Goal: Task Accomplishment & Management: Complete application form

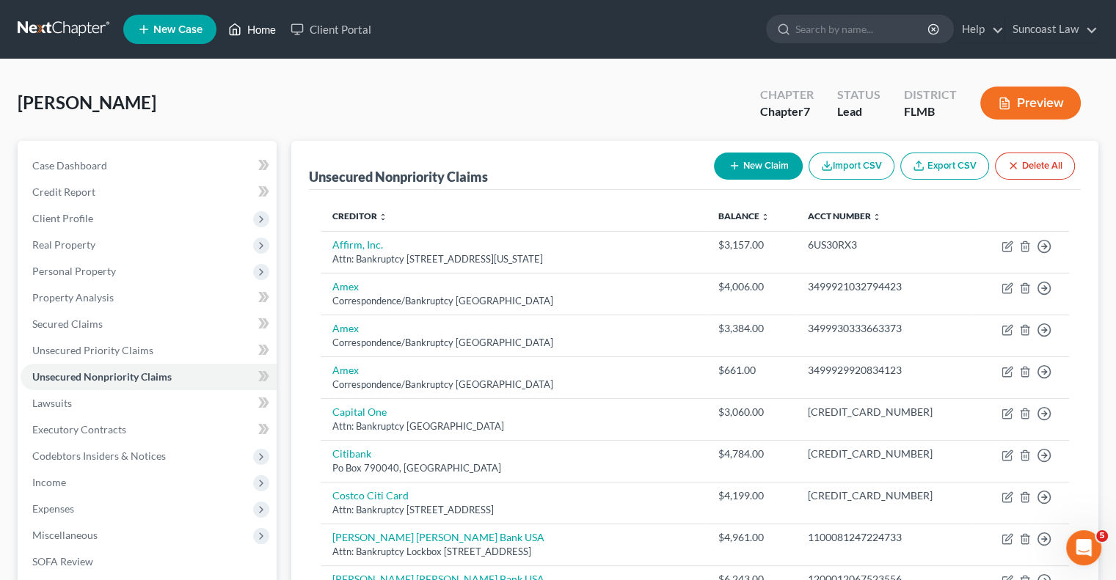
click at [252, 29] on link "Home" at bounding box center [252, 29] width 62 height 26
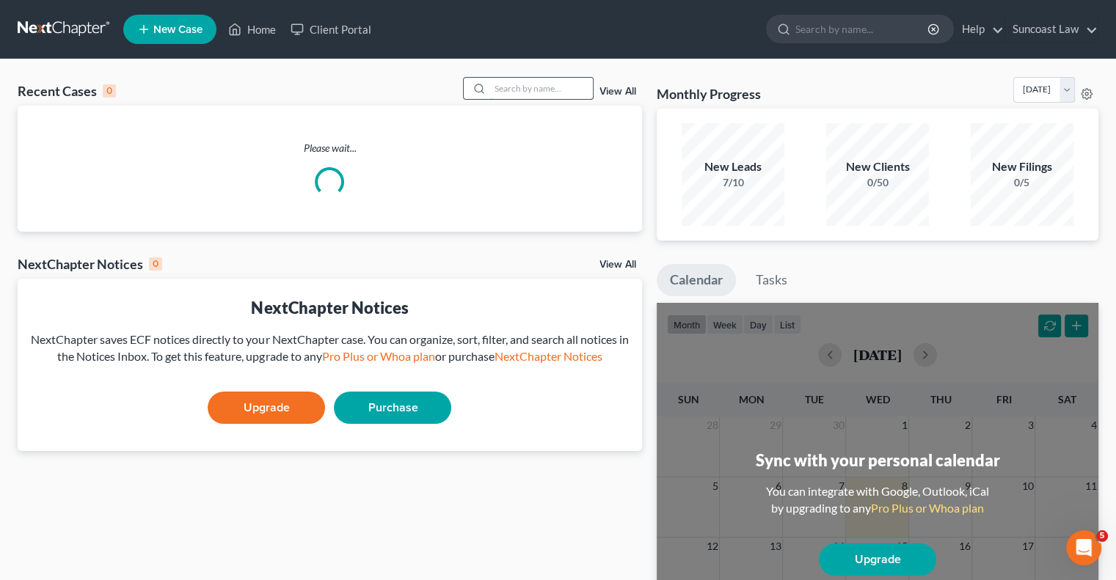
click at [564, 96] on input "search" at bounding box center [541, 88] width 103 height 21
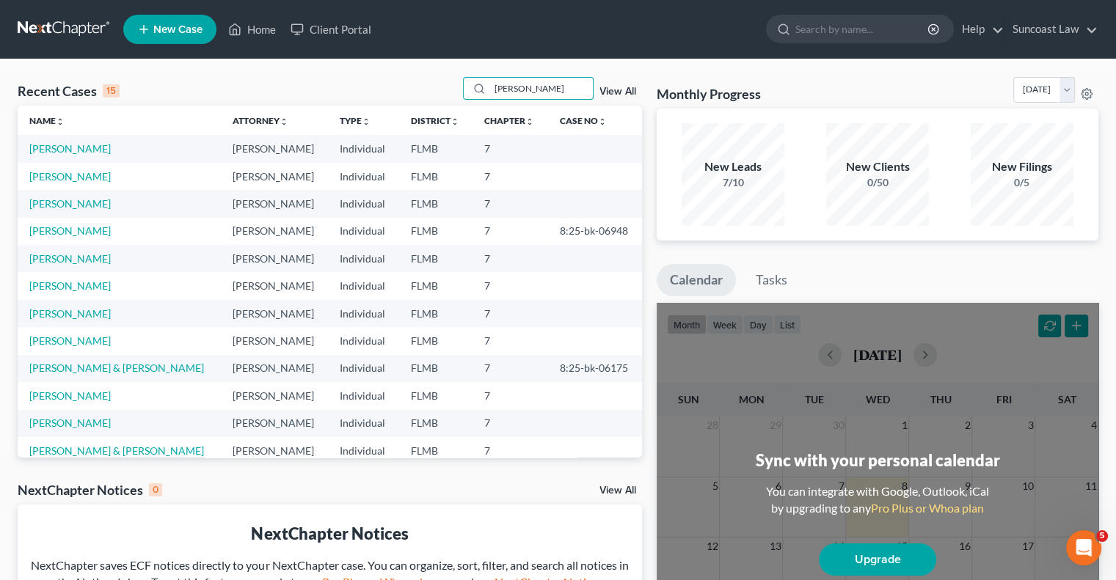
type input "[PERSON_NAME]"
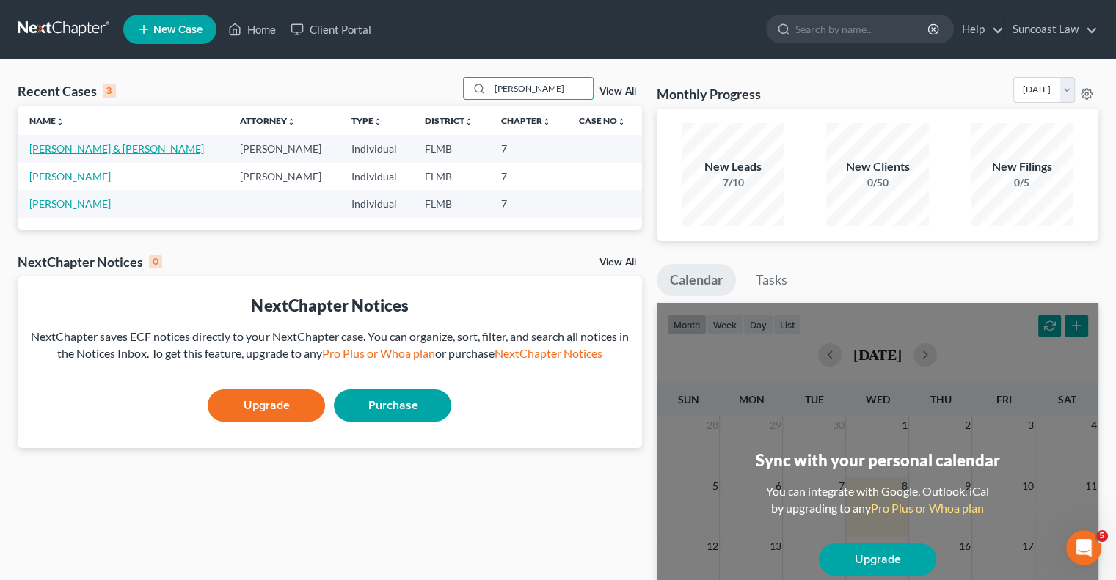
click at [76, 147] on link "[PERSON_NAME] & [PERSON_NAME]" at bounding box center [116, 148] width 175 height 12
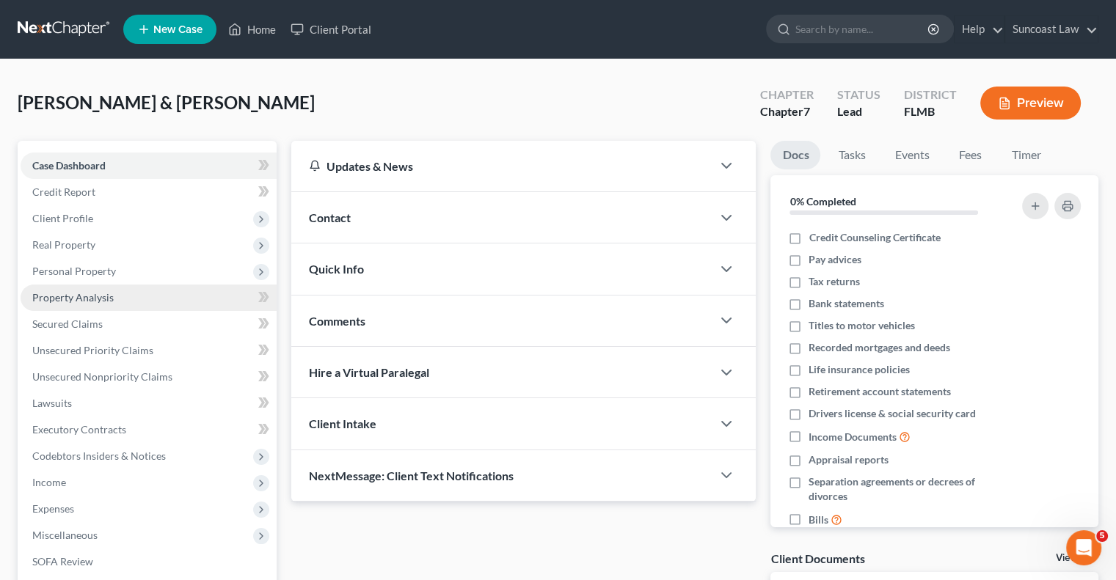
click at [94, 296] on span "Property Analysis" at bounding box center [72, 297] width 81 height 12
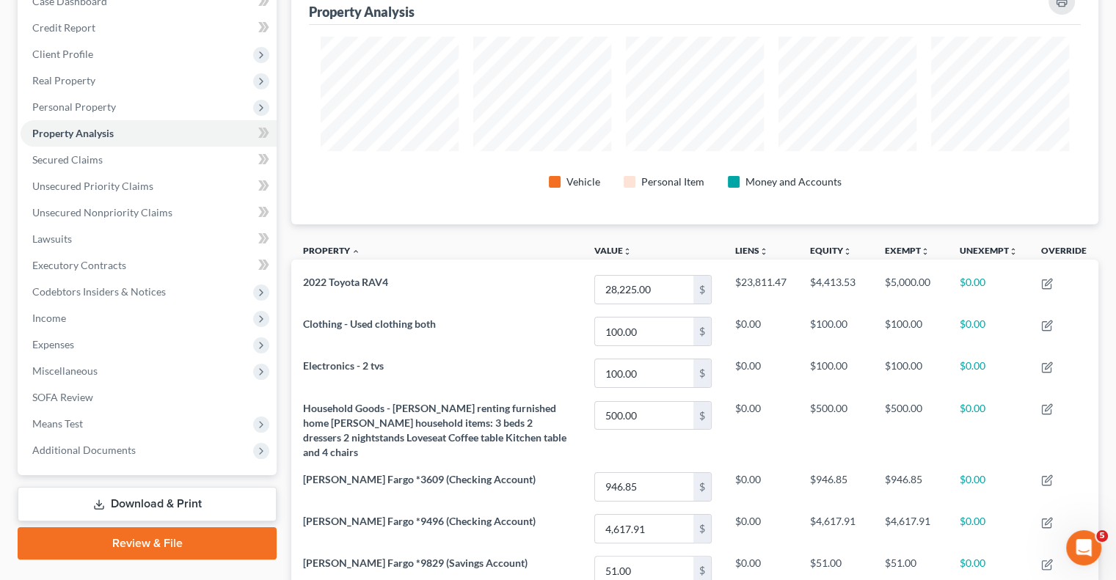
scroll to position [9, 0]
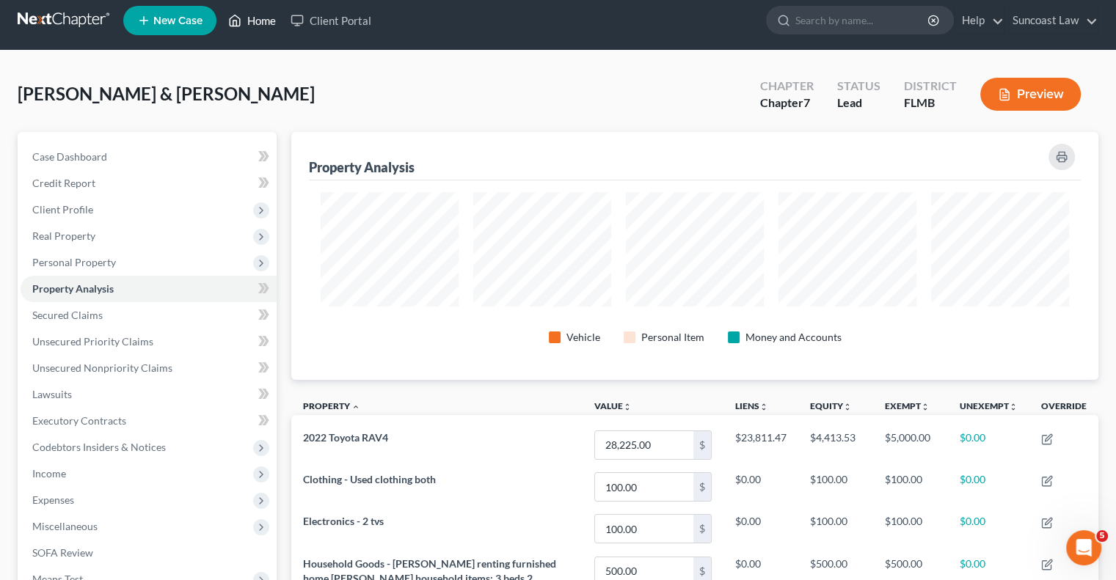
click at [260, 23] on link "Home" at bounding box center [252, 20] width 62 height 26
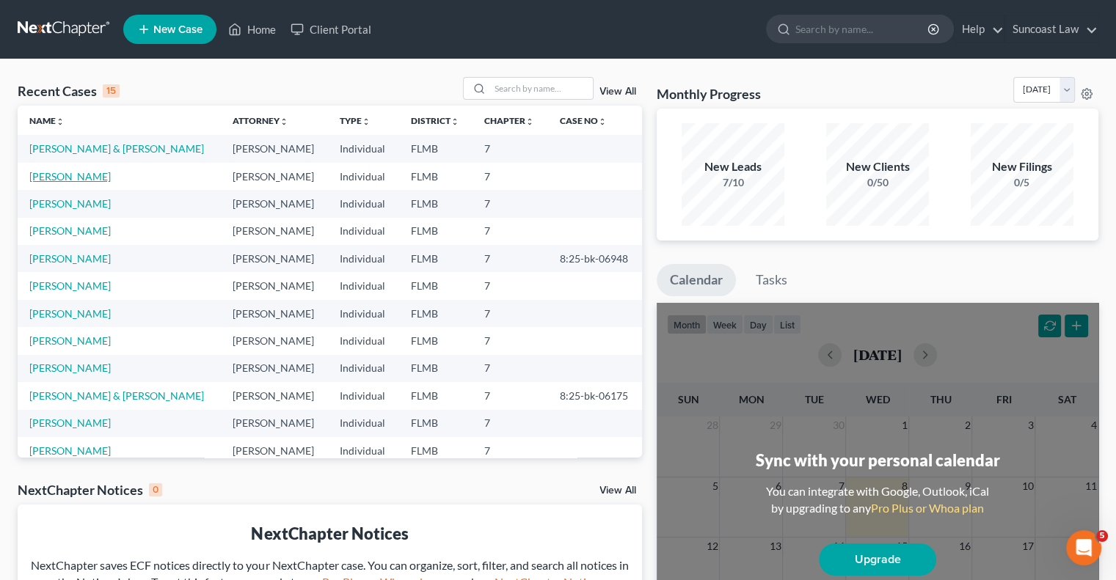
click at [70, 179] on link "[PERSON_NAME]" at bounding box center [69, 176] width 81 height 12
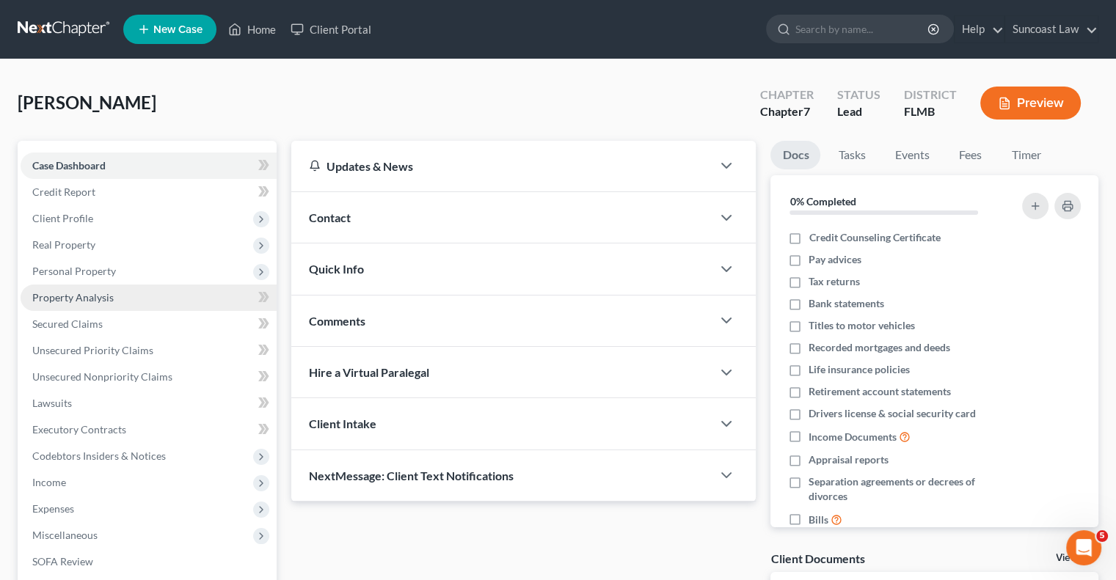
click at [106, 302] on span "Property Analysis" at bounding box center [72, 297] width 81 height 12
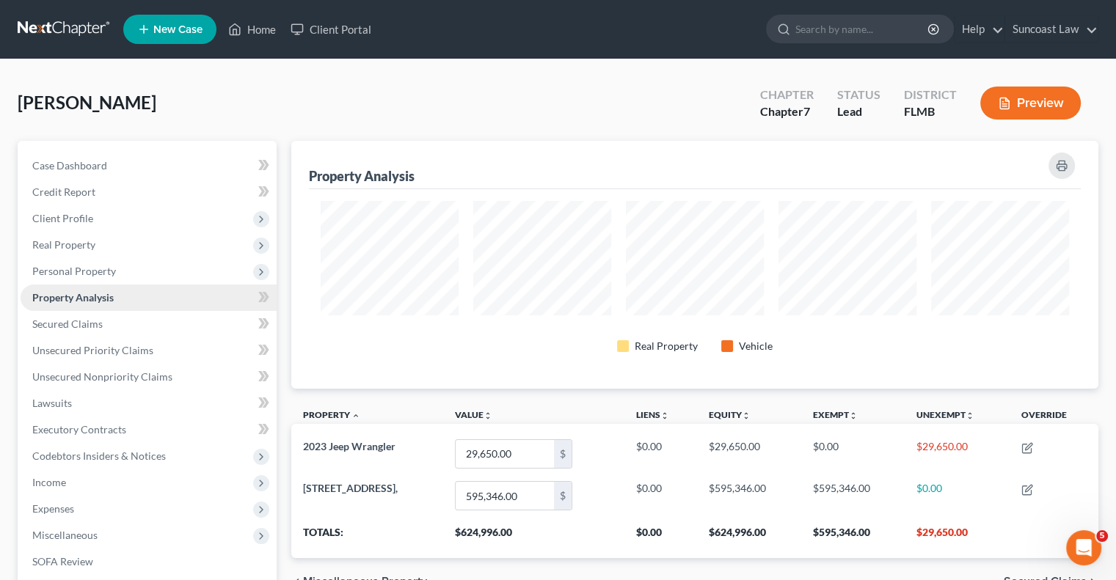
scroll to position [248, 806]
click at [101, 271] on span "Personal Property" at bounding box center [74, 271] width 84 height 12
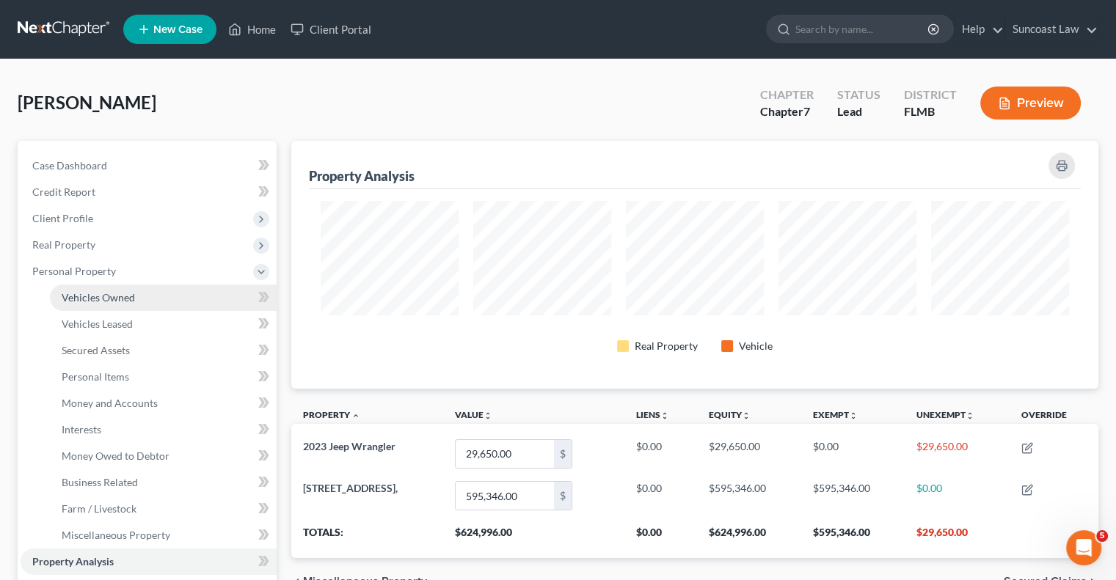
click at [121, 299] on span "Vehicles Owned" at bounding box center [98, 297] width 73 height 12
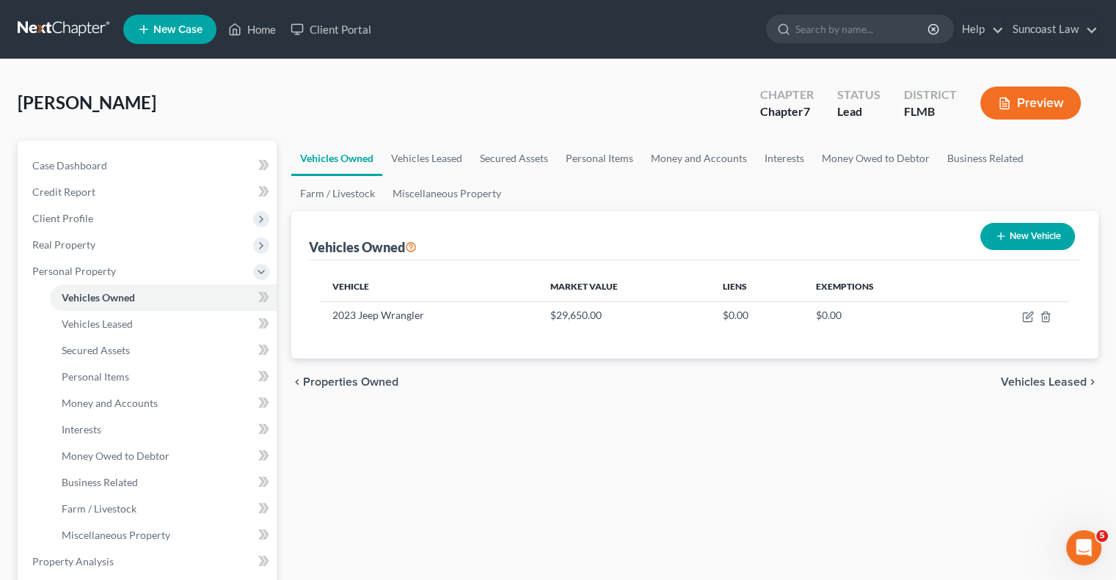
click at [1027, 239] on button "New Vehicle" at bounding box center [1027, 236] width 95 height 27
select select "0"
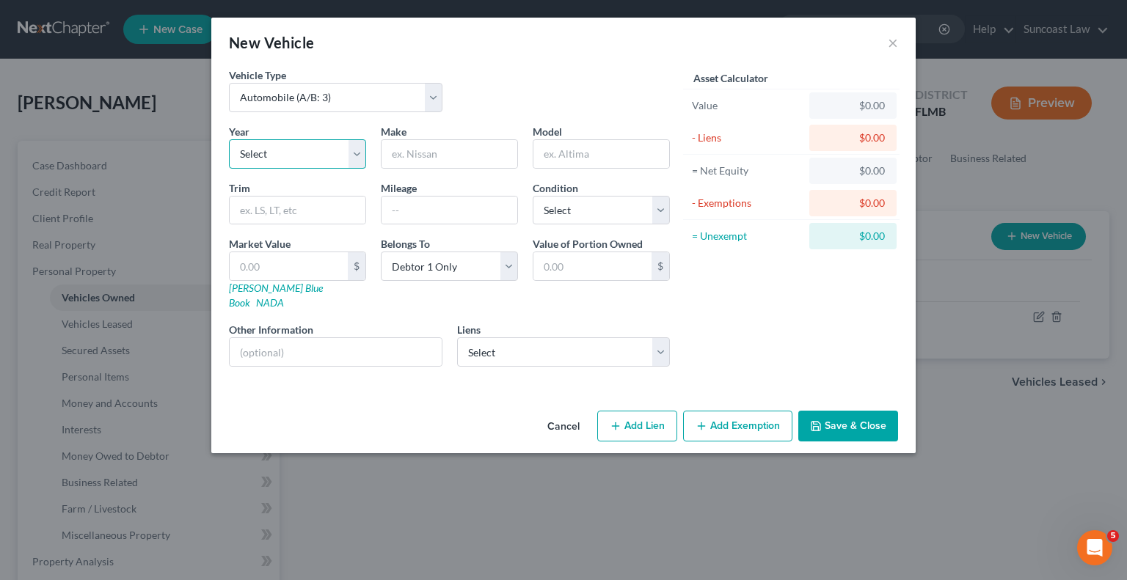
click at [282, 154] on select "Select 2026 2025 2024 2023 2022 2021 2020 2019 2018 2017 2016 2015 2014 2013 20…" at bounding box center [297, 153] width 137 height 29
select select "10"
click at [229, 139] on select "Select 2026 2025 2024 2023 2022 2021 2020 2019 2018 2017 2016 2015 2014 2013 20…" at bounding box center [297, 153] width 137 height 29
drag, startPoint x: 462, startPoint y: 156, endPoint x: 479, endPoint y: 137, distance: 25.4
click at [462, 154] on input "text" at bounding box center [450, 154] width 136 height 28
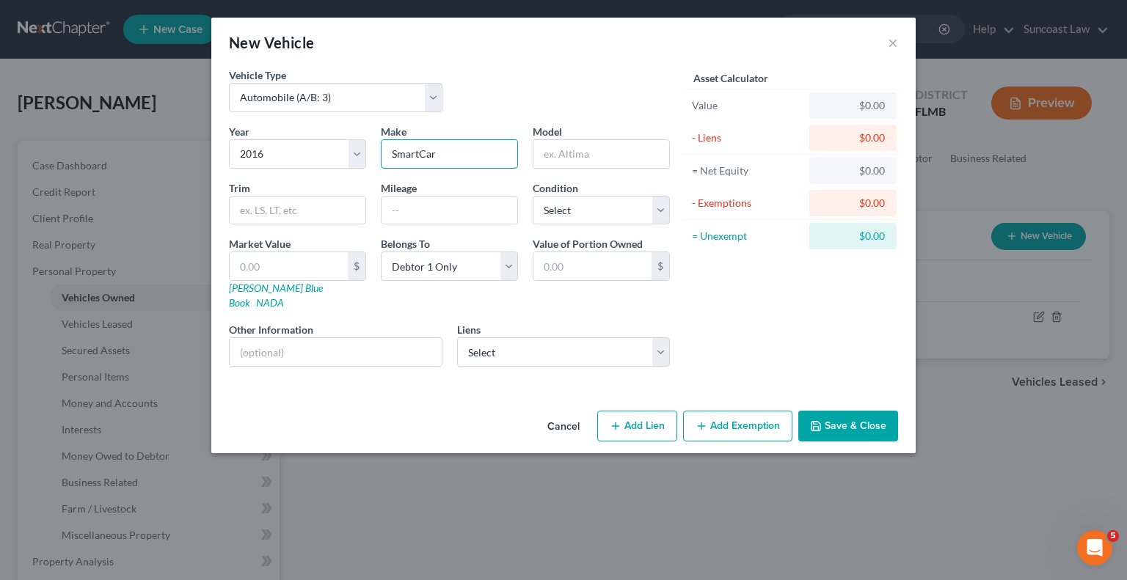
type input "SmartCar"
type input "27000"
select select "3"
drag, startPoint x: 346, startPoint y: 329, endPoint x: 356, endPoint y: 324, distance: 10.8
click at [346, 338] on input "text" at bounding box center [336, 352] width 212 height 28
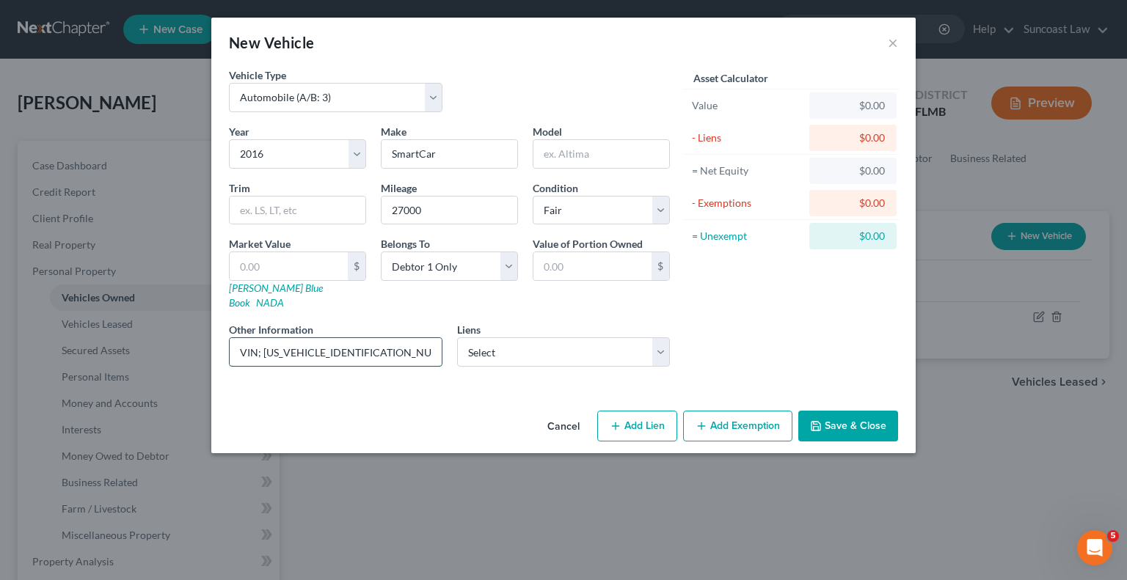
drag, startPoint x: 393, startPoint y: 333, endPoint x: 265, endPoint y: 335, distance: 127.7
click at [265, 338] on input "VIN; [US_VEHICLE_IDENTIFICATION_NUMBER]" at bounding box center [336, 352] width 212 height 28
type input "VIN; [US_VEHICLE_IDENTIFICATION_NUMBER]"
click at [622, 159] on input "text" at bounding box center [601, 154] width 136 height 28
type input "f"
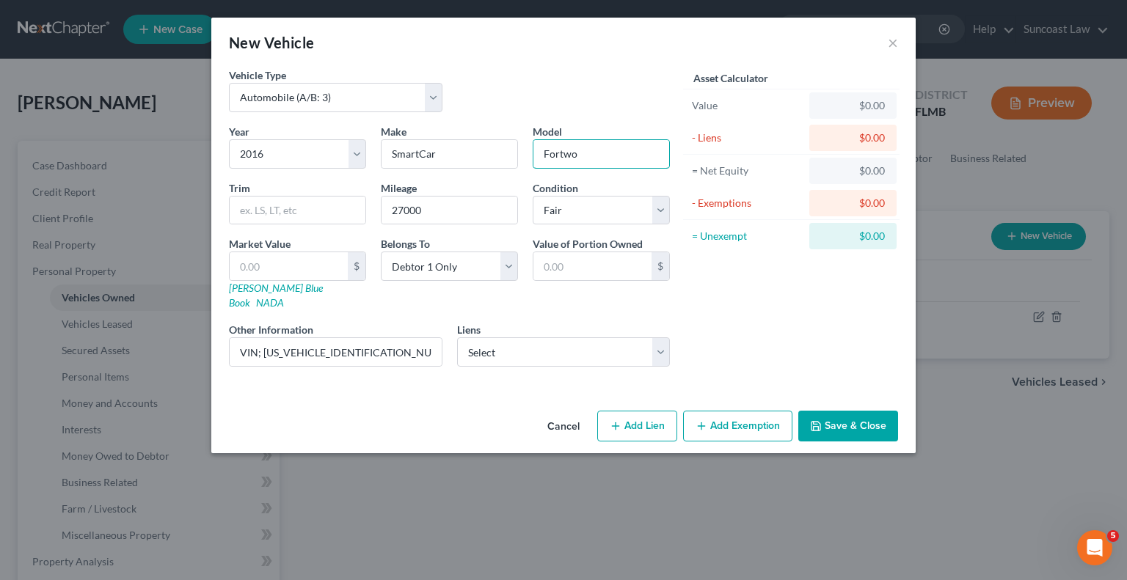
type input "Fortwo"
drag, startPoint x: 389, startPoint y: 333, endPoint x: 264, endPoint y: 333, distance: 124.7
click at [264, 338] on input "VIN; [US_VEHICLE_IDENTIFICATION_NUMBER]" at bounding box center [336, 352] width 212 height 28
click at [296, 263] on input "text" at bounding box center [289, 266] width 118 height 28
type input "4"
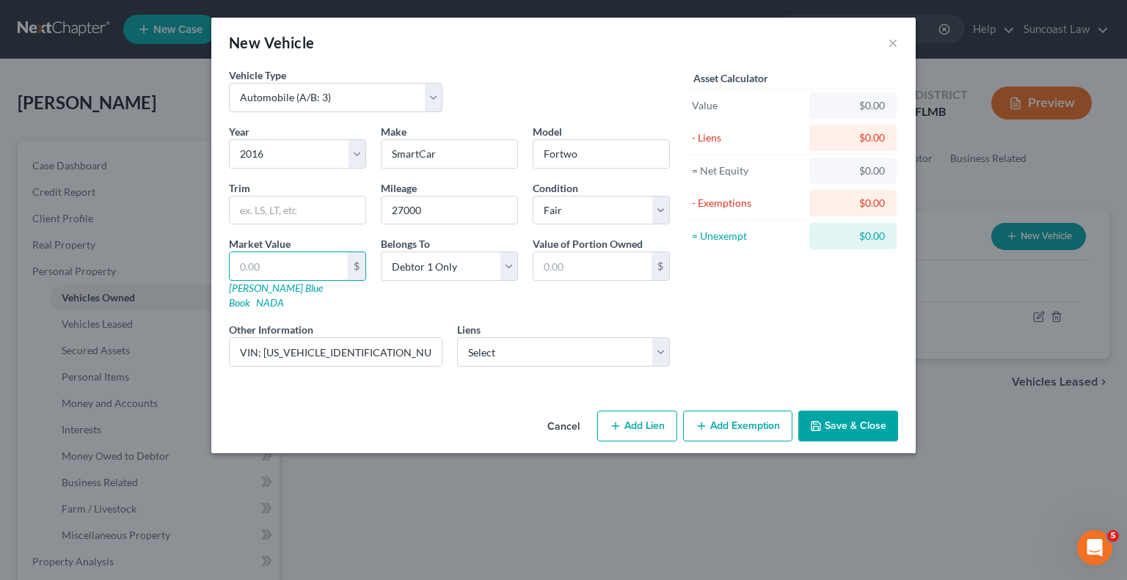
type input "4.00"
type input "47"
type input "47.00"
type input "475"
type input "475.00"
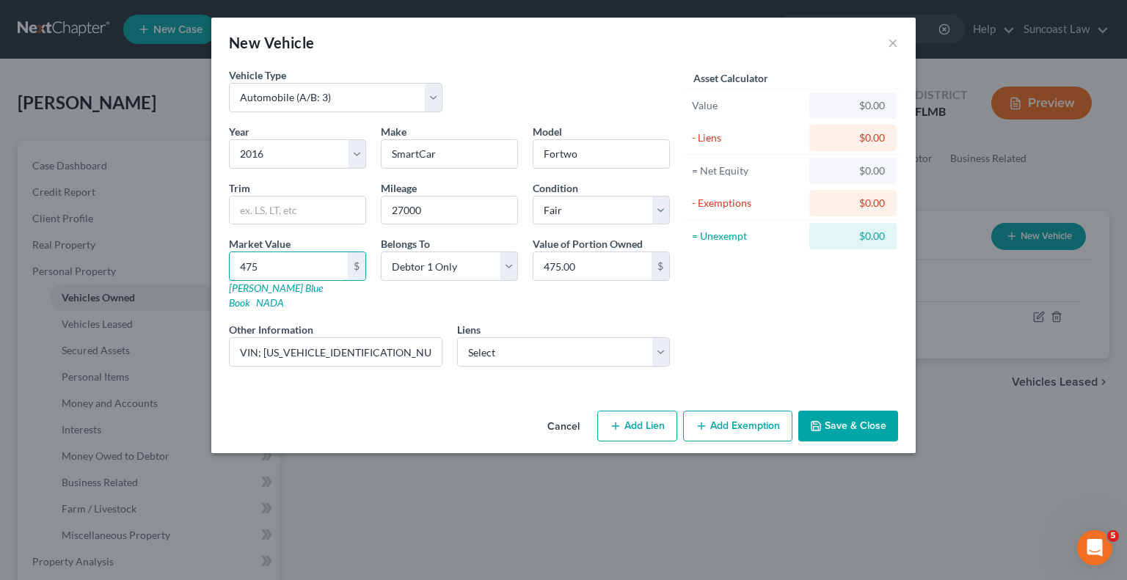
type input "4750"
type input "4,750.00"
type input "4,750"
click at [851, 413] on button "Save & Close" at bounding box center [848, 426] width 100 height 31
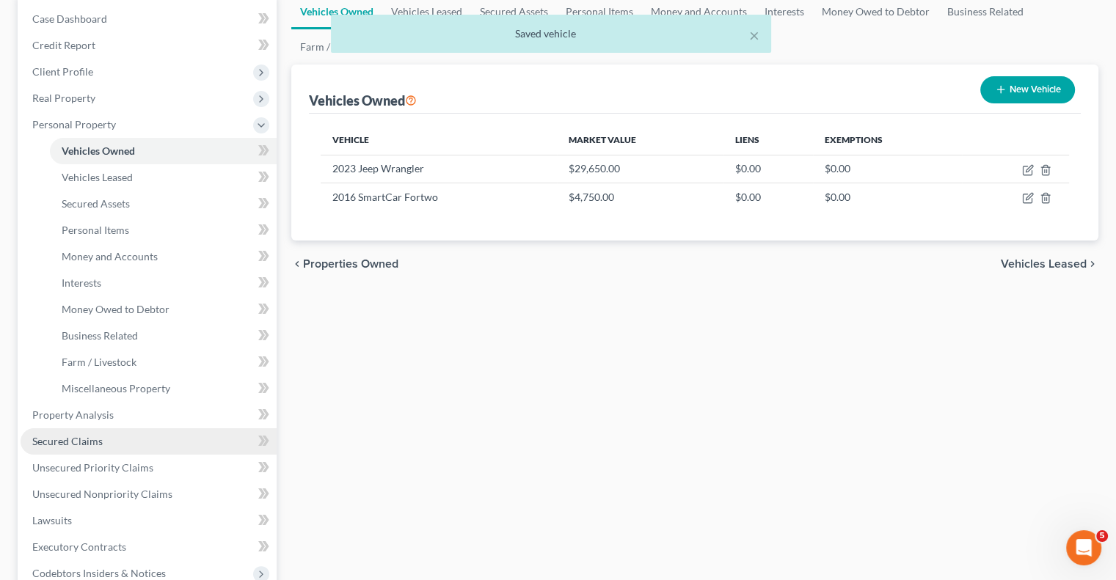
click at [70, 445] on span "Secured Claims" at bounding box center [67, 441] width 70 height 12
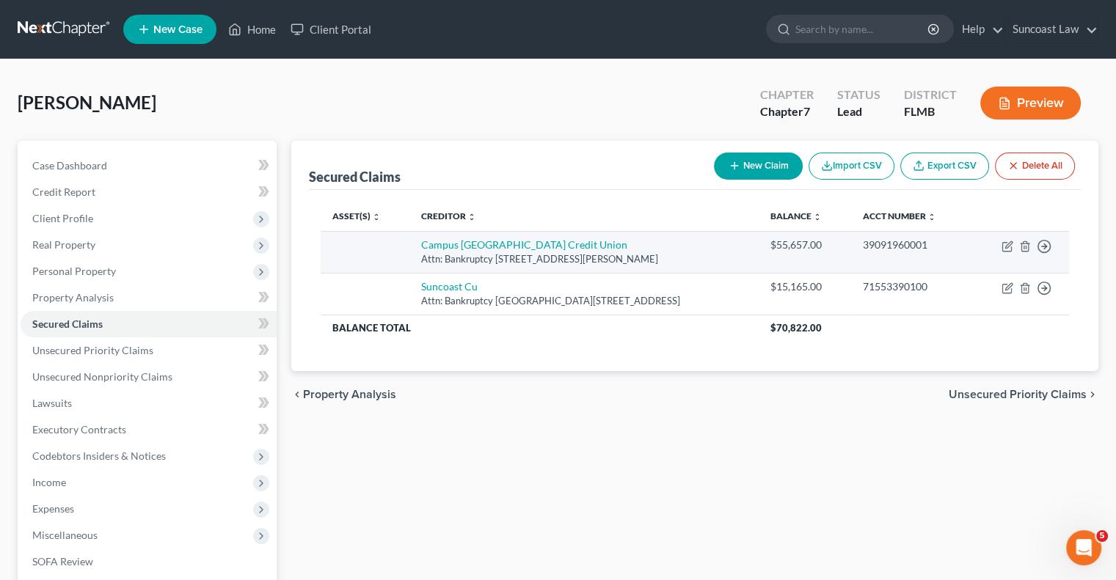
click at [999, 247] on td "Move to E Move to F Move to G Move to Notice Only" at bounding box center [1020, 252] width 98 height 42
click at [1010, 249] on icon "button" at bounding box center [1006, 247] width 9 height 9
select select "9"
select select "0"
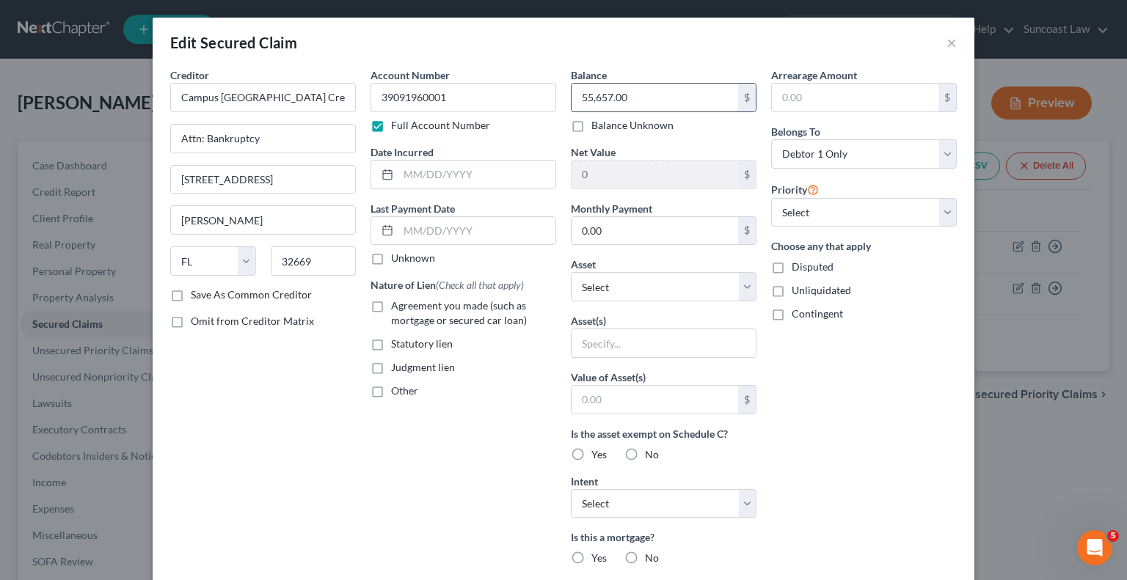
click at [665, 87] on input "55,657.00" at bounding box center [655, 98] width 167 height 28
type input "51,178"
click at [631, 223] on input "0.00" at bounding box center [655, 231] width 167 height 28
type input "922"
click at [631, 280] on select "Select Other Multiple Assets 2016 SmartCar Fortwo - $4750.0 5456 [GEOGRAPHIC_DA…" at bounding box center [664, 286] width 186 height 29
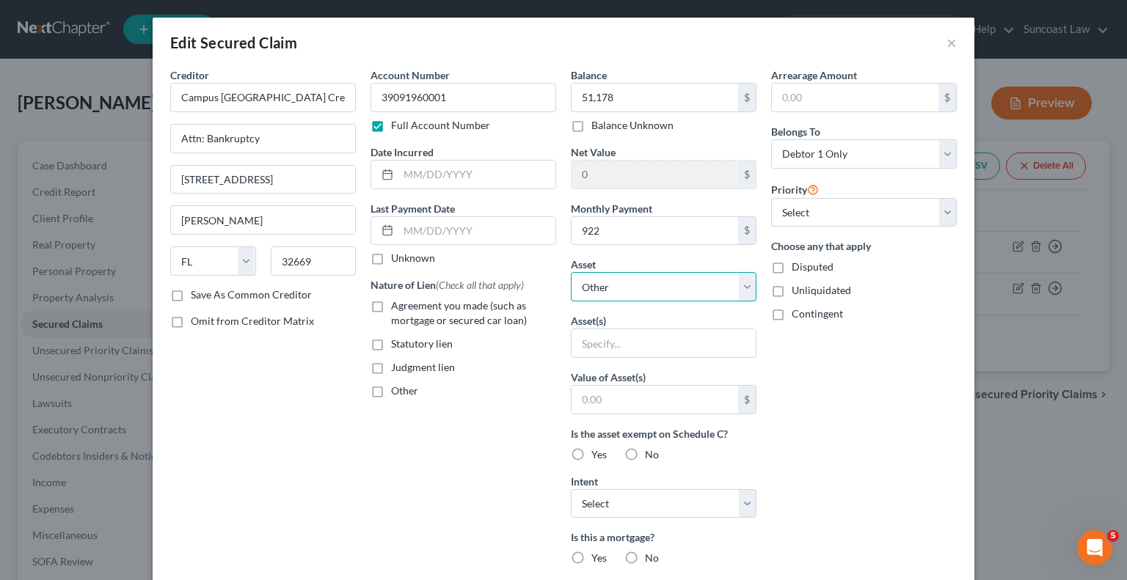
select select "4"
click at [571, 272] on select "Select Other Multiple Assets 2016 SmartCar Fortwo - $4750.0 5456 [GEOGRAPHIC_DA…" at bounding box center [664, 286] width 186 height 29
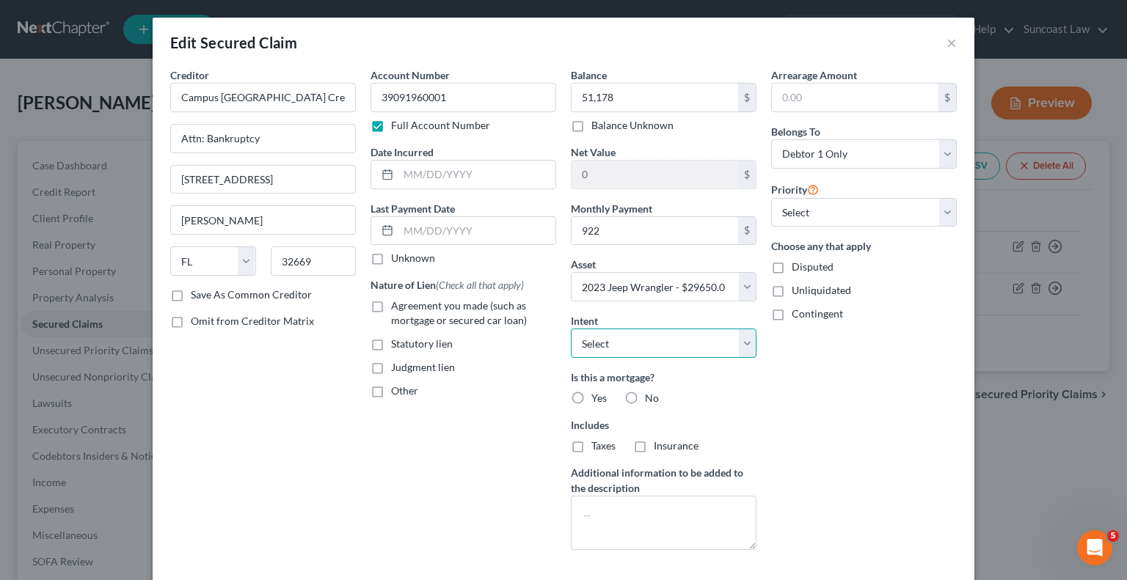
click at [669, 334] on select "Select Surrender Redeem Reaffirm Avoid Other" at bounding box center [664, 343] width 186 height 29
select select "2"
click at [571, 329] on select "Select Surrender Redeem Reaffirm Avoid Other" at bounding box center [664, 343] width 186 height 29
click at [645, 395] on label "No" at bounding box center [652, 398] width 14 height 15
click at [651, 395] on input "No" at bounding box center [656, 396] width 10 height 10
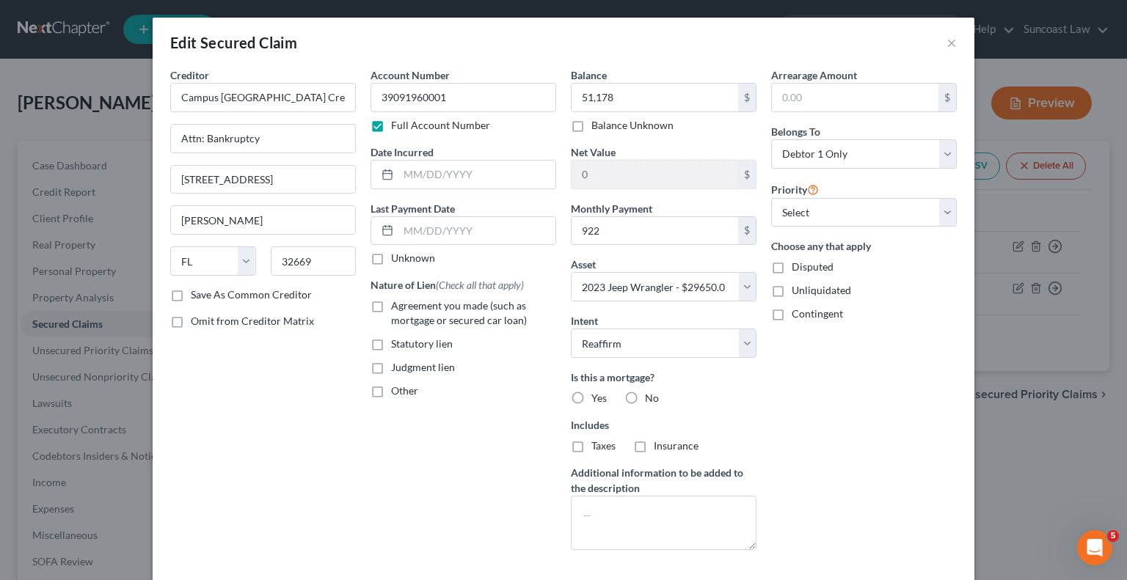
radio input "true"
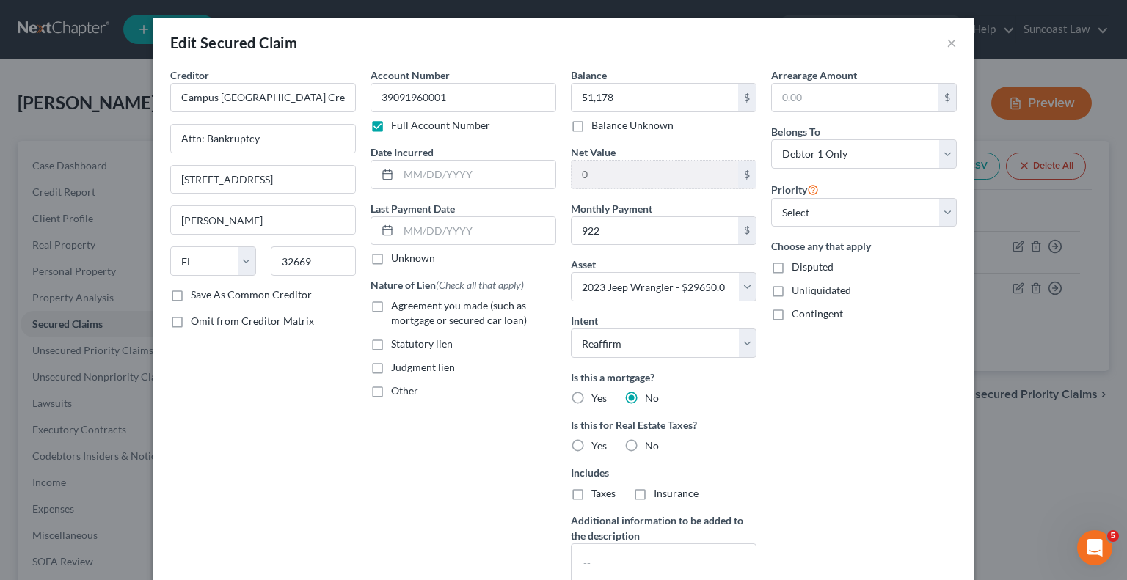
drag, startPoint x: 627, startPoint y: 443, endPoint x: 643, endPoint y: 445, distance: 15.5
click at [645, 443] on label "No" at bounding box center [652, 446] width 14 height 15
click at [651, 443] on input "No" at bounding box center [656, 444] width 10 height 10
radio input "true"
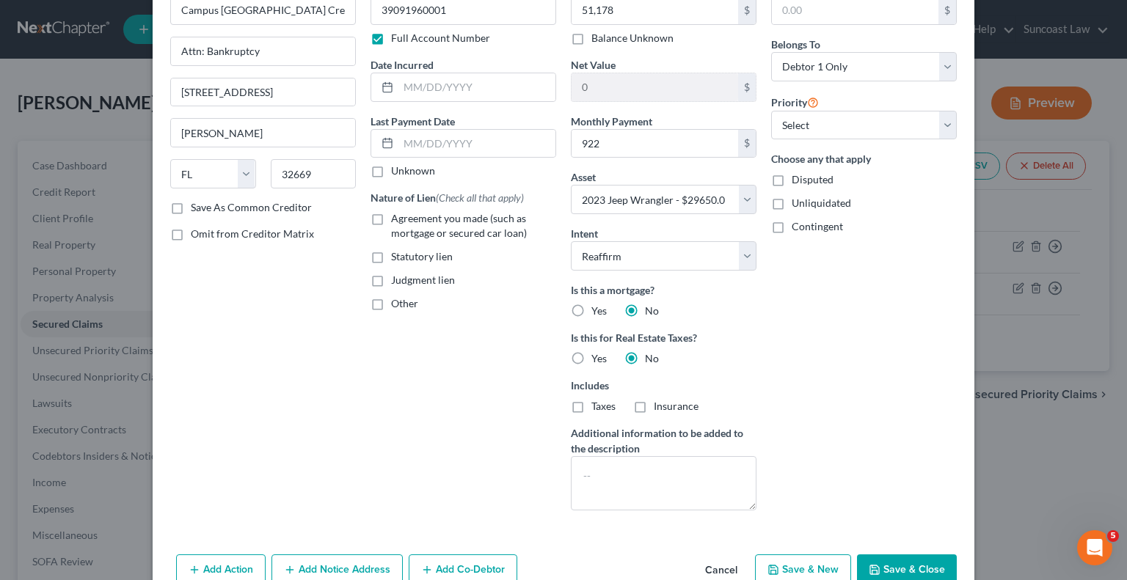
scroll to position [161, 0]
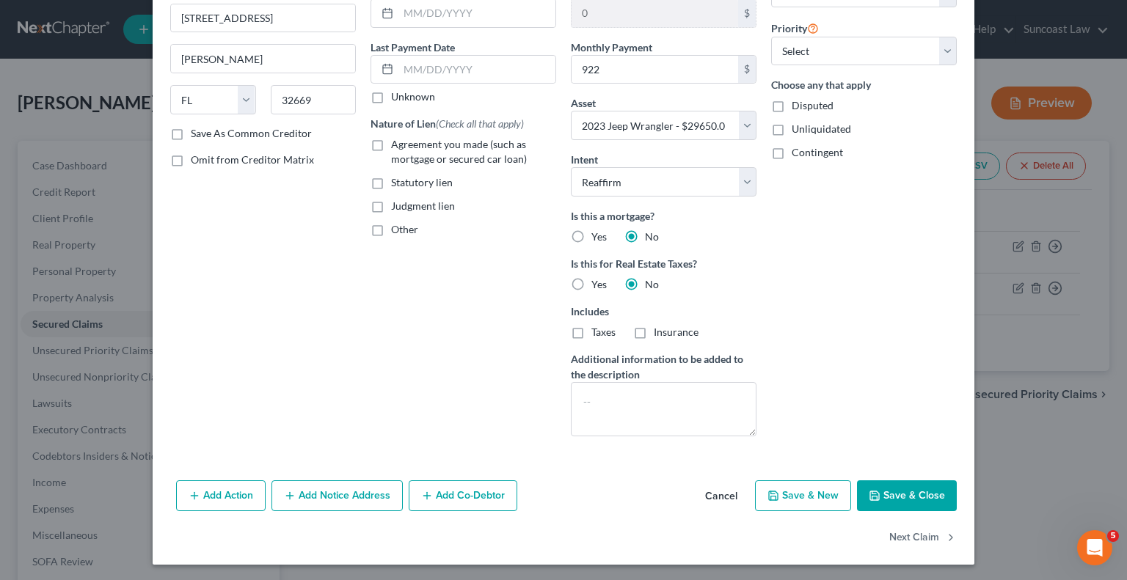
click at [910, 492] on button "Save & Close" at bounding box center [907, 496] width 100 height 31
select select
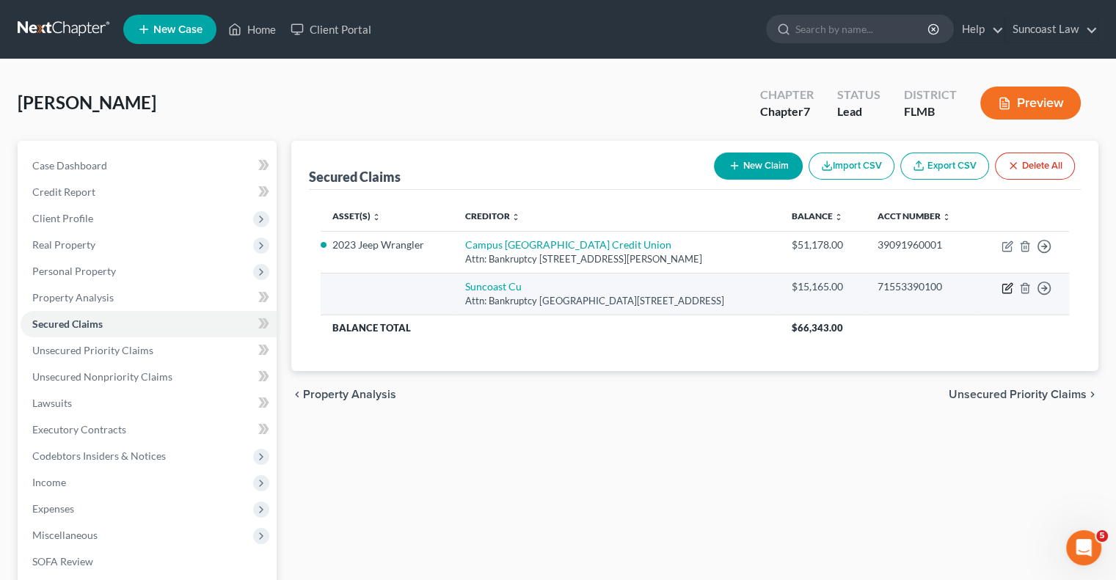
click at [1010, 290] on icon "button" at bounding box center [1008, 288] width 12 height 12
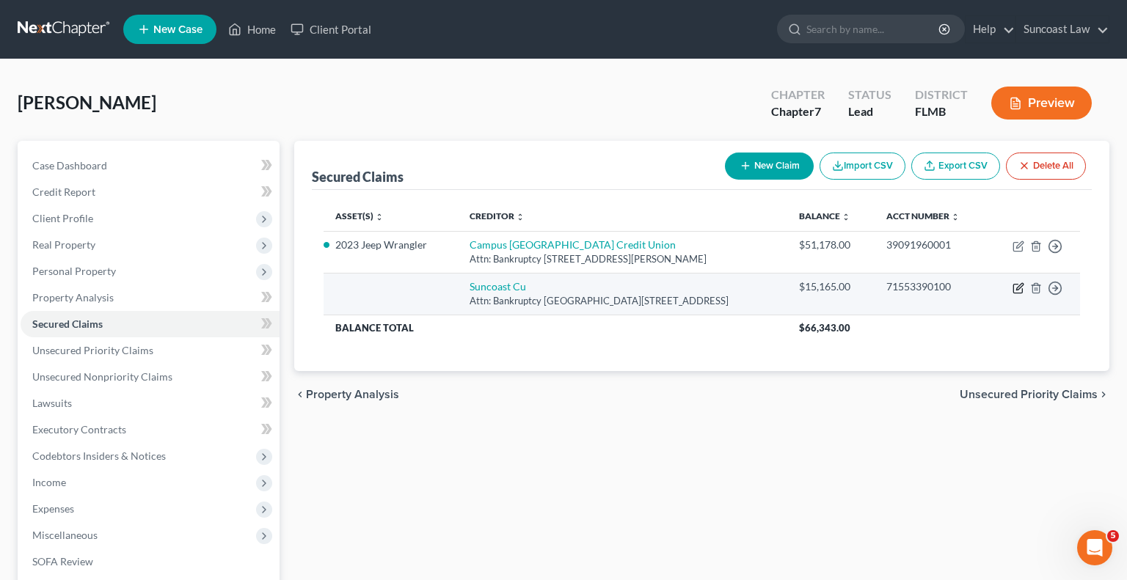
select select "9"
select select "0"
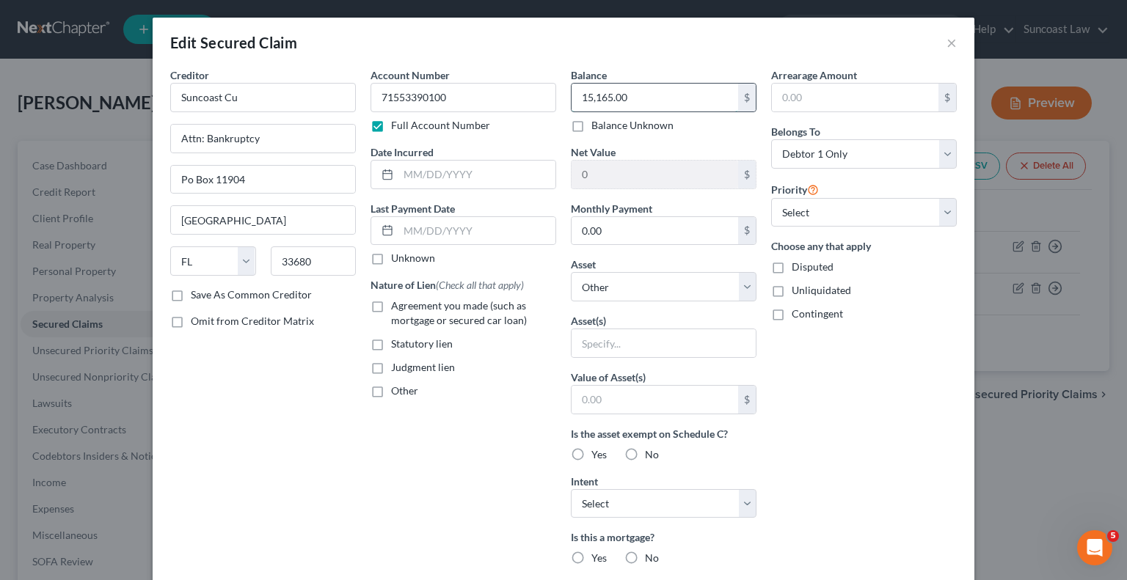
click at [680, 90] on input "15,165.00" at bounding box center [655, 98] width 167 height 28
type input "12,418.68"
click at [644, 225] on input "0.00" at bounding box center [655, 231] width 167 height 28
type input "350"
click at [632, 285] on select "Select Other Multiple Assets 2016 SmartCar Fortwo - $4750.0 5456 [GEOGRAPHIC_DA…" at bounding box center [664, 286] width 186 height 29
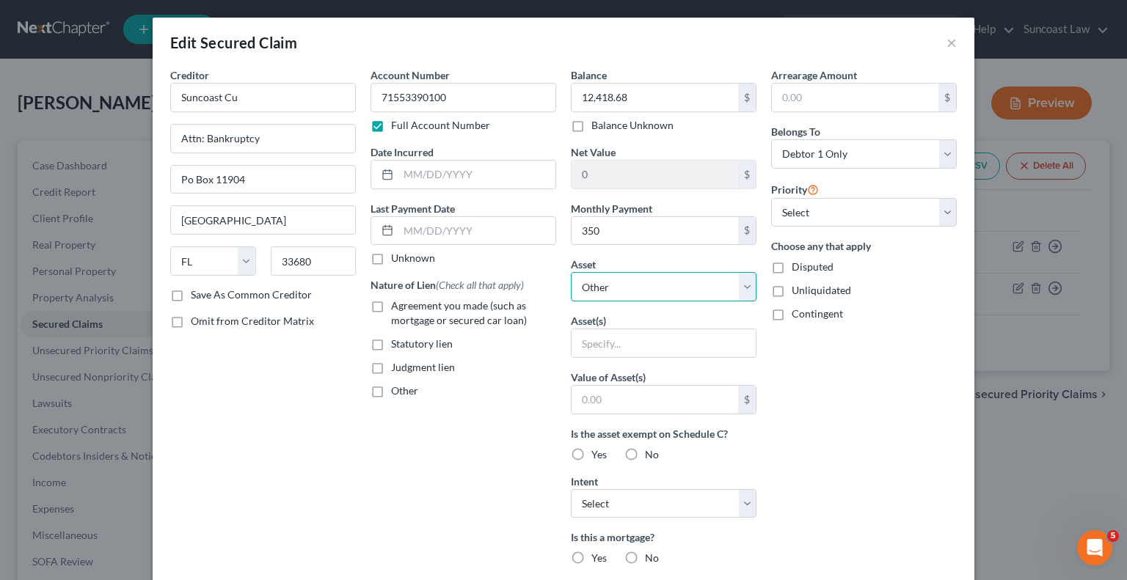
select select "2"
click at [571, 272] on select "Select Other Multiple Assets 2016 SmartCar Fortwo - $4750.0 5456 [GEOGRAPHIC_DA…" at bounding box center [664, 286] width 186 height 29
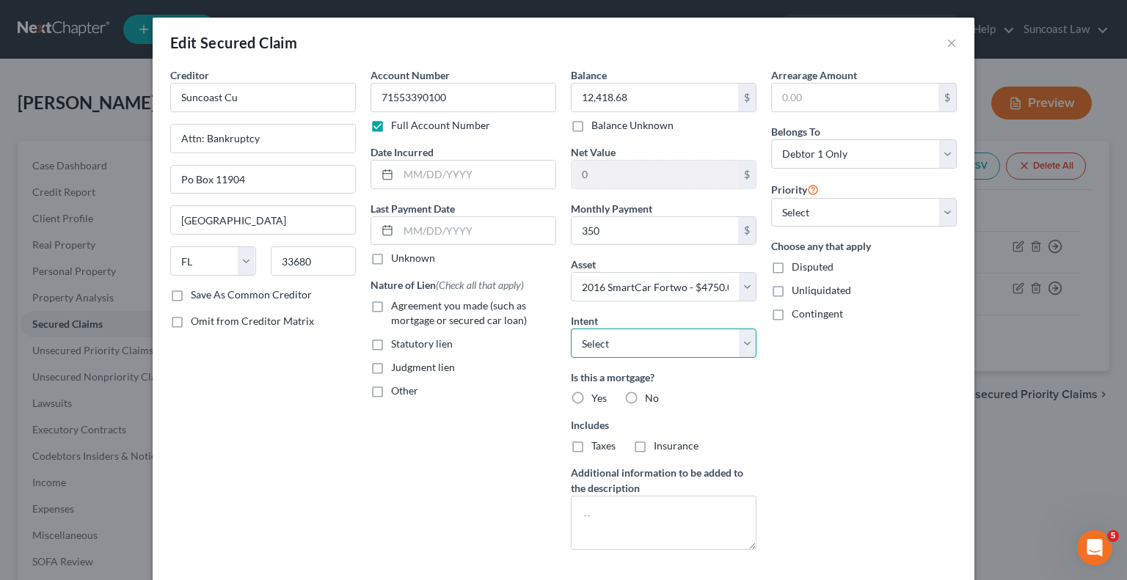
click at [669, 343] on select "Select Surrender Redeem Reaffirm Avoid Other" at bounding box center [664, 343] width 186 height 29
select select "2"
click at [571, 329] on select "Select Surrender Redeem Reaffirm Avoid Other" at bounding box center [664, 343] width 186 height 29
click at [645, 398] on label "No" at bounding box center [652, 398] width 14 height 15
click at [651, 398] on input "No" at bounding box center [656, 396] width 10 height 10
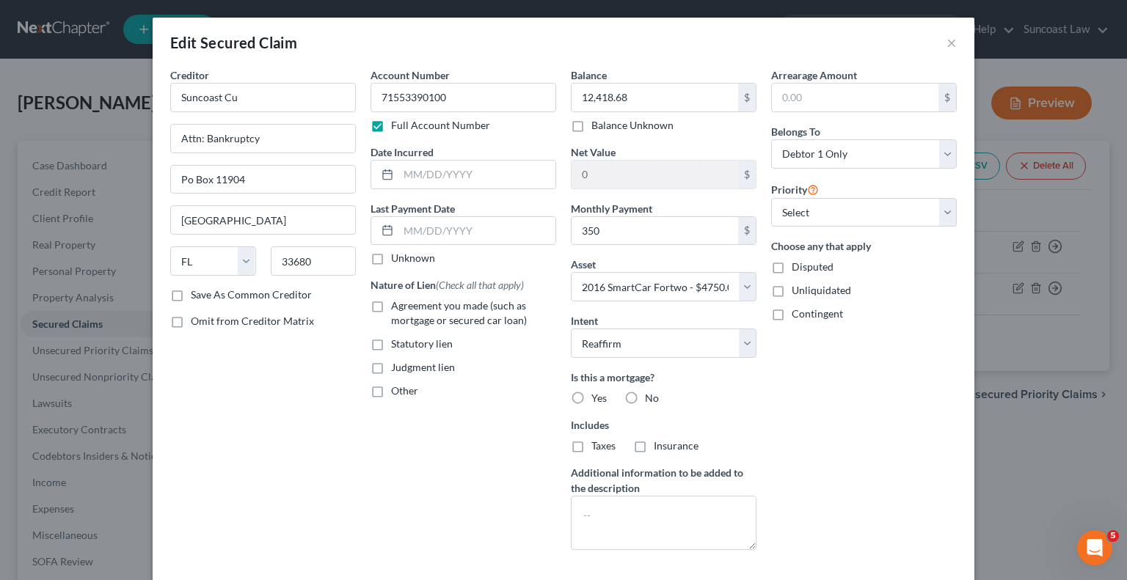
radio input "true"
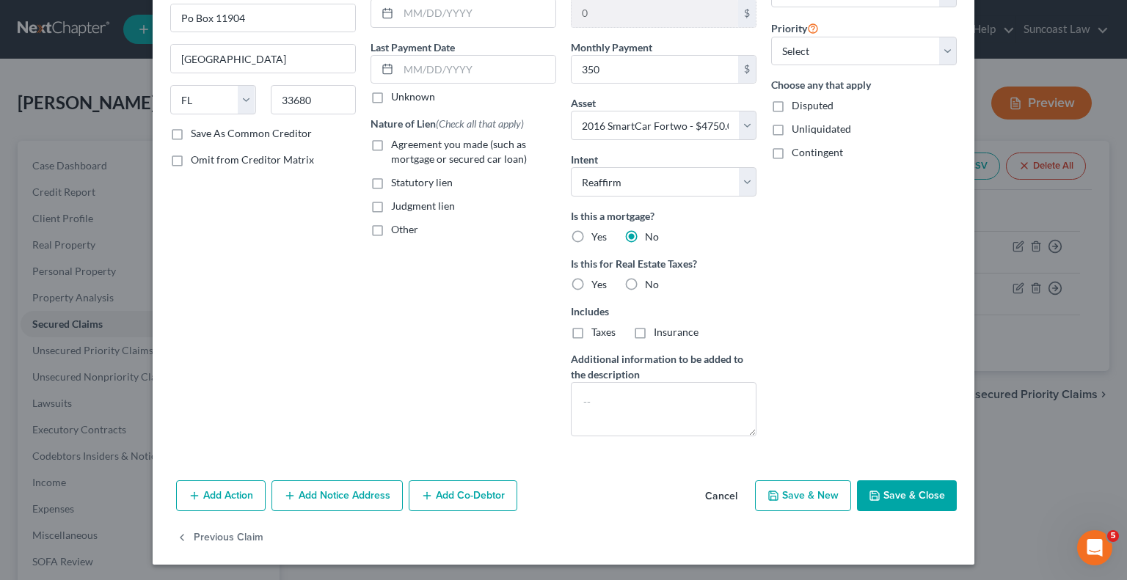
click at [899, 495] on button "Save & Close" at bounding box center [907, 496] width 100 height 31
select select
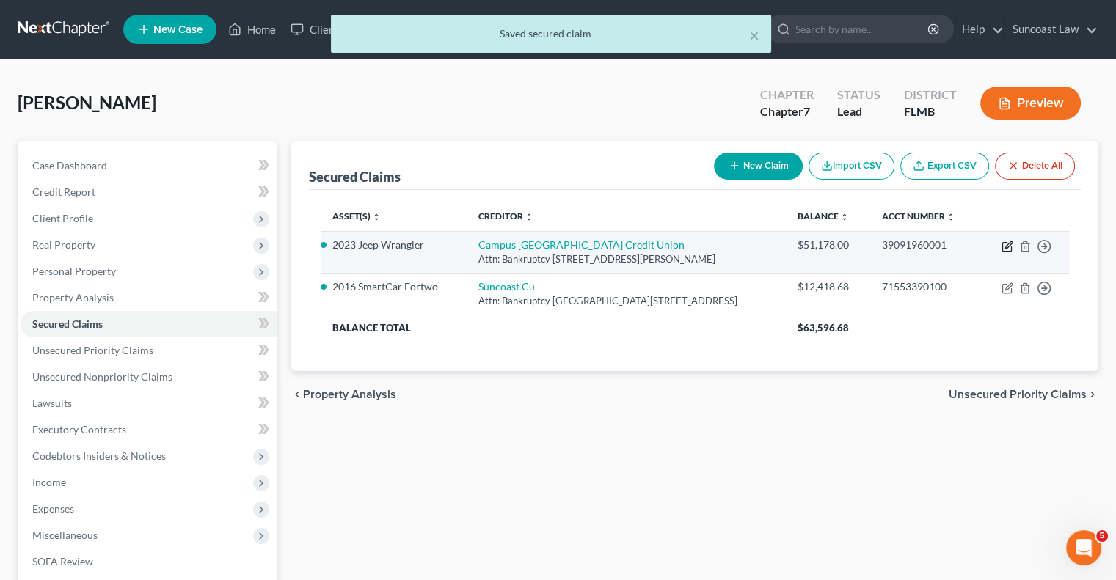
click at [1006, 245] on icon "button" at bounding box center [1008, 244] width 7 height 7
select select "9"
select select "2"
select select "0"
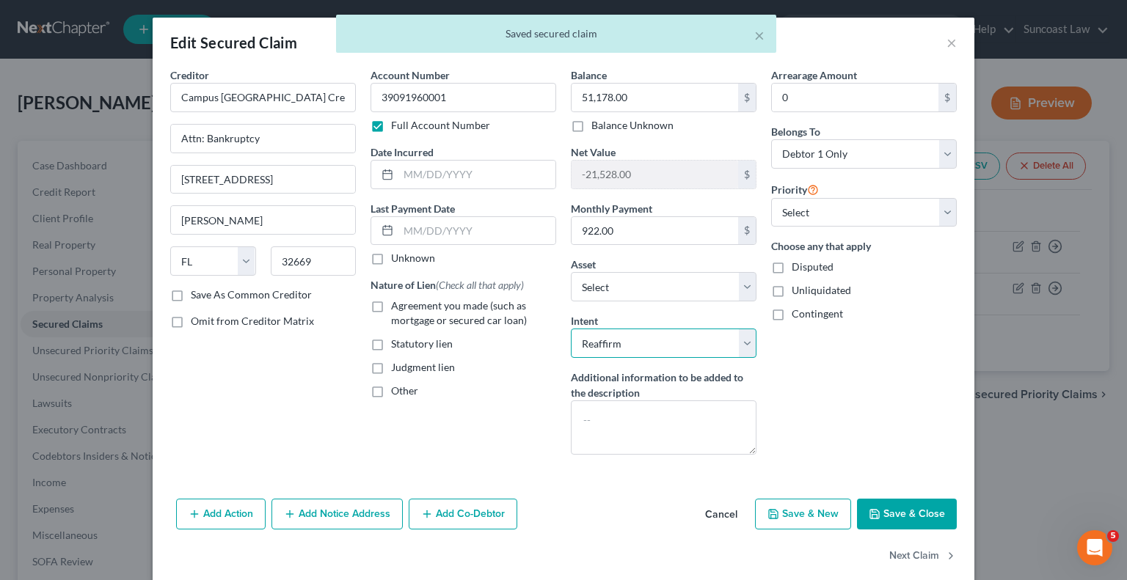
click at [669, 340] on select "Select Surrender Redeem Reaffirm Avoid Other" at bounding box center [664, 343] width 186 height 29
select select "0"
click at [571, 329] on select "Select Surrender Redeem Reaffirm Avoid Other" at bounding box center [664, 343] width 186 height 29
click at [907, 510] on button "Save & Close" at bounding box center [907, 514] width 100 height 31
select select "4"
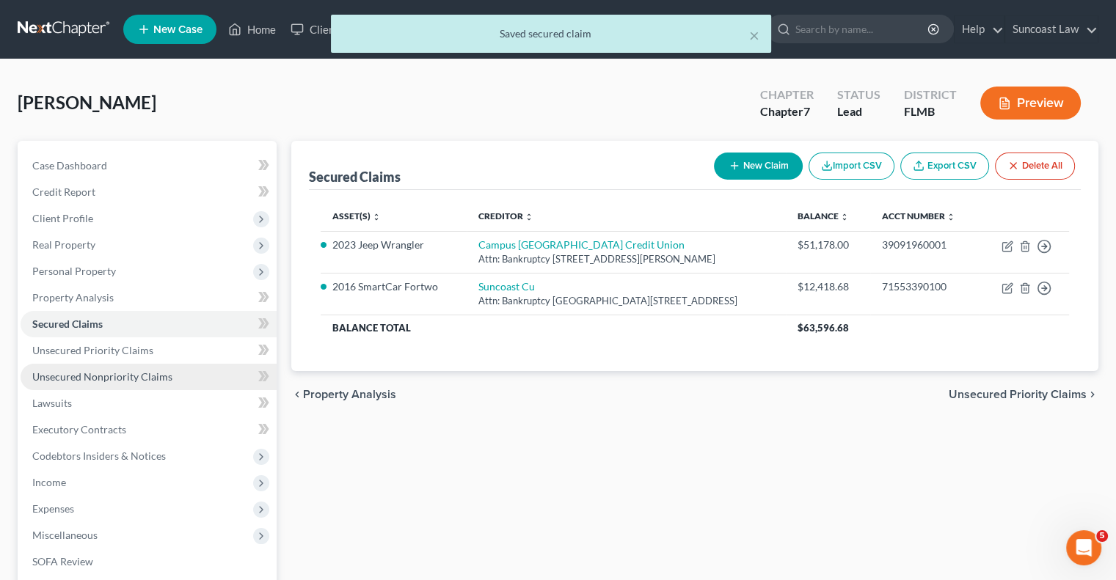
click at [150, 380] on span "Unsecured Nonpriority Claims" at bounding box center [102, 377] width 140 height 12
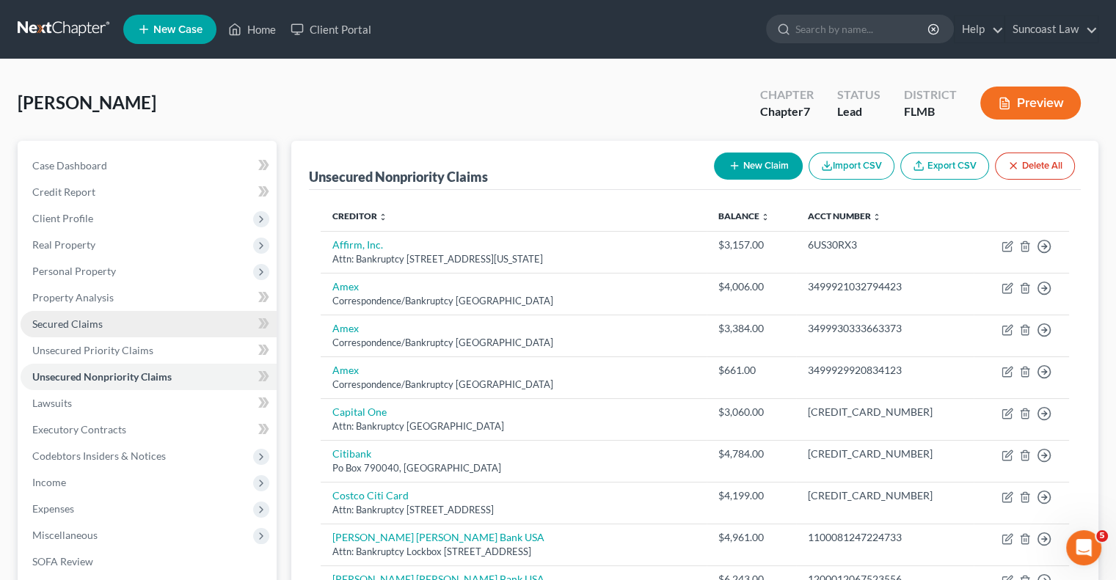
click at [95, 330] on link "Secured Claims" at bounding box center [149, 324] width 256 height 26
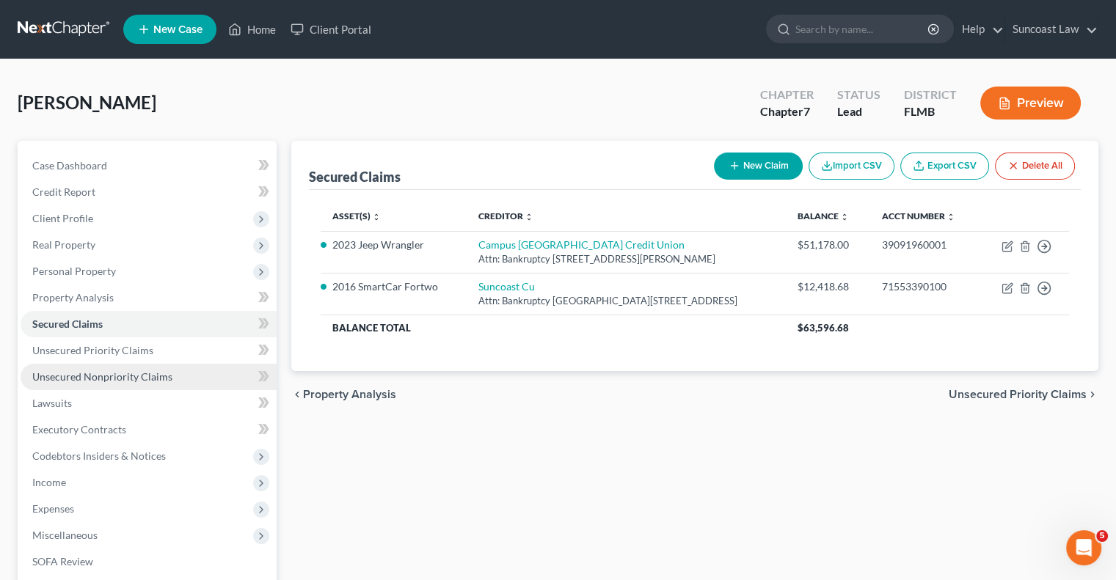
click at [169, 371] on link "Unsecured Nonpriority Claims" at bounding box center [149, 377] width 256 height 26
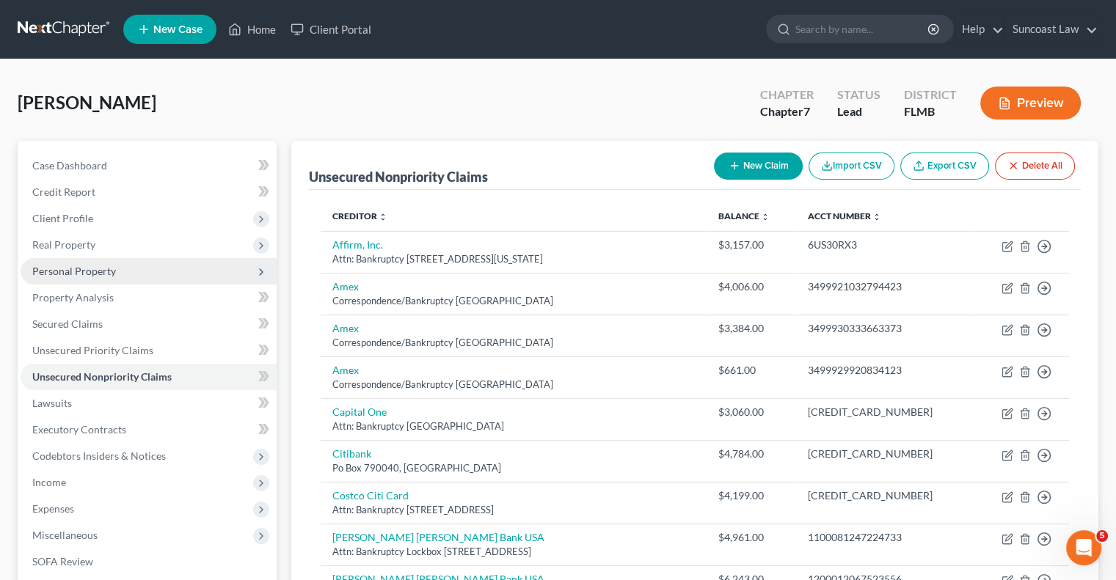
click at [87, 272] on span "Personal Property" at bounding box center [74, 271] width 84 height 12
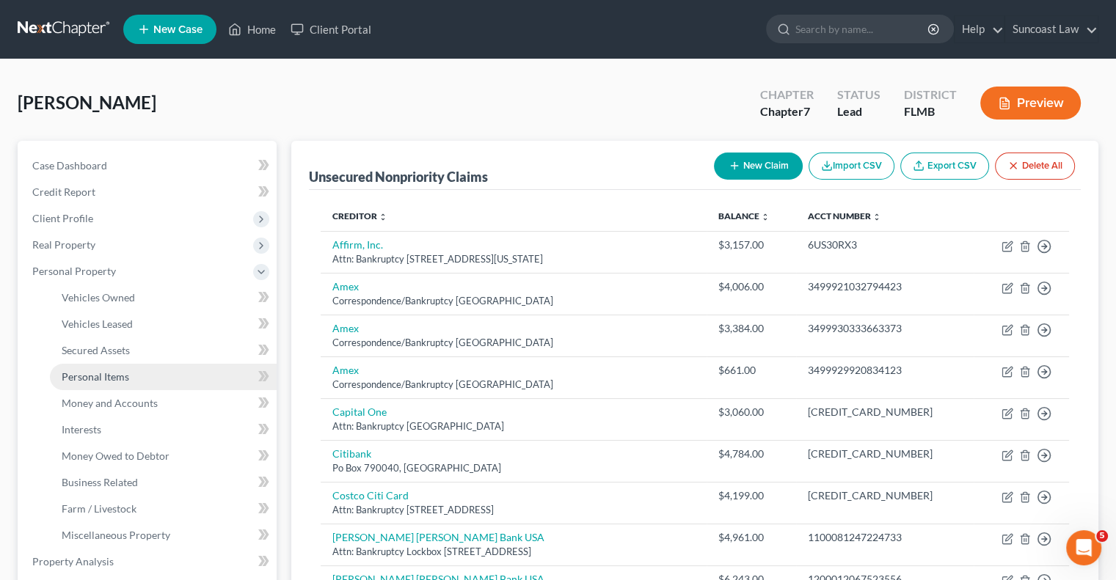
click at [131, 377] on link "Personal Items" at bounding box center [163, 377] width 227 height 26
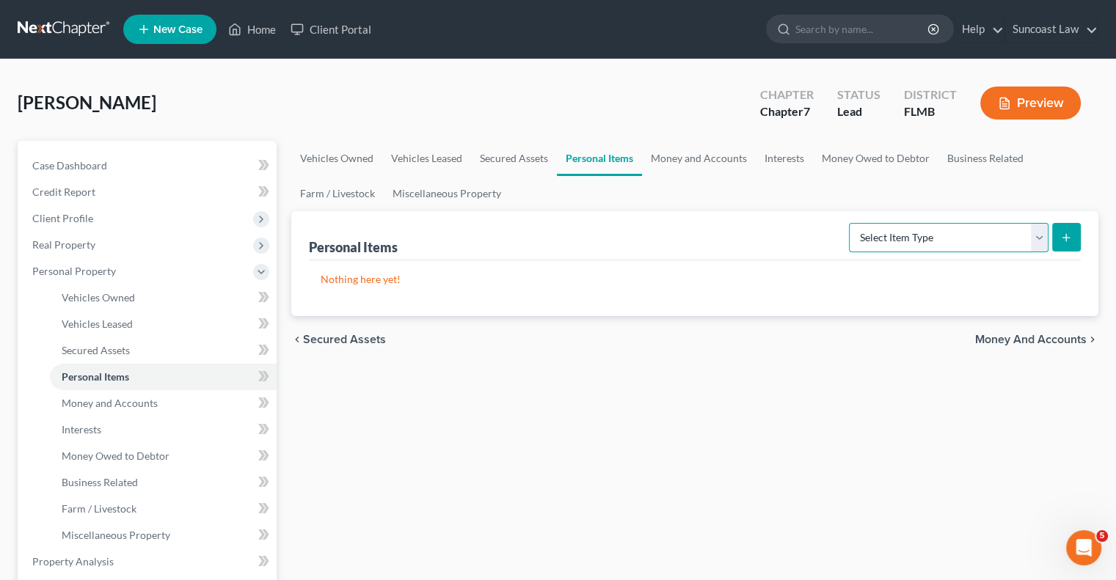
drag, startPoint x: 1010, startPoint y: 231, endPoint x: 993, endPoint y: 246, distance: 21.8
click at [1010, 231] on select "Select Item Type Clothing (A/B: 11) Collectibles Of Value (A/B: 8) Electronics …" at bounding box center [949, 237] width 200 height 29
select select "clothing"
click at [851, 223] on select "Select Item Type Clothing (A/B: 11) Collectibles Of Value (A/B: 8) Electronics …" at bounding box center [949, 237] width 200 height 29
click at [1074, 243] on button "submit" at bounding box center [1066, 237] width 29 height 29
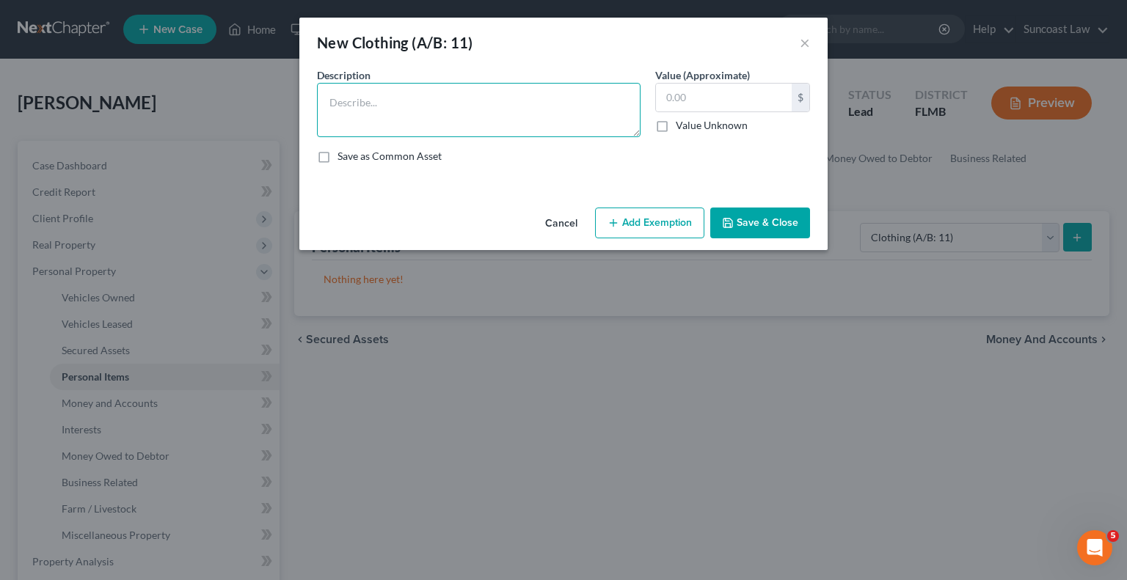
click at [502, 109] on textarea at bounding box center [479, 110] width 324 height 54
type textarea "Used clothing"
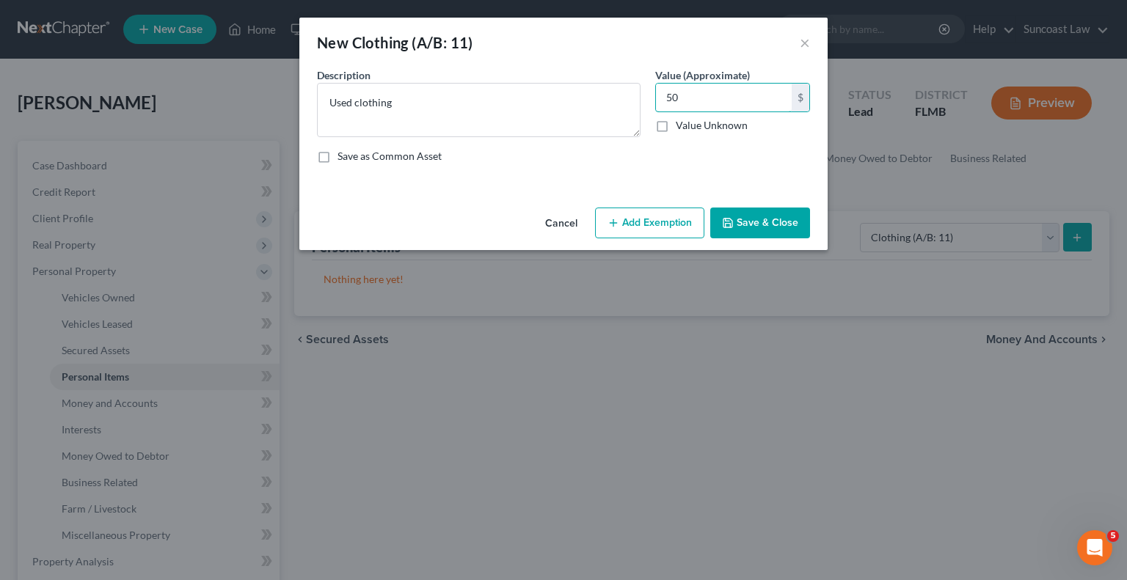
type input "50"
click at [653, 234] on button "Add Exemption" at bounding box center [649, 223] width 109 height 31
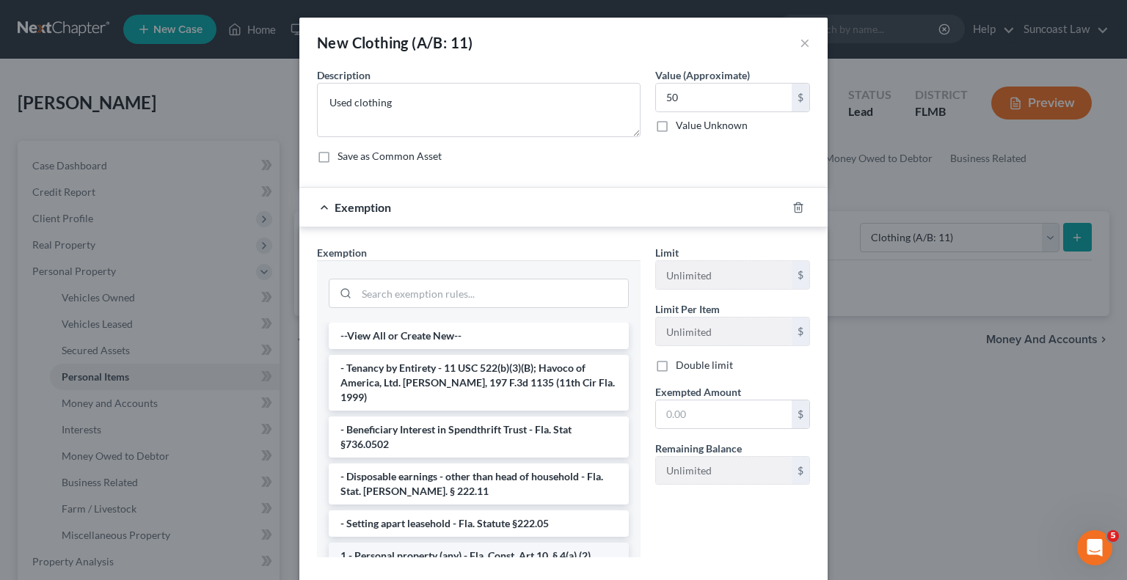
click at [456, 543] on li "1 - Personal property (any) - Fla. Const. Art.10, § 4(a) (2)" at bounding box center [479, 556] width 300 height 26
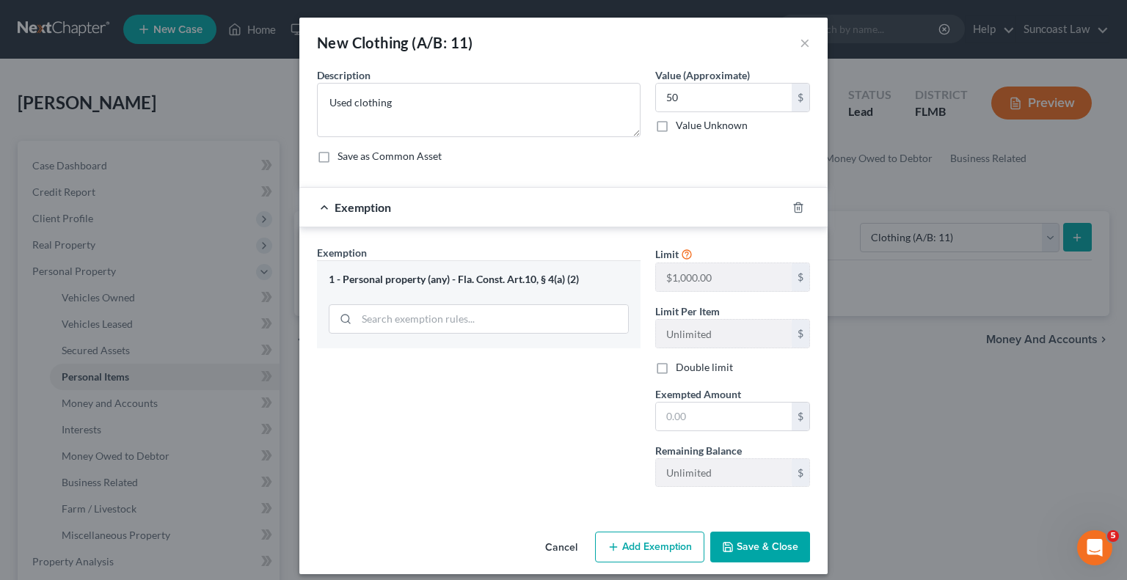
drag, startPoint x: 456, startPoint y: 537, endPoint x: 445, endPoint y: 533, distance: 12.3
click at [457, 536] on div "Cancel Add Exemption Save & Close" at bounding box center [563, 550] width 528 height 48
click at [745, 415] on input "text" at bounding box center [724, 417] width 136 height 28
type input "50"
click at [759, 554] on button "Save & Close" at bounding box center [760, 547] width 100 height 31
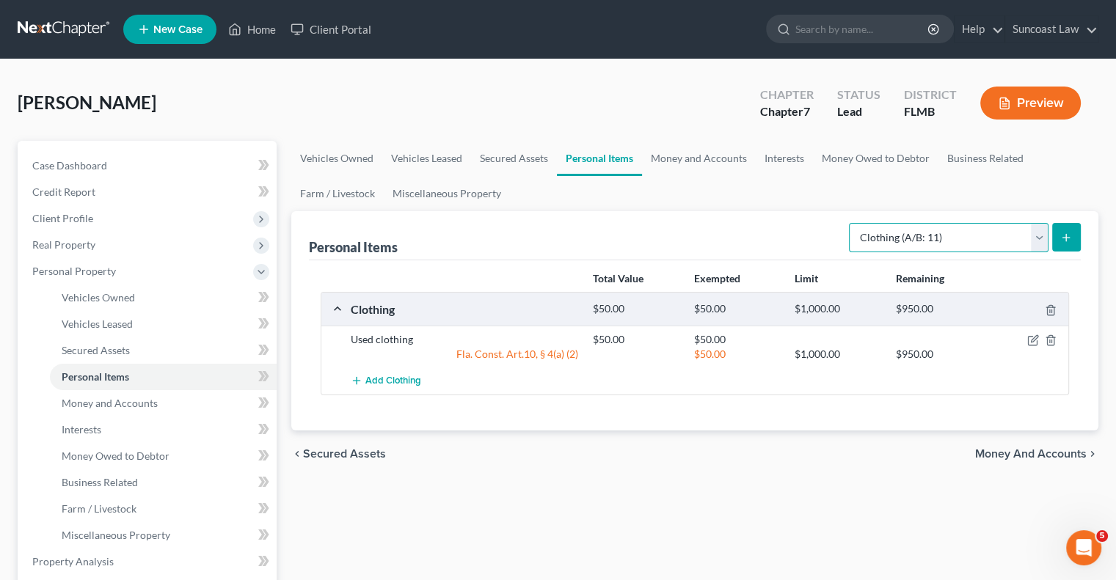
drag, startPoint x: 983, startPoint y: 237, endPoint x: 983, endPoint y: 246, distance: 8.8
click at [983, 237] on select "Select Item Type Clothing (A/B: 11) Collectibles Of Value (A/B: 8) Electronics …" at bounding box center [949, 237] width 200 height 29
select select "household_goods"
click at [851, 223] on select "Select Item Type Clothing (A/B: 11) Collectibles Of Value (A/B: 8) Electronics …" at bounding box center [949, 237] width 200 height 29
click at [1066, 234] on line "submit" at bounding box center [1066, 237] width 0 height 7
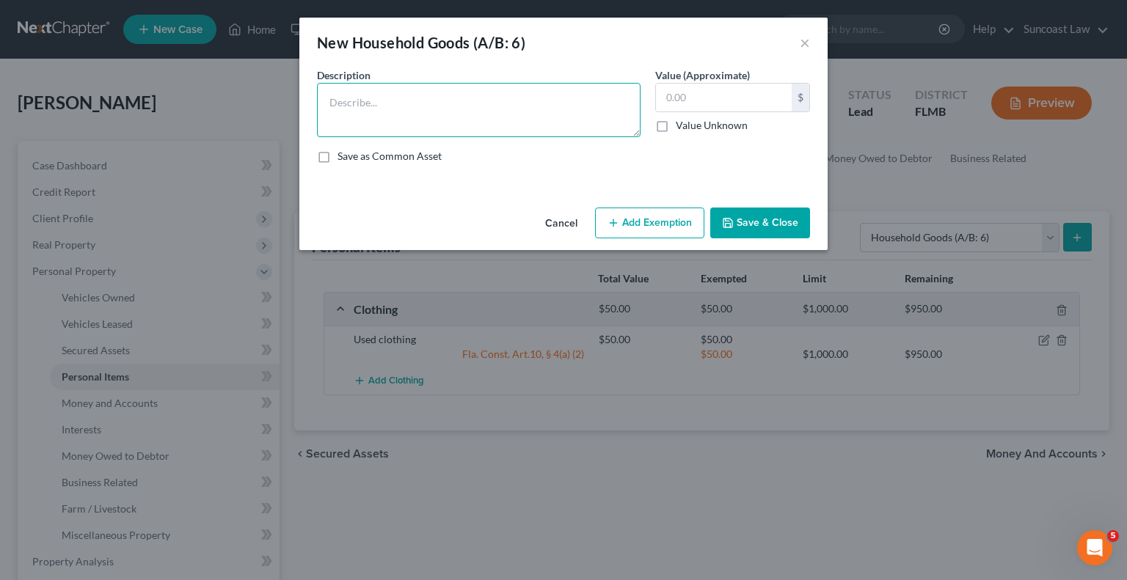
click at [434, 87] on textarea at bounding box center [479, 110] width 324 height 54
type textarea "living with family who own all household items"
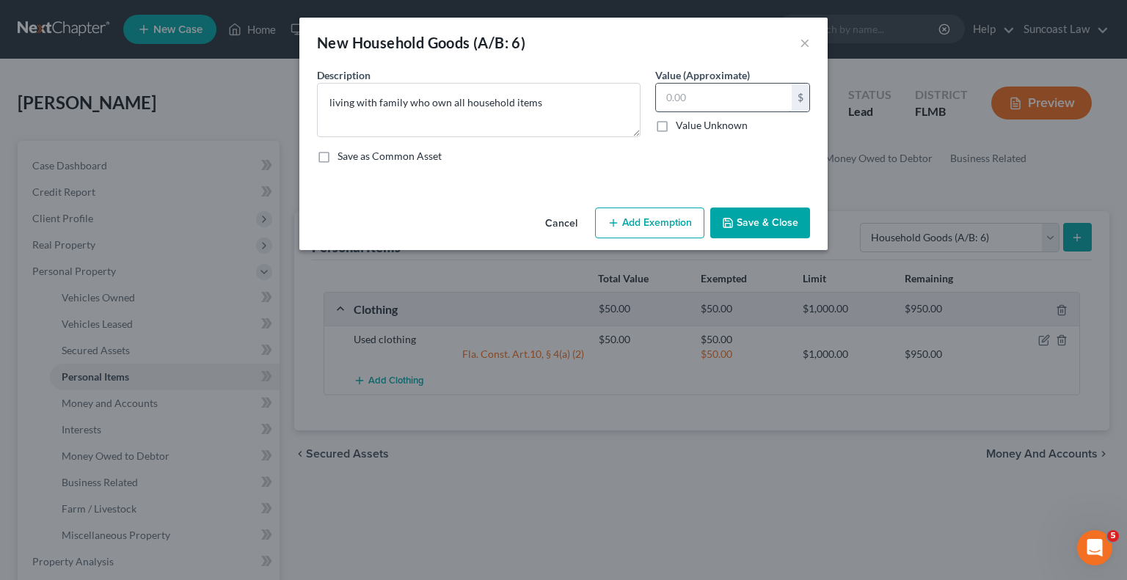
click at [695, 92] on input "text" at bounding box center [724, 98] width 136 height 28
type input "0"
click at [776, 233] on button "Save & Close" at bounding box center [760, 223] width 100 height 31
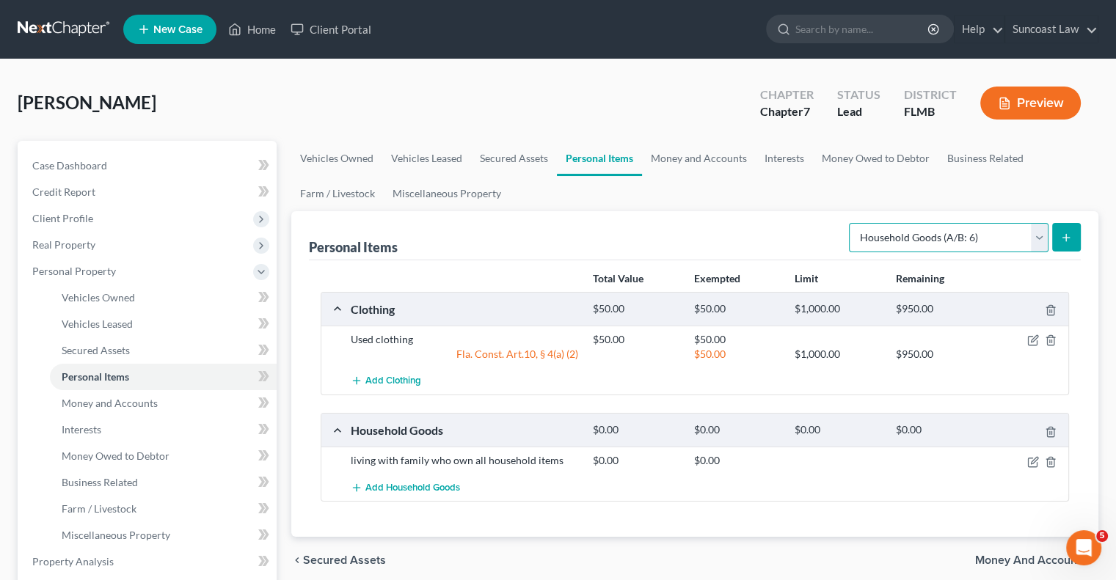
click at [1001, 225] on select "Select Item Type Clothing (A/B: 11) Collectibles Of Value (A/B: 8) Electronics …" at bounding box center [949, 237] width 200 height 29
select select "electronics"
click at [851, 223] on select "Select Item Type Clothing (A/B: 11) Collectibles Of Value (A/B: 8) Electronics …" at bounding box center [949, 237] width 200 height 29
click at [1067, 241] on icon "submit" at bounding box center [1066, 238] width 12 height 12
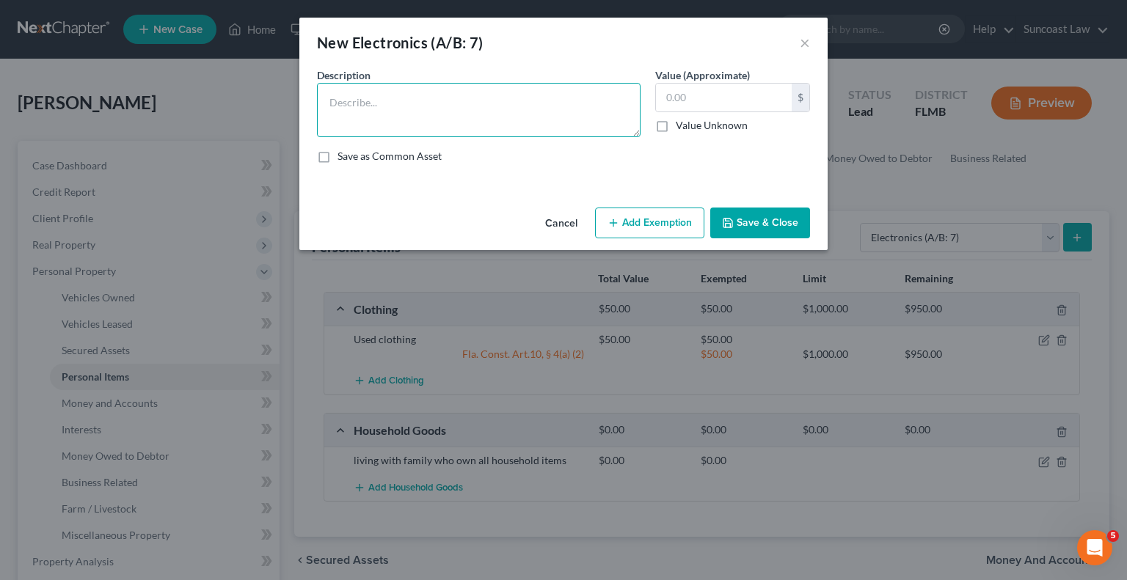
click at [490, 109] on textarea at bounding box center [479, 110] width 324 height 54
type textarea "laptop, computer"
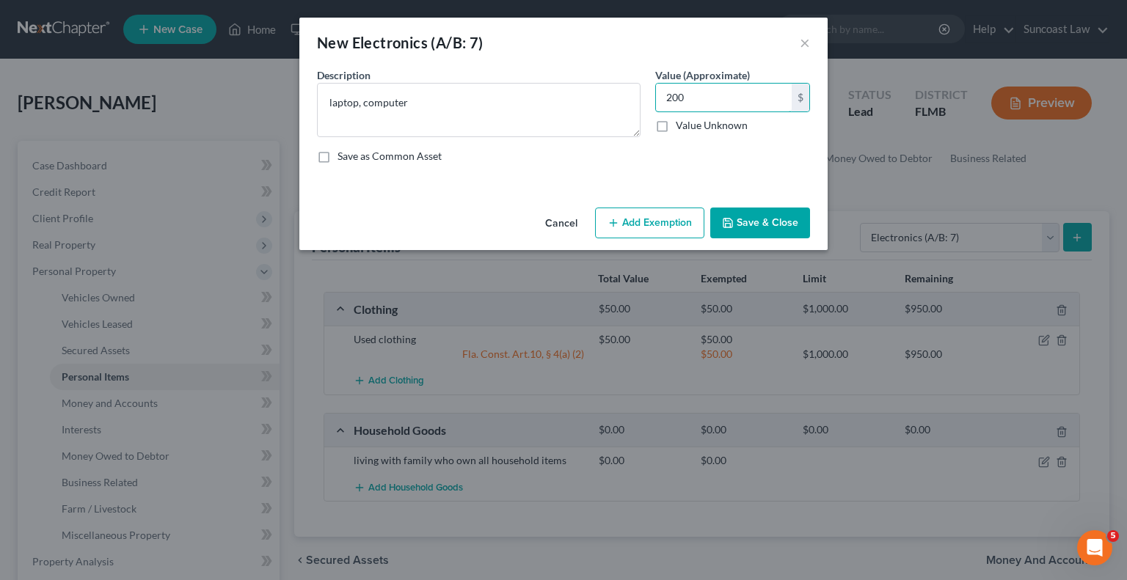
type input "200"
click at [648, 218] on button "Add Exemption" at bounding box center [649, 223] width 109 height 31
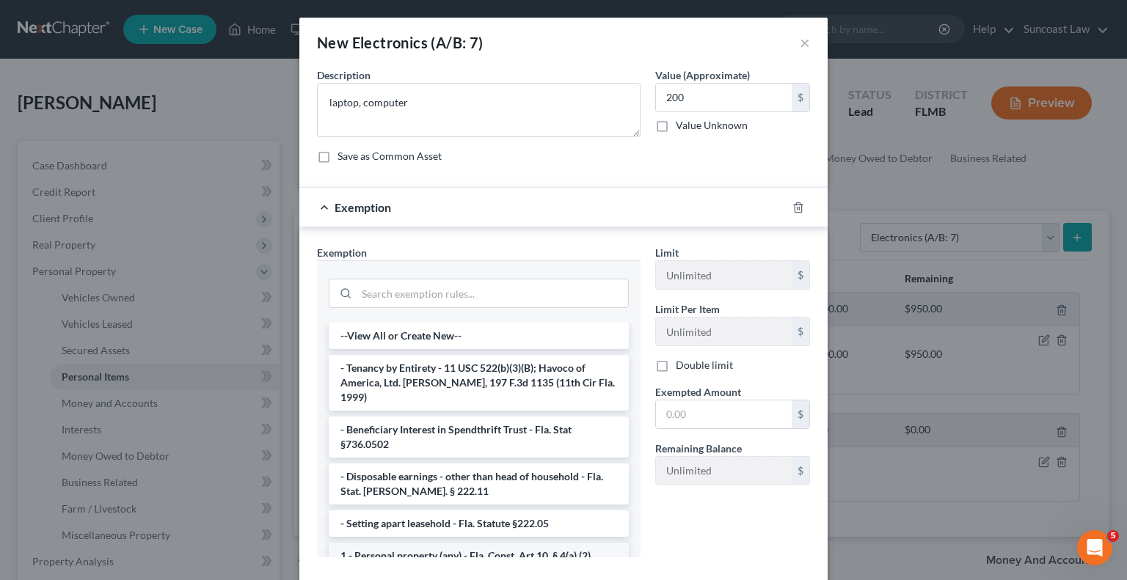
click at [435, 543] on li "1 - Personal property (any) - Fla. Const. Art.10, § 4(a) (2)" at bounding box center [479, 556] width 300 height 26
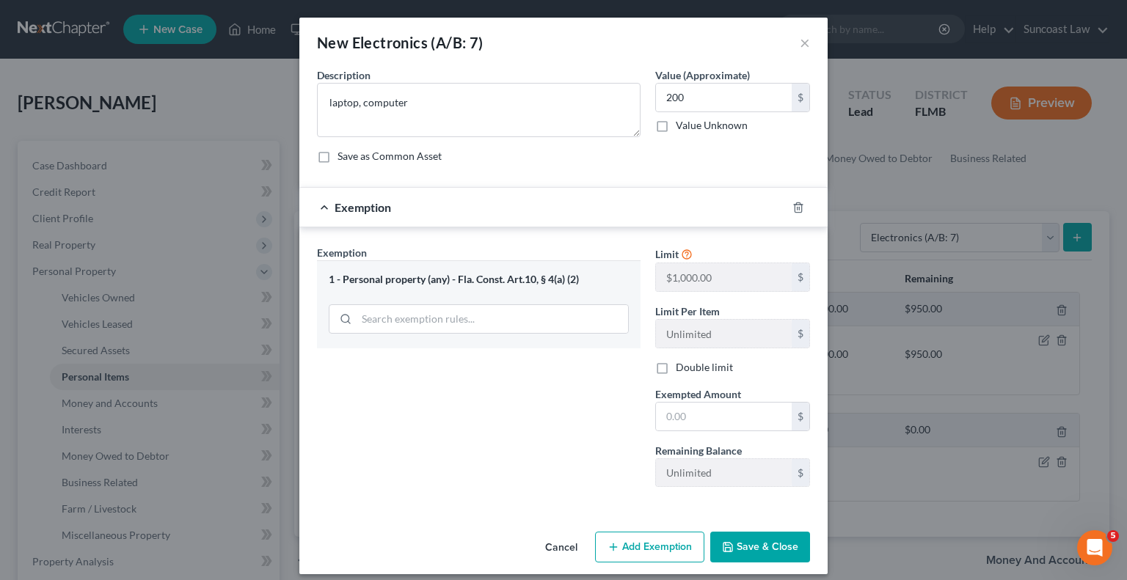
click at [435, 537] on div "Cancel Add Exemption Save & Close" at bounding box center [563, 550] width 528 height 48
click at [696, 417] on input "text" at bounding box center [724, 417] width 136 height 28
type input "200"
click at [752, 544] on button "Save & Close" at bounding box center [760, 547] width 100 height 31
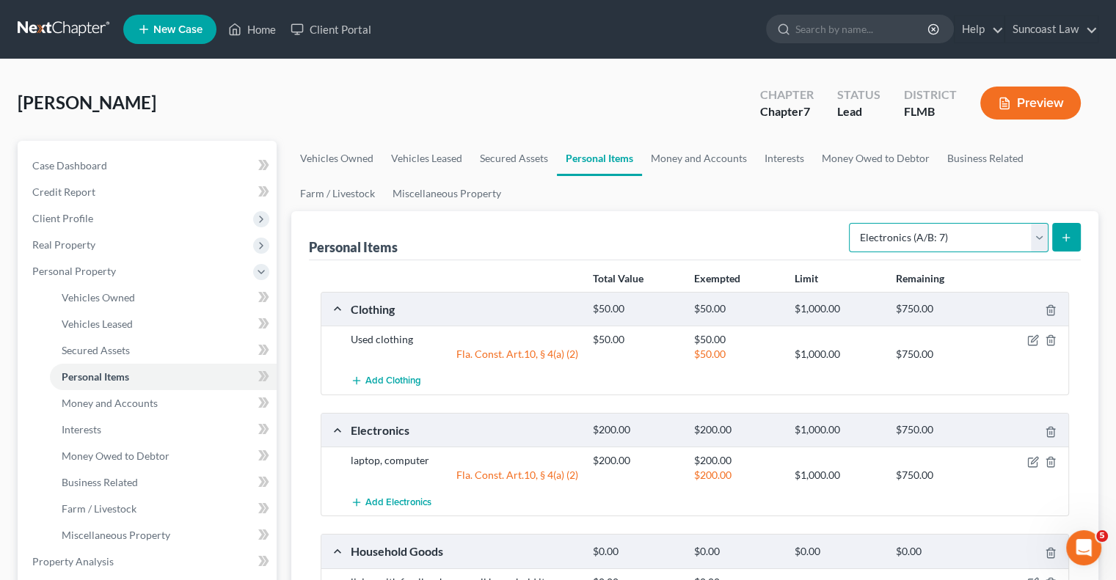
click at [901, 234] on select "Select Item Type Clothing (A/B: 11) Collectibles Of Value (A/B: 8) Electronics …" at bounding box center [949, 237] width 200 height 29
select select "jewelry"
click at [851, 223] on select "Select Item Type Clothing (A/B: 11) Collectibles Of Value (A/B: 8) Electronics …" at bounding box center [949, 237] width 200 height 29
click at [1064, 232] on icon "submit" at bounding box center [1066, 238] width 12 height 12
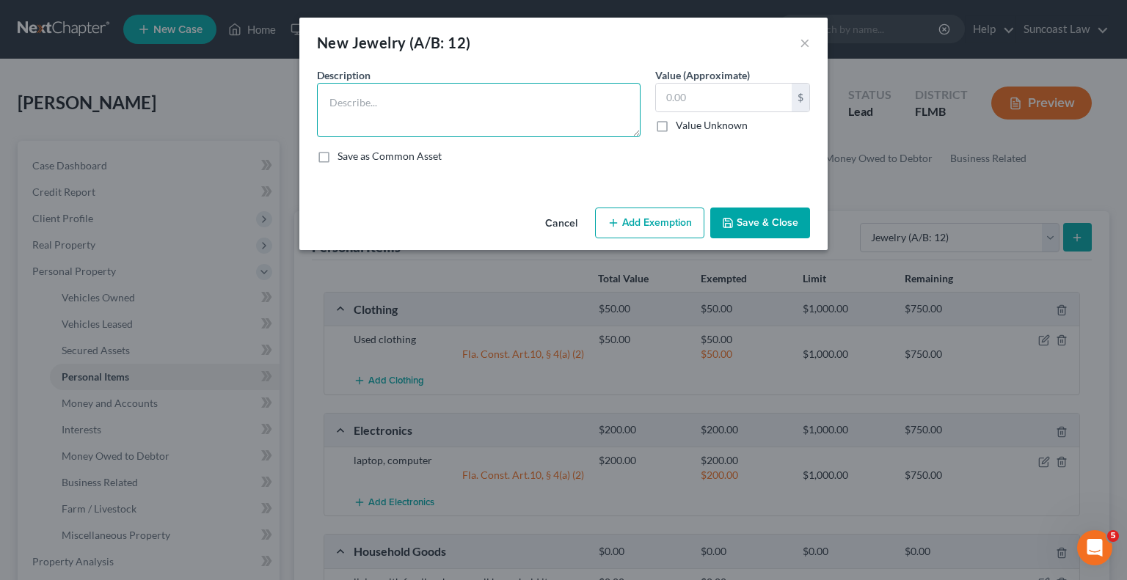
click at [425, 98] on textarea at bounding box center [479, 110] width 324 height 54
type textarea "watch"
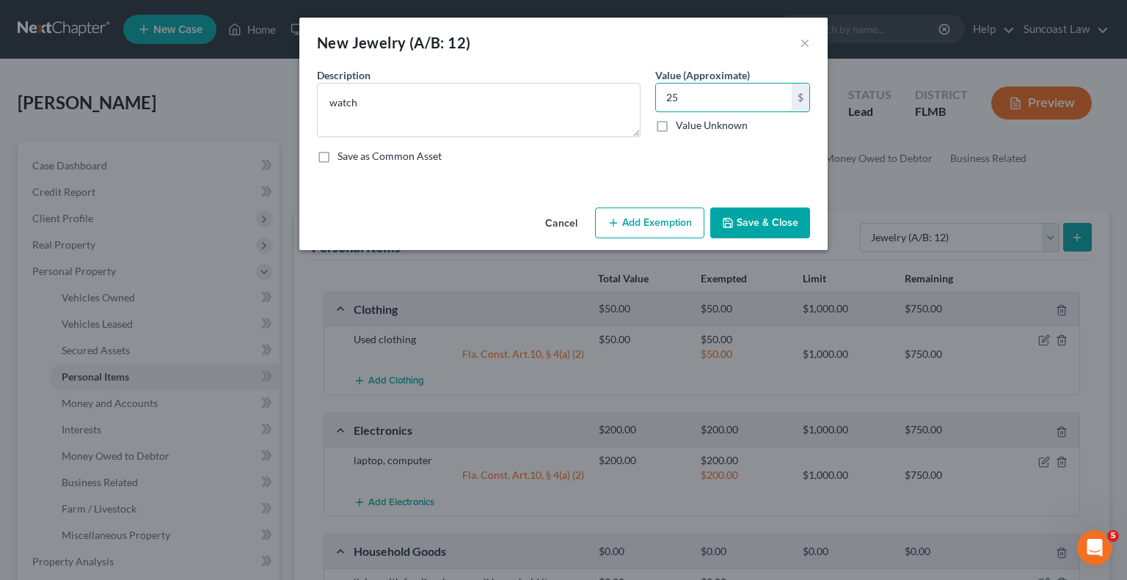
type input "25"
click at [633, 232] on button "Add Exemption" at bounding box center [649, 223] width 109 height 31
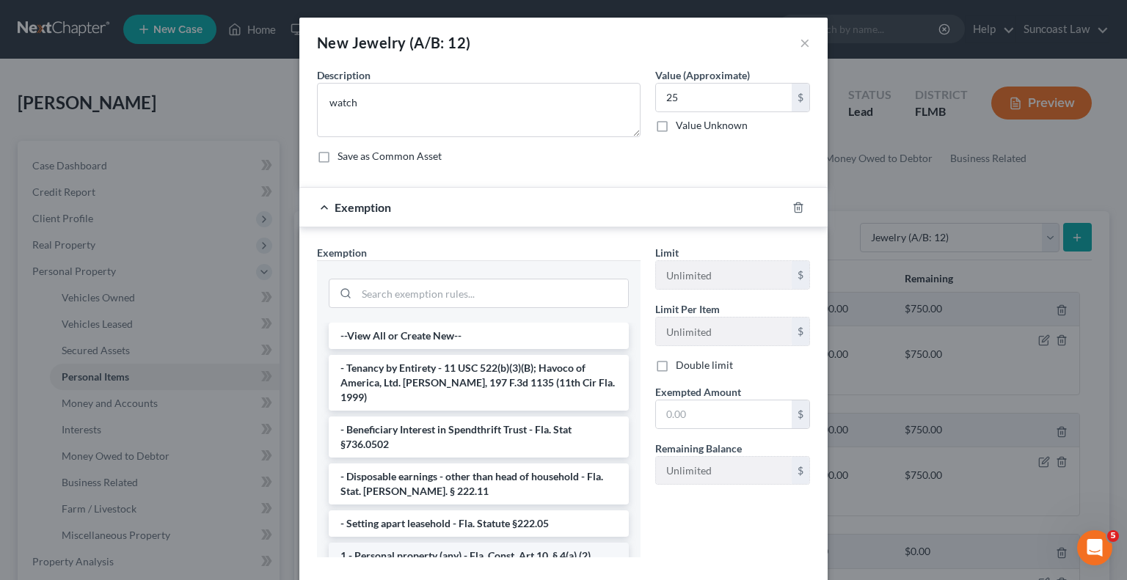
click at [462, 543] on li "1 - Personal property (any) - Fla. Const. Art.10, § 4(a) (2)" at bounding box center [479, 556] width 300 height 26
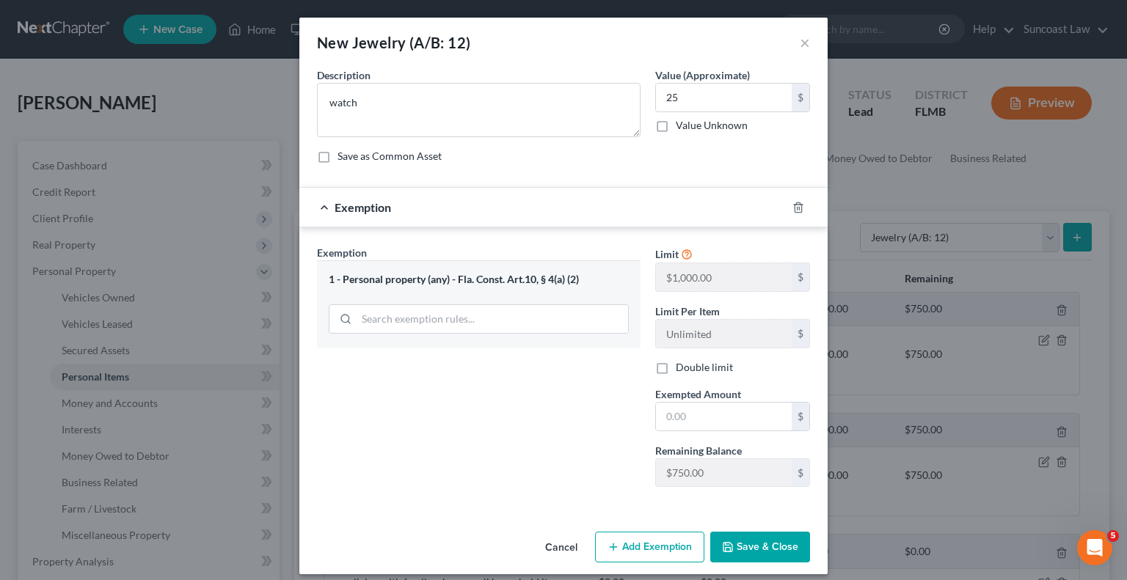
click at [462, 541] on div "Cancel Add Exemption Save & Close" at bounding box center [563, 550] width 528 height 48
click at [731, 429] on input "text" at bounding box center [724, 417] width 136 height 28
type input "25"
click at [775, 536] on button "Save & Close" at bounding box center [760, 547] width 100 height 31
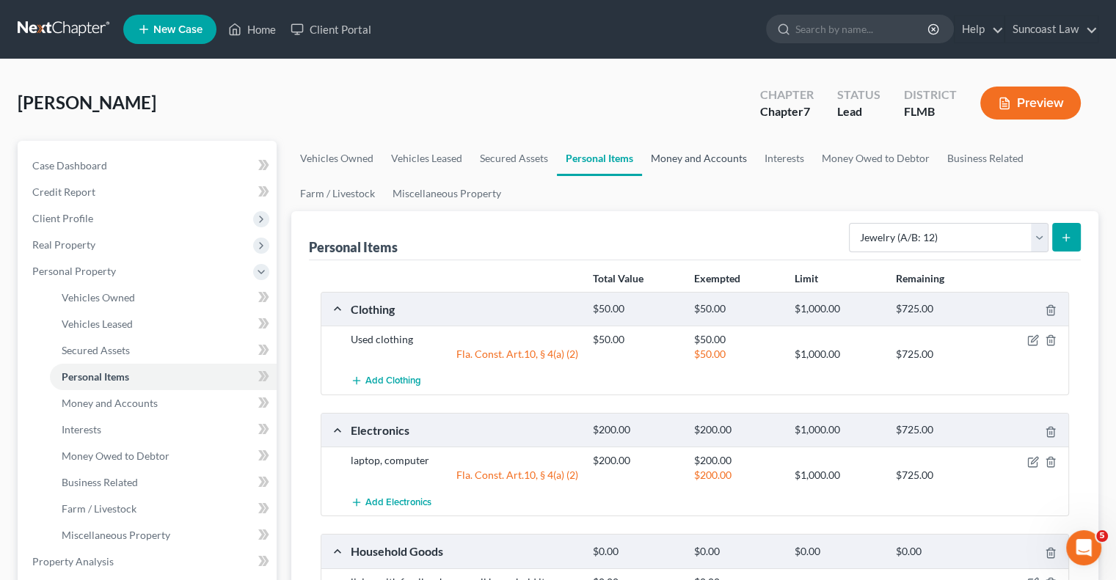
click at [707, 157] on link "Money and Accounts" at bounding box center [699, 158] width 114 height 35
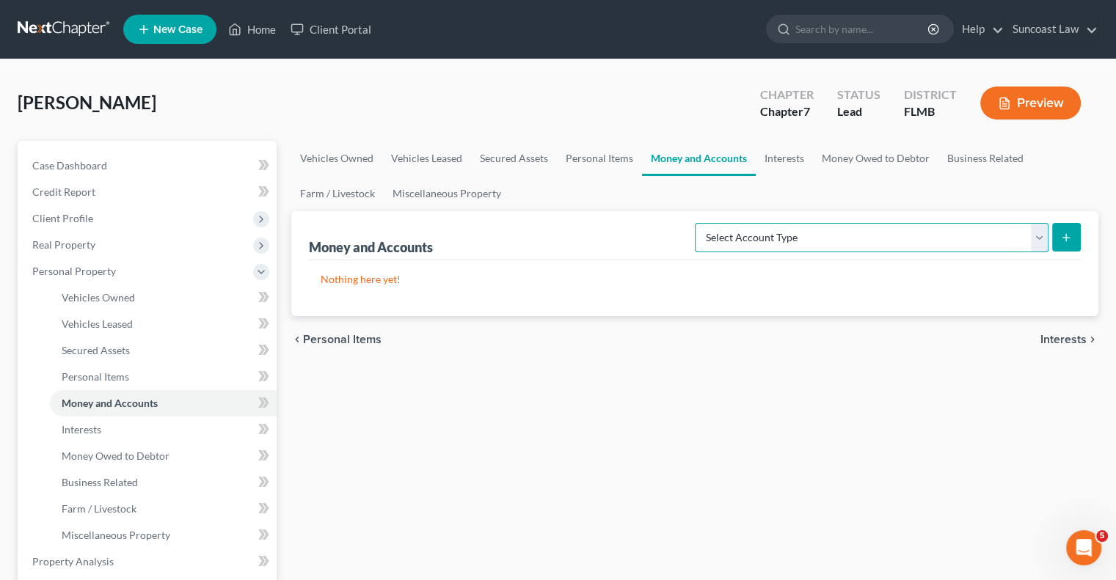
click at [910, 247] on select "Select Account Type Brokerage (A/B: 18, SOFA: 20) Cash on Hand (A/B: 16) Certif…" at bounding box center [872, 237] width 354 height 29
select select "checking"
click at [699, 223] on select "Select Account Type Brokerage (A/B: 18, SOFA: 20) Cash on Hand (A/B: 16) Certif…" at bounding box center [872, 237] width 354 height 29
click at [1058, 233] on button "submit" at bounding box center [1066, 237] width 29 height 29
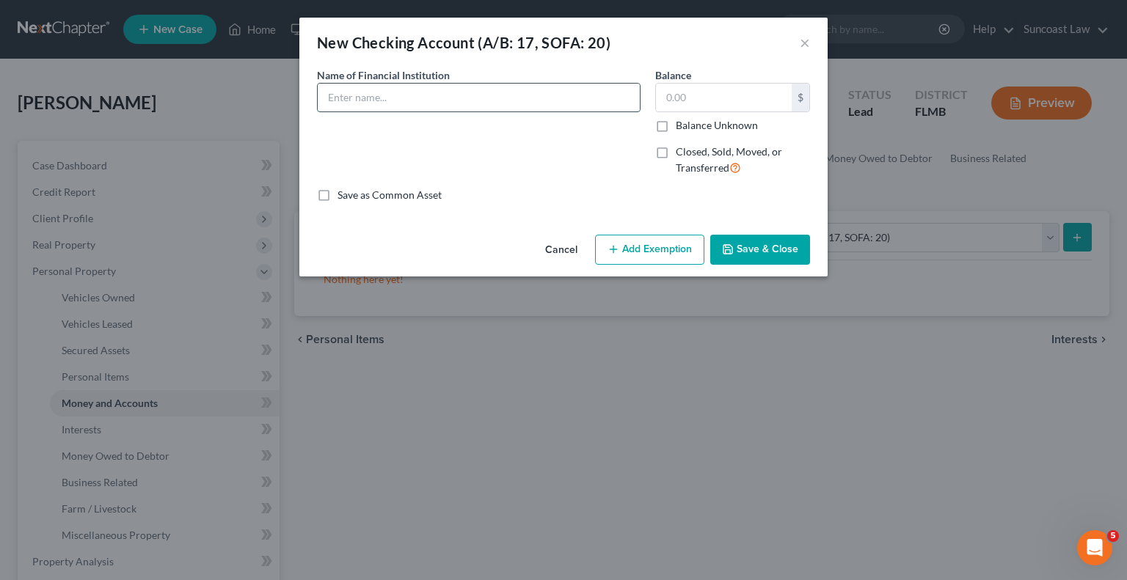
click at [505, 101] on input "text" at bounding box center [479, 98] width 322 height 28
type input "USAA *0204"
type input "835.04"
click at [769, 260] on button "Save & Close" at bounding box center [760, 250] width 100 height 31
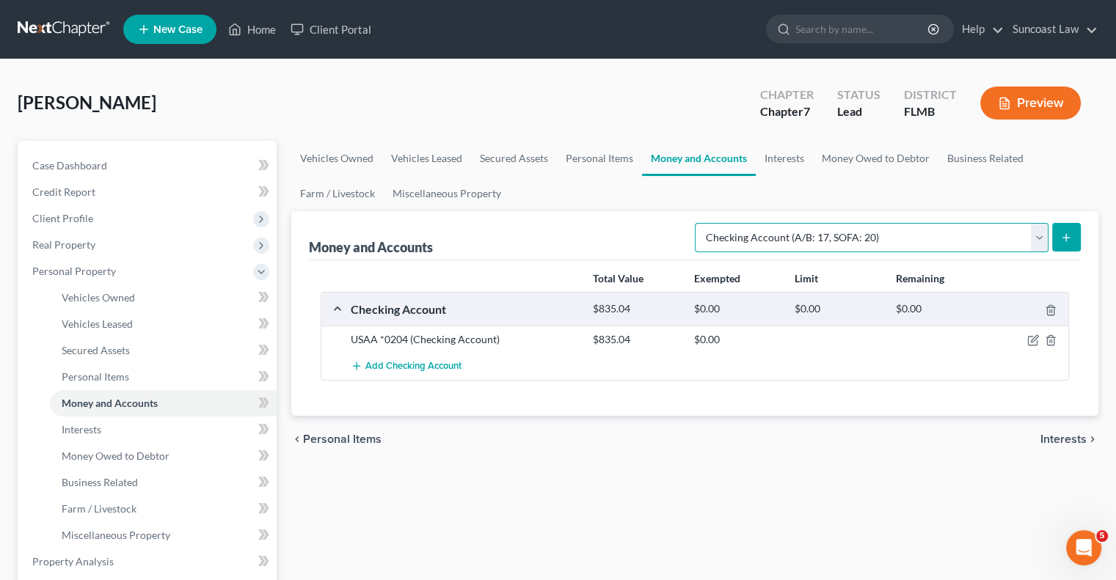
click at [825, 240] on select "Select Account Type Brokerage (A/B: 18, SOFA: 20) Cash on Hand (A/B: 16) Certif…" at bounding box center [872, 237] width 354 height 29
select select "savings"
click at [699, 223] on select "Select Account Type Brokerage (A/B: 18, SOFA: 20) Cash on Hand (A/B: 16) Certif…" at bounding box center [872, 237] width 354 height 29
click at [1073, 237] on button "submit" at bounding box center [1066, 237] width 29 height 29
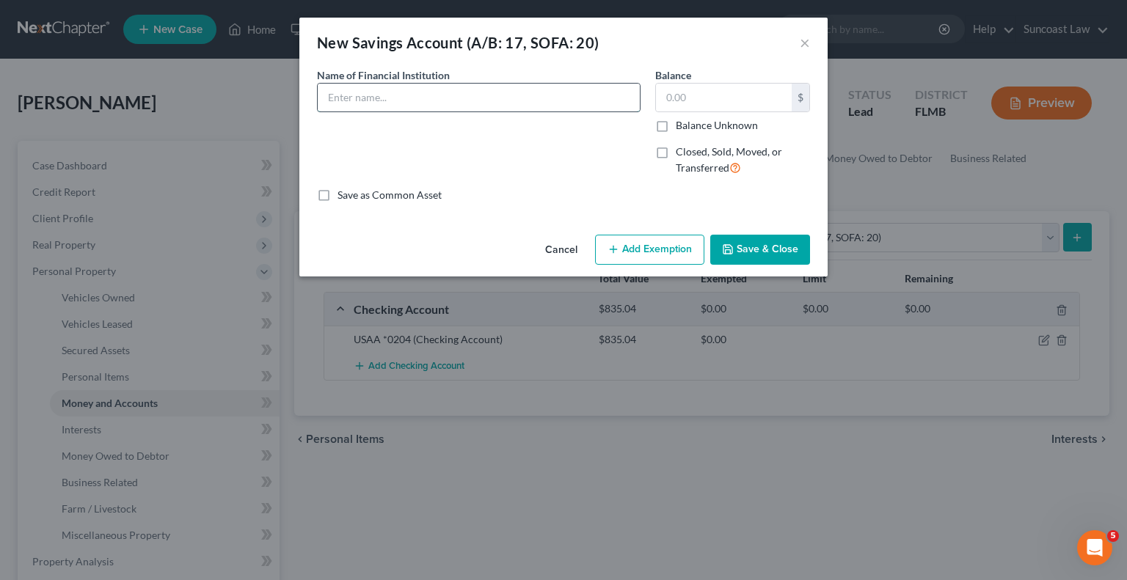
click at [407, 87] on input "text" at bounding box center [479, 98] width 322 height 28
type input "Suncoast Credit Union *5339-0000"
type input "5.00"
drag, startPoint x: 508, startPoint y: 95, endPoint x: 261, endPoint y: 66, distance: 248.3
click at [261, 66] on div "New Savings Account (A/B: 17, SOFA: 20) × An exemption set must first be select…" at bounding box center [563, 290] width 1127 height 580
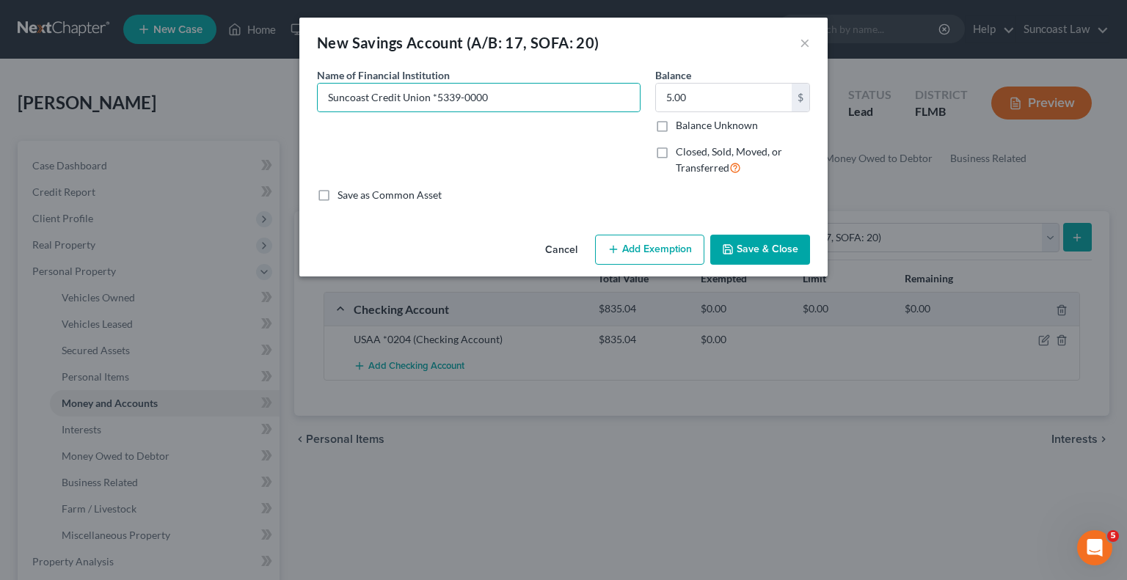
click at [787, 249] on button "Save & Close" at bounding box center [760, 250] width 100 height 31
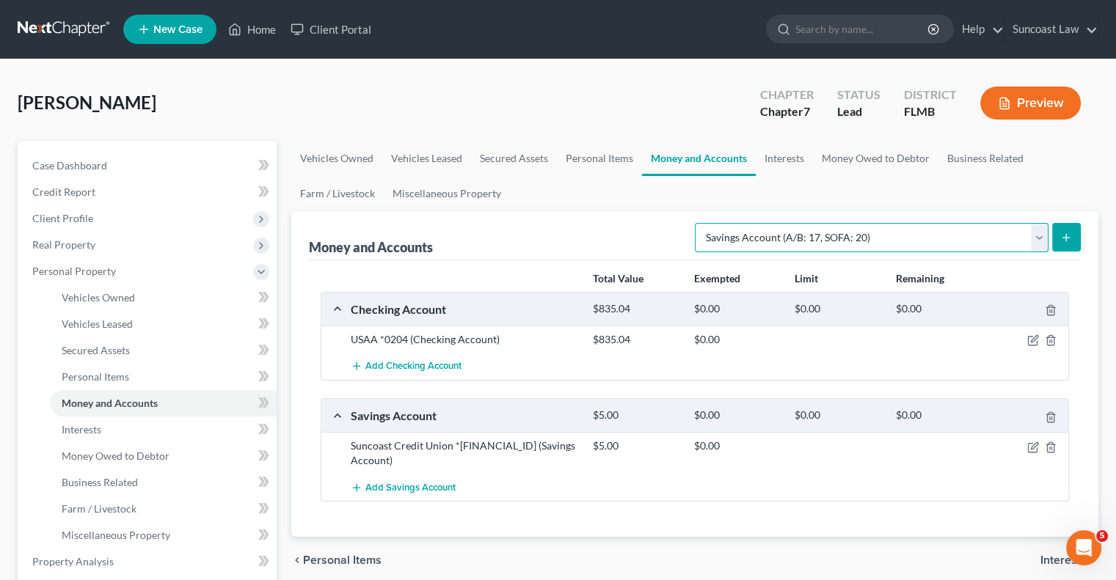
click at [896, 242] on select "Select Account Type Brokerage (A/B: 18, SOFA: 20) Cash on Hand (A/B: 16) Certif…" at bounding box center [872, 237] width 354 height 29
select select "checking"
click at [699, 223] on select "Select Account Type Brokerage (A/B: 18, SOFA: 20) Cash on Hand (A/B: 16) Certif…" at bounding box center [872, 237] width 354 height 29
click at [1073, 240] on button "submit" at bounding box center [1066, 237] width 29 height 29
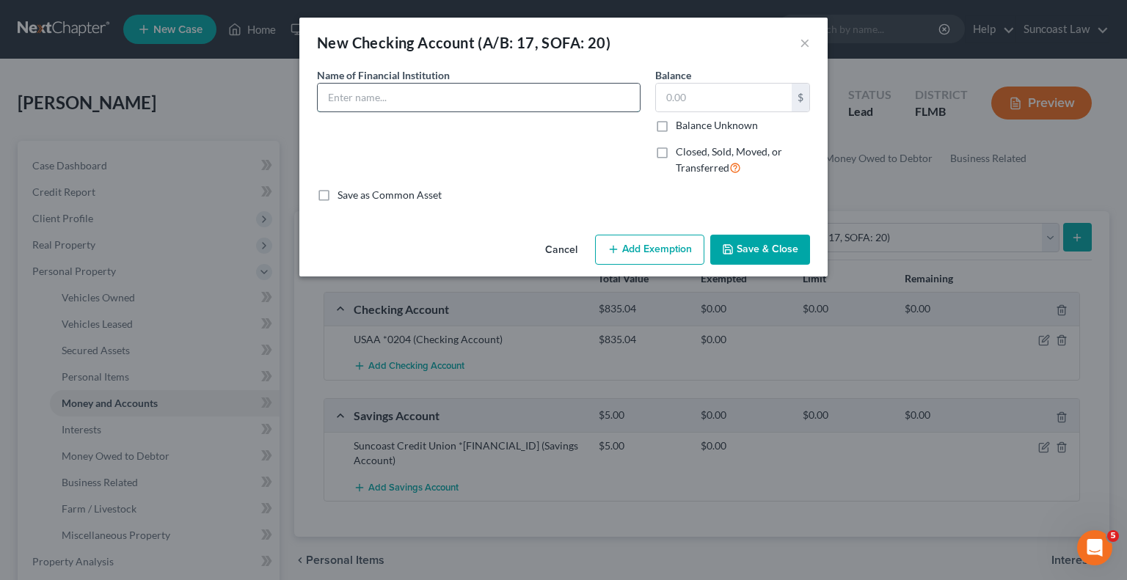
click at [494, 93] on input "text" at bounding box center [479, 98] width 322 height 28
paste input "Suncoast Credit Union *5339-0000"
click at [593, 90] on input "Suncoast Credit Union *5339-005-" at bounding box center [479, 98] width 322 height 28
type input "Suncoast Credit Union *5339-0050"
type input "0"
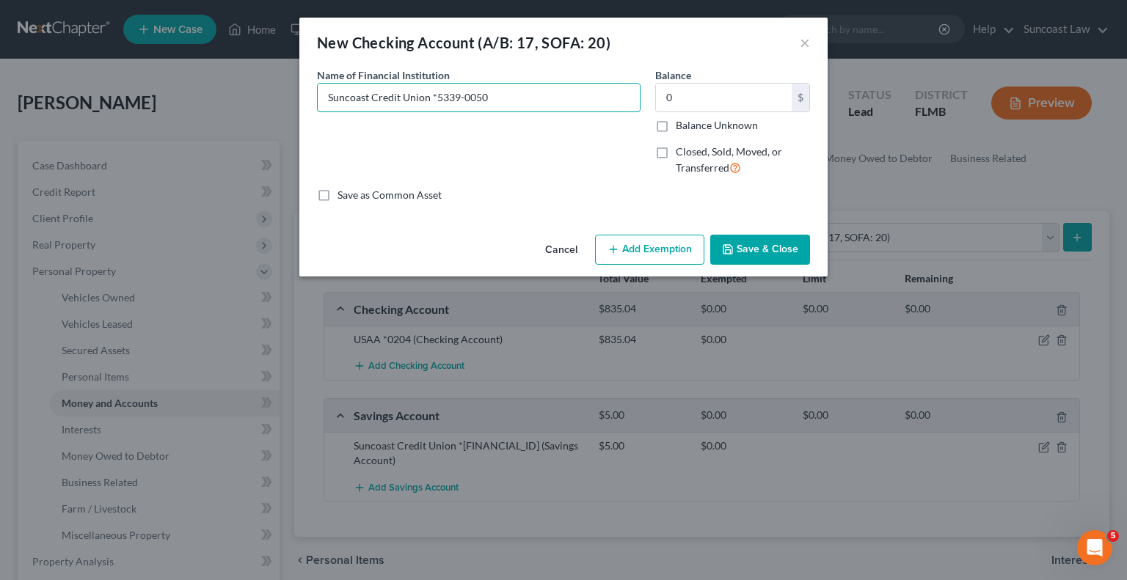
drag, startPoint x: 539, startPoint y: 92, endPoint x: 303, endPoint y: 84, distance: 235.7
click at [303, 84] on div "An exemption set must first be selected from the Filing Information section. Co…" at bounding box center [563, 148] width 528 height 161
click at [781, 247] on button "Save & Close" at bounding box center [760, 250] width 100 height 31
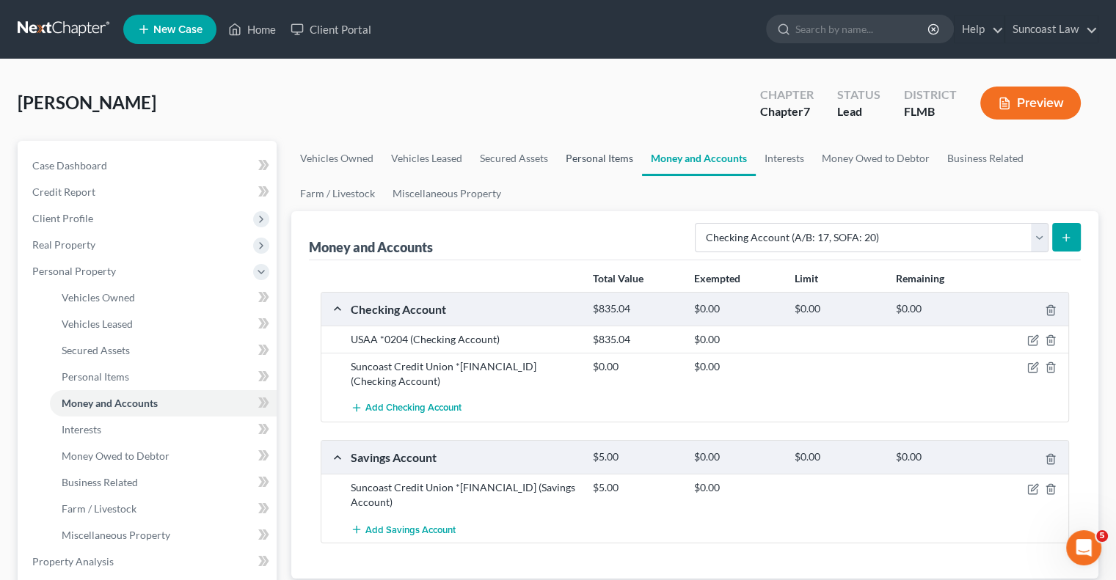
click at [605, 156] on link "Personal Items" at bounding box center [599, 158] width 85 height 35
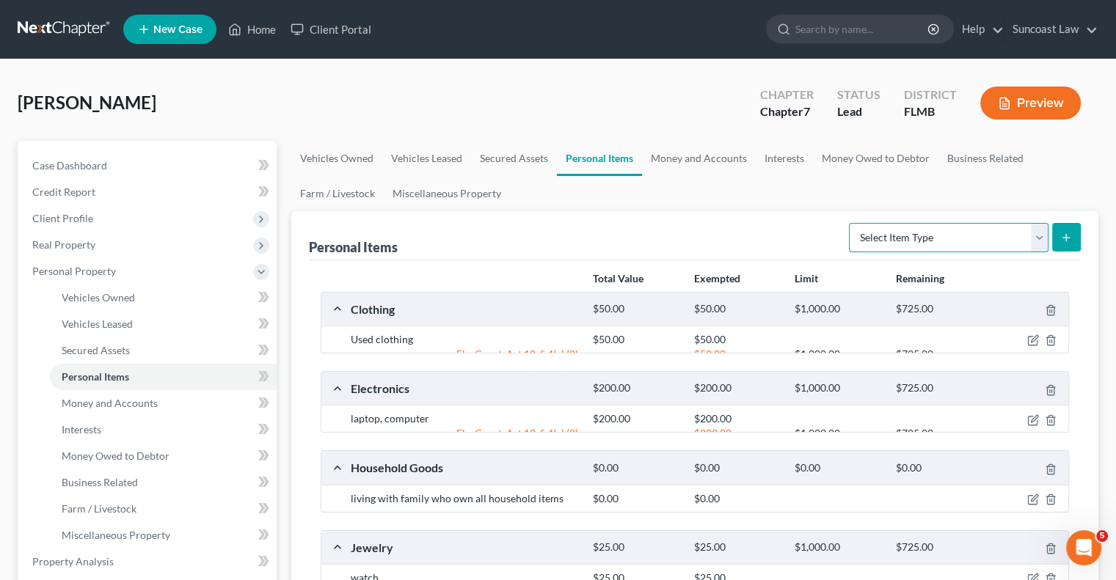
click at [911, 237] on select "Select Item Type Clothing (A/B: 11) Collectibles Of Value (A/B: 8) Electronics …" at bounding box center [949, 237] width 200 height 29
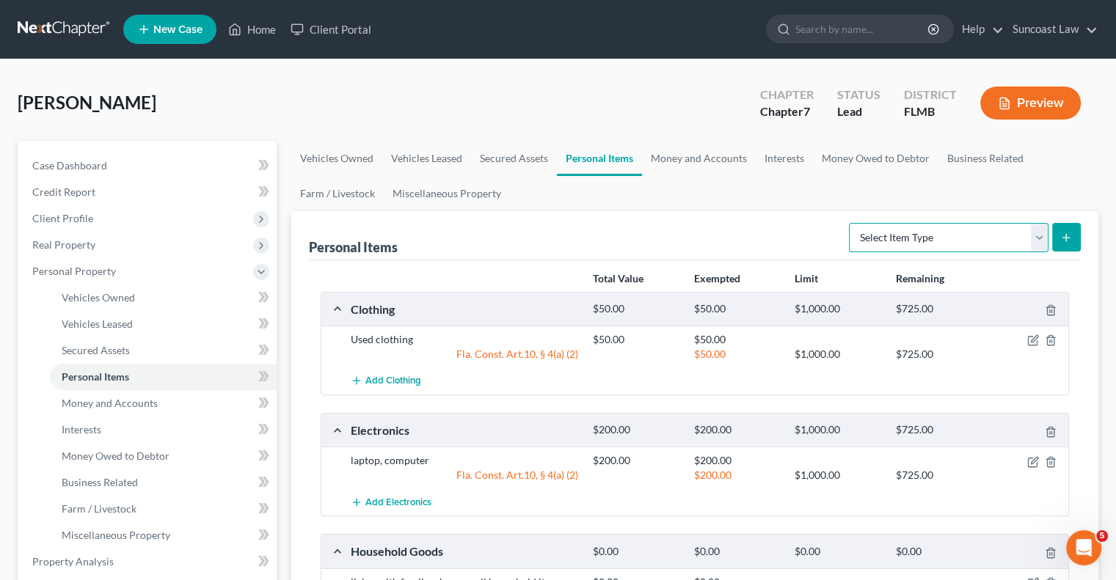
select select "pets"
click at [851, 223] on select "Select Item Type Clothing (A/B: 11) Collectibles Of Value (A/B: 8) Electronics …" at bounding box center [949, 237] width 200 height 29
click at [1061, 240] on icon "submit" at bounding box center [1066, 238] width 12 height 12
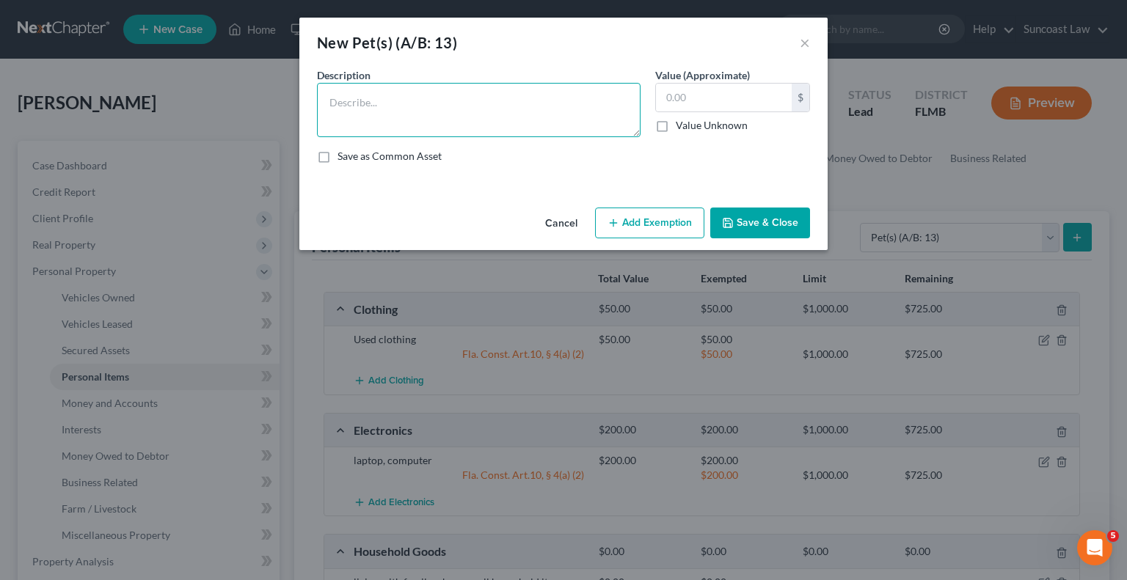
click at [519, 111] on textarea at bounding box center [479, 110] width 324 height 54
type textarea "3 dogs"
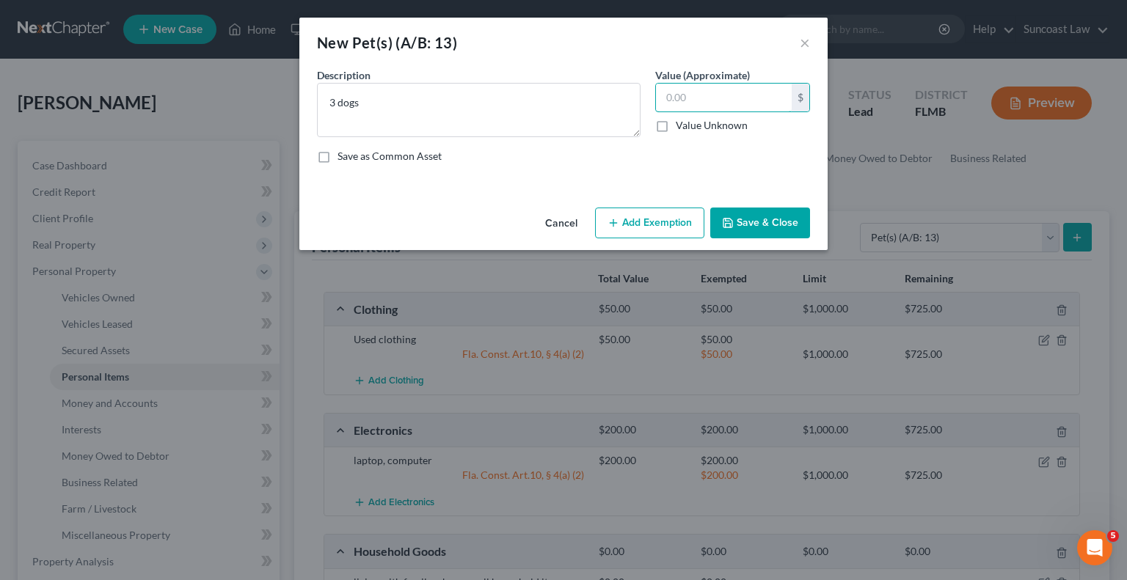
type input "2"
type input "3.00"
click at [657, 222] on button "Add Exemption" at bounding box center [649, 223] width 109 height 31
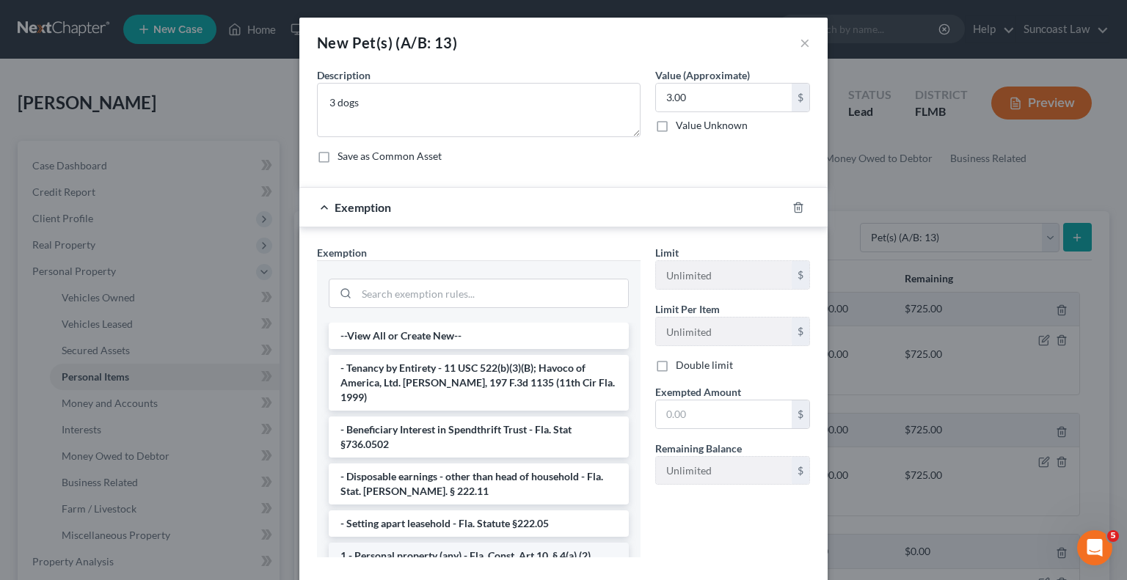
click at [458, 543] on li "1 - Personal property (any) - Fla. Const. Art.10, § 4(a) (2)" at bounding box center [479, 556] width 300 height 26
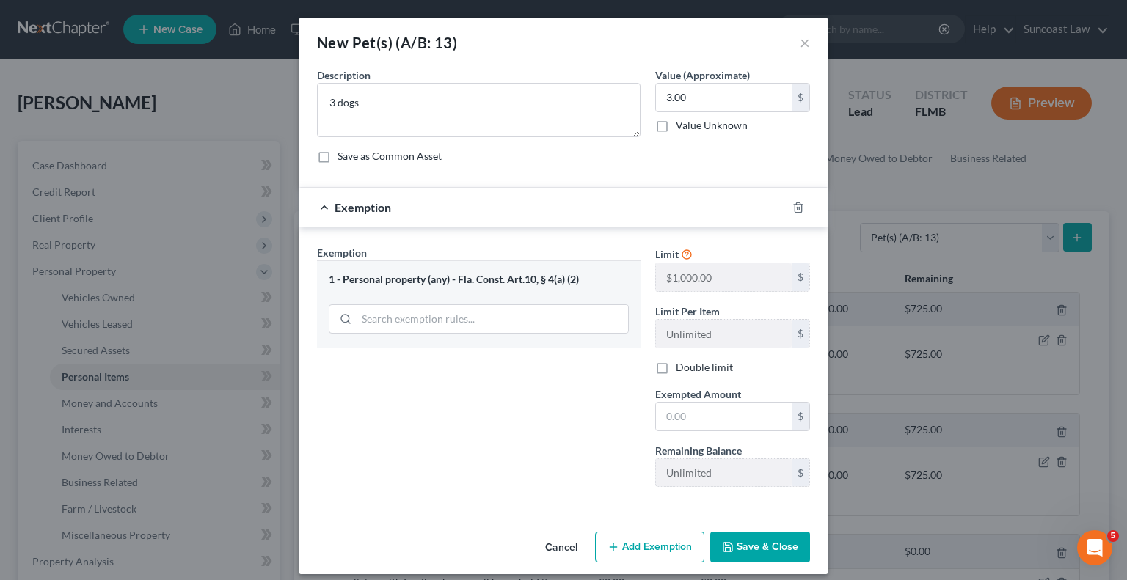
click at [458, 539] on div "Cancel Add Exemption Save & Close" at bounding box center [563, 550] width 528 height 48
click at [734, 415] on input "text" at bounding box center [724, 417] width 136 height 28
type input "3.00"
click at [781, 542] on button "Save & Close" at bounding box center [760, 547] width 100 height 31
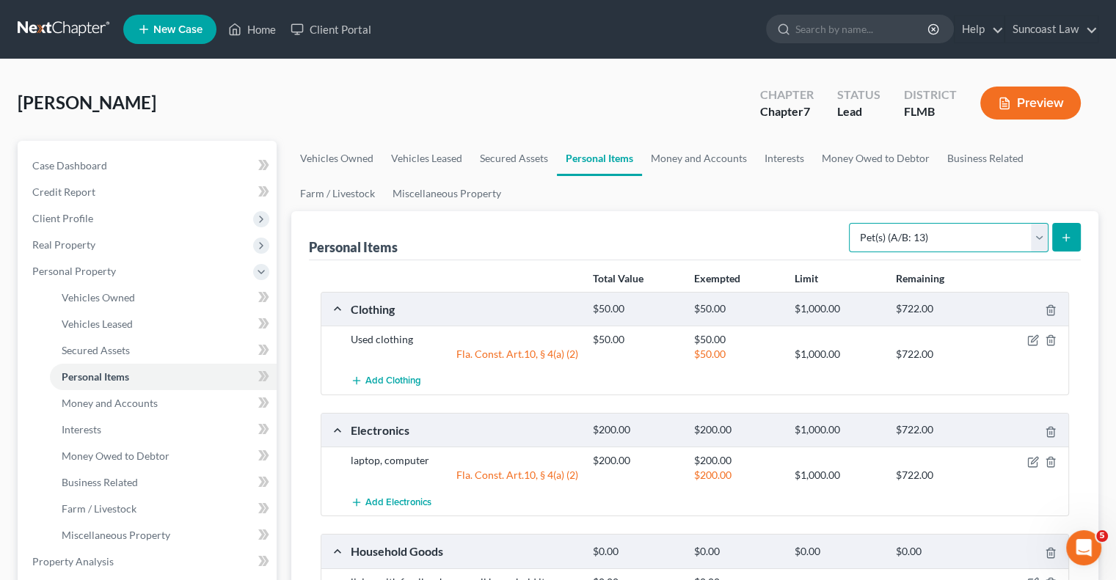
click at [940, 238] on select "Select Item Type Clothing (A/B: 11) Collectibles Of Value (A/B: 8) Electronics …" at bounding box center [949, 237] width 200 height 29
select select "other"
click at [851, 223] on select "Select Item Type Clothing (A/B: 11) Collectibles Of Value (A/B: 8) Electronics …" at bounding box center [949, 237] width 200 height 29
click at [1062, 238] on icon "submit" at bounding box center [1066, 238] width 12 height 12
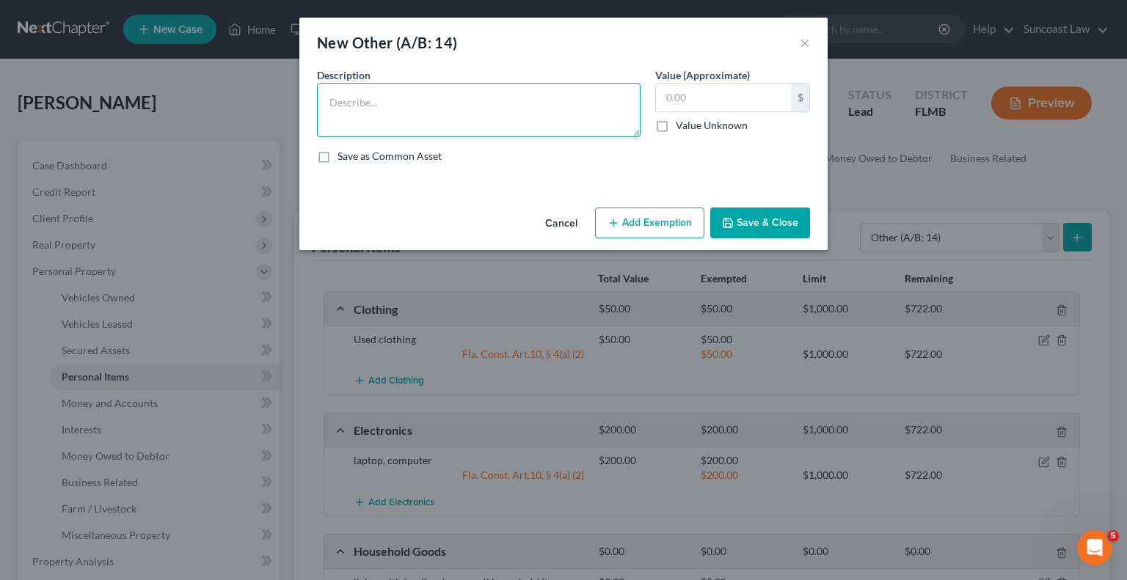
click at [440, 112] on textarea at bounding box center [479, 110] width 324 height 54
type textarea "tools"
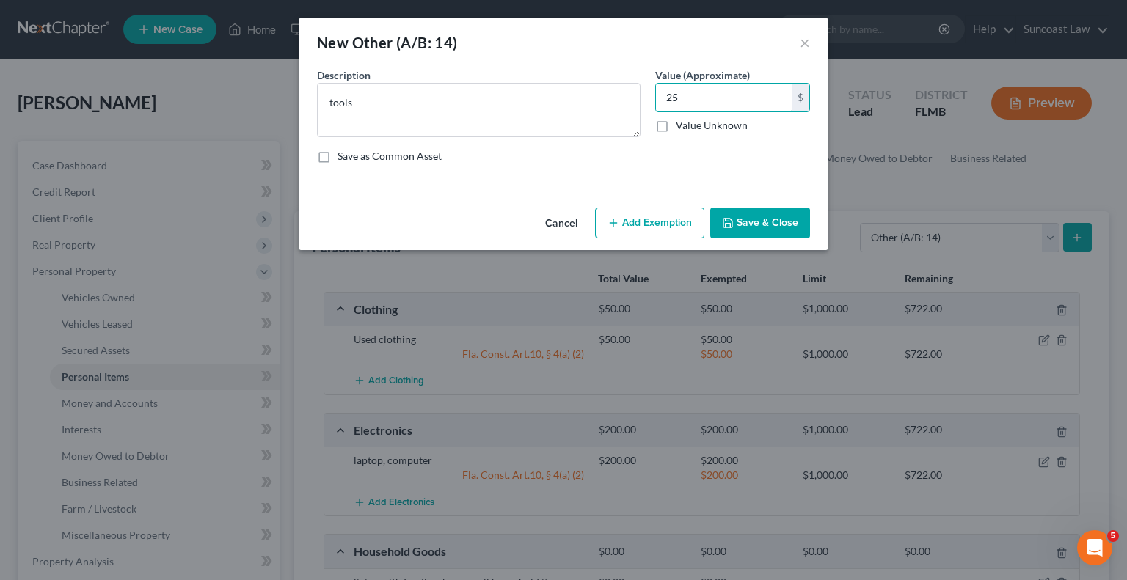
type input "25"
click at [679, 230] on button "Add Exemption" at bounding box center [649, 223] width 109 height 31
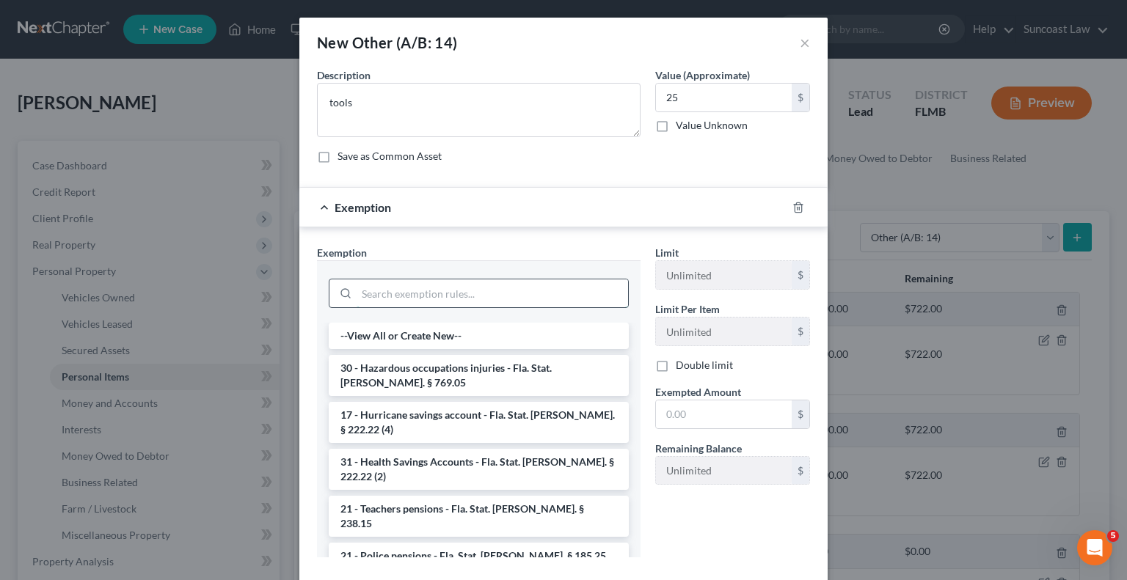
click at [447, 293] on input "search" at bounding box center [492, 294] width 271 height 28
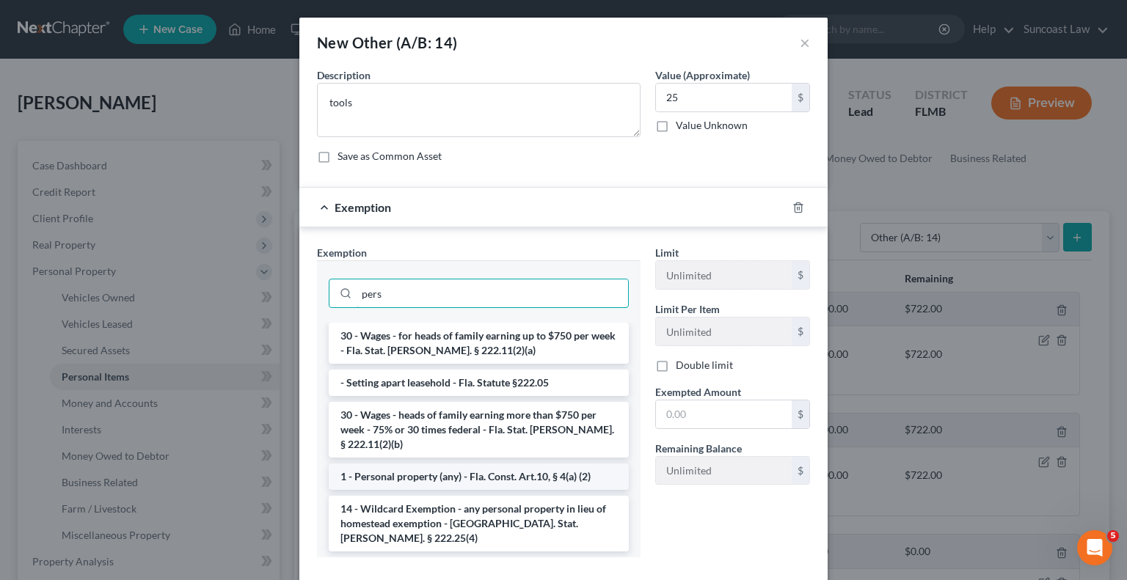
type input "pers"
click at [435, 464] on li "1 - Personal property (any) - Fla. Const. Art.10, § 4(a) (2)" at bounding box center [479, 477] width 300 height 26
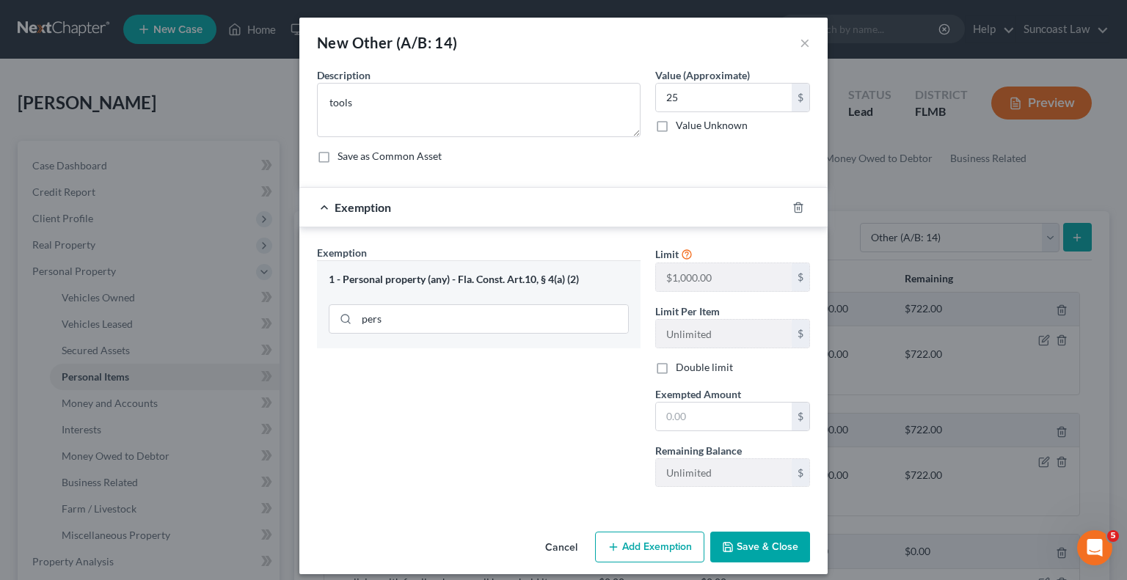
click at [435, 462] on div "Exemption Set must be selected for CA. Exemption * 1 - Personal property (any) …" at bounding box center [479, 372] width 338 height 254
click at [690, 418] on input "text" at bounding box center [724, 417] width 136 height 28
type input "25"
click at [767, 539] on button "Save & Close" at bounding box center [760, 547] width 100 height 31
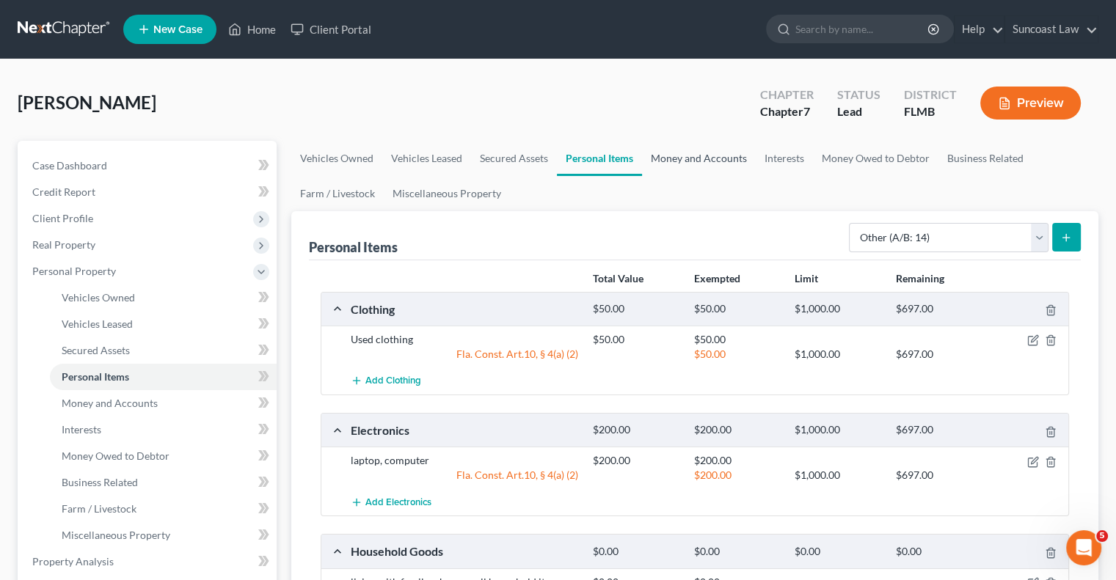
click at [696, 150] on link "Money and Accounts" at bounding box center [699, 158] width 114 height 35
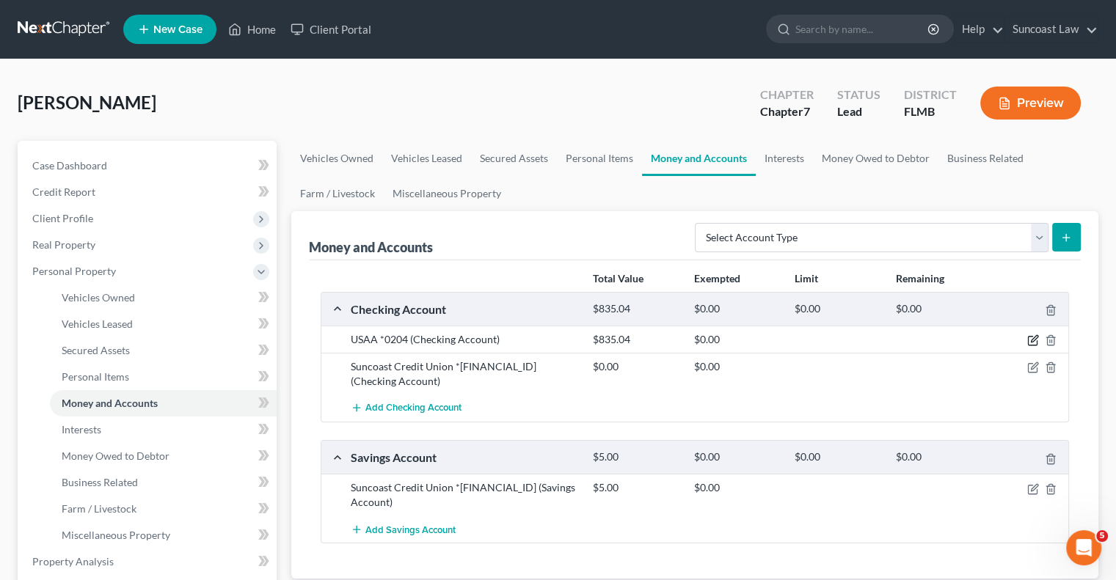
click at [1033, 342] on icon "button" at bounding box center [1033, 341] width 12 height 12
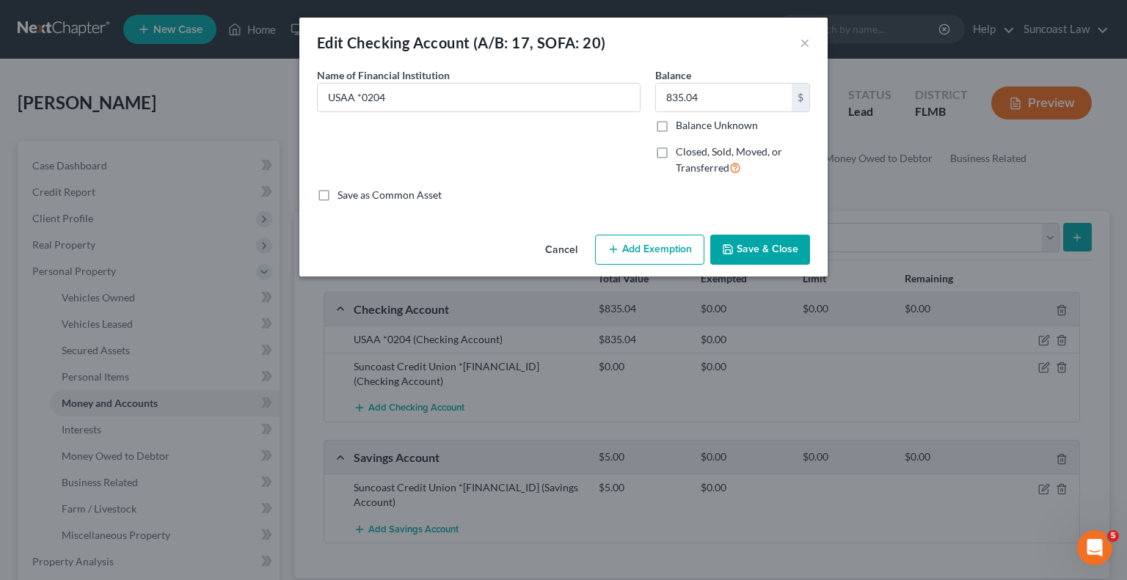
click at [657, 258] on button "Add Exemption" at bounding box center [649, 250] width 109 height 31
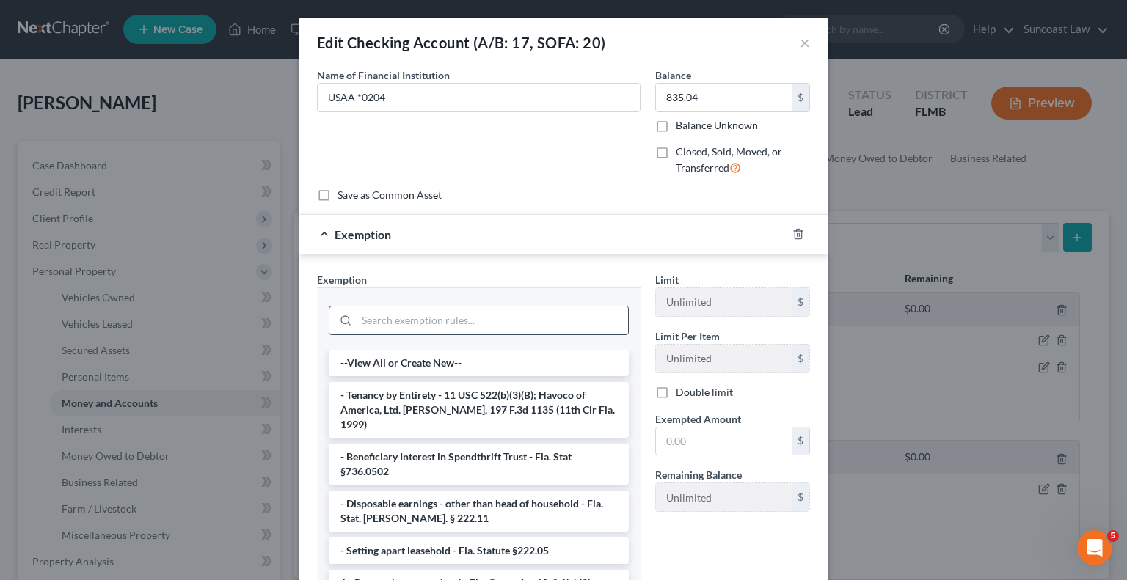
click at [495, 314] on input "search" at bounding box center [492, 321] width 271 height 28
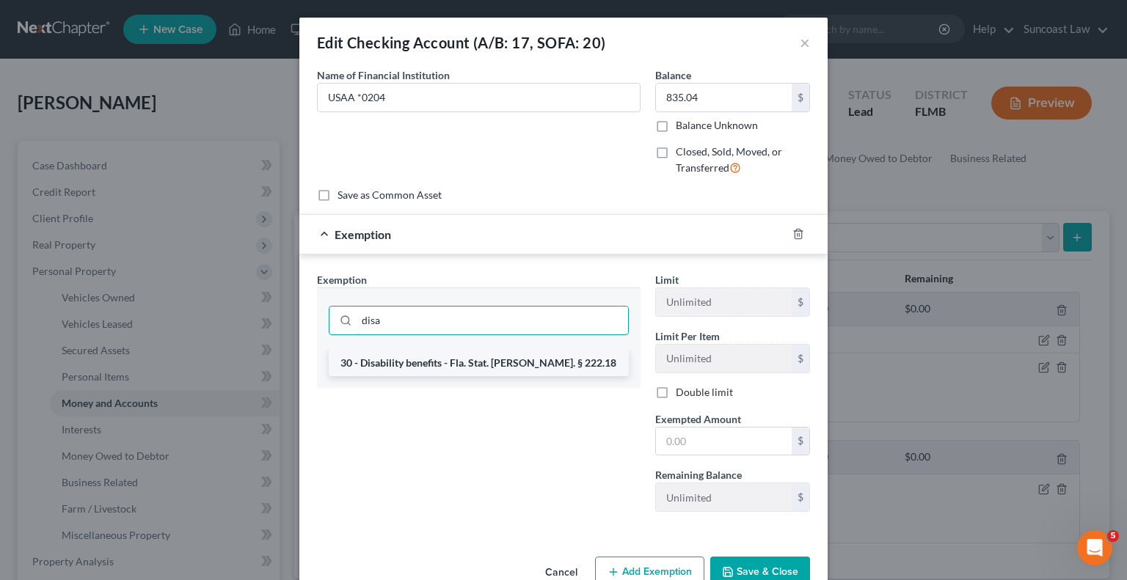
type input "disa"
click at [500, 360] on li "30 - Disability benefits - Fla. Stat. [PERSON_NAME]. § 222.18" at bounding box center [479, 363] width 300 height 26
click at [500, 338] on div "disa" at bounding box center [479, 319] width 300 height 38
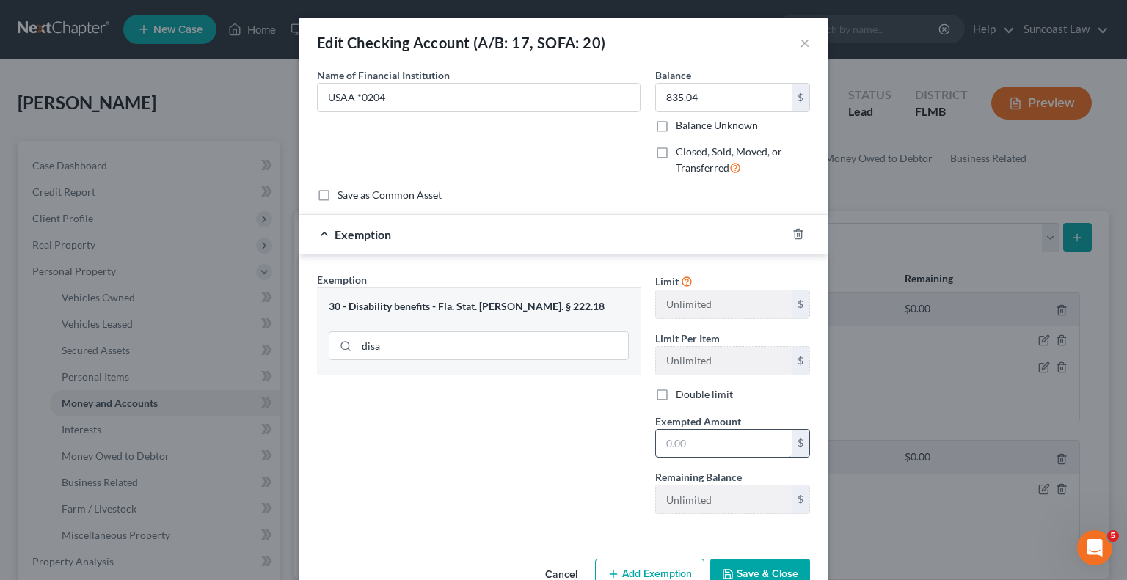
click at [731, 437] on input "text" at bounding box center [724, 444] width 136 height 28
type input "835.04"
click at [745, 575] on button "Save & Close" at bounding box center [760, 574] width 100 height 31
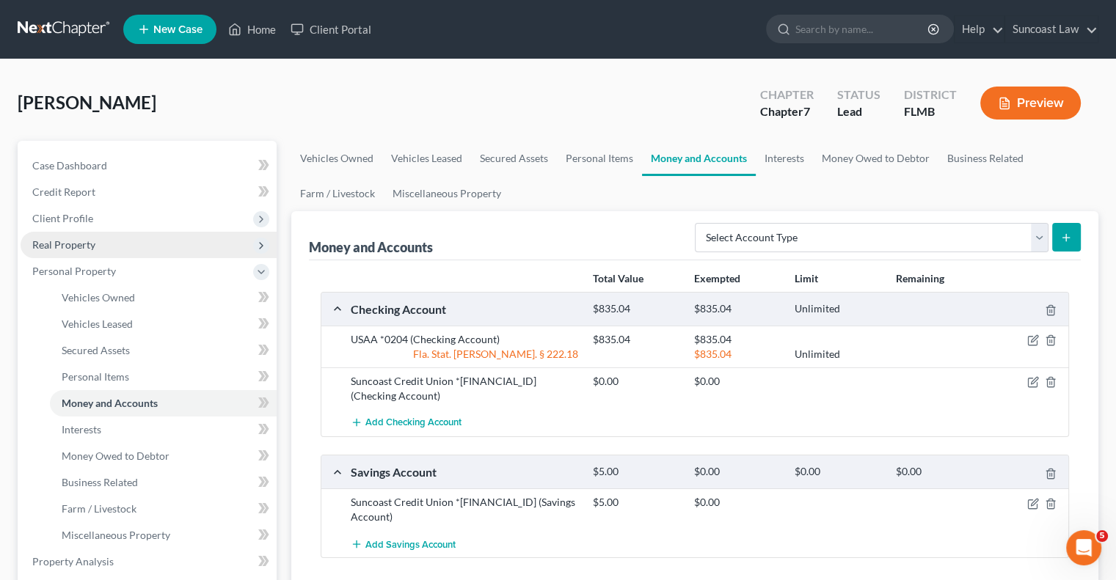
click at [79, 239] on span "Real Property" at bounding box center [63, 244] width 63 height 12
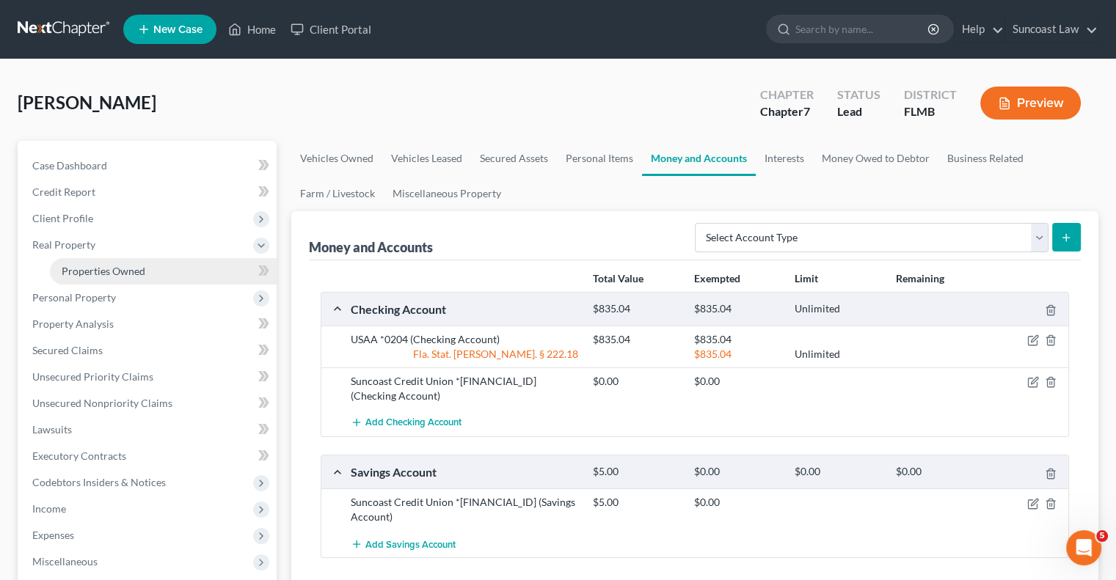
click at [132, 275] on span "Properties Owned" at bounding box center [104, 271] width 84 height 12
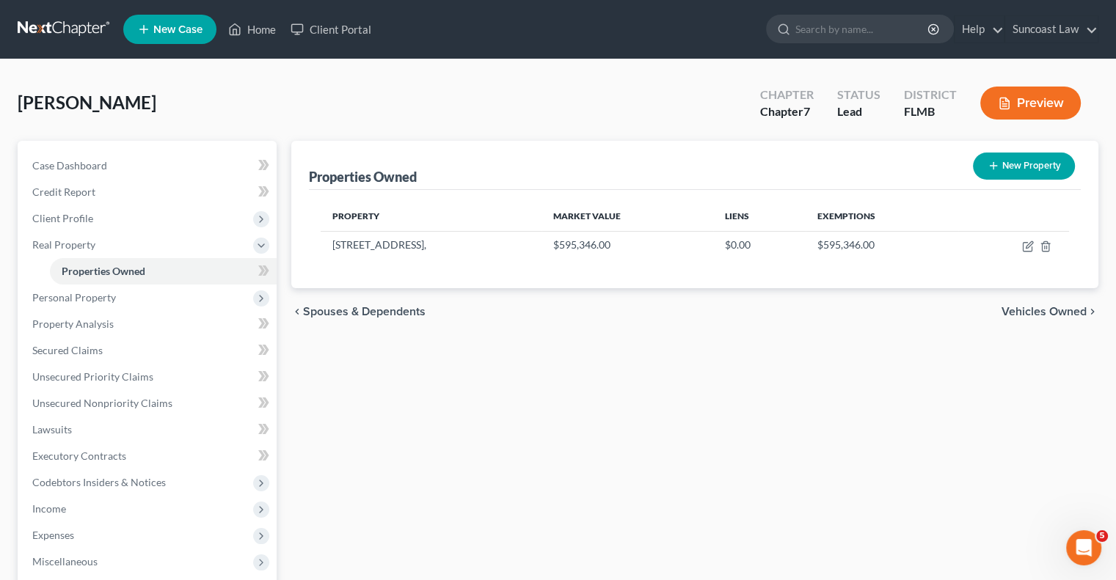
click at [1029, 167] on button "New Property" at bounding box center [1024, 166] width 102 height 27
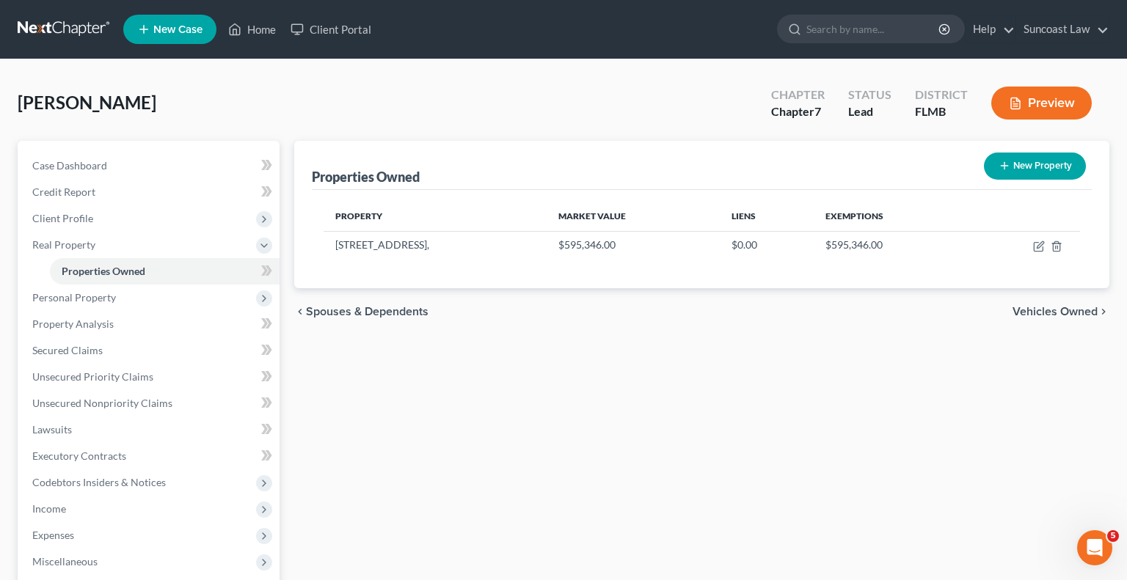
select select "9"
select select "25"
select select "0"
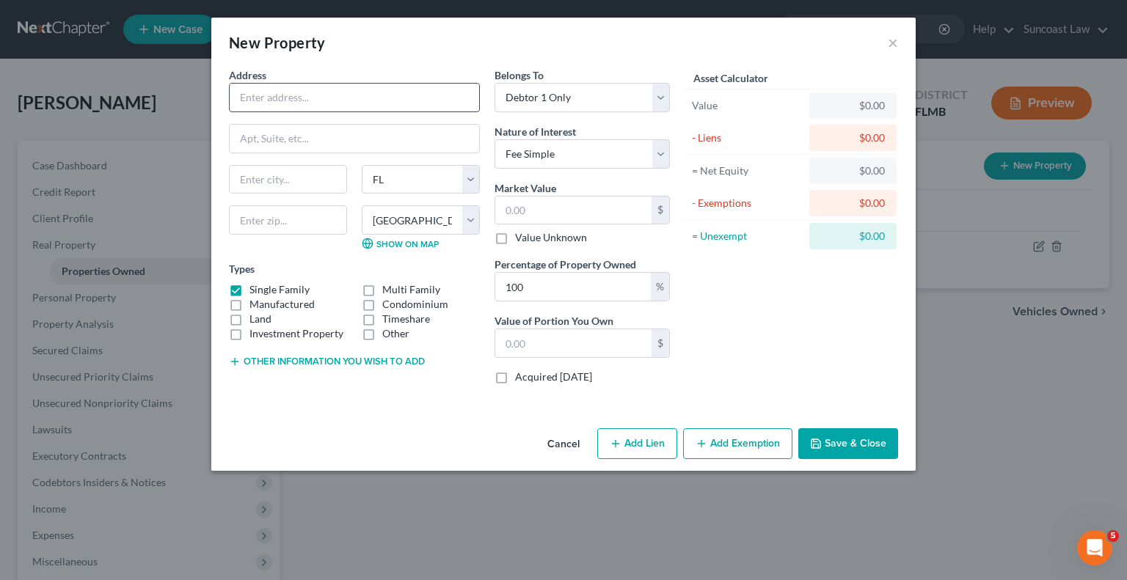
click at [321, 96] on input "text" at bounding box center [354, 98] width 249 height 28
type input "Breckenridge Grand Vacations"
type input "PO Box"
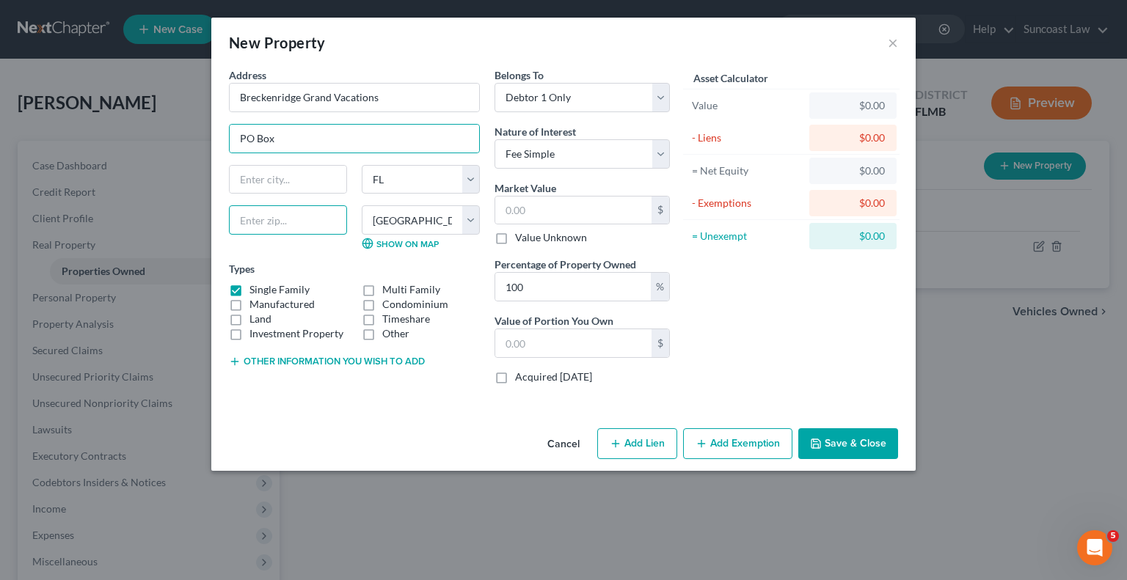
click at [269, 231] on input "text" at bounding box center [288, 219] width 118 height 29
type input "85032"
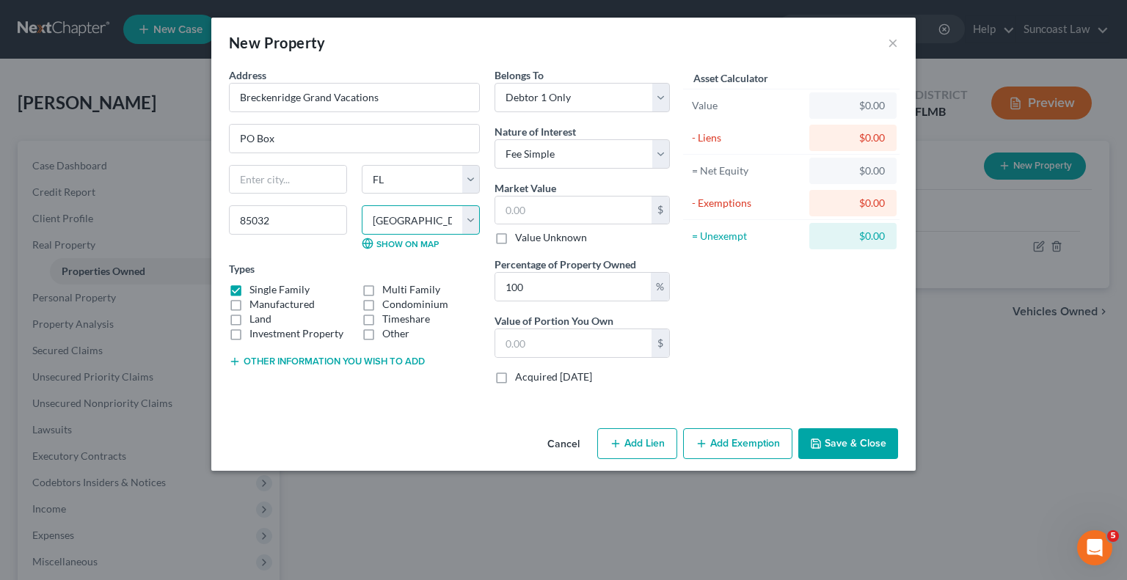
type input "Phoenix"
select select "3"
select select
click at [249, 290] on label "Single Family" at bounding box center [279, 289] width 60 height 15
click at [255, 290] on input "Single Family" at bounding box center [260, 287] width 10 height 10
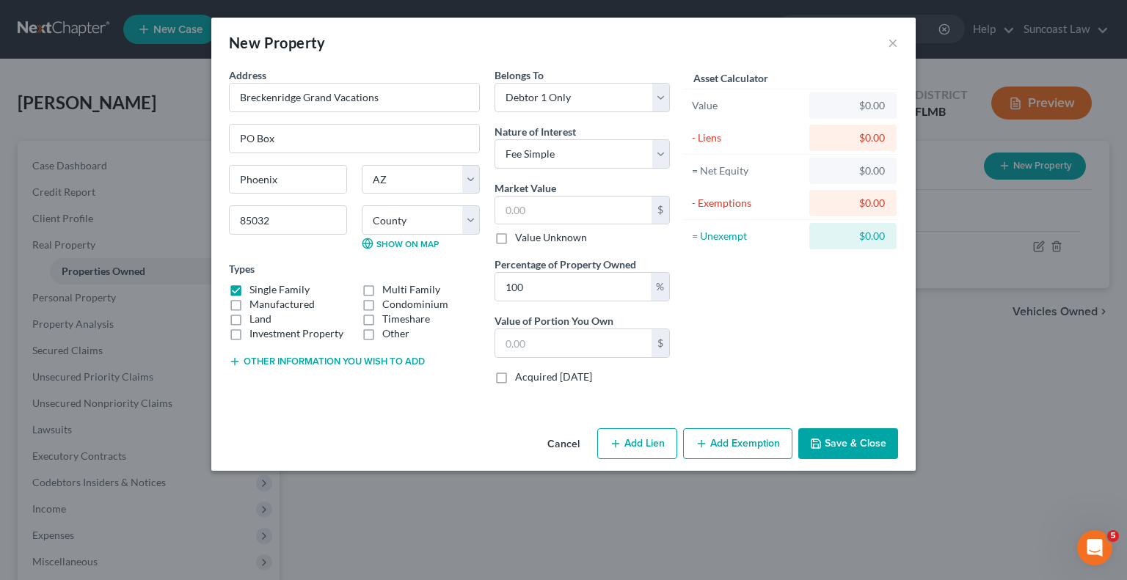
checkbox input "false"
click at [382, 327] on label "Other" at bounding box center [395, 334] width 27 height 15
click at [388, 327] on input "Other" at bounding box center [393, 332] width 10 height 10
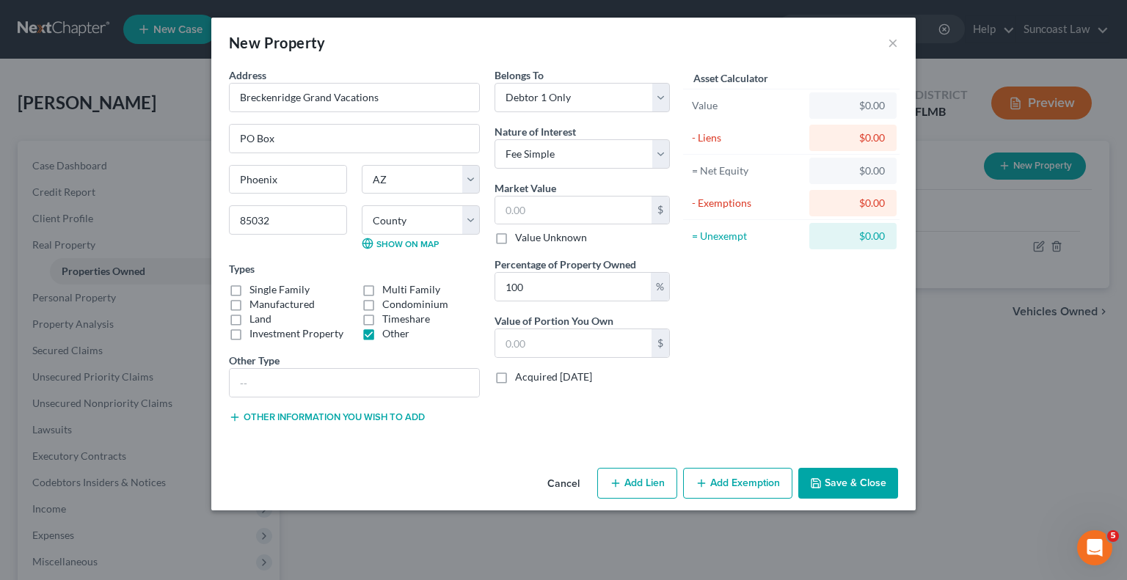
click at [382, 334] on label "Other" at bounding box center [395, 334] width 27 height 15
click at [388, 334] on input "Other" at bounding box center [393, 332] width 10 height 10
checkbox input "false"
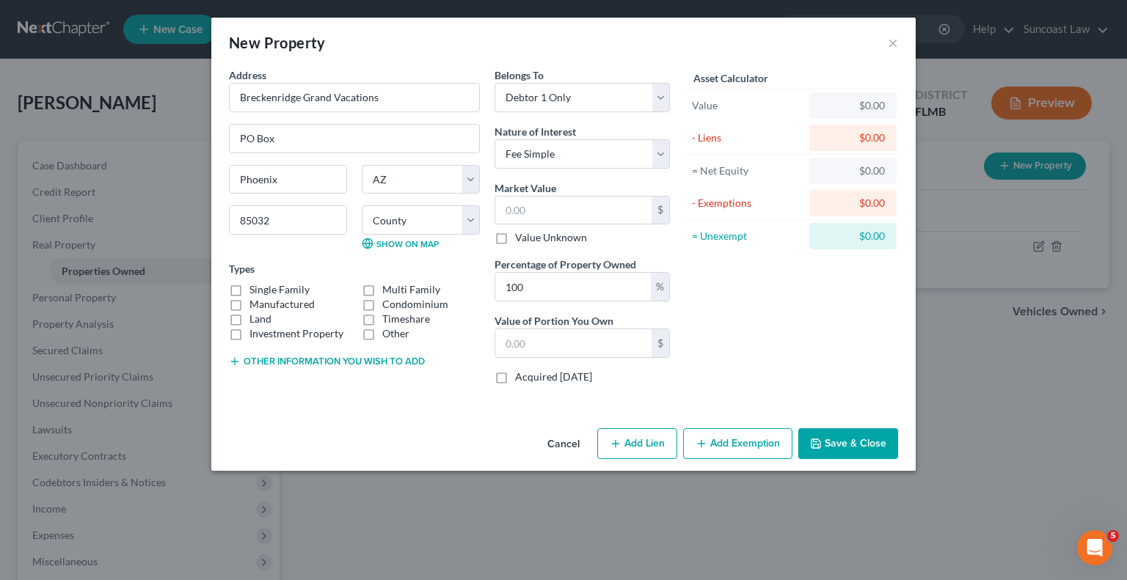
click at [382, 320] on label "Timeshare" at bounding box center [406, 319] width 48 height 15
click at [388, 320] on input "Timeshare" at bounding box center [393, 317] width 10 height 10
checkbox input "true"
click at [515, 241] on label "Value Unknown" at bounding box center [551, 237] width 72 height 15
click at [521, 240] on input "Value Unknown" at bounding box center [526, 235] width 10 height 10
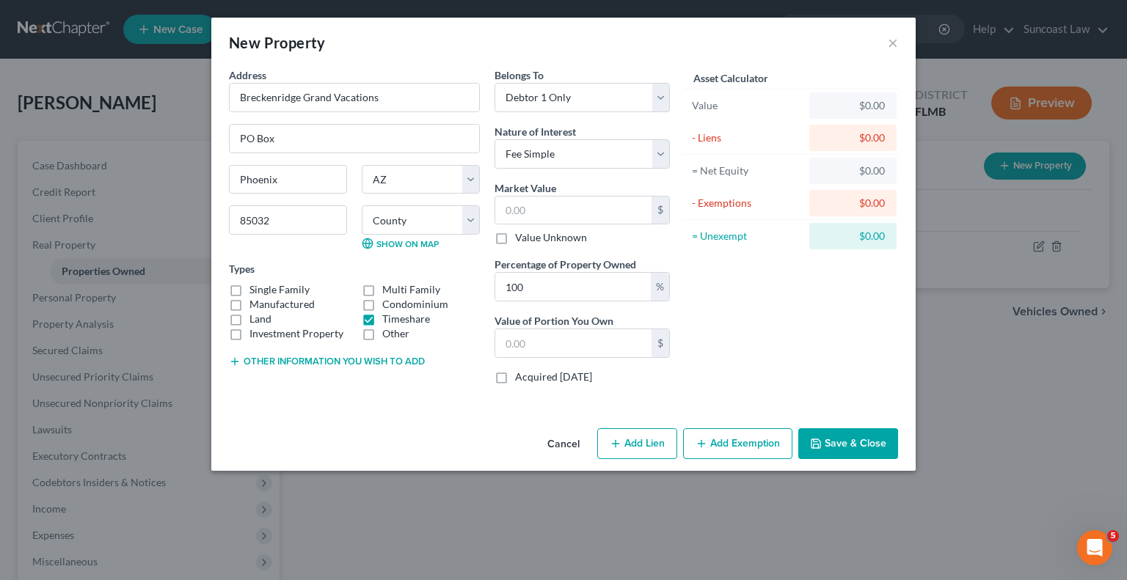
checkbox input "true"
type input "0.00"
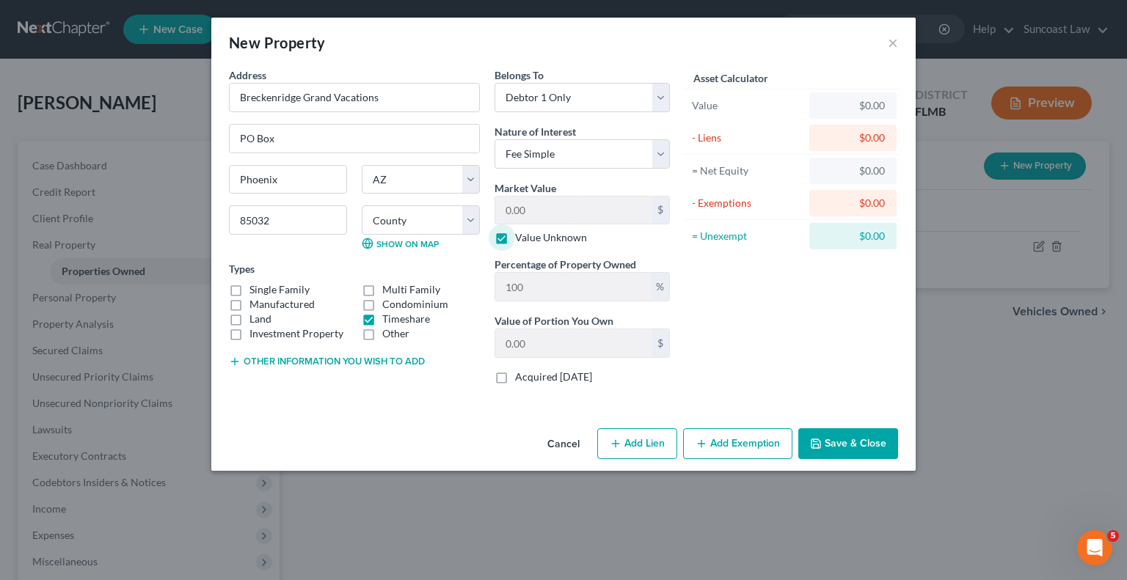
click at [848, 442] on button "Save & Close" at bounding box center [848, 444] width 100 height 31
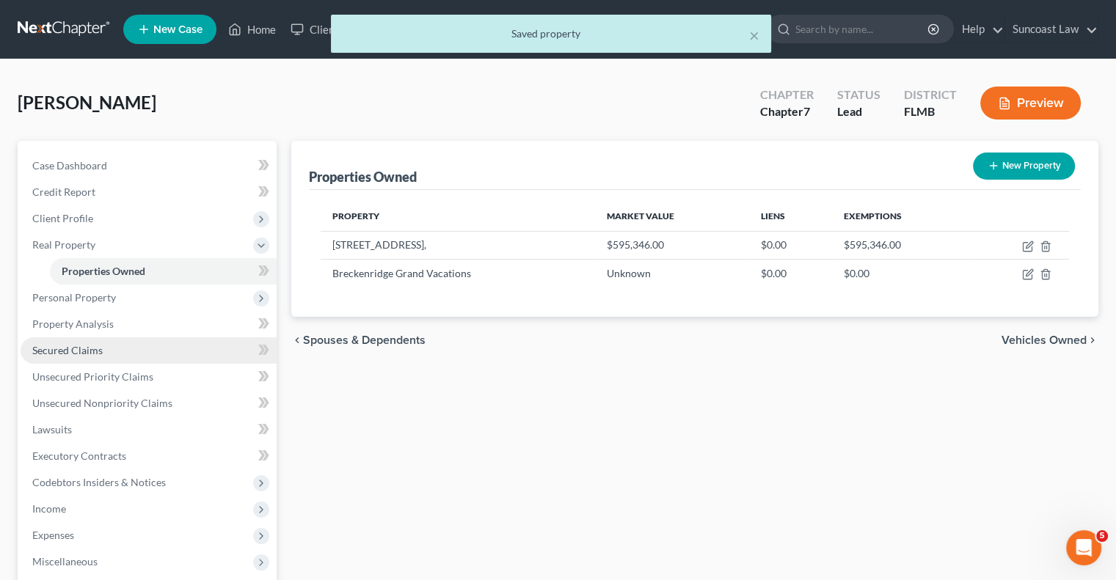
click at [90, 356] on span "Secured Claims" at bounding box center [67, 350] width 70 height 12
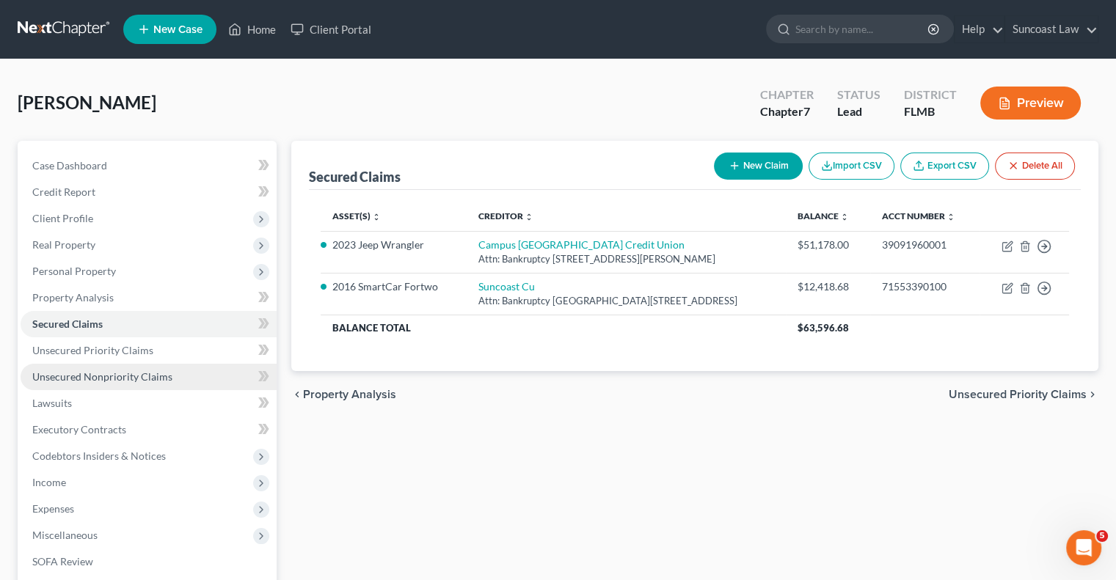
click at [178, 373] on link "Unsecured Nonpriority Claims" at bounding box center [149, 377] width 256 height 26
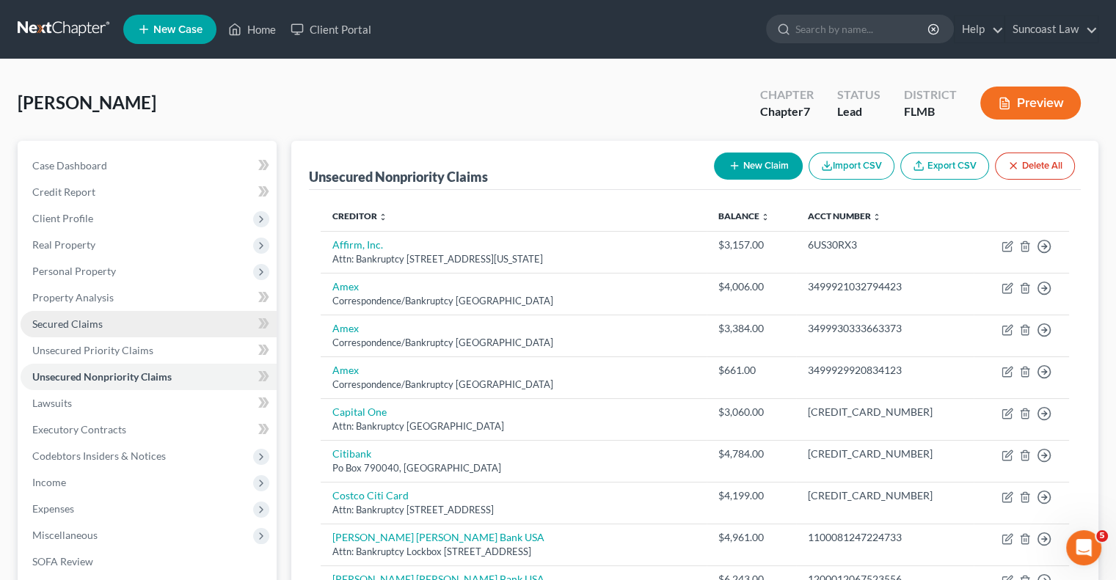
click at [129, 329] on link "Secured Claims" at bounding box center [149, 324] width 256 height 26
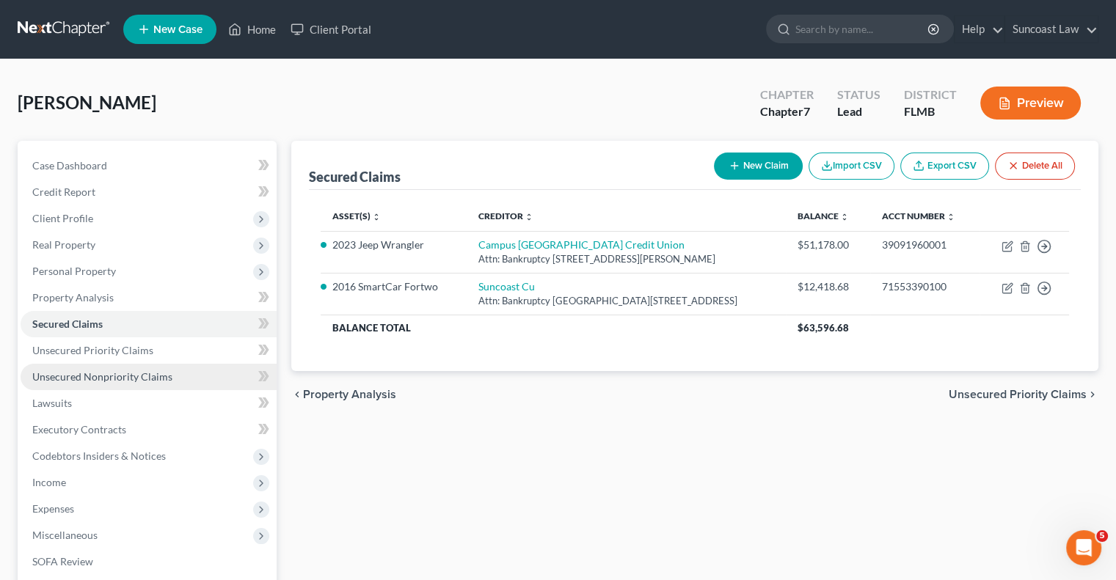
click at [161, 388] on link "Unsecured Nonpriority Claims" at bounding box center [149, 377] width 256 height 26
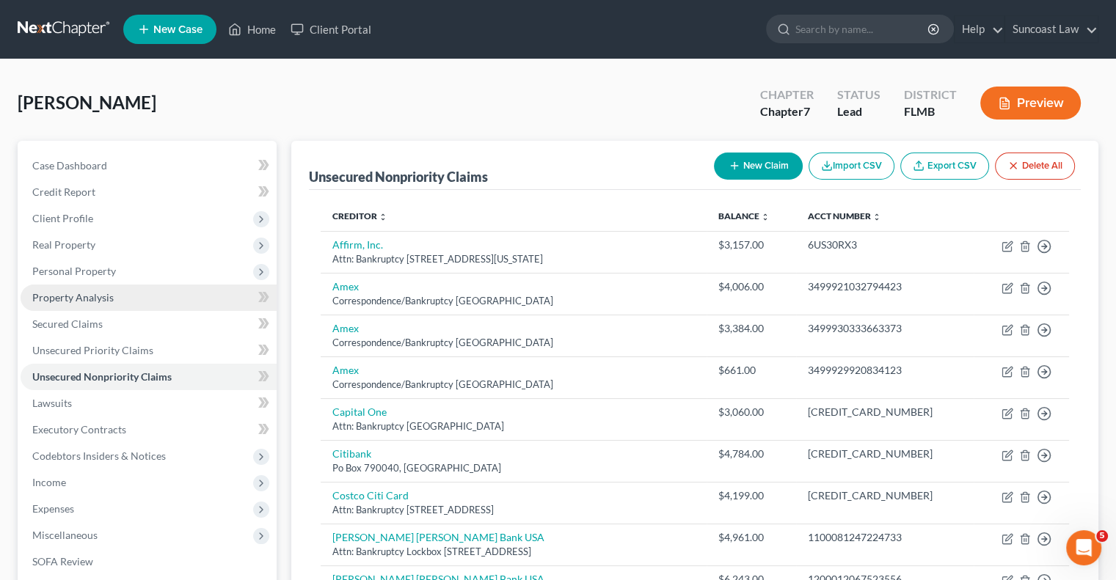
click at [113, 301] on link "Property Analysis" at bounding box center [149, 298] width 256 height 26
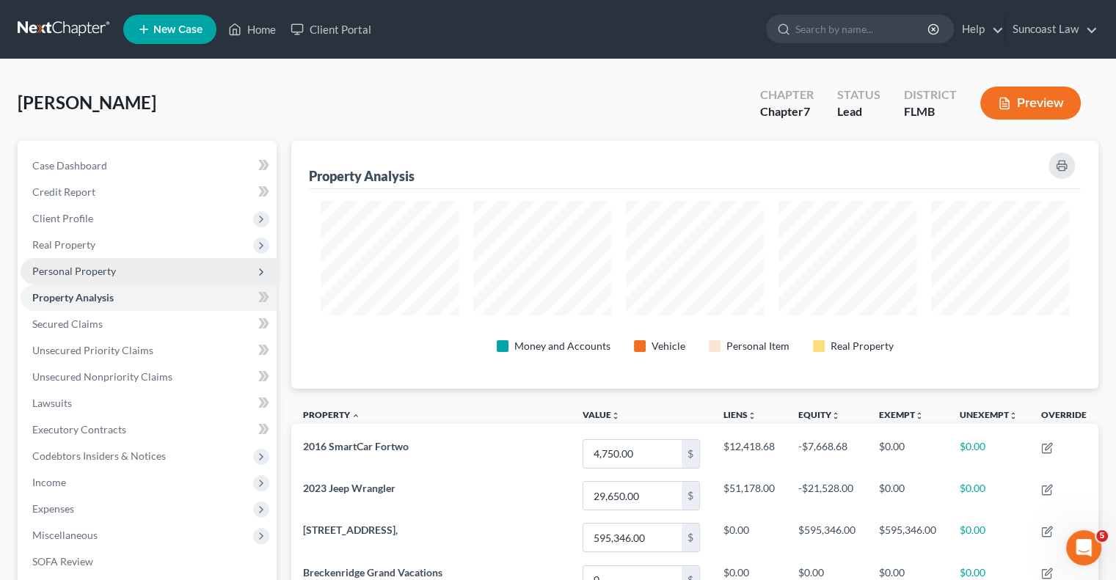
drag, startPoint x: 114, startPoint y: 271, endPoint x: 117, endPoint y: 282, distance: 10.5
click at [113, 271] on span "Personal Property" at bounding box center [149, 271] width 256 height 26
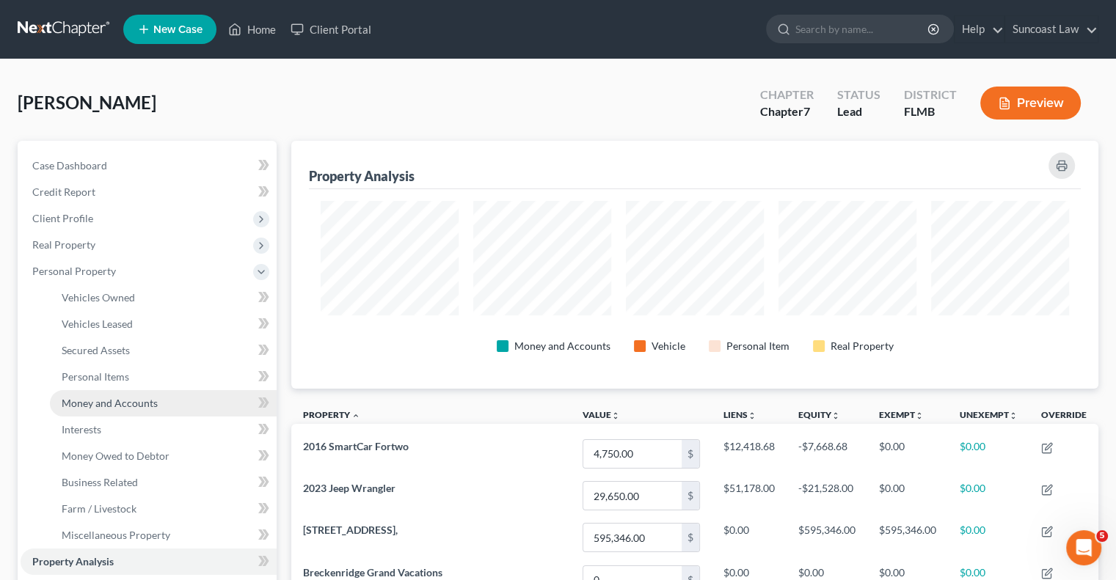
click at [132, 406] on span "Money and Accounts" at bounding box center [110, 403] width 96 height 12
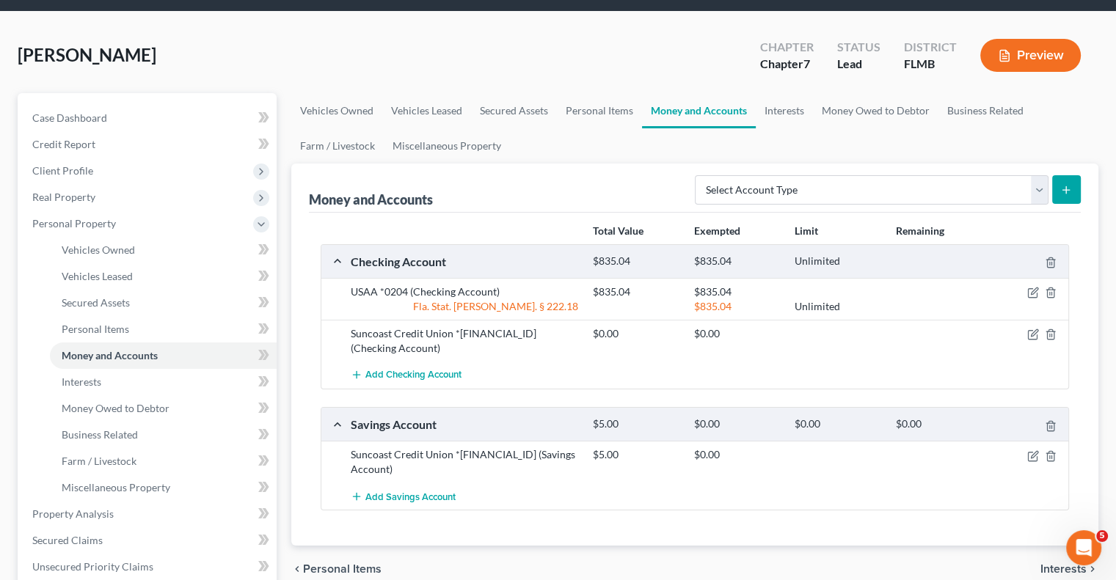
scroll to position [73, 0]
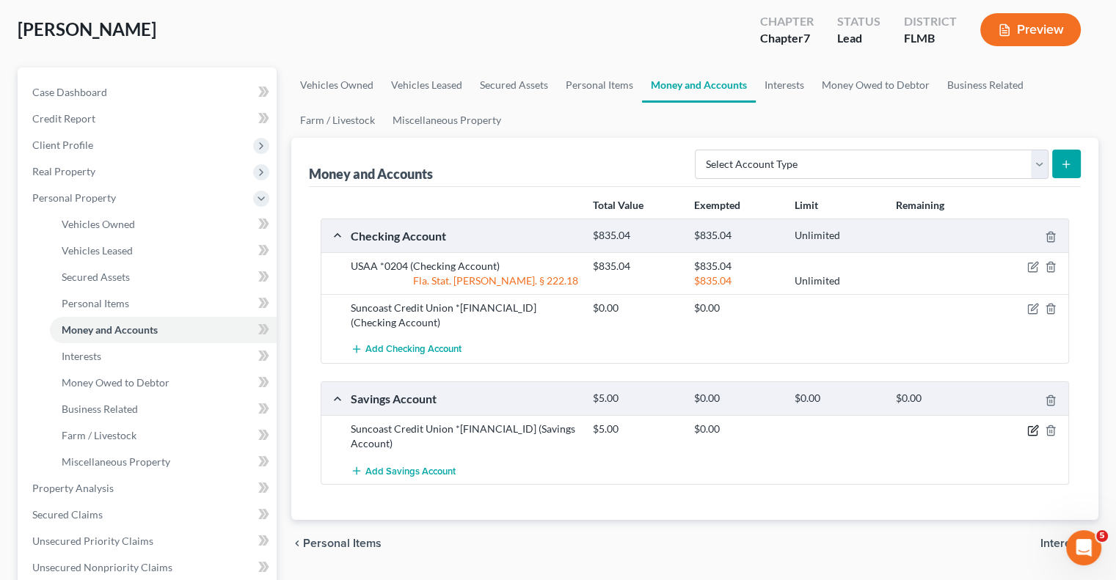
click at [1034, 431] on icon "button" at bounding box center [1033, 431] width 12 height 12
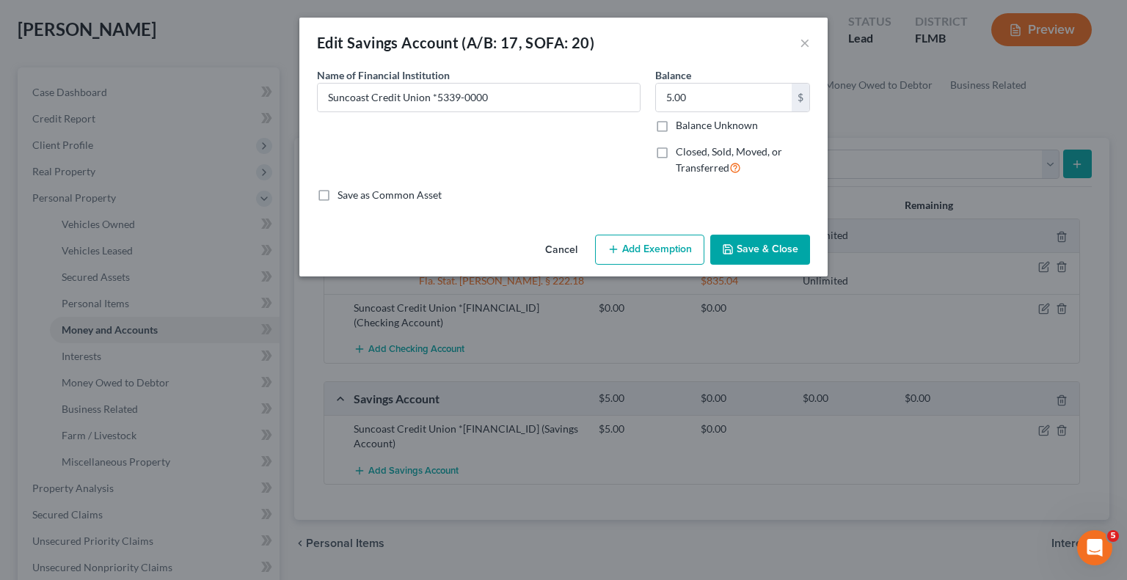
click at [660, 252] on button "Add Exemption" at bounding box center [649, 250] width 109 height 31
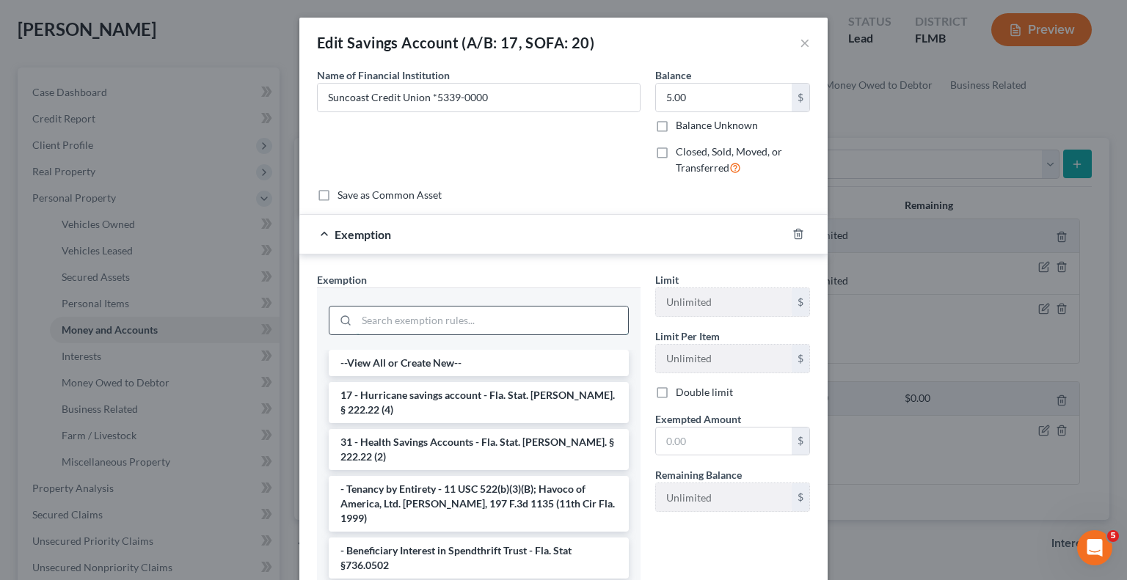
click at [461, 324] on input "search" at bounding box center [492, 321] width 271 height 28
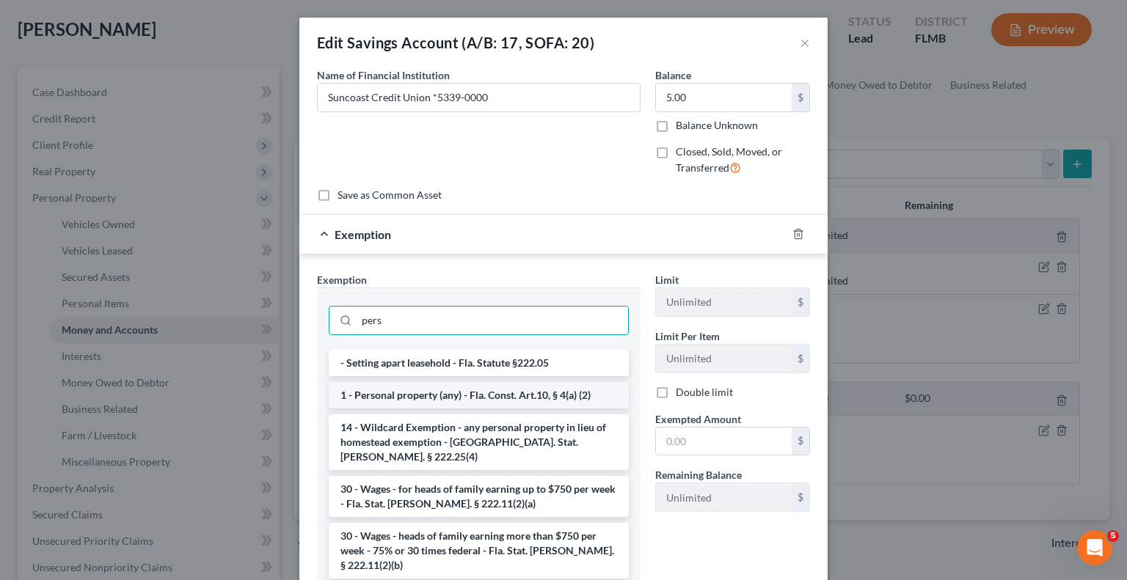
type input "pers"
click at [453, 396] on li "1 - Personal property (any) - Fla. Const. Art.10, § 4(a) (2)" at bounding box center [479, 395] width 300 height 26
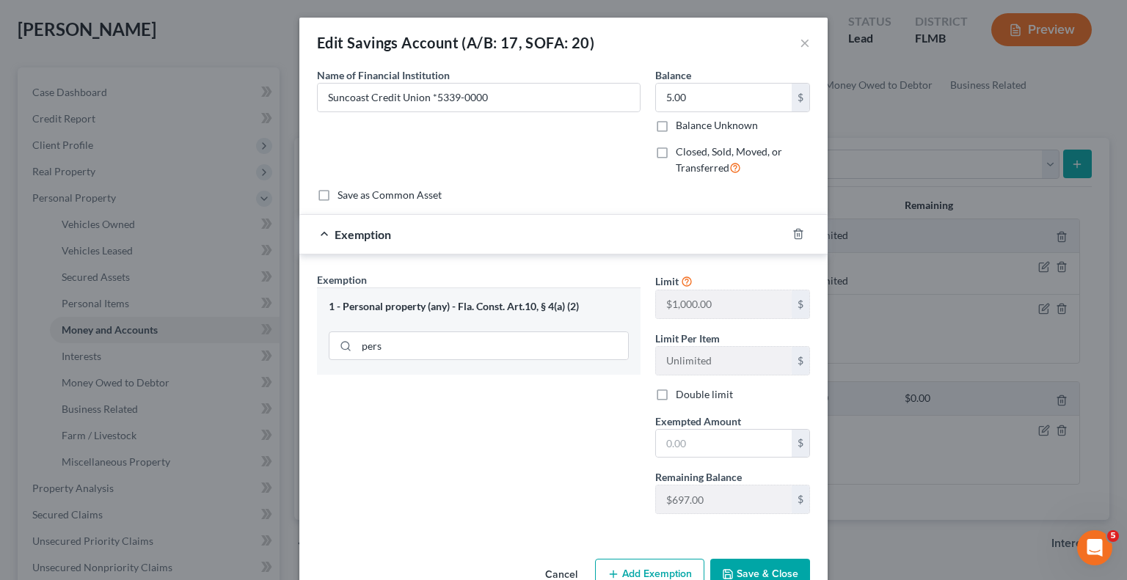
click at [453, 396] on div "Exemption Set must be selected for CA. Exemption * 1 - Personal property (any) …" at bounding box center [479, 399] width 338 height 254
click at [696, 436] on input "text" at bounding box center [724, 444] width 136 height 28
type input "5"
click at [763, 572] on button "Save & Close" at bounding box center [760, 574] width 100 height 31
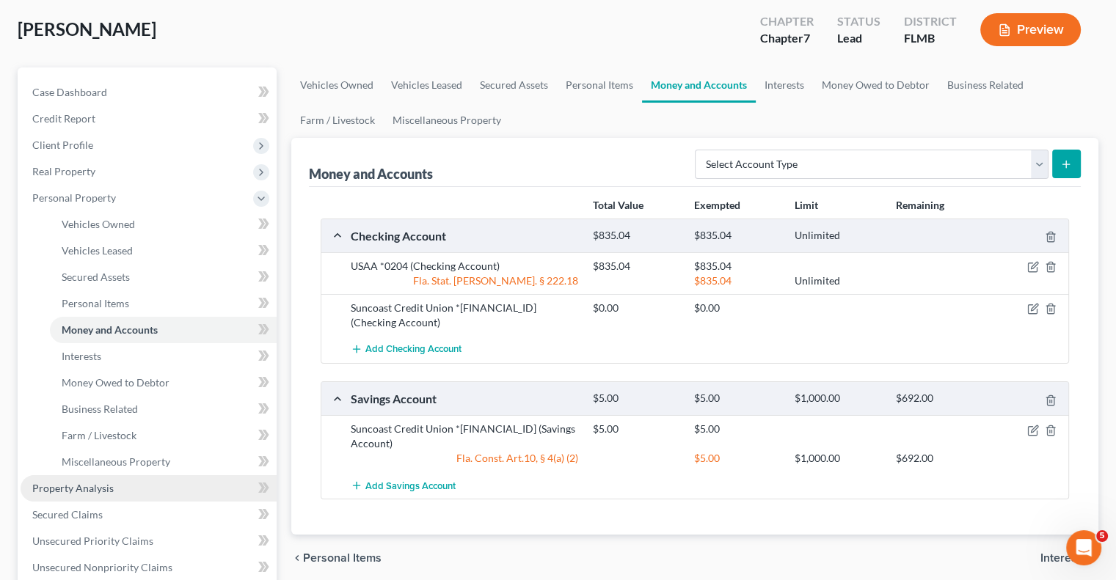
click at [82, 484] on span "Property Analysis" at bounding box center [72, 488] width 81 height 12
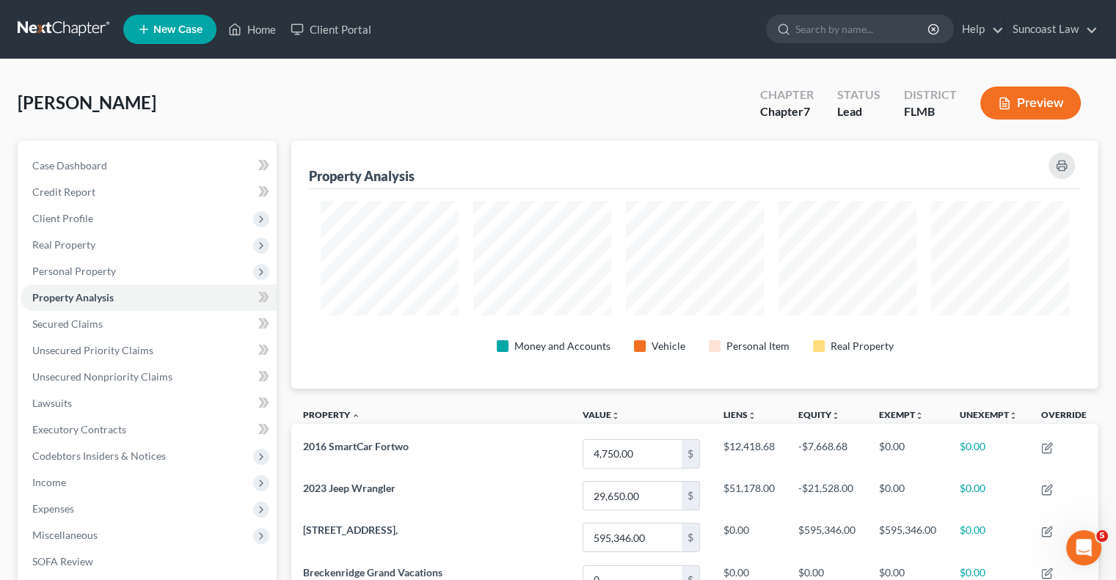
scroll to position [248, 806]
click at [133, 380] on span "Unsecured Nonpriority Claims" at bounding box center [102, 377] width 140 height 12
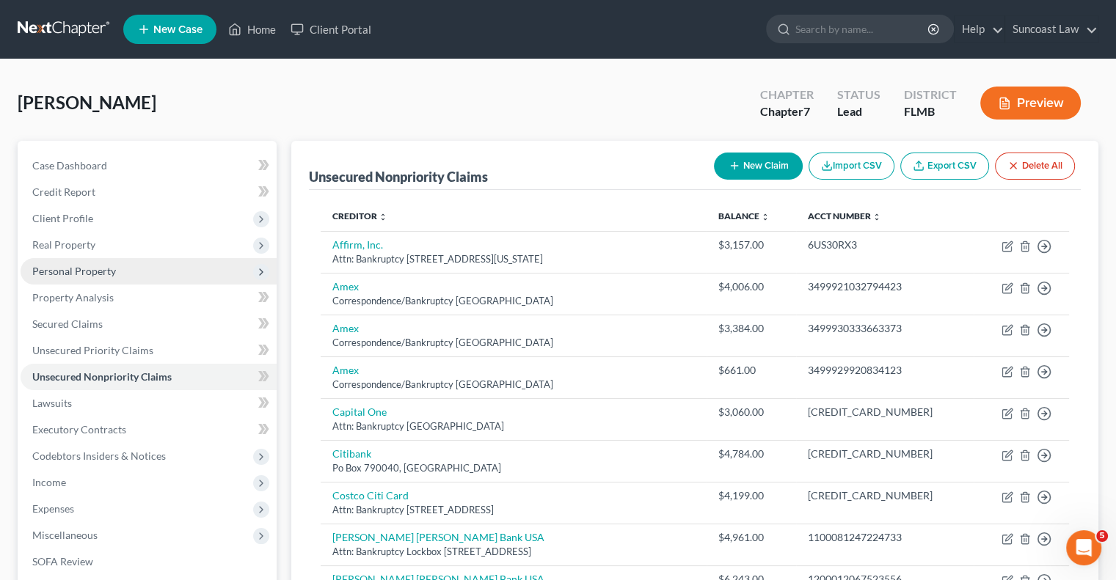
click at [94, 266] on span "Personal Property" at bounding box center [74, 271] width 84 height 12
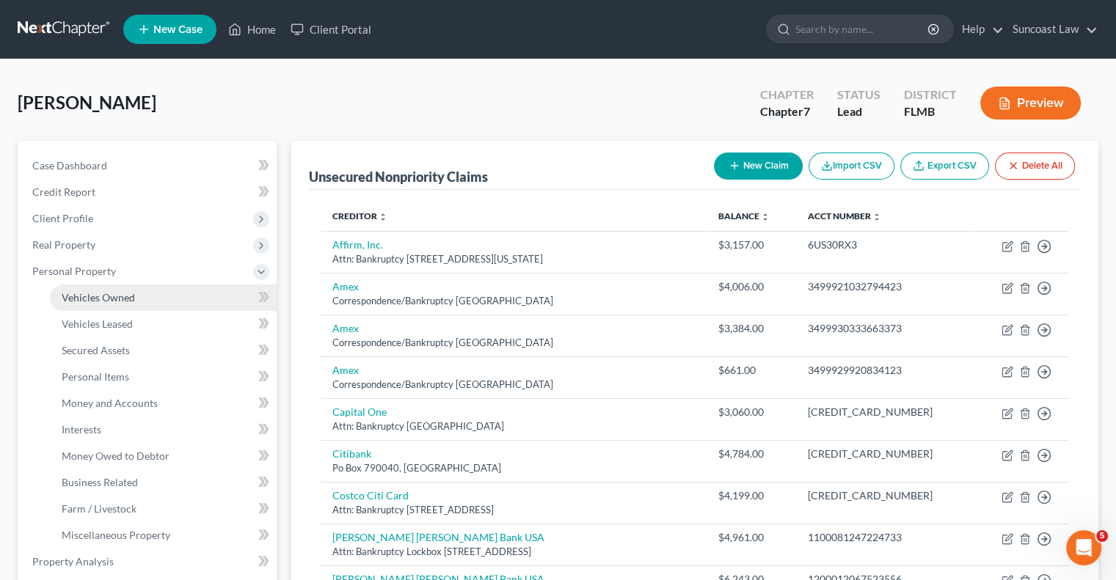
click at [118, 302] on span "Vehicles Owned" at bounding box center [98, 297] width 73 height 12
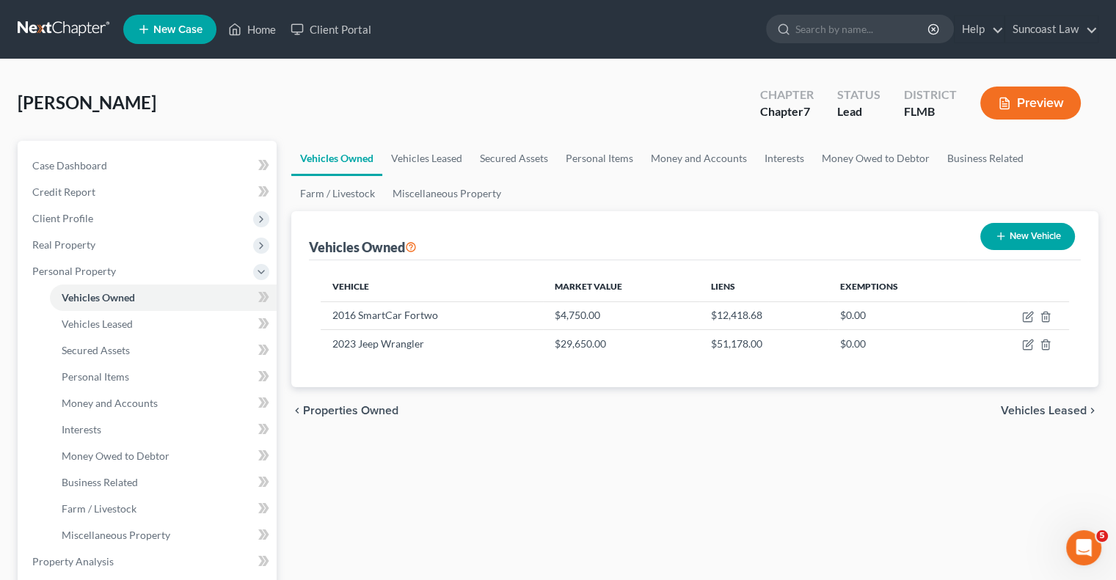
click at [1016, 237] on button "New Vehicle" at bounding box center [1027, 236] width 95 height 27
select select "0"
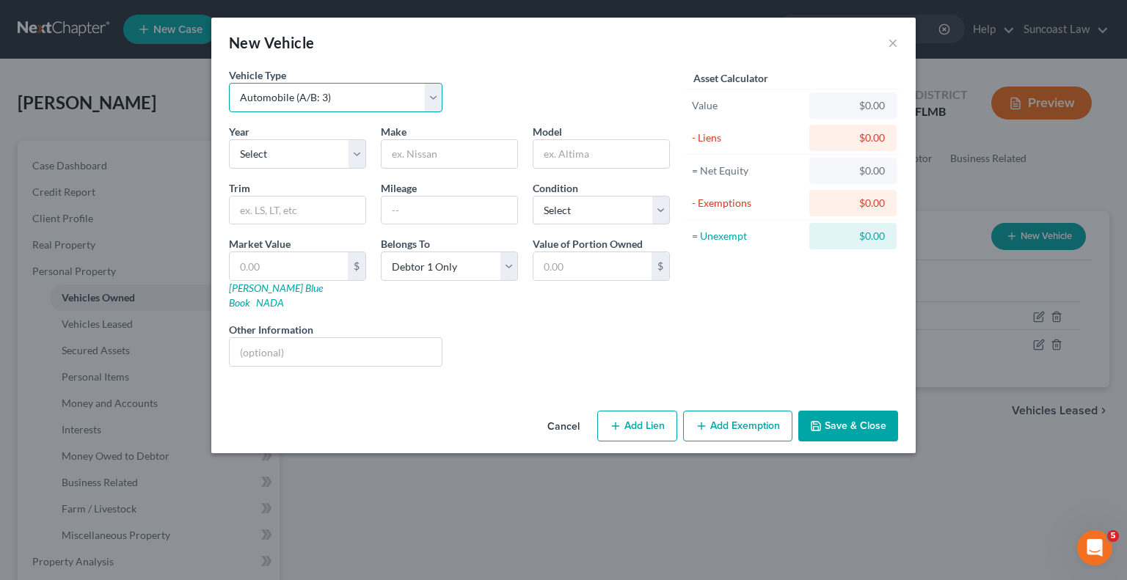
click at [379, 101] on select "Select Automobile (A/B: 3) Truck (A/B: 3) Trailer (A/B: 4) Watercraft (A/B: 4) …" at bounding box center [336, 97] width 214 height 29
select select "7"
click at [229, 83] on select "Select Automobile (A/B: 3) Truck (A/B: 3) Trailer (A/B: 4) Watercraft (A/B: 4) …" at bounding box center [336, 97] width 214 height 29
click at [473, 153] on input "text" at bounding box center [450, 154] width 136 height 28
click at [891, 45] on button "×" at bounding box center [893, 43] width 10 height 18
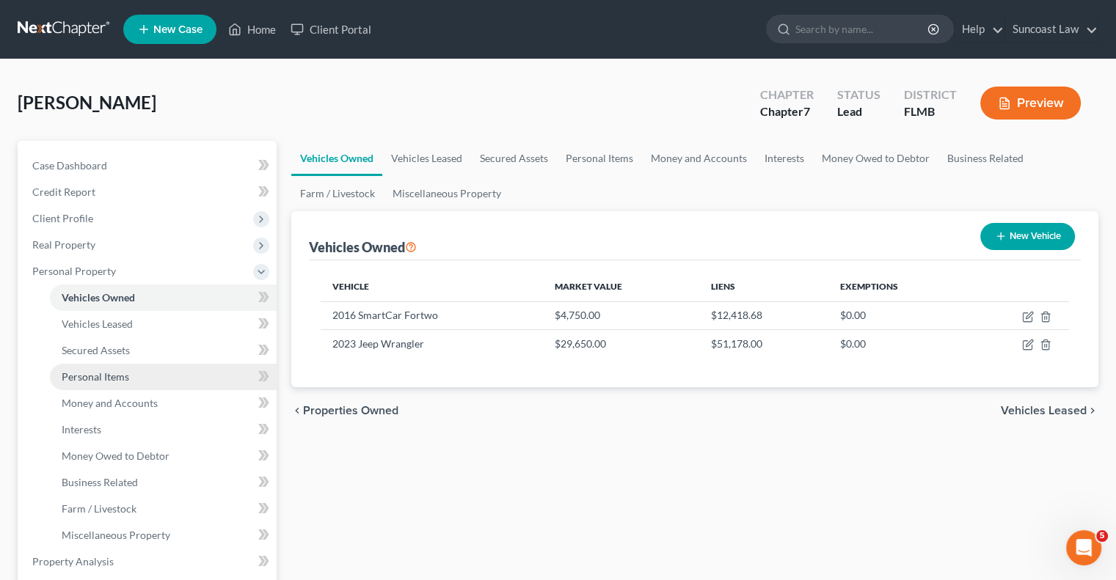
click at [129, 381] on link "Personal Items" at bounding box center [163, 377] width 227 height 26
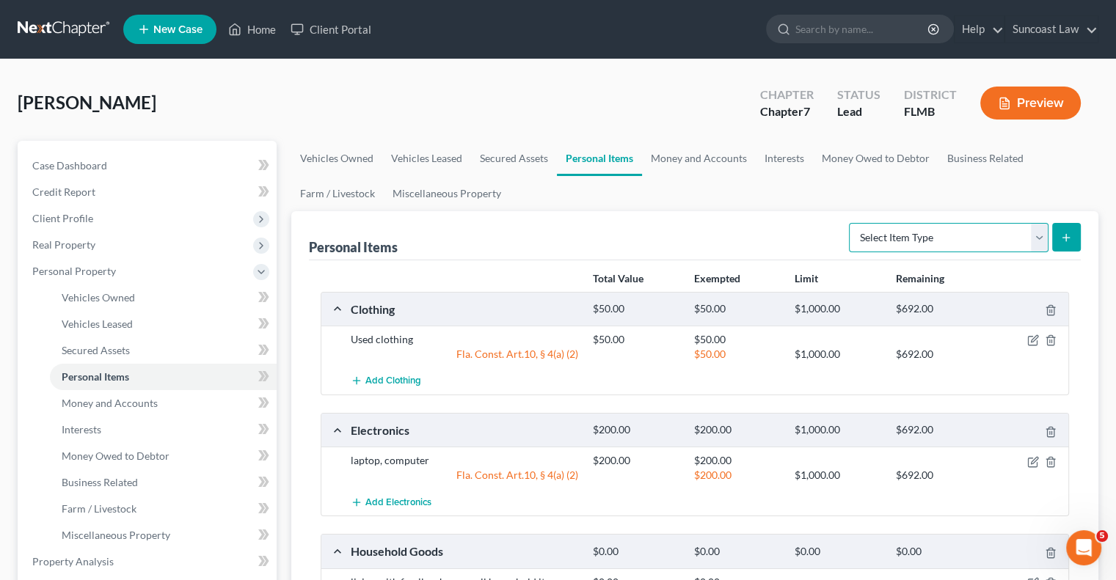
click at [969, 240] on select "Select Item Type Clothing (A/B: 11) Collectibles Of Value (A/B: 8) Electronics …" at bounding box center [949, 237] width 200 height 29
click at [929, 184] on ul "Vehicles Owned Vehicles Leased Secured Assets Personal Items Money and Accounts…" at bounding box center [694, 176] width 807 height 70
click at [966, 235] on select "Select Item Type Clothing (A/B: 11) Collectibles Of Value (A/B: 8) Electronics …" at bounding box center [949, 237] width 200 height 29
select select "other"
click at [851, 223] on select "Select Item Type Clothing (A/B: 11) Collectibles Of Value (A/B: 8) Electronics …" at bounding box center [949, 237] width 200 height 29
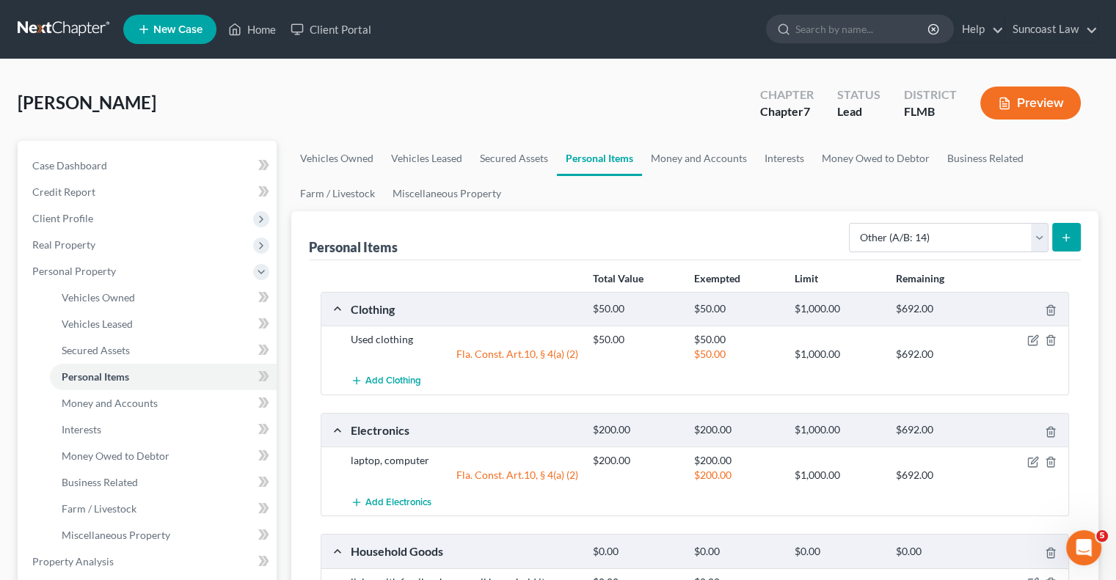
click at [1068, 237] on icon "submit" at bounding box center [1066, 238] width 12 height 12
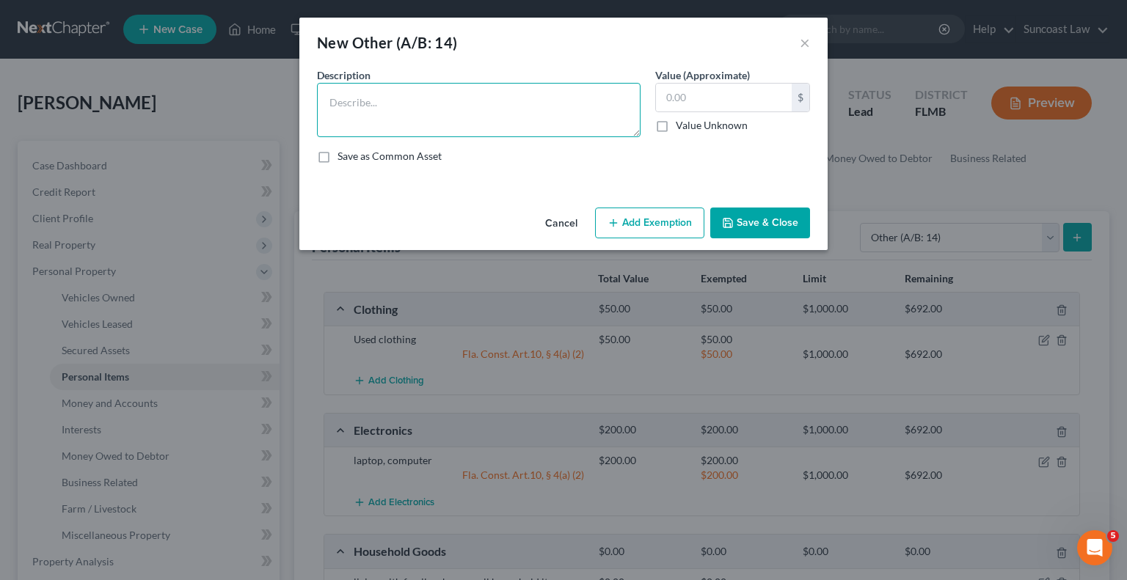
click at [595, 106] on textarea at bounding box center [479, 110] width 324 height 54
type textarea "Golf Cart"
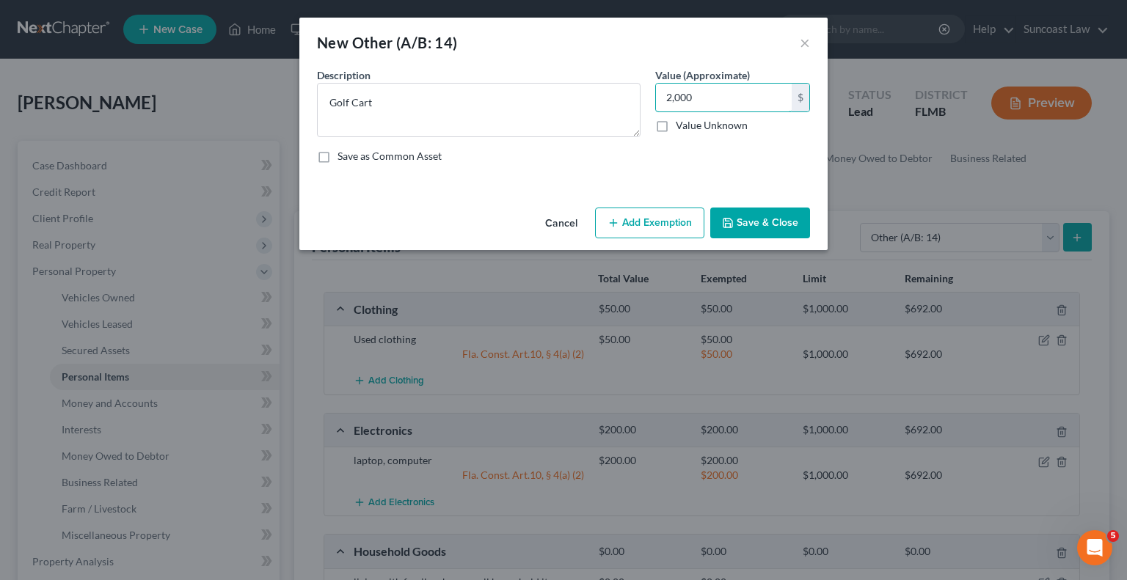
type input "2,000"
click at [784, 233] on button "Save & Close" at bounding box center [760, 223] width 100 height 31
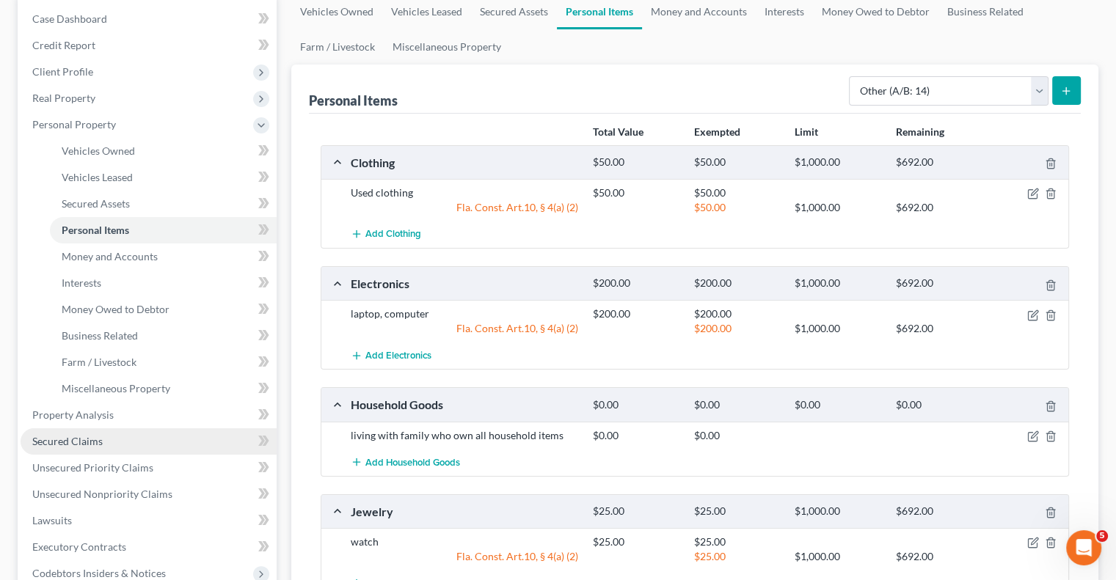
click at [66, 440] on span "Secured Claims" at bounding box center [67, 441] width 70 height 12
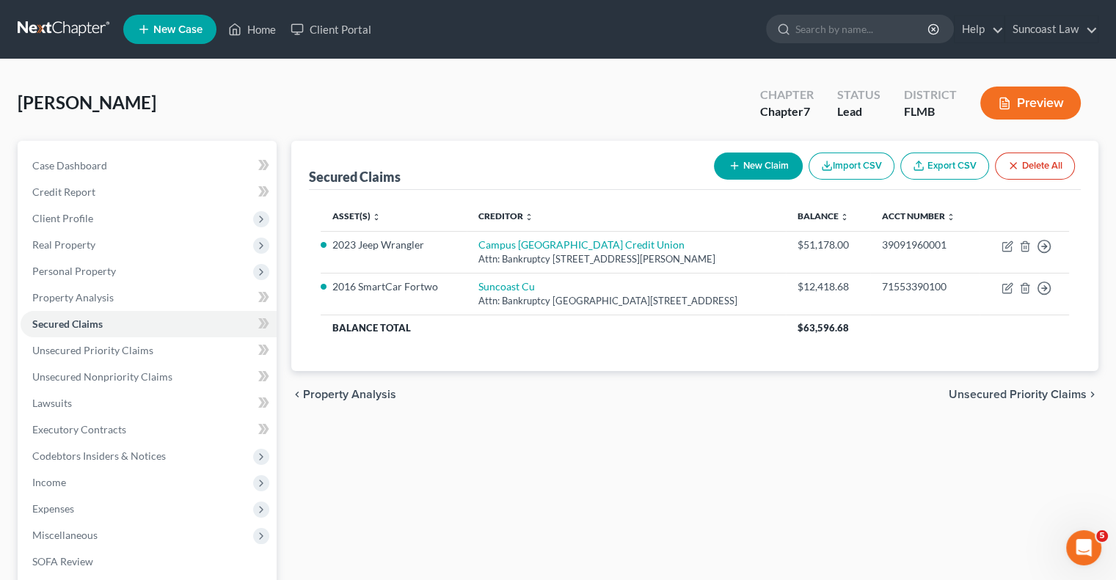
click at [743, 164] on button "New Claim" at bounding box center [758, 166] width 89 height 27
select select "0"
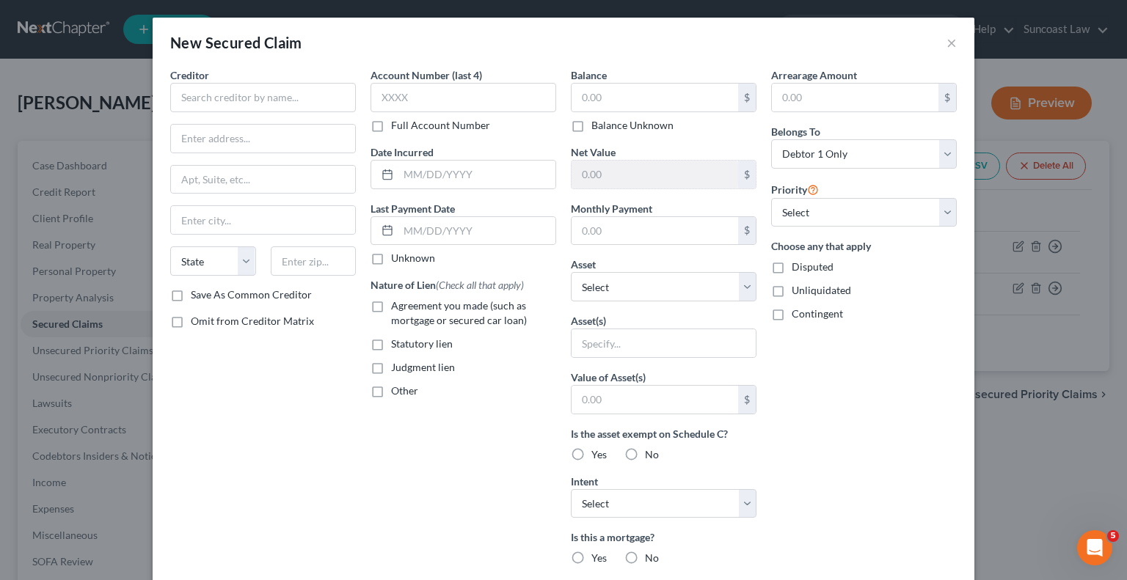
click at [391, 123] on label "Full Account Number" at bounding box center [440, 125] width 99 height 15
click at [397, 123] on input "Full Account Number" at bounding box center [402, 123] width 10 height 10
click at [430, 96] on input "text" at bounding box center [464, 97] width 186 height 29
paste input "0001850010000830578"
type input "0001850010000830578"
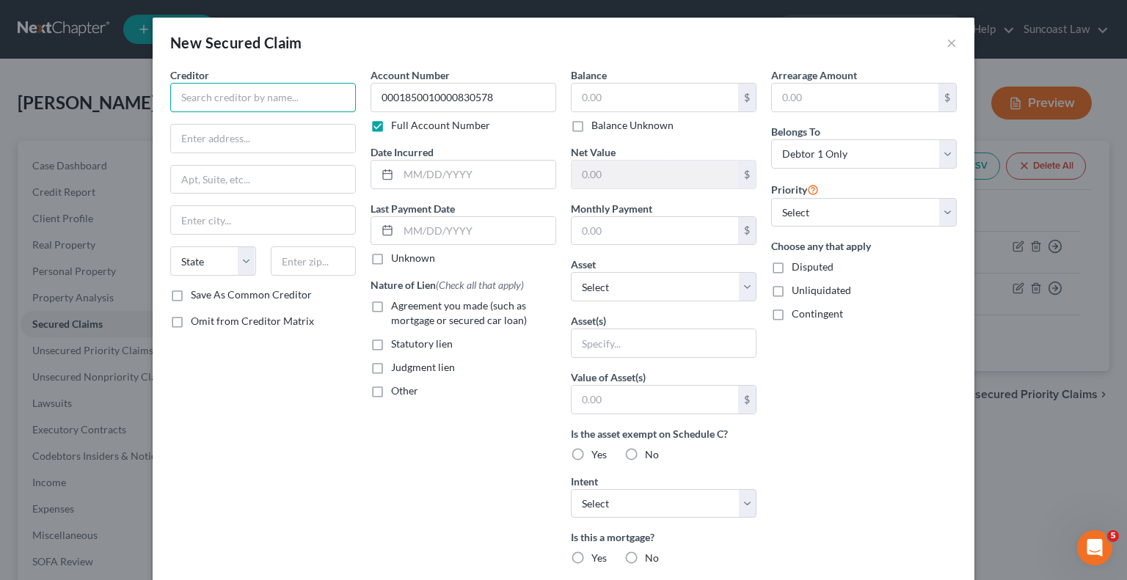
click at [308, 96] on input "text" at bounding box center [263, 97] width 186 height 29
type input "Synchrony Bank"
click at [649, 103] on input "text" at bounding box center [655, 98] width 167 height 28
type input "8,995.60"
drag, startPoint x: 291, startPoint y: 135, endPoint x: 276, endPoint y: 126, distance: 17.7
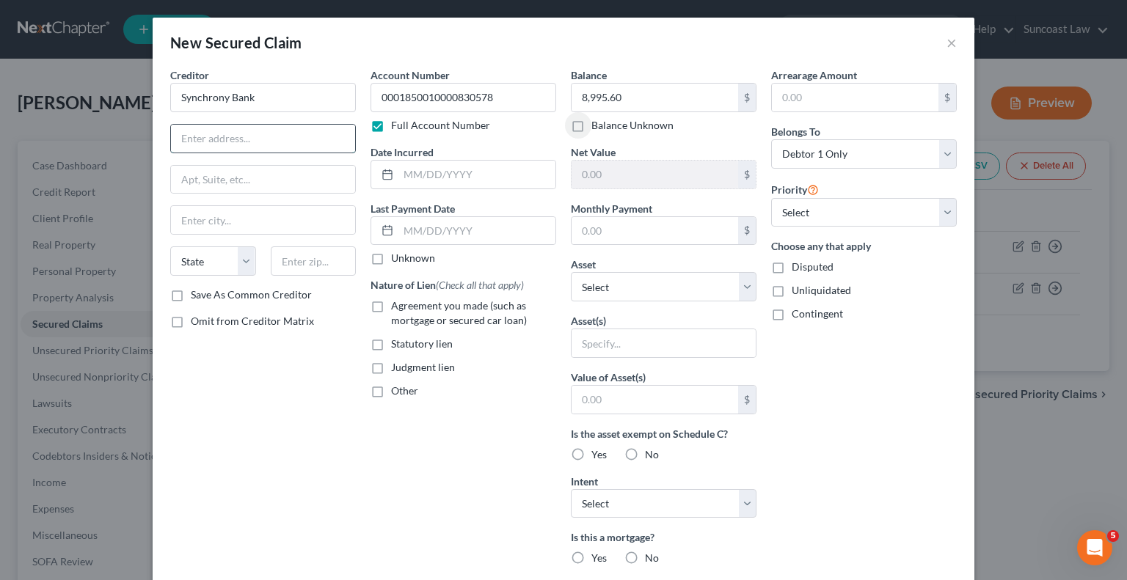
click at [291, 134] on input "text" at bounding box center [263, 139] width 184 height 28
type input "PO Box 71791"
type input "19176"
click at [213, 224] on input "text" at bounding box center [263, 220] width 184 height 28
type input "[GEOGRAPHIC_DATA]"
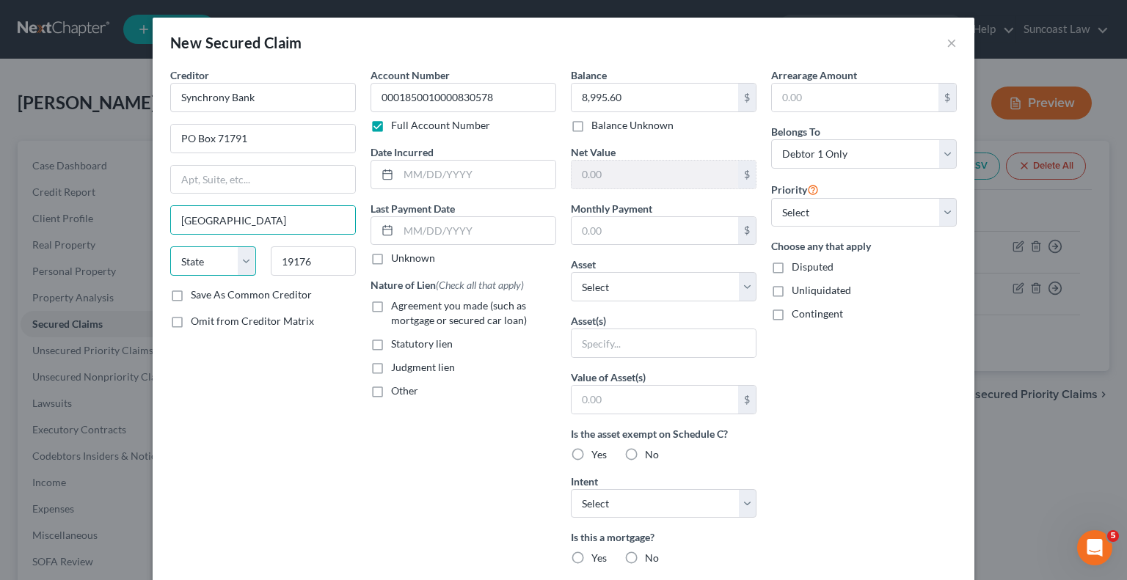
click at [221, 259] on select "State [US_STATE] AK AR AZ CA CO CT DE DC [GEOGRAPHIC_DATA] [GEOGRAPHIC_DATA] GU…" at bounding box center [213, 261] width 86 height 29
select select "39"
click at [170, 247] on select "State [US_STATE] AK AR AZ CA CO CT DE DC [GEOGRAPHIC_DATA] [GEOGRAPHIC_DATA] GU…" at bounding box center [213, 261] width 86 height 29
click at [634, 290] on select "Select Other Multiple Assets Other - Golf Cart - $2000.0 USAA *0204 (Checking A…" at bounding box center [664, 286] width 186 height 29
select select "2"
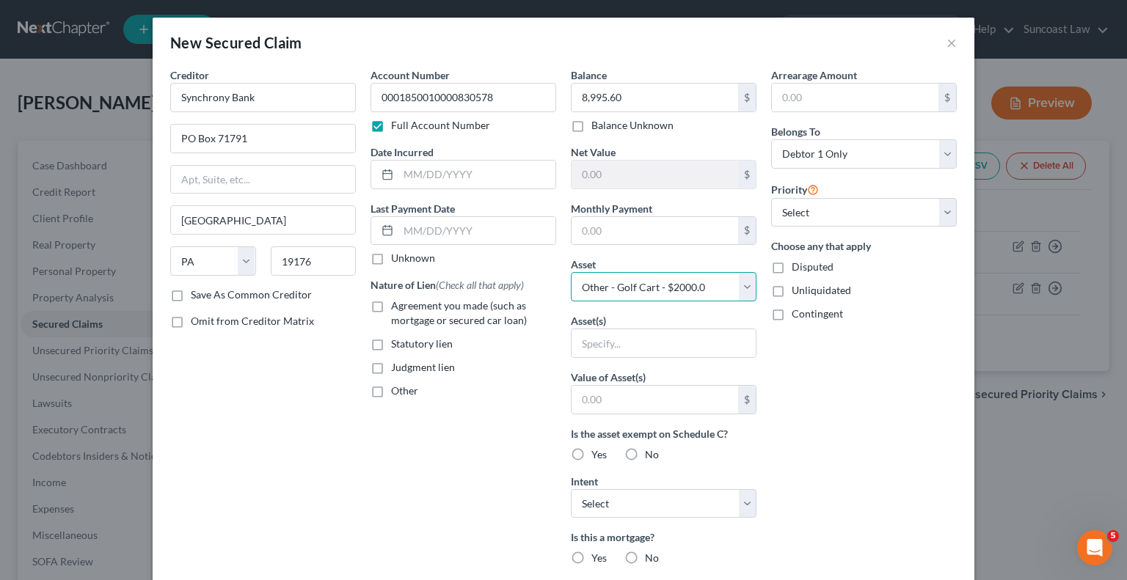
click at [571, 272] on select "Select Other Multiple Assets Other - Golf Cart - $2000.0 USAA *0204 (Checking A…" at bounding box center [664, 286] width 186 height 29
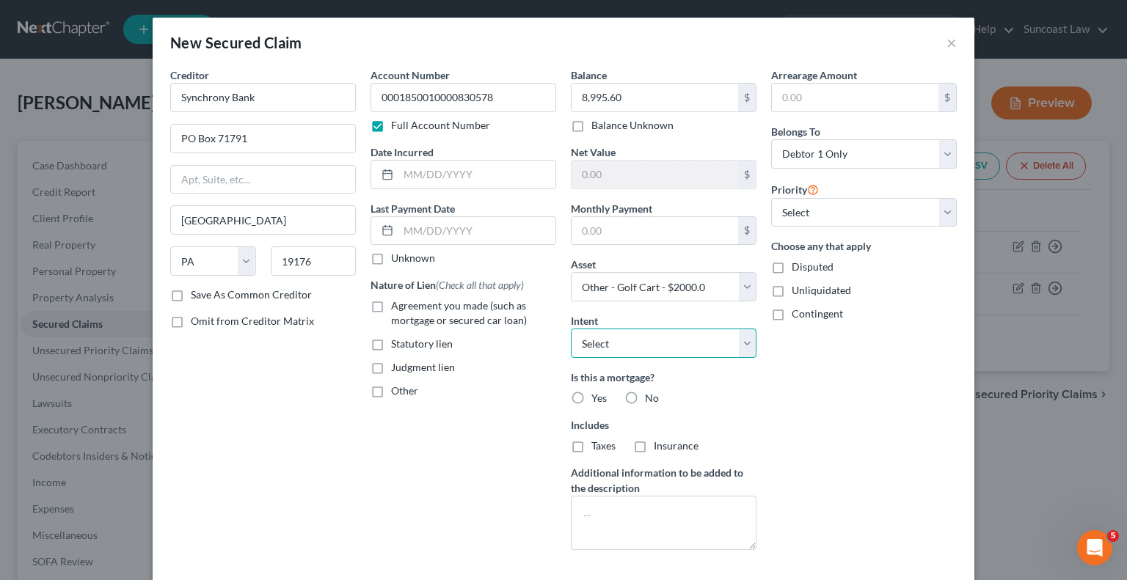
click at [666, 336] on select "Select Surrender Redeem Reaffirm Avoid Other" at bounding box center [664, 343] width 186 height 29
click at [883, 429] on div "Arrearage Amount $ Belongs To * Select Debtor 1 Only Debtor 2 Only Debtor 1 And…" at bounding box center [864, 315] width 200 height 495
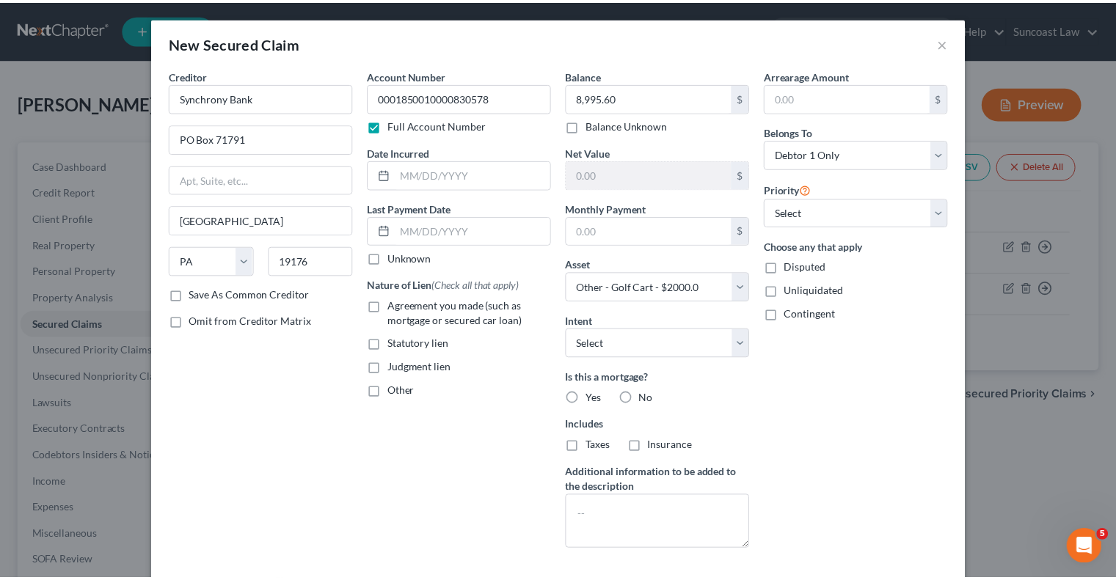
scroll to position [72, 0]
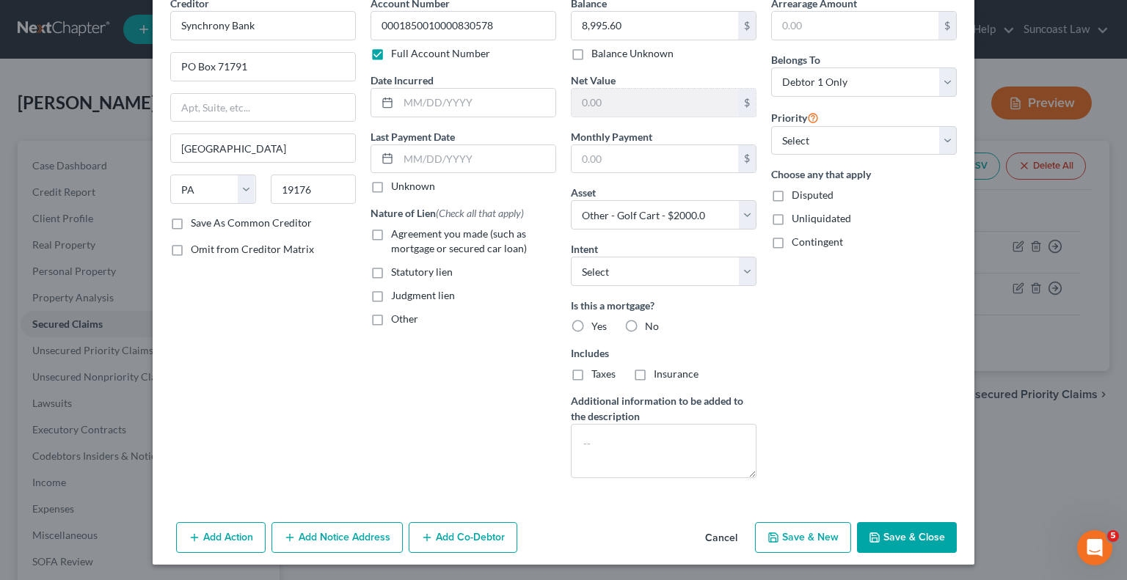
click at [909, 536] on button "Save & Close" at bounding box center [907, 537] width 100 height 31
select select
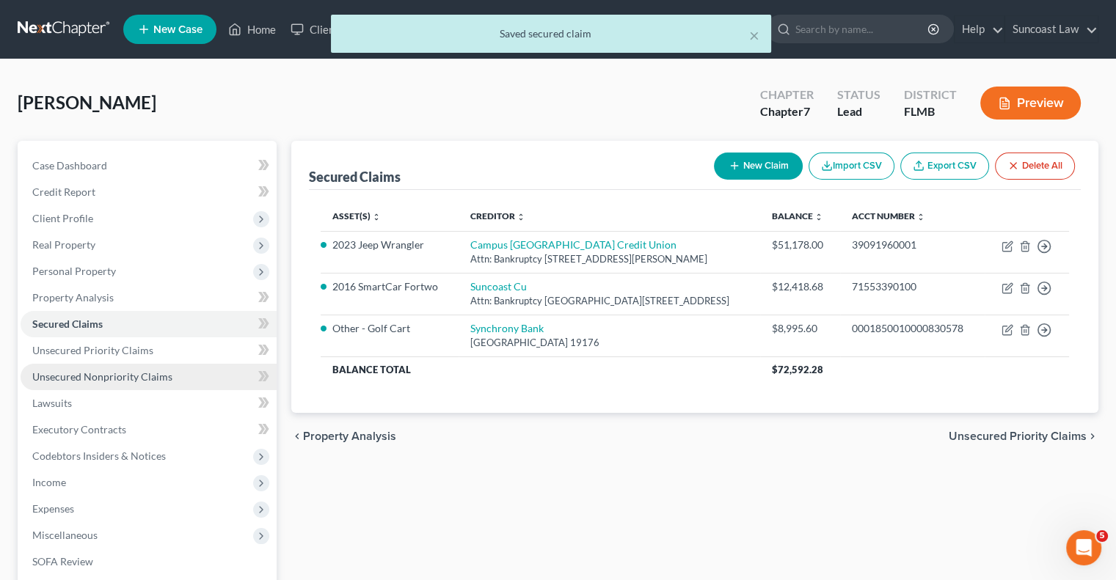
click at [170, 374] on link "Unsecured Nonpriority Claims" at bounding box center [149, 377] width 256 height 26
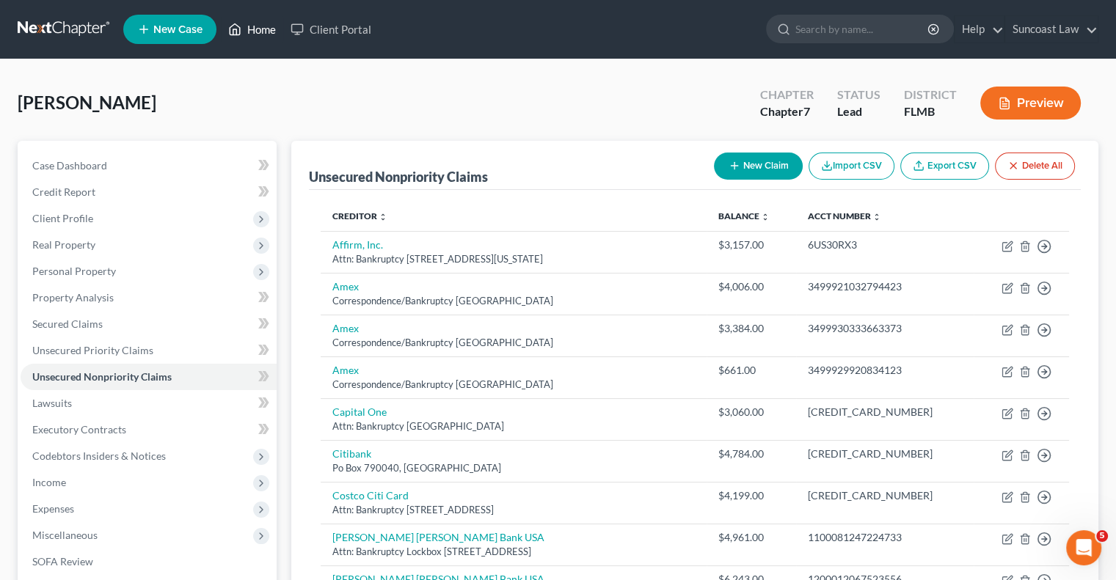
click at [268, 32] on link "Home" at bounding box center [252, 29] width 62 height 26
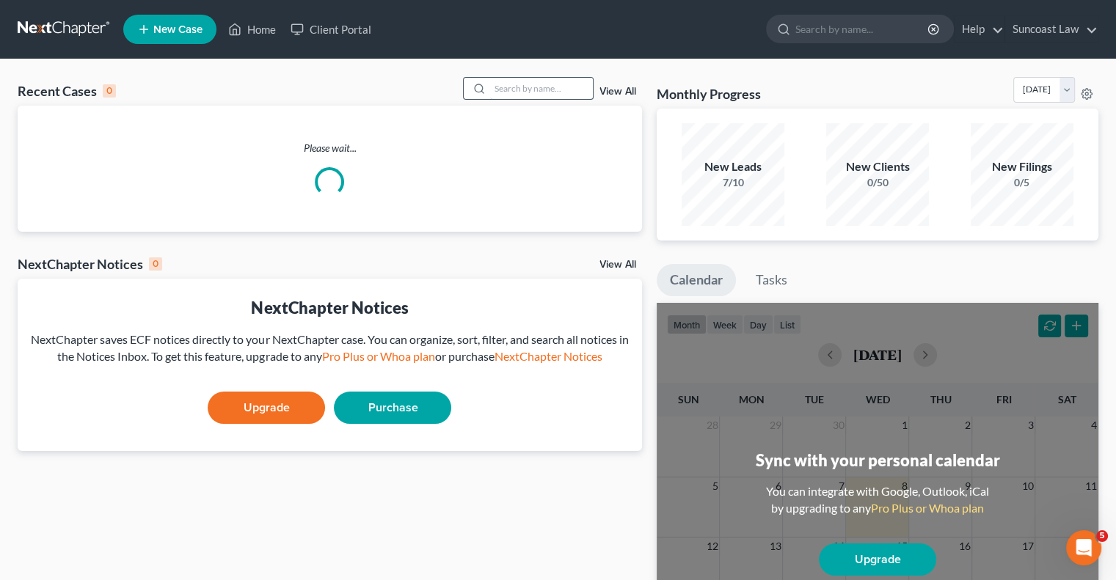
drag, startPoint x: 540, startPoint y: 88, endPoint x: 549, endPoint y: 53, distance: 36.3
click at [538, 87] on input "search" at bounding box center [541, 88] width 103 height 21
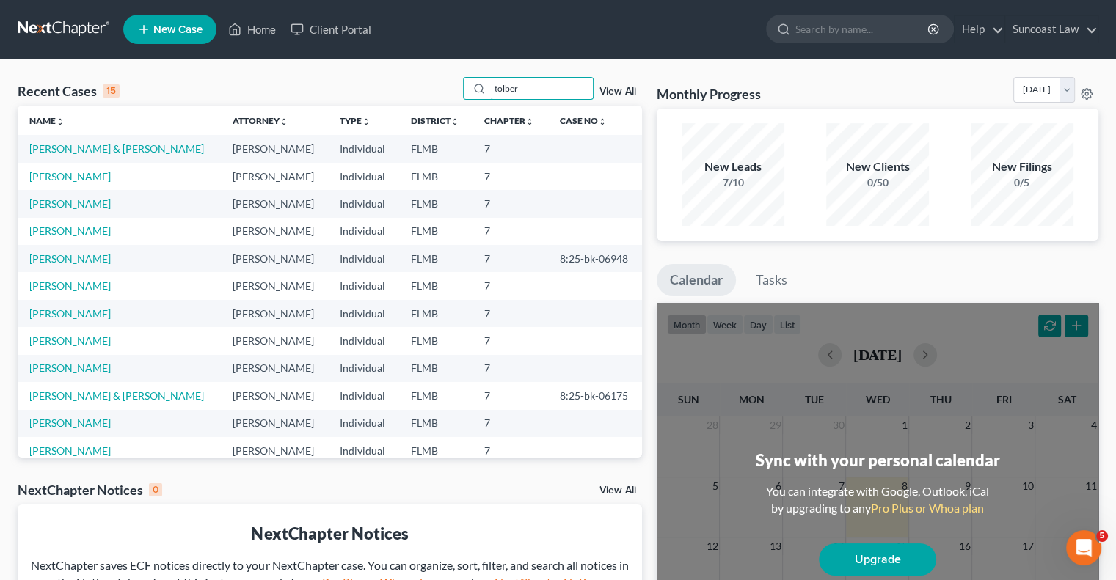
type input "tolber"
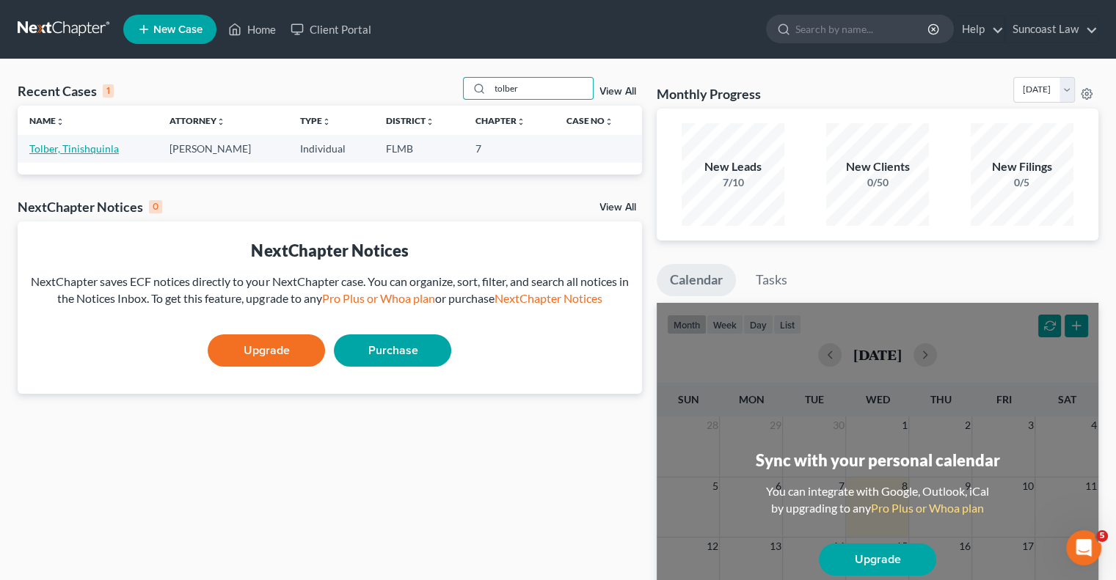
click at [82, 143] on link "Tolber, Tinishquinla" at bounding box center [74, 148] width 90 height 12
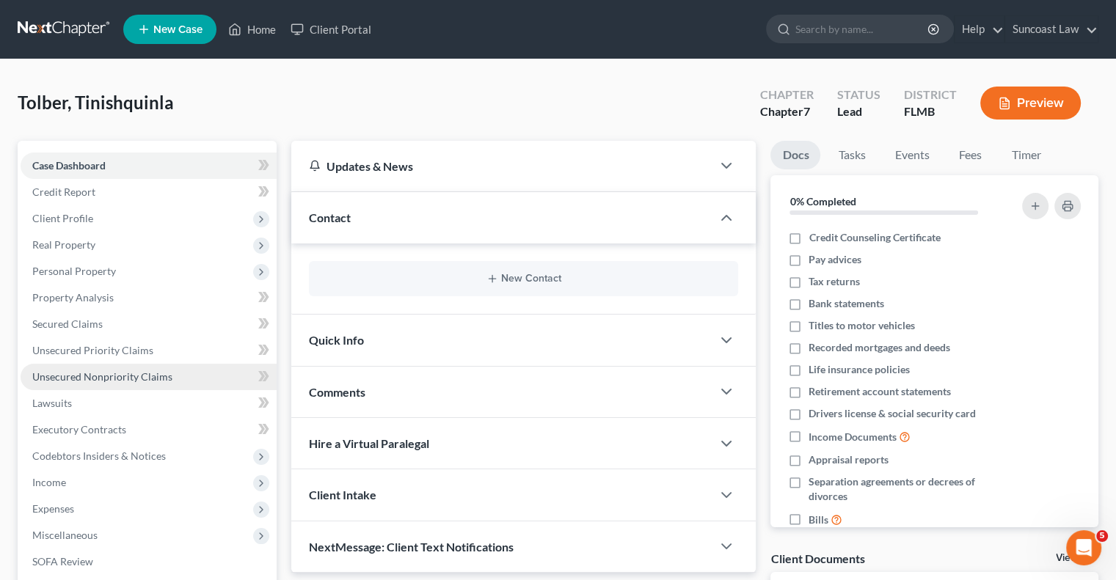
click at [139, 372] on span "Unsecured Nonpriority Claims" at bounding box center [102, 377] width 140 height 12
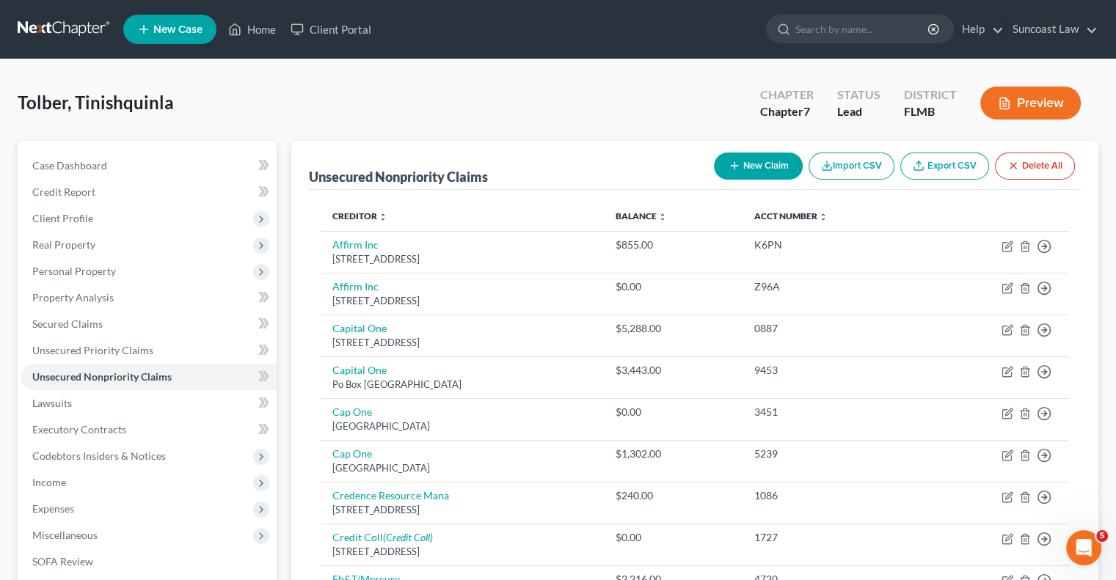
click at [750, 175] on button "New Claim" at bounding box center [758, 166] width 89 height 27
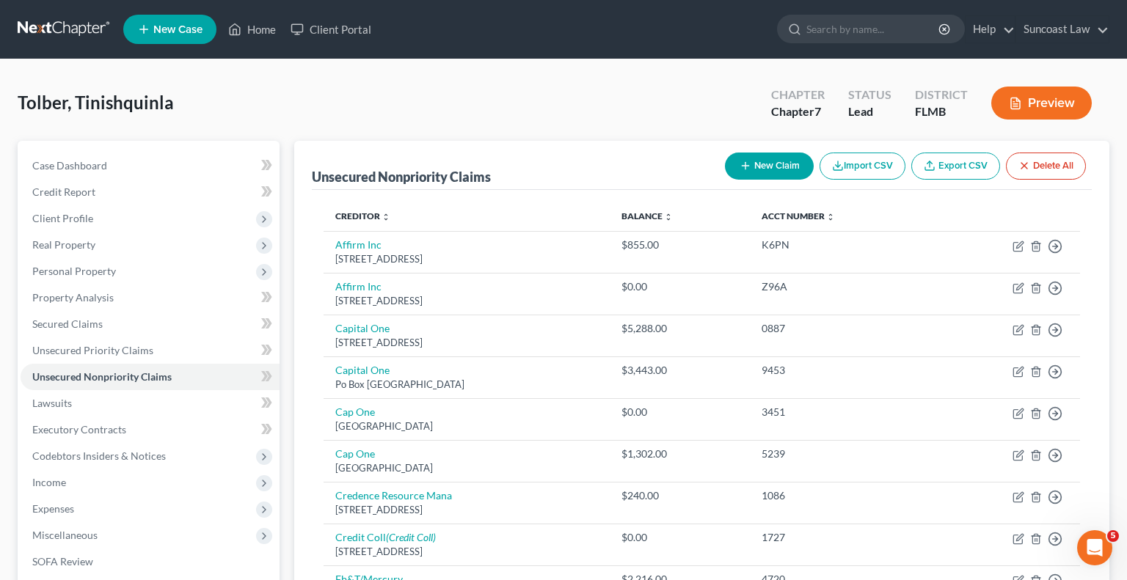
select select "0"
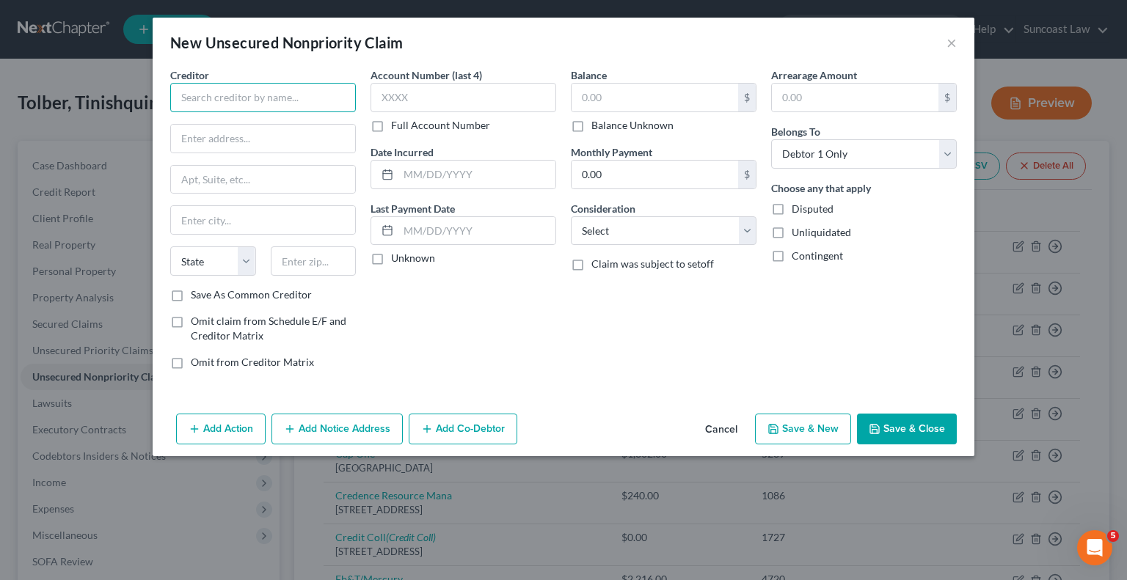
click at [258, 99] on input "text" at bounding box center [263, 97] width 186 height 29
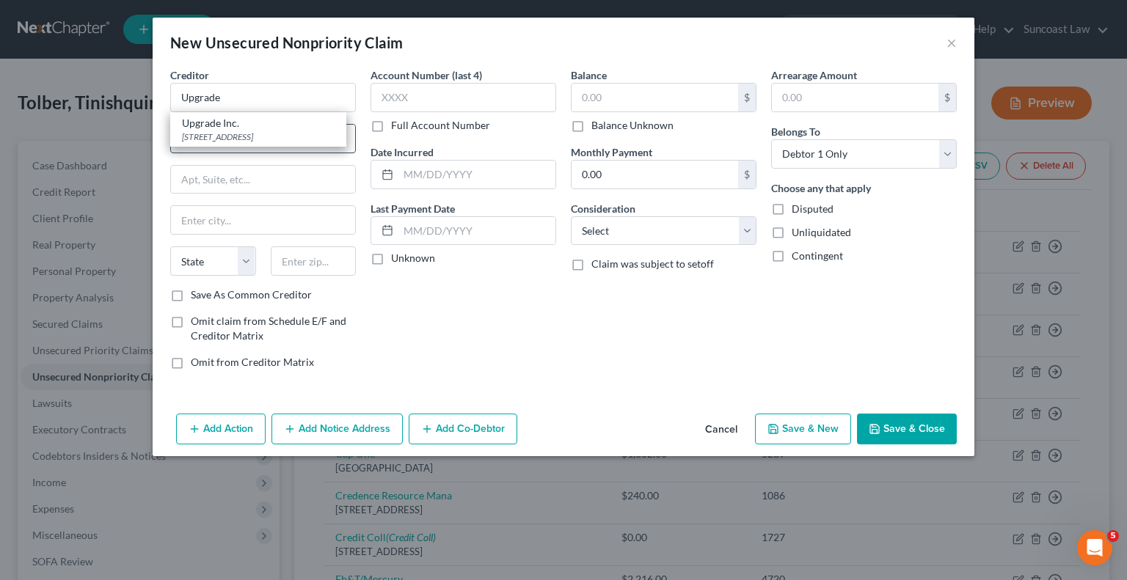
click at [249, 137] on div "[STREET_ADDRESS]" at bounding box center [258, 137] width 153 height 12
type input "Upgrade Inc."
type input "[STREET_ADDRESS]"
type input "Attn Bankruptcy"
type input "[GEOGRAPHIC_DATA]"
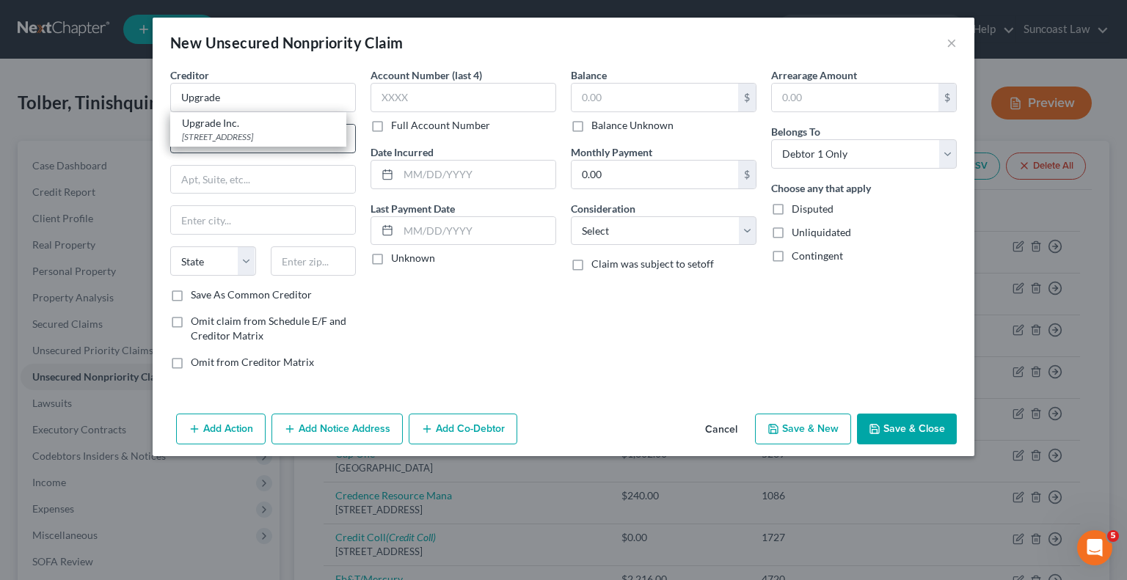
select select "4"
type input "94111"
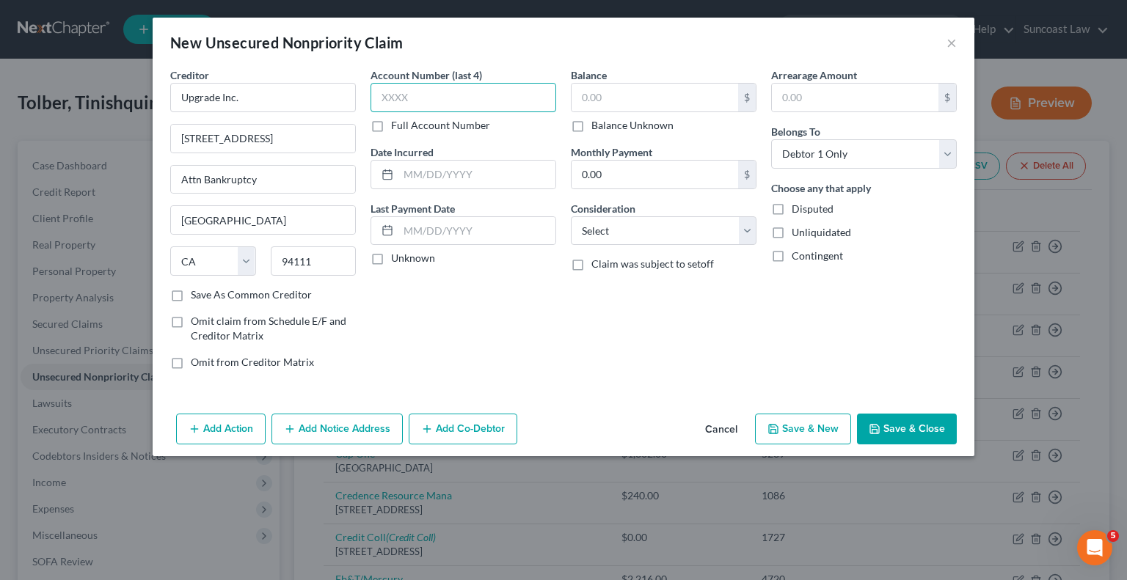
click at [470, 91] on input "text" at bounding box center [464, 97] width 186 height 29
type input "3135"
drag, startPoint x: 629, startPoint y: 101, endPoint x: 654, endPoint y: 66, distance: 43.0
click at [628, 101] on input "text" at bounding box center [655, 98] width 167 height 28
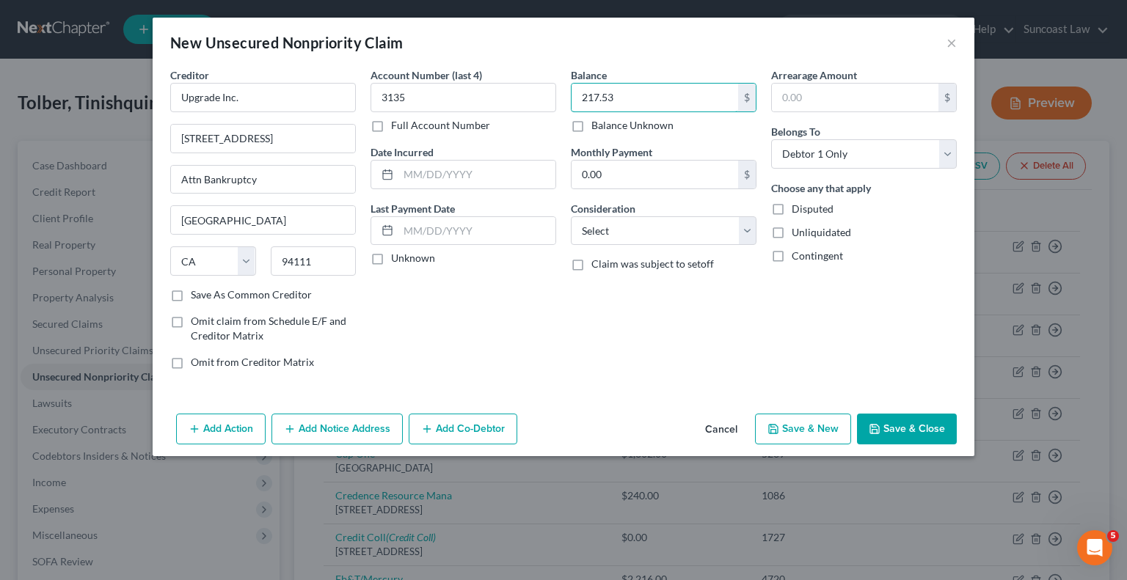
type input "217.53"
drag, startPoint x: 906, startPoint y: 429, endPoint x: 894, endPoint y: 437, distance: 13.8
click at [906, 430] on button "Save & Close" at bounding box center [907, 429] width 100 height 31
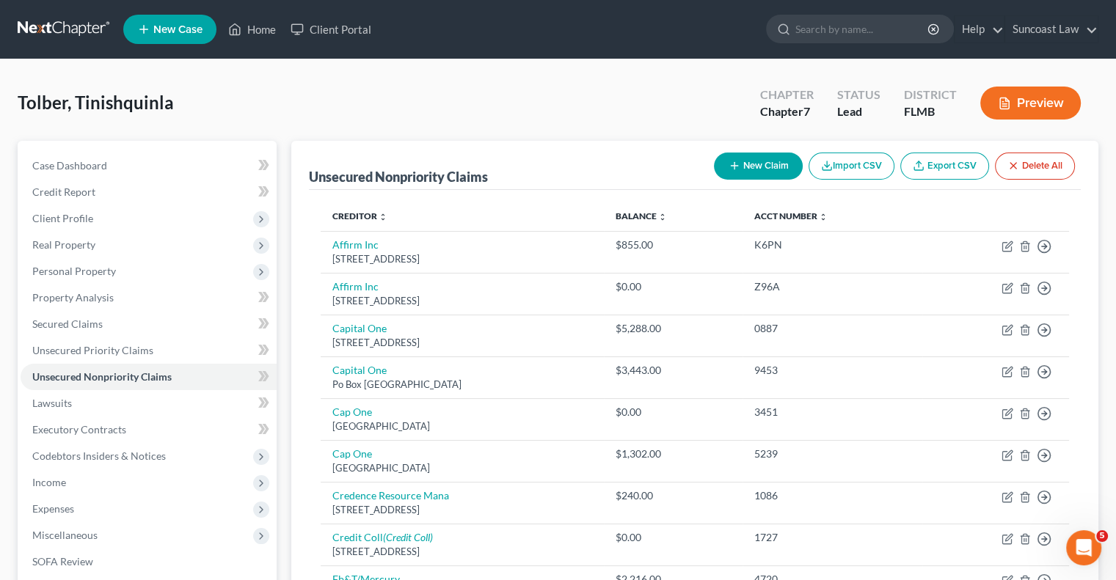
click at [750, 164] on button "New Claim" at bounding box center [758, 166] width 89 height 27
select select "0"
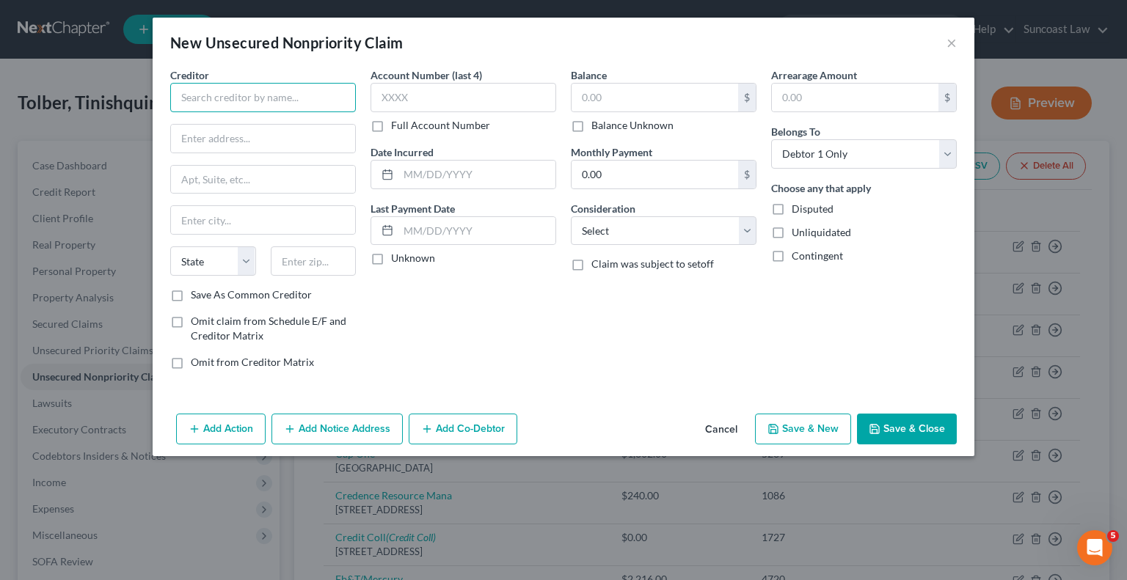
drag, startPoint x: 285, startPoint y: 92, endPoint x: 308, endPoint y: 72, distance: 31.2
click at [285, 90] on input "text" at bounding box center [263, 97] width 186 height 29
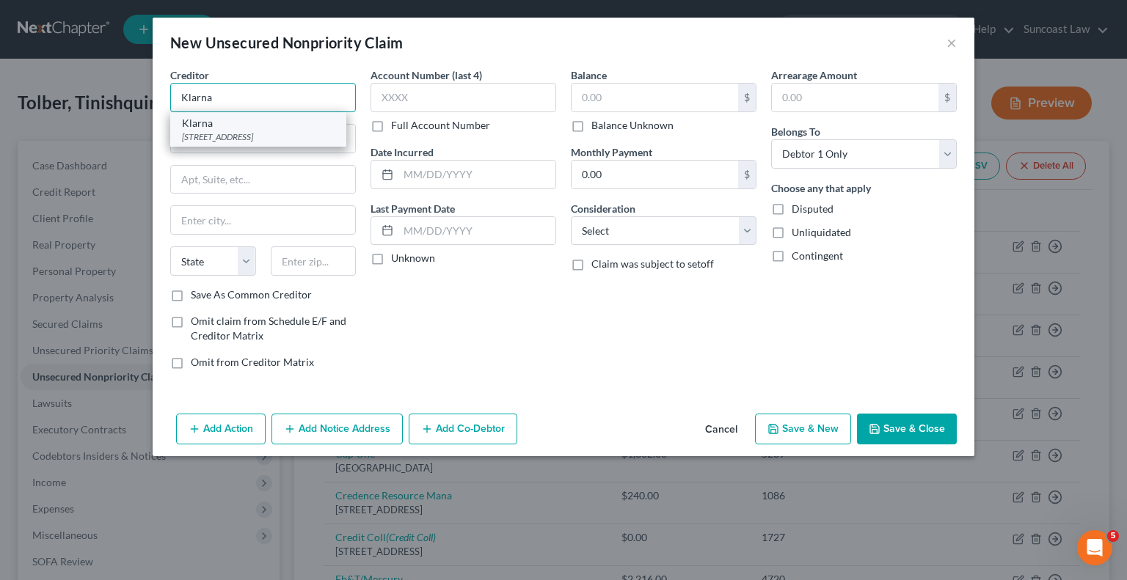
type input "Klarna"
click at [251, 131] on div "[STREET_ADDRESS]" at bounding box center [258, 137] width 153 height 12
type input "PO Box 8116"
type input "Columbus"
select select "36"
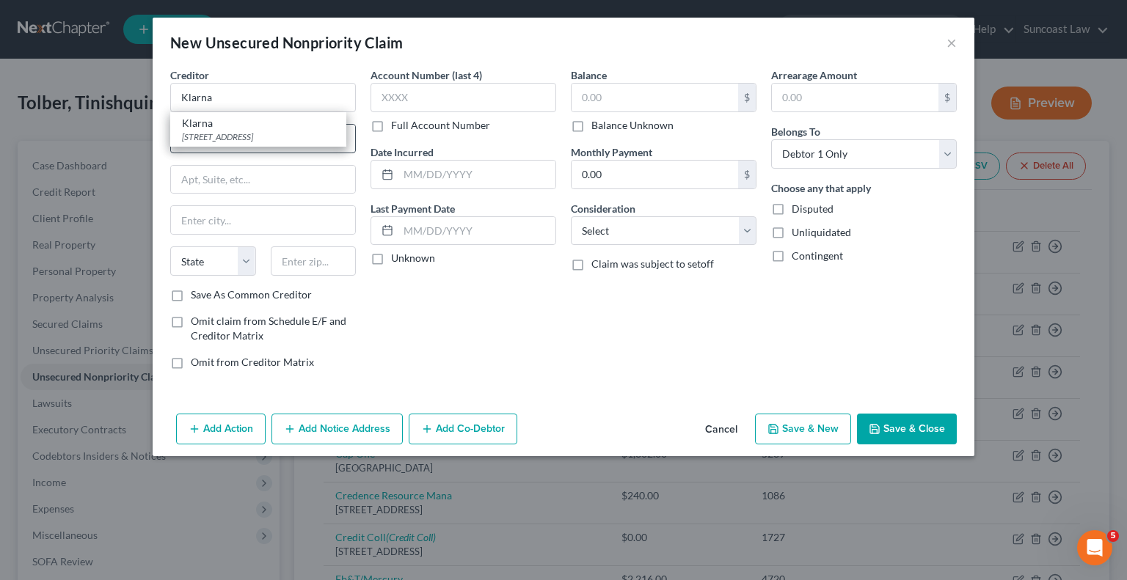
type input "43201"
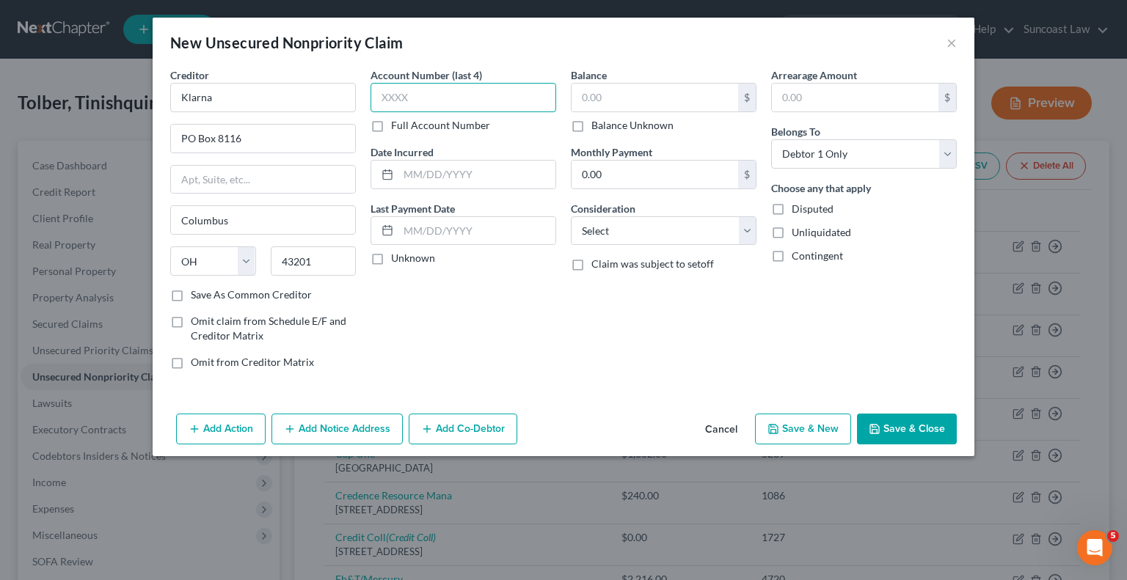
click at [453, 99] on input "text" at bounding box center [464, 97] width 186 height 29
type input "9267"
click at [680, 99] on input "text" at bounding box center [655, 98] width 167 height 28
type input "139.44"
click at [916, 426] on button "Save & Close" at bounding box center [907, 429] width 100 height 31
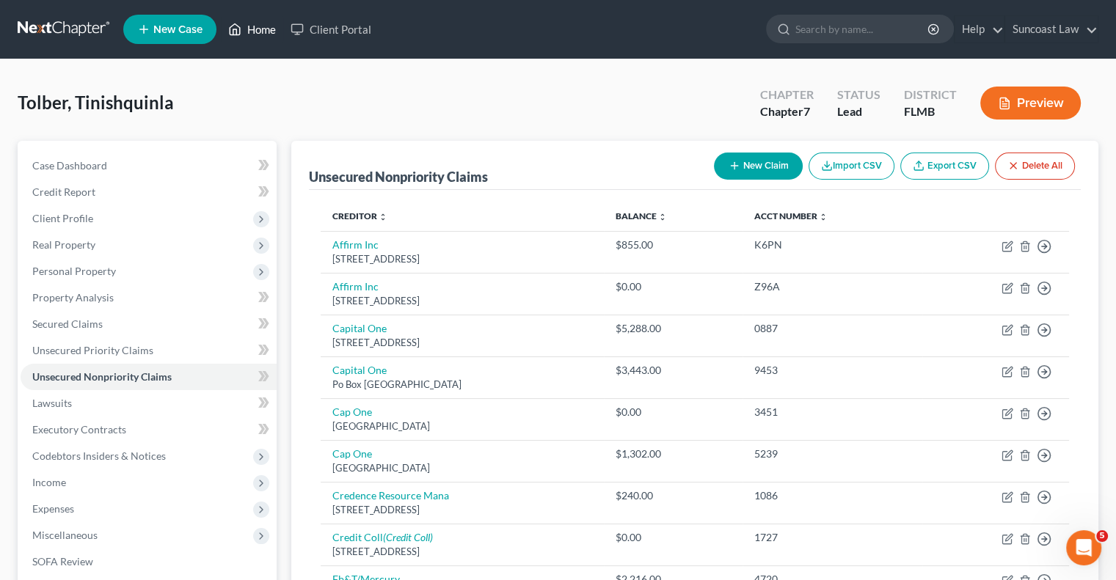
drag, startPoint x: 260, startPoint y: 25, endPoint x: 266, endPoint y: 32, distance: 8.8
click at [260, 25] on link "Home" at bounding box center [252, 29] width 62 height 26
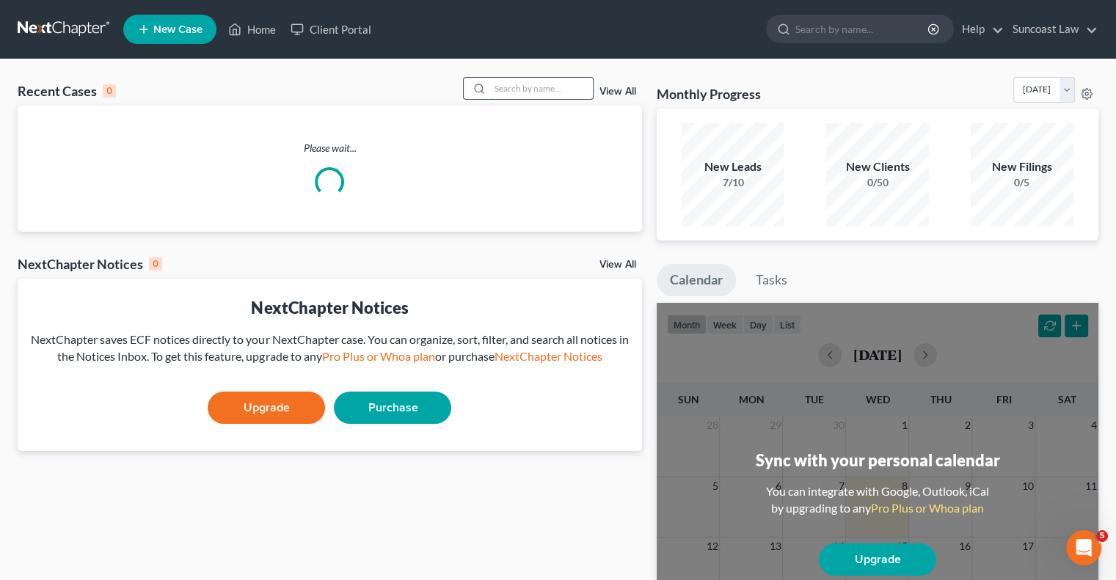
click at [554, 90] on input "search" at bounding box center [541, 88] width 103 height 21
type input "[PERSON_NAME]"
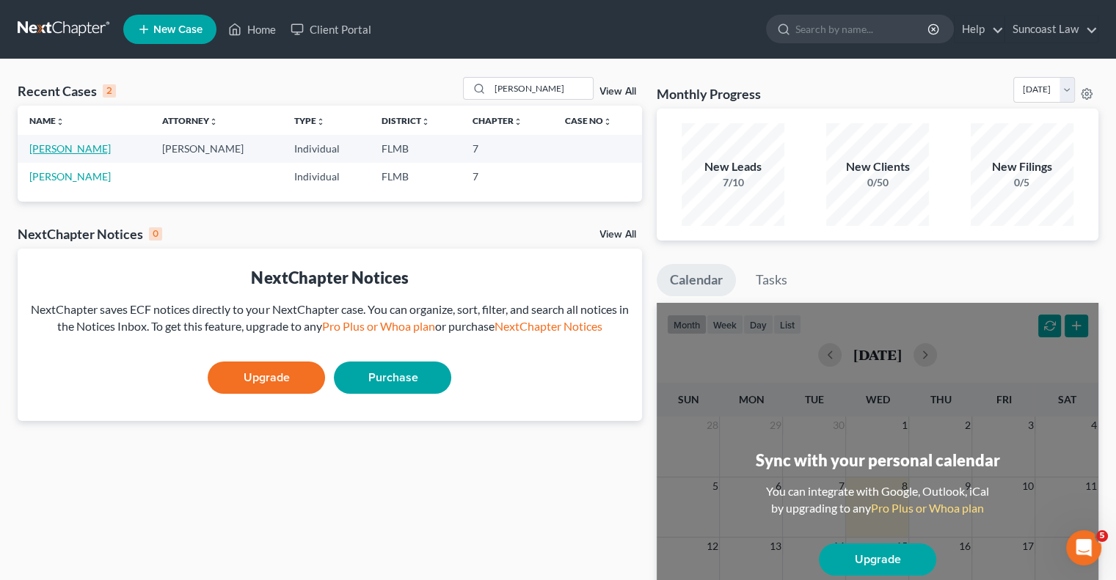
click at [65, 149] on link "[PERSON_NAME]" at bounding box center [69, 148] width 81 height 12
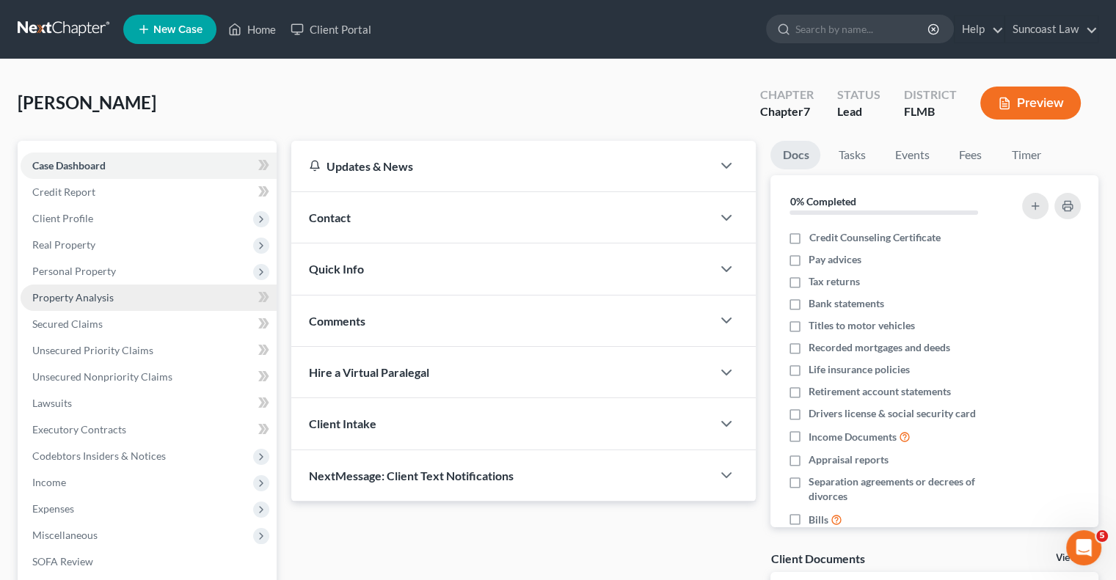
click at [80, 298] on span "Property Analysis" at bounding box center [72, 297] width 81 height 12
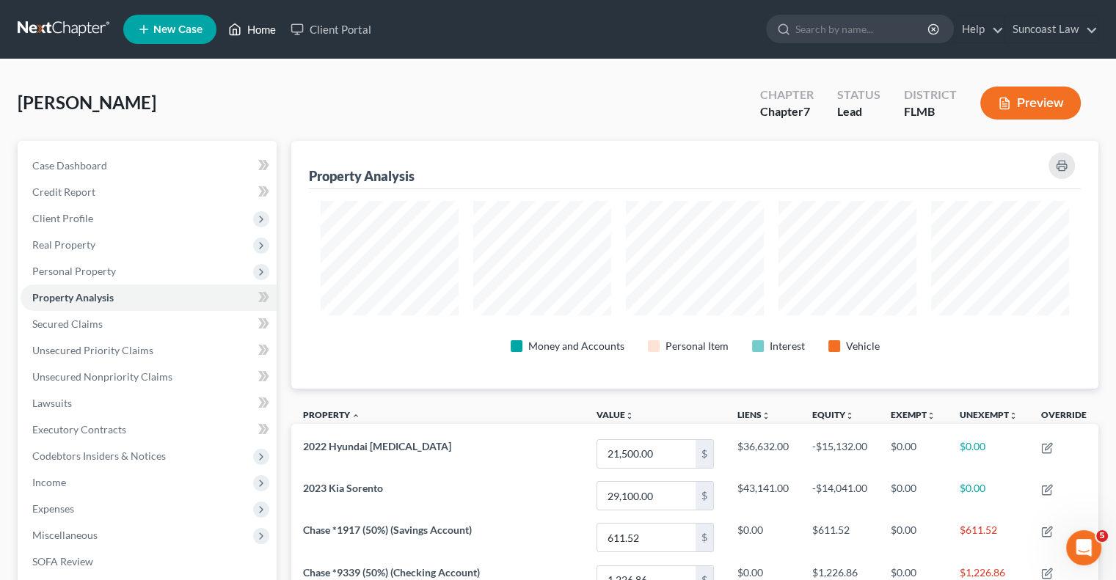
click at [267, 25] on link "Home" at bounding box center [252, 29] width 62 height 26
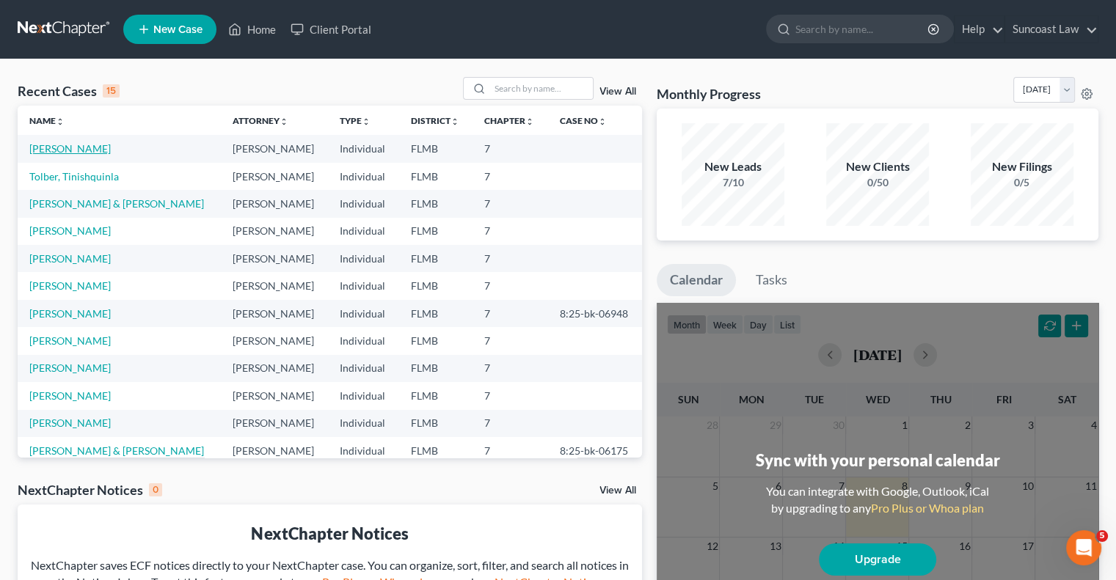
click at [81, 146] on link "[PERSON_NAME]" at bounding box center [69, 148] width 81 height 12
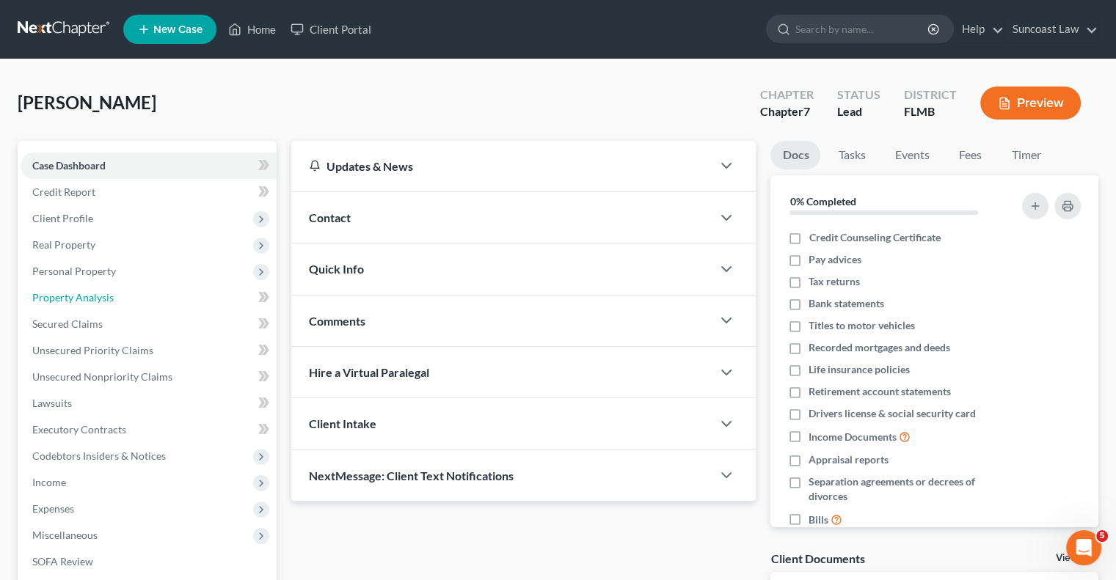
drag, startPoint x: 101, startPoint y: 299, endPoint x: 297, endPoint y: 331, distance: 199.3
click at [100, 299] on span "Property Analysis" at bounding box center [72, 297] width 81 height 12
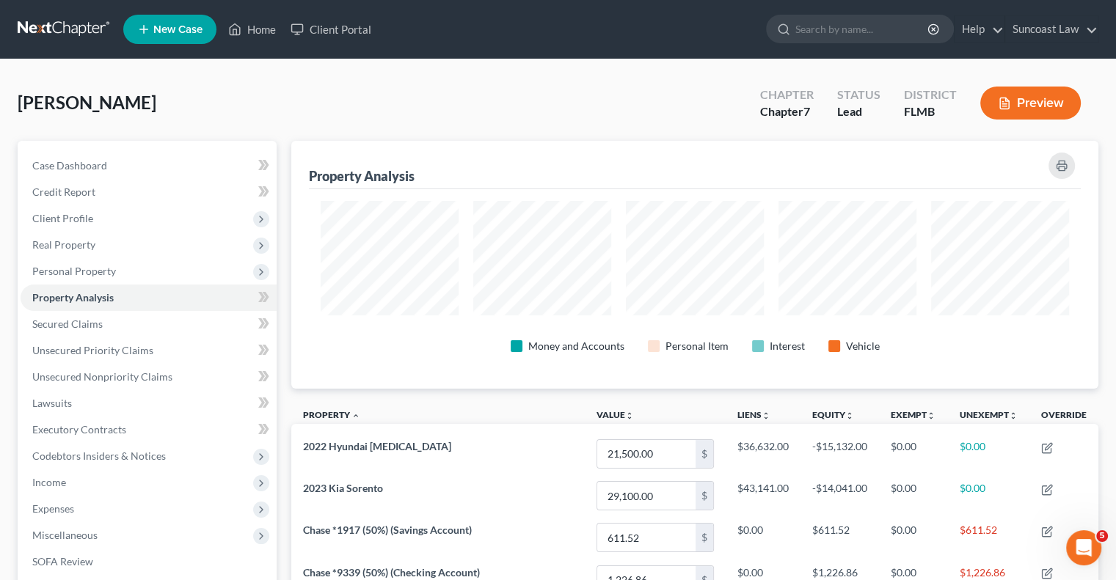
scroll to position [248, 806]
click at [115, 264] on span "Personal Property" at bounding box center [149, 271] width 256 height 26
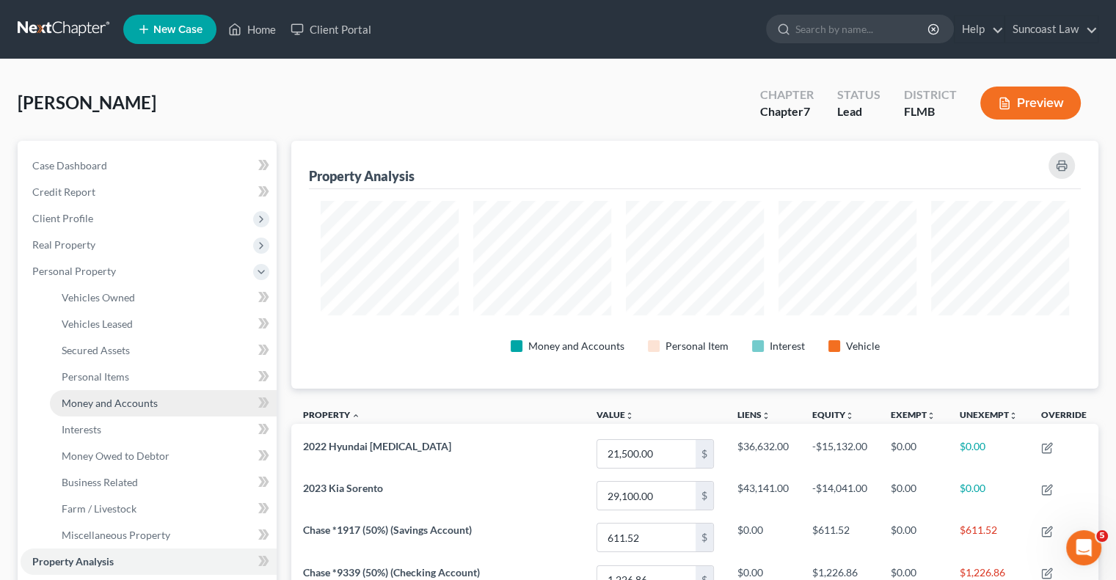
drag, startPoint x: 144, startPoint y: 405, endPoint x: 156, endPoint y: 409, distance: 13.0
click at [142, 404] on span "Money and Accounts" at bounding box center [110, 403] width 96 height 12
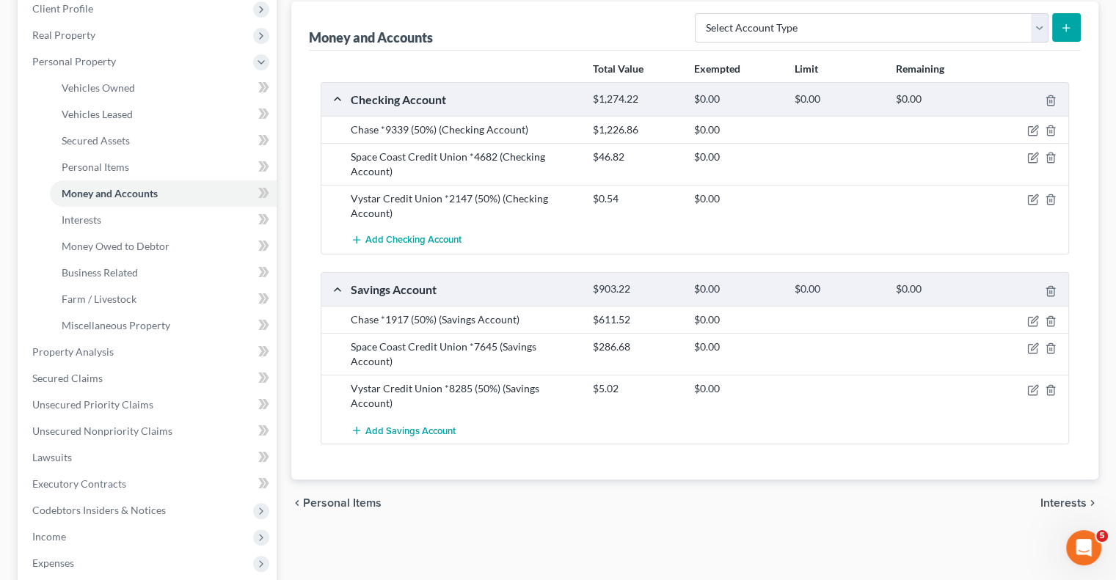
scroll to position [220, 0]
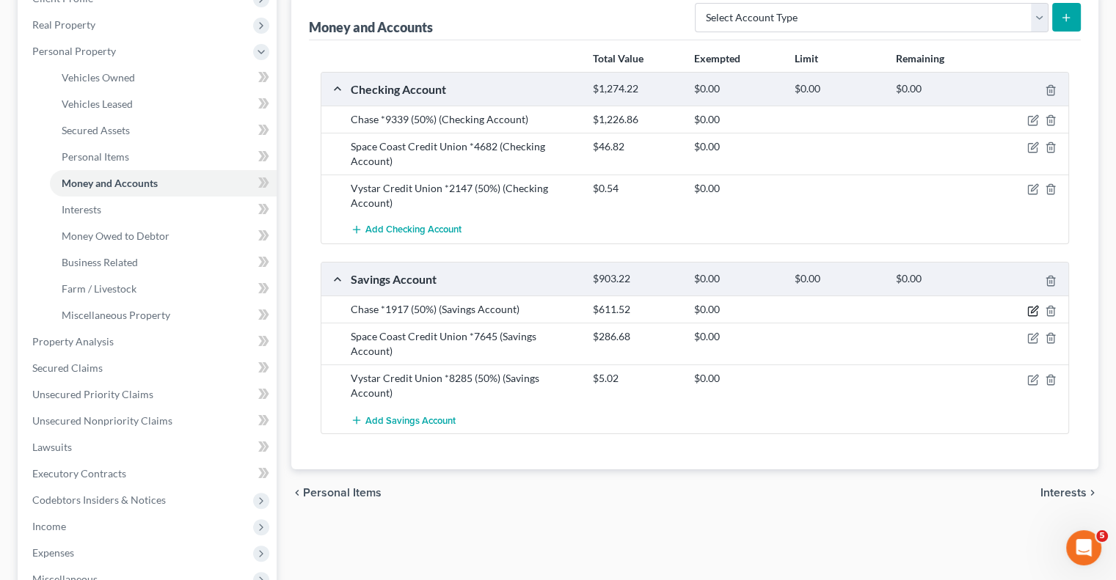
click at [1032, 305] on icon "button" at bounding box center [1033, 311] width 12 height 12
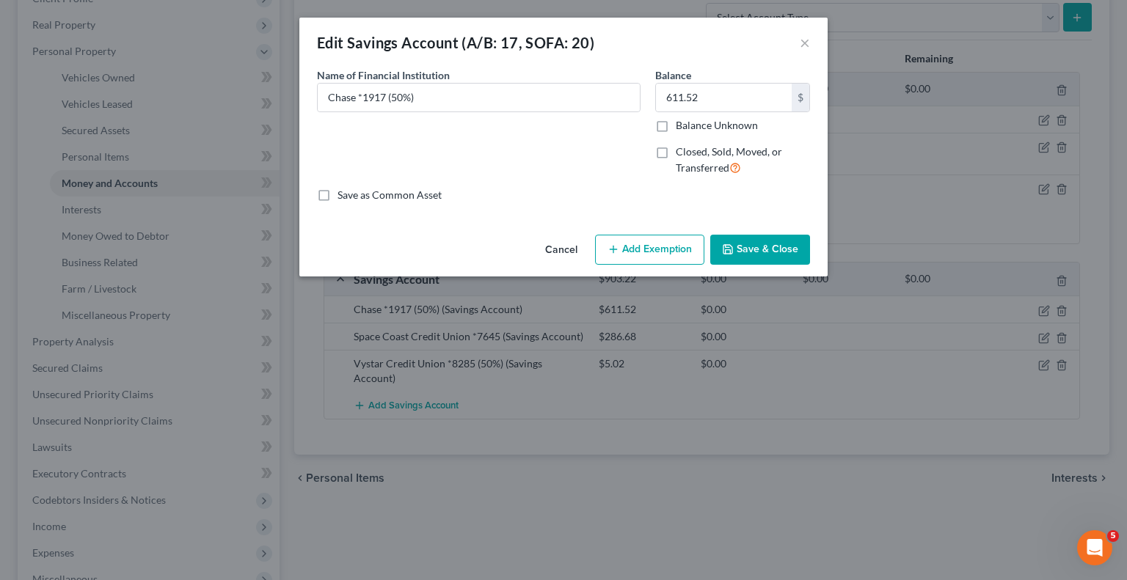
click at [652, 244] on button "Add Exemption" at bounding box center [649, 250] width 109 height 31
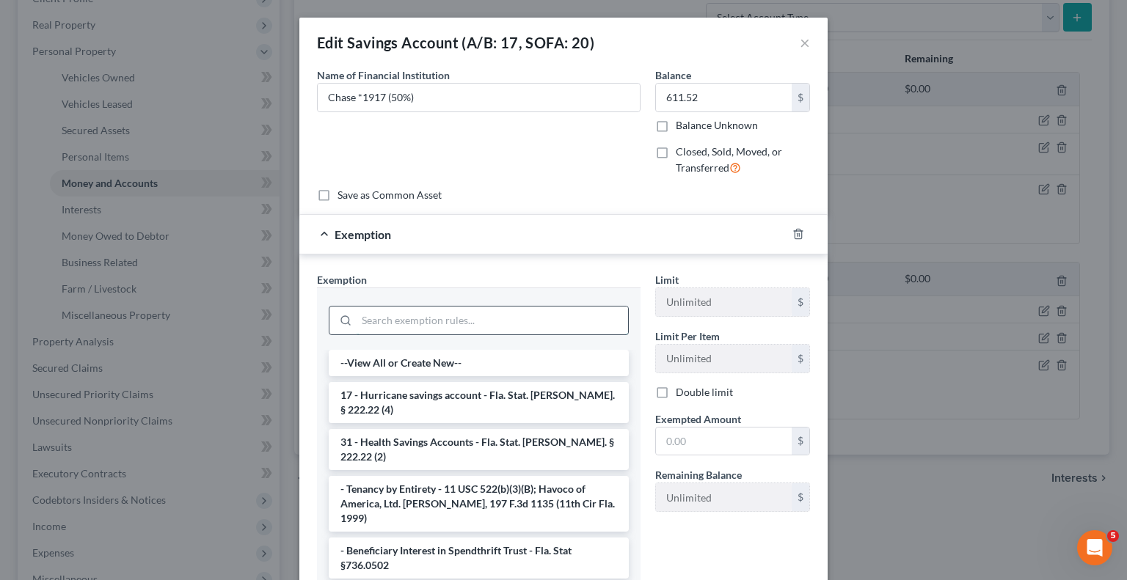
click at [443, 310] on input "search" at bounding box center [492, 321] width 271 height 28
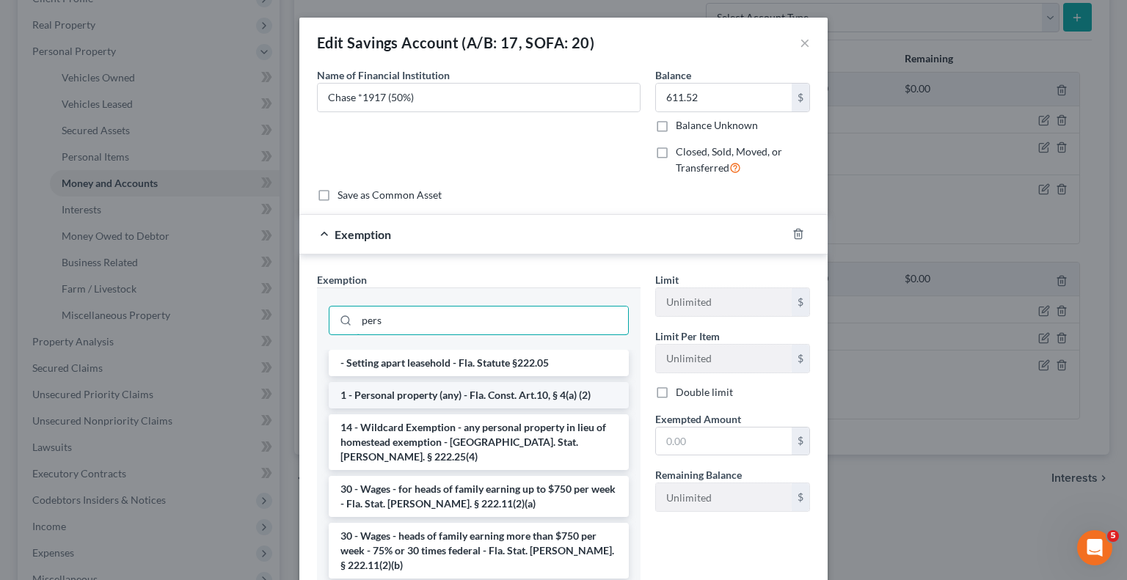
type input "pers"
click at [462, 393] on li "1 - Personal property (any) - Fla. Const. Art.10, § 4(a) (2)" at bounding box center [479, 395] width 300 height 26
click at [462, 393] on div "Exemption Set must be selected for CA. Exemption * pers - Setting apart leaseho…" at bounding box center [479, 434] width 338 height 324
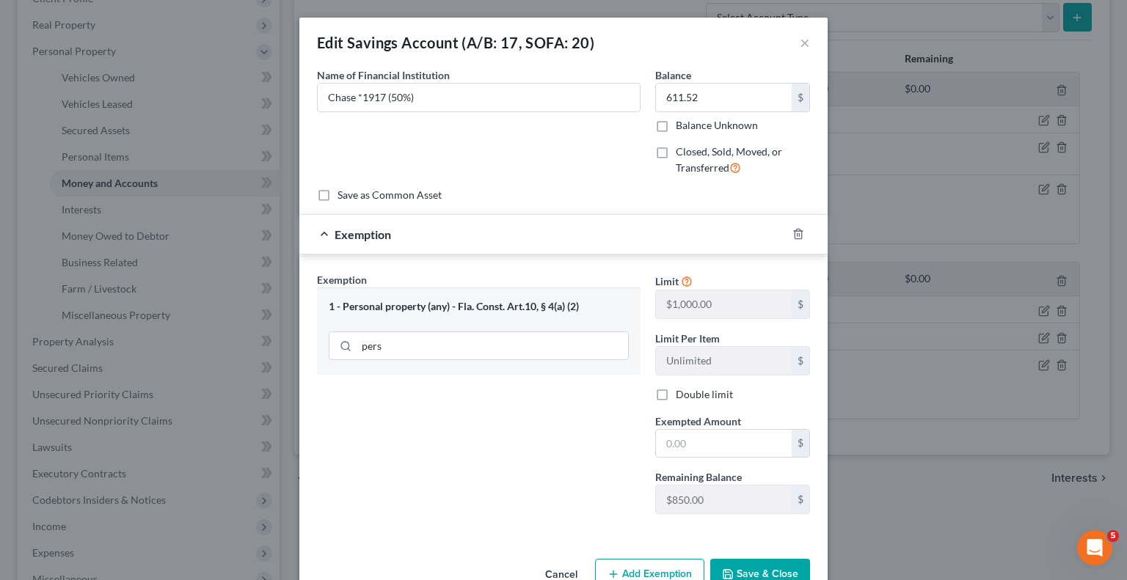
click at [737, 415] on div "Exempted Amount * $" at bounding box center [732, 436] width 169 height 45
click at [749, 440] on input "text" at bounding box center [724, 444] width 136 height 28
type input "611.52"
click at [772, 570] on button "Save & Close" at bounding box center [760, 574] width 100 height 31
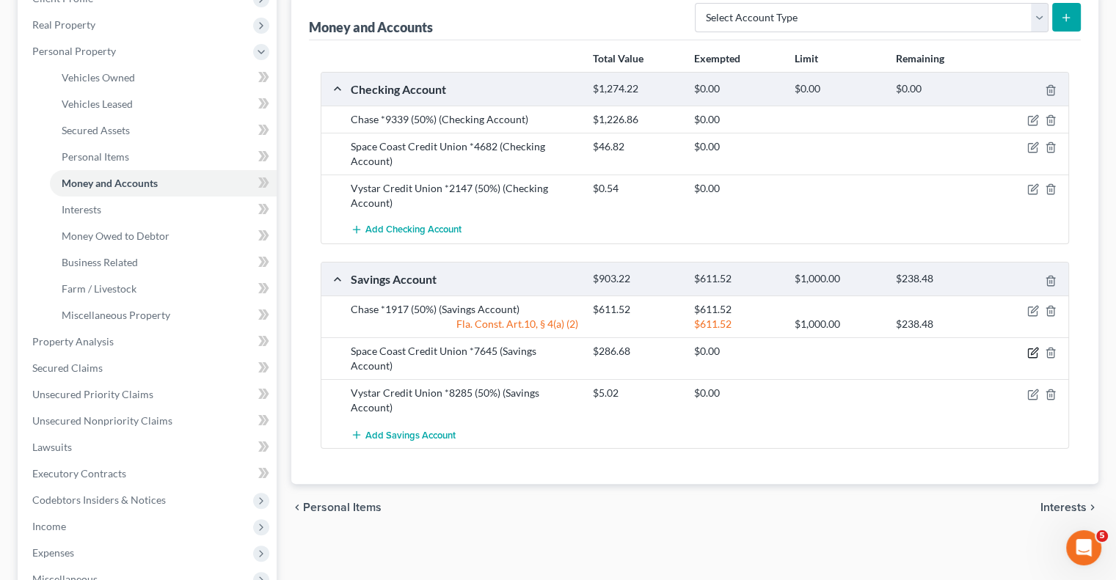
click at [1033, 349] on icon "button" at bounding box center [1034, 351] width 7 height 7
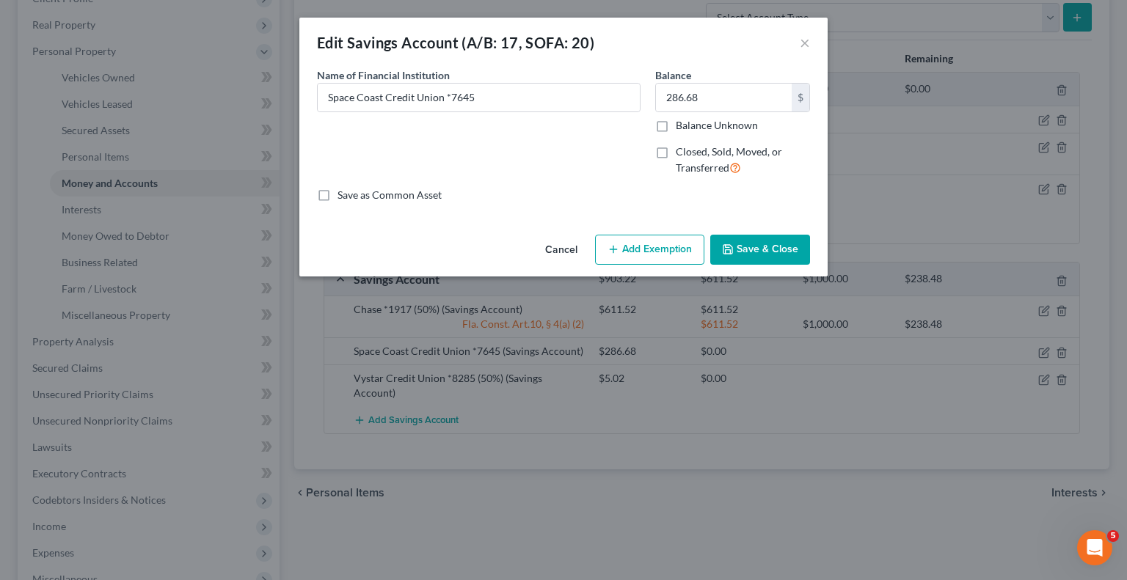
click at [648, 256] on button "Add Exemption" at bounding box center [649, 250] width 109 height 31
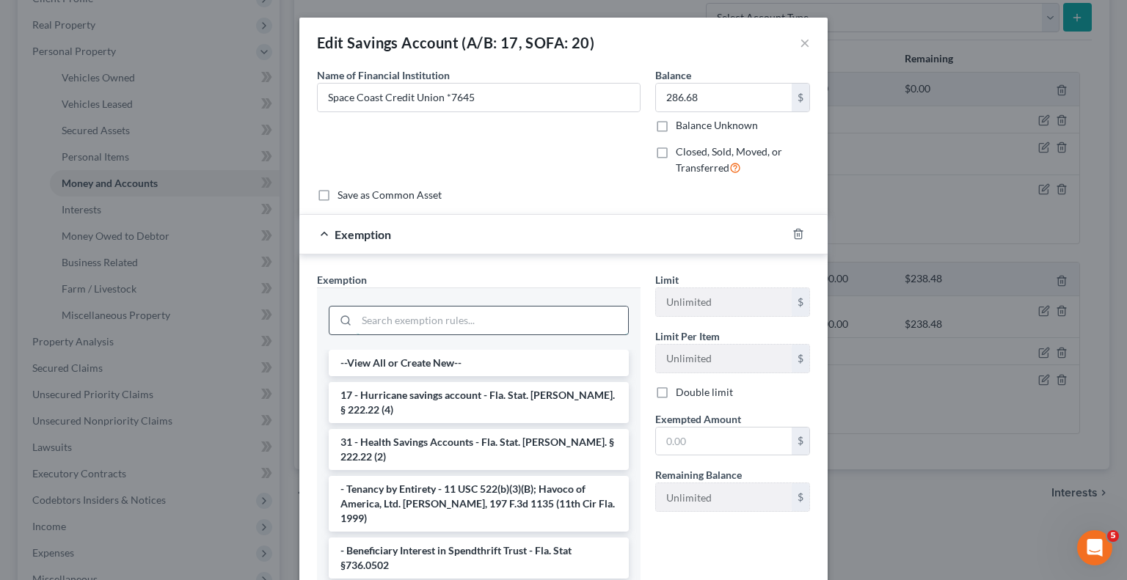
click at [447, 319] on input "search" at bounding box center [492, 321] width 271 height 28
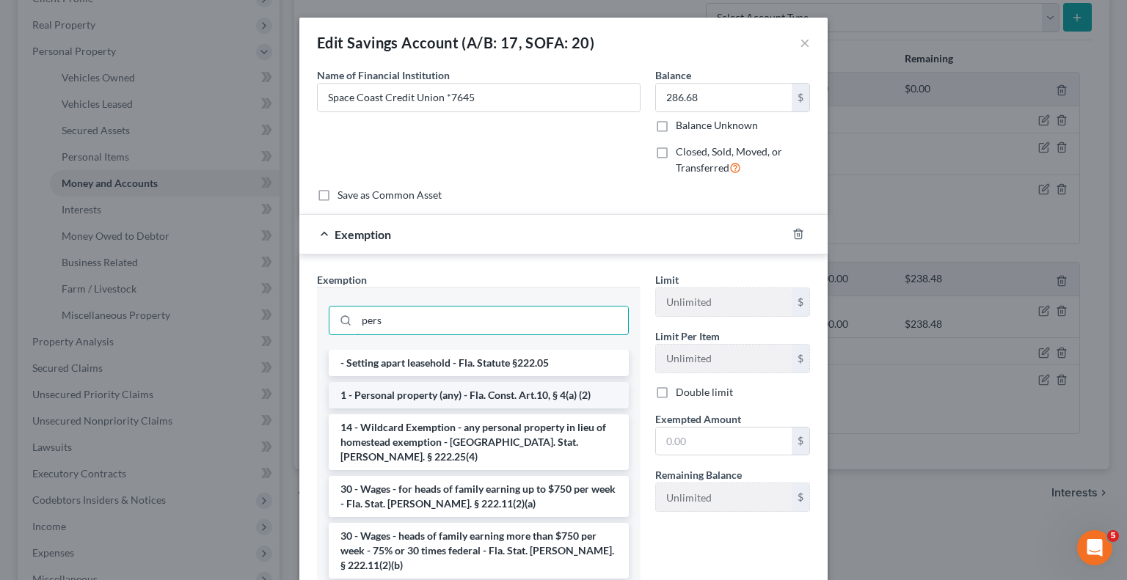
type input "pers"
click at [462, 389] on li "1 - Personal property (any) - Fla. Const. Art.10, § 4(a) (2)" at bounding box center [479, 395] width 300 height 26
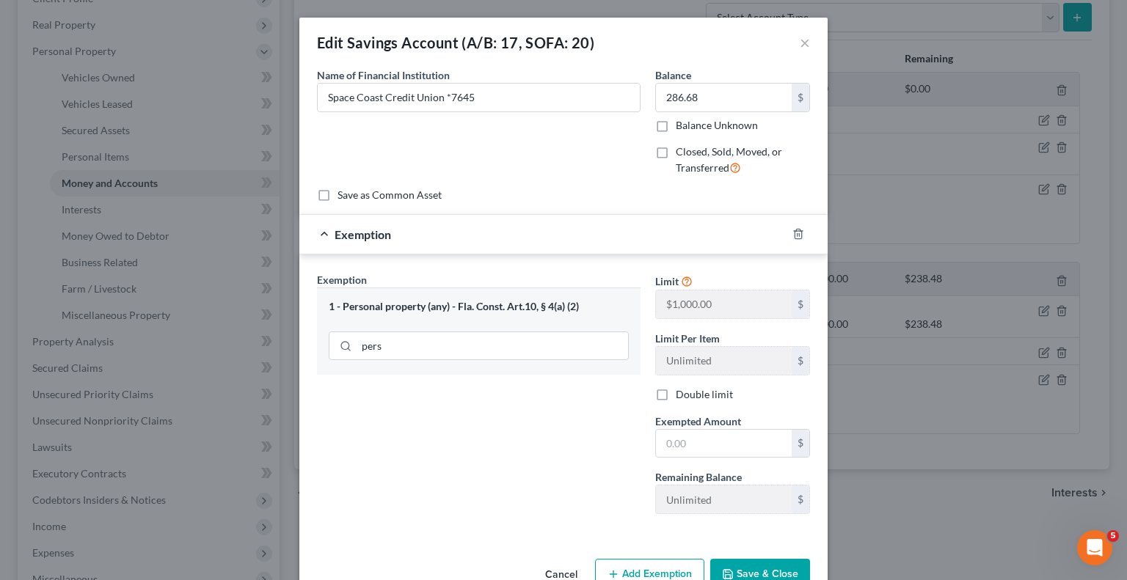
click at [462, 389] on div "Exemption Set must be selected for CA. Exemption * 1 - Personal property (any) …" at bounding box center [479, 399] width 338 height 254
click at [734, 437] on input "text" at bounding box center [724, 444] width 136 height 28
type input "238.48"
click at [762, 569] on button "Save & Close" at bounding box center [760, 574] width 100 height 31
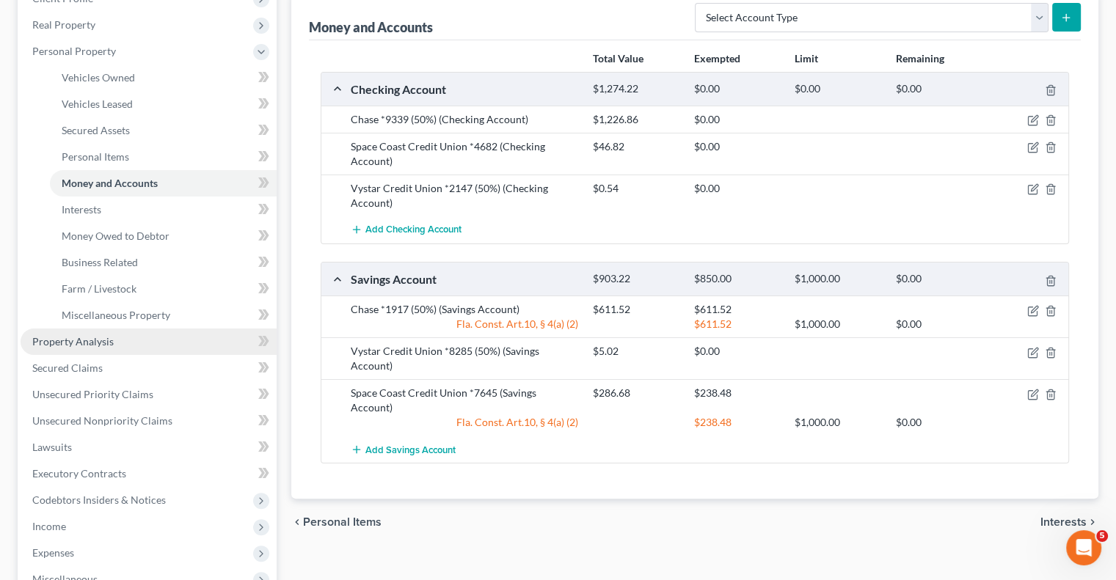
click at [76, 343] on span "Property Analysis" at bounding box center [72, 341] width 81 height 12
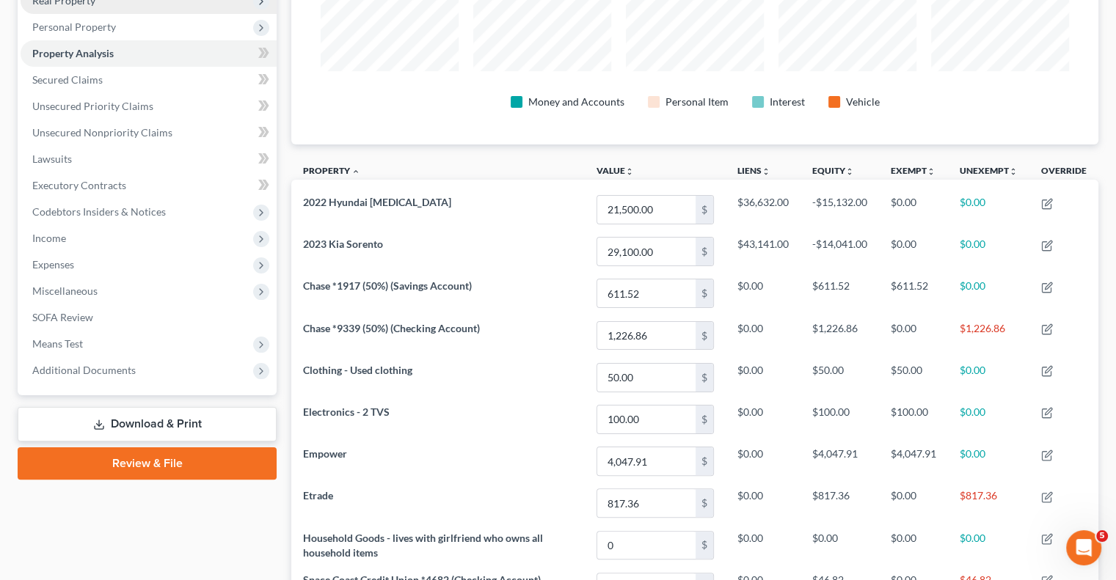
scroll to position [171, 0]
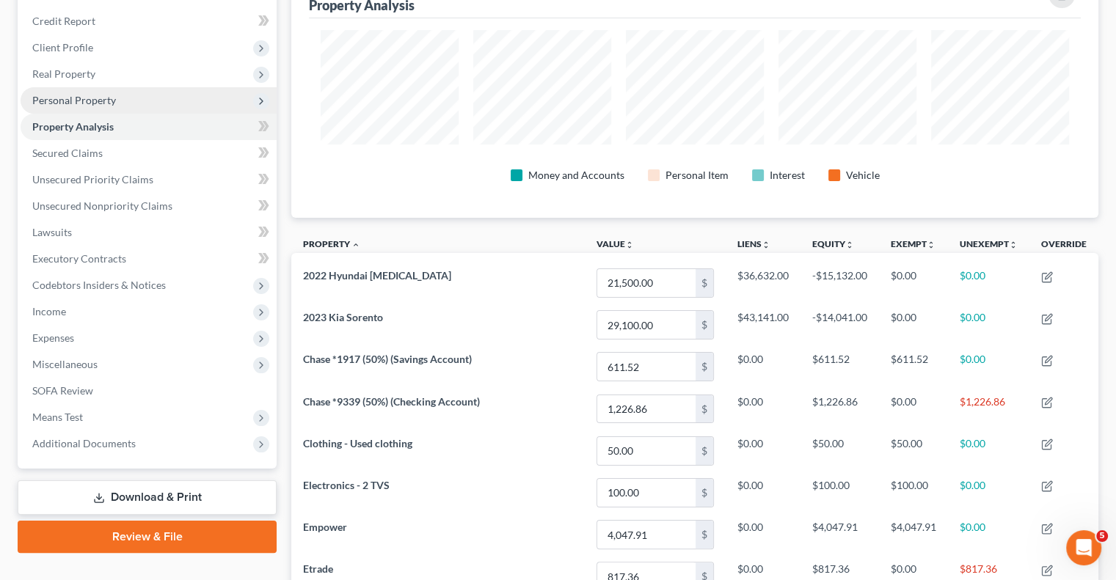
click at [114, 93] on span "Personal Property" at bounding box center [149, 100] width 256 height 26
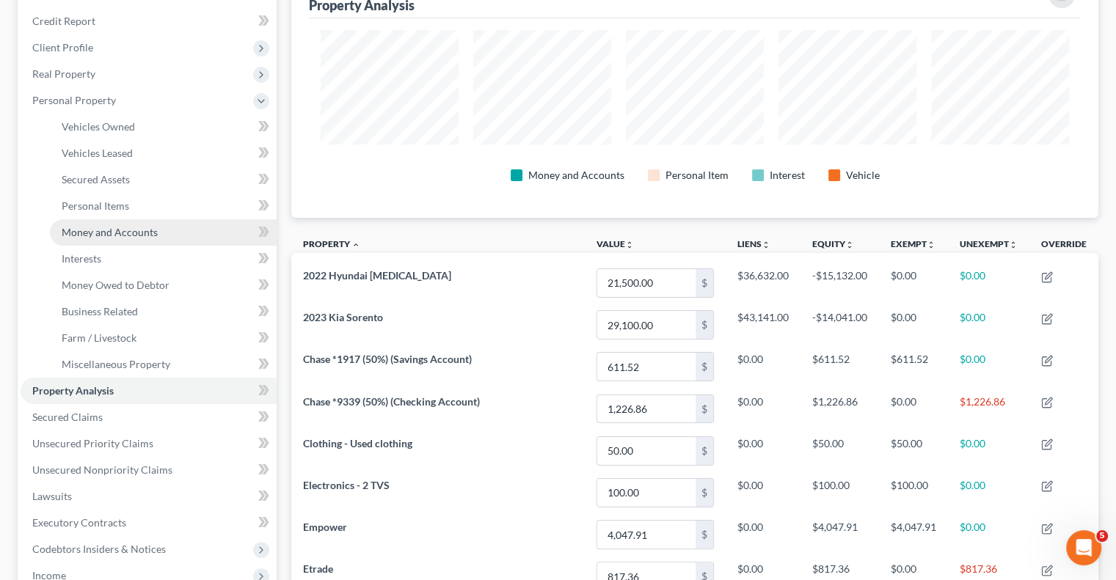
click at [126, 227] on span "Money and Accounts" at bounding box center [110, 232] width 96 height 12
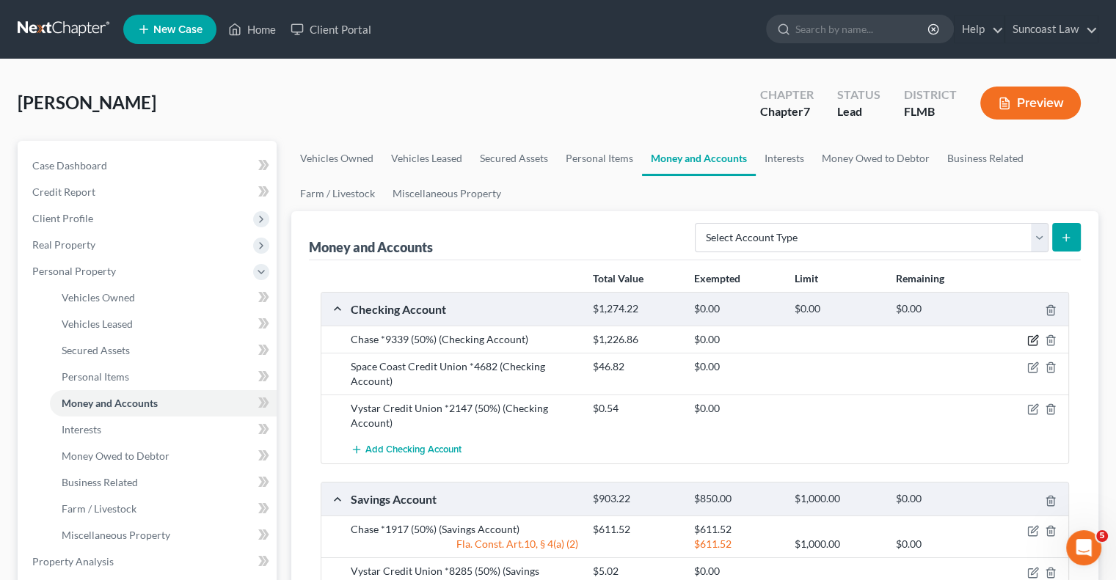
click at [1030, 340] on icon "button" at bounding box center [1033, 341] width 12 height 12
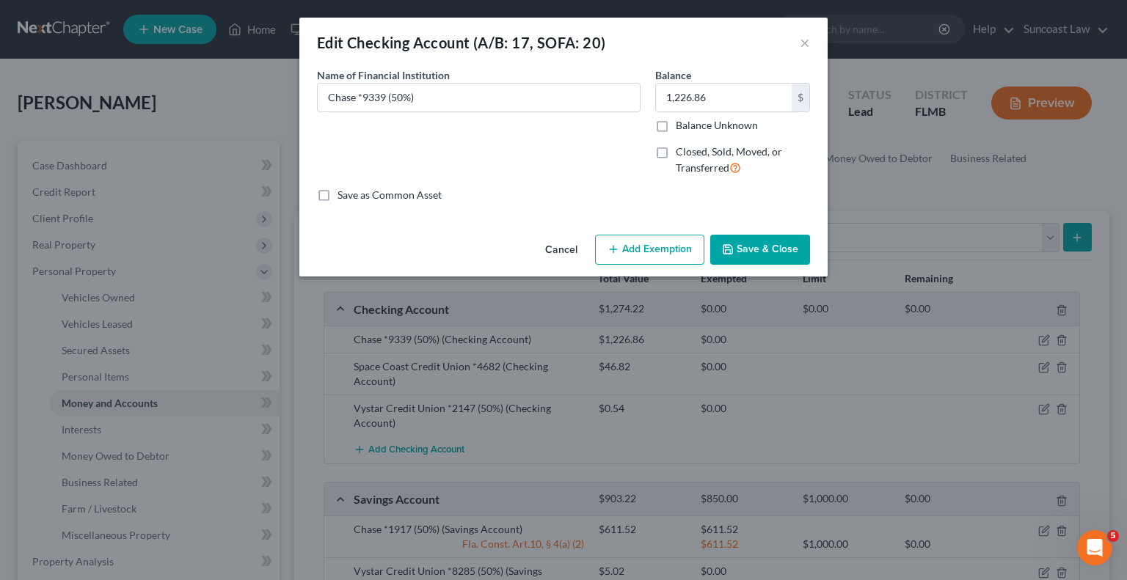
click at [643, 245] on button "Add Exemption" at bounding box center [649, 250] width 109 height 31
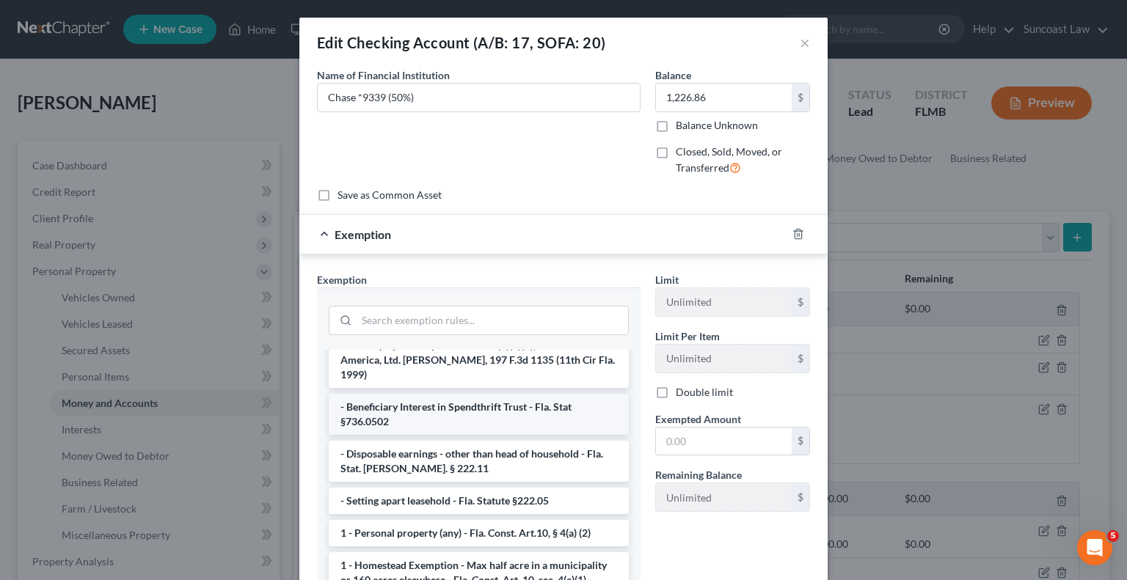
scroll to position [73, 0]
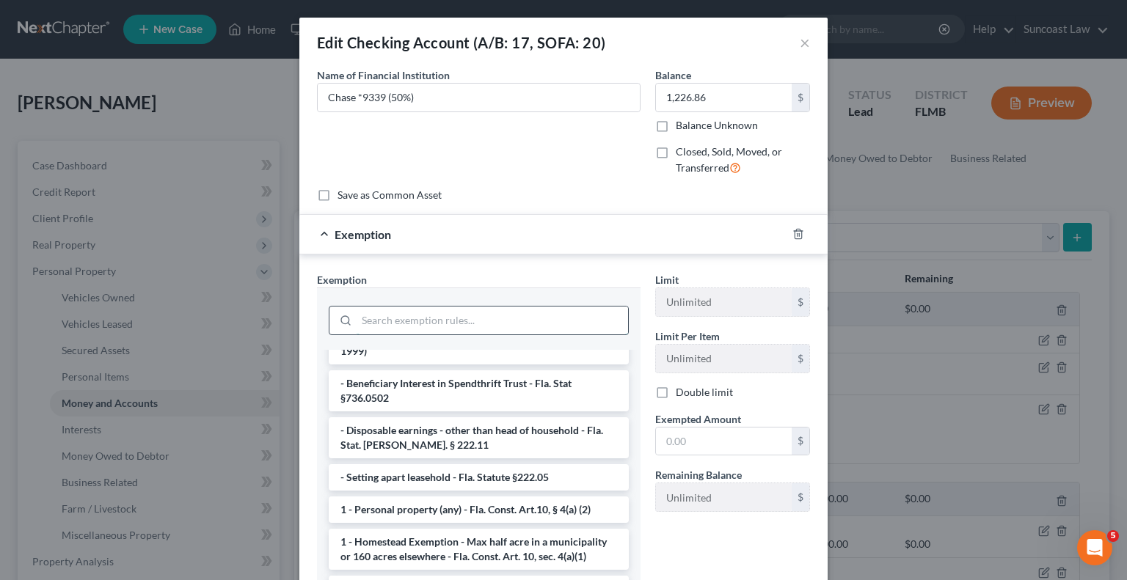
click at [453, 324] on input "search" at bounding box center [492, 321] width 271 height 28
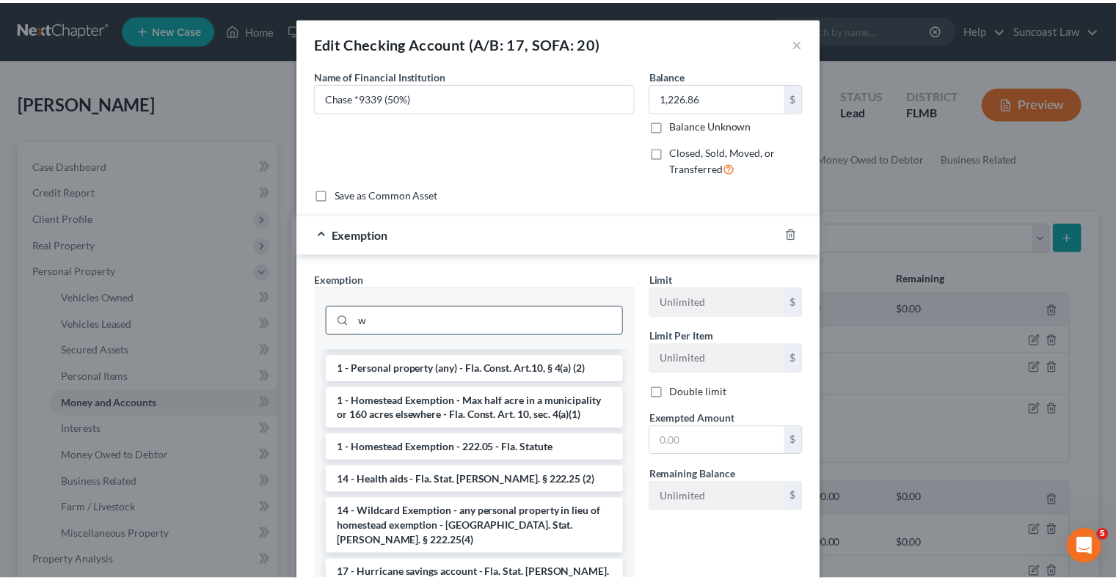
scroll to position [0, 0]
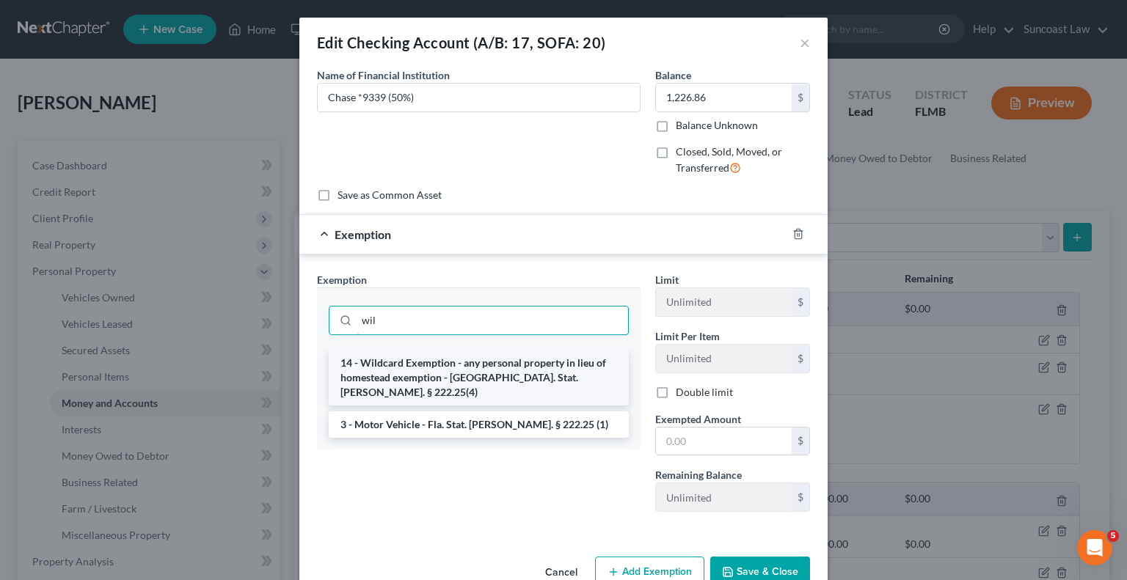
type input "wil"
click at [447, 367] on li "14 - Wildcard Exemption - any personal property in lieu of homestead exemption …" at bounding box center [479, 378] width 300 height 56
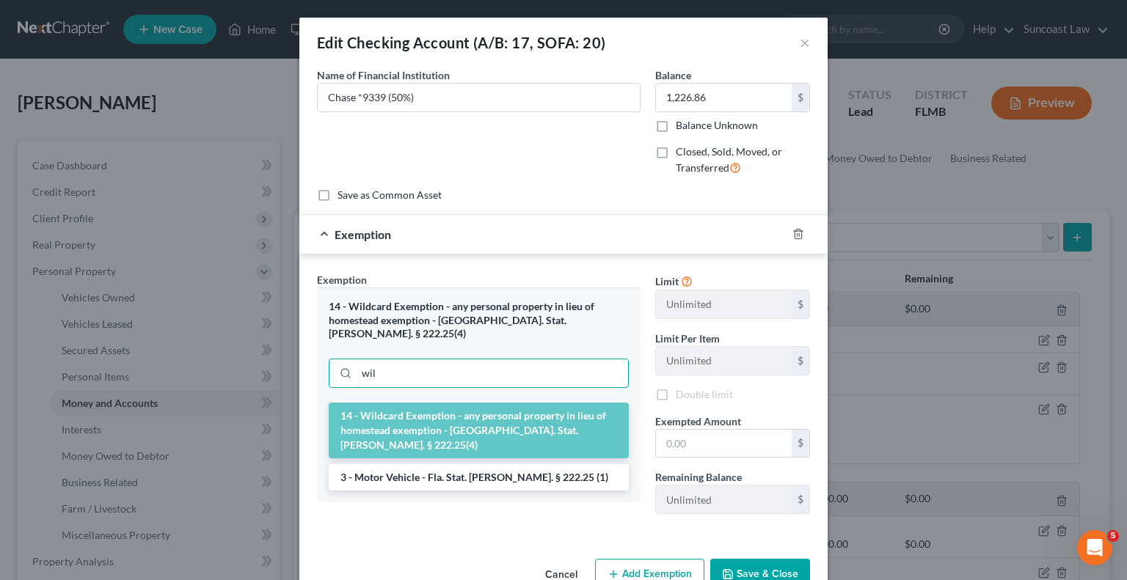
click at [447, 367] on input "wil" at bounding box center [492, 374] width 271 height 28
click at [726, 442] on input "text" at bounding box center [724, 444] width 136 height 28
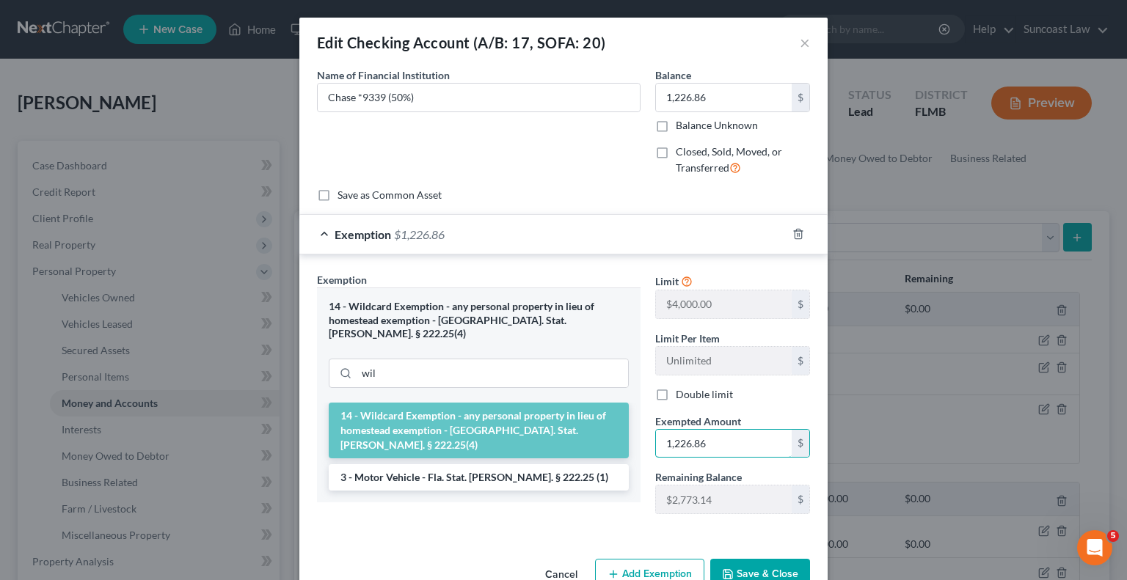
type input "1,226.86"
click at [784, 564] on button "Save & Close" at bounding box center [760, 574] width 100 height 31
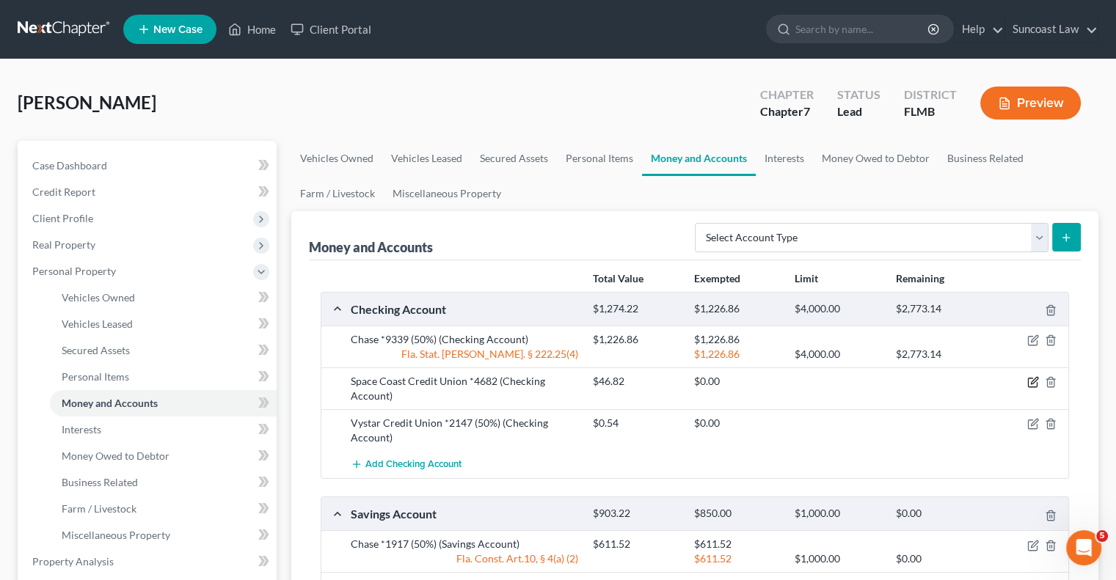
click at [1030, 379] on icon "button" at bounding box center [1033, 382] width 12 height 12
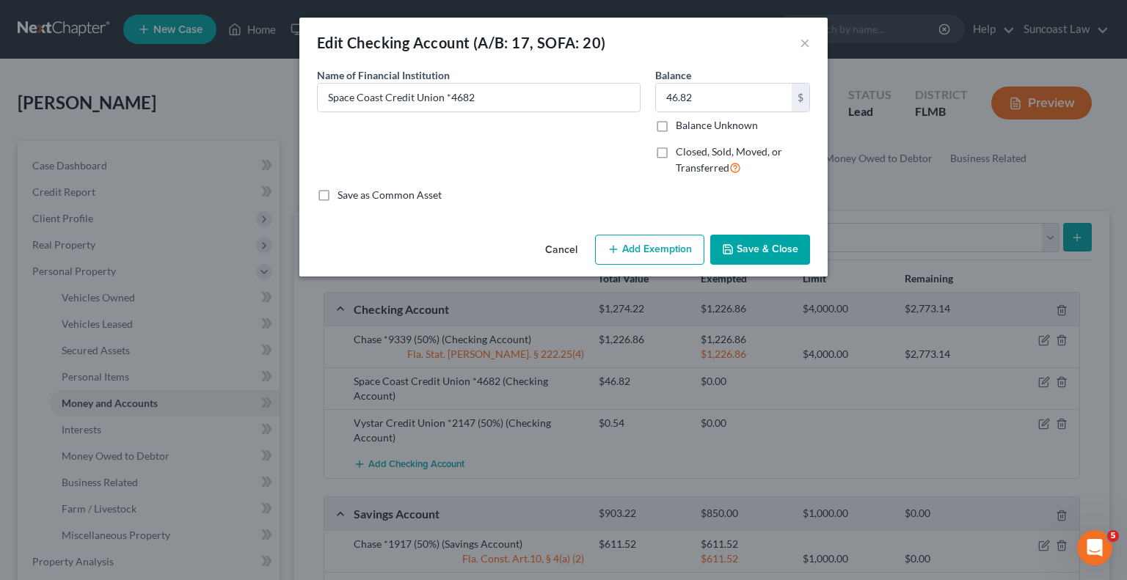
click at [663, 248] on button "Add Exemption" at bounding box center [649, 250] width 109 height 31
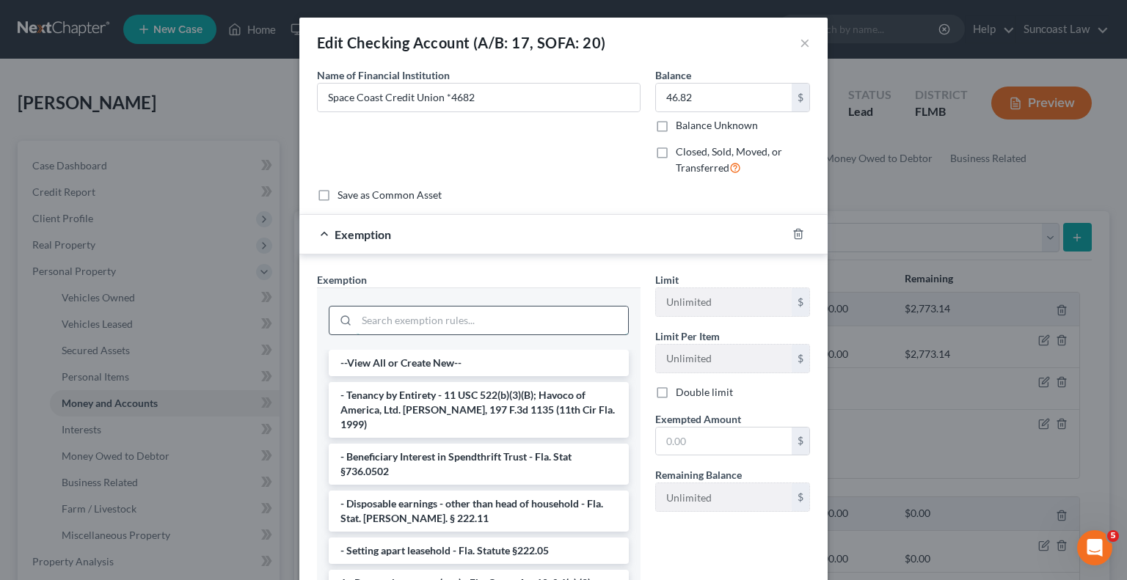
click at [420, 319] on input "search" at bounding box center [492, 321] width 271 height 28
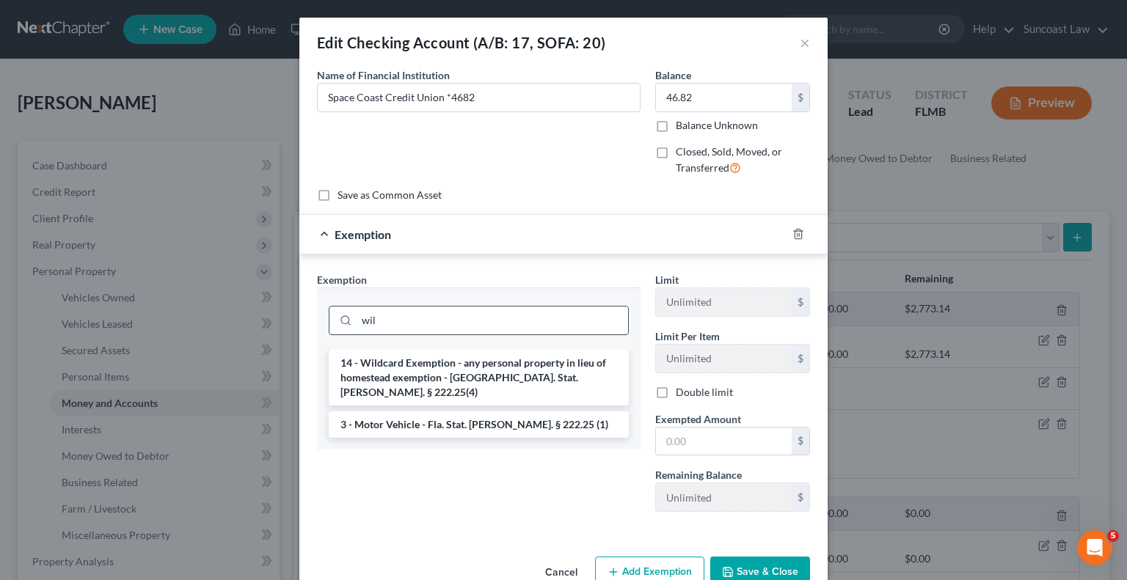
type input "wil"
click at [447, 368] on li "14 - Wildcard Exemption - any personal property in lieu of homestead exemption …" at bounding box center [479, 378] width 300 height 56
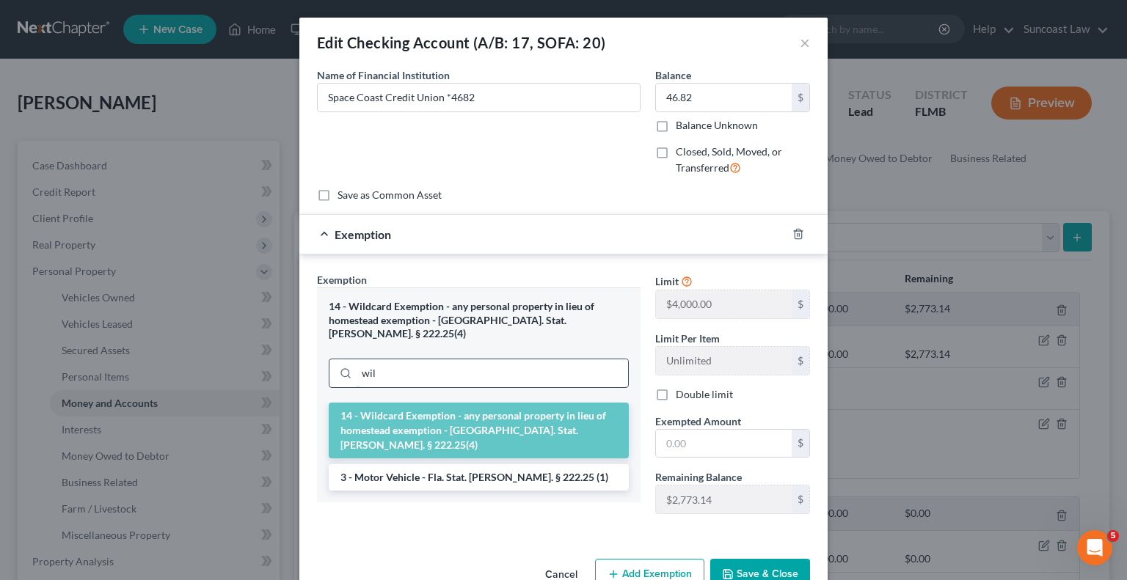
click at [448, 368] on input "wil" at bounding box center [492, 374] width 271 height 28
click at [701, 439] on input "text" at bounding box center [724, 444] width 136 height 28
type input "46.82"
click at [776, 575] on button "Save & Close" at bounding box center [760, 574] width 100 height 31
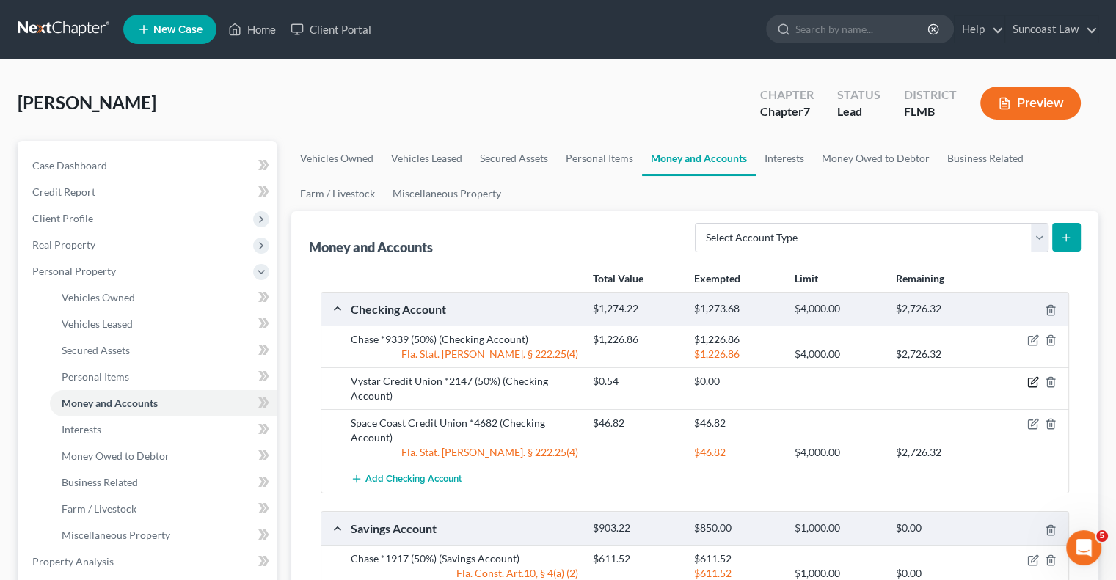
click at [1033, 378] on icon "button" at bounding box center [1033, 382] width 12 height 12
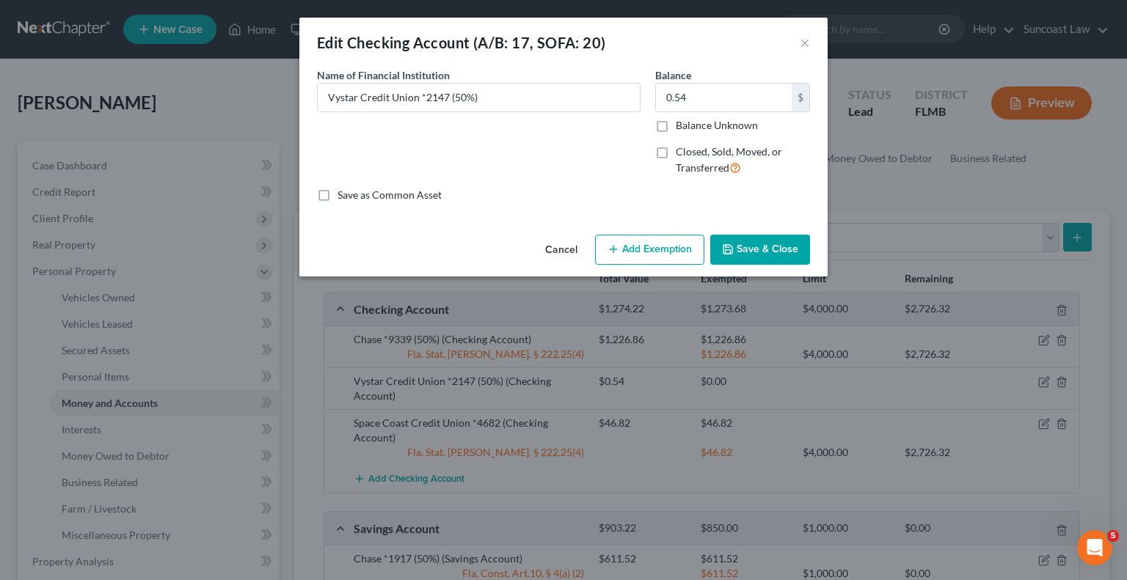
click at [680, 252] on button "Add Exemption" at bounding box center [649, 250] width 109 height 31
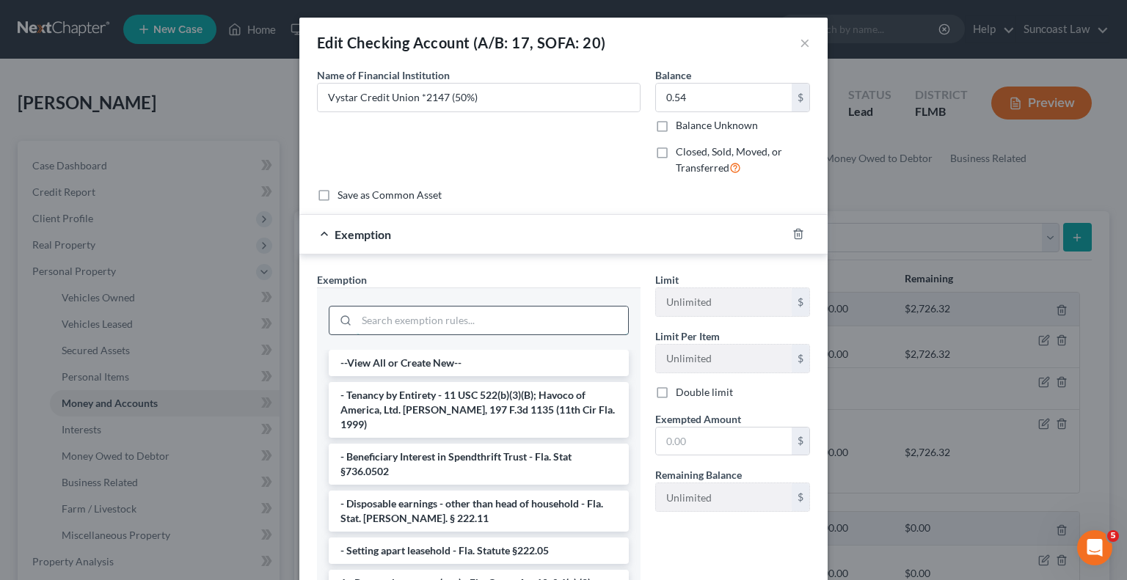
click at [458, 324] on input "search" at bounding box center [492, 321] width 271 height 28
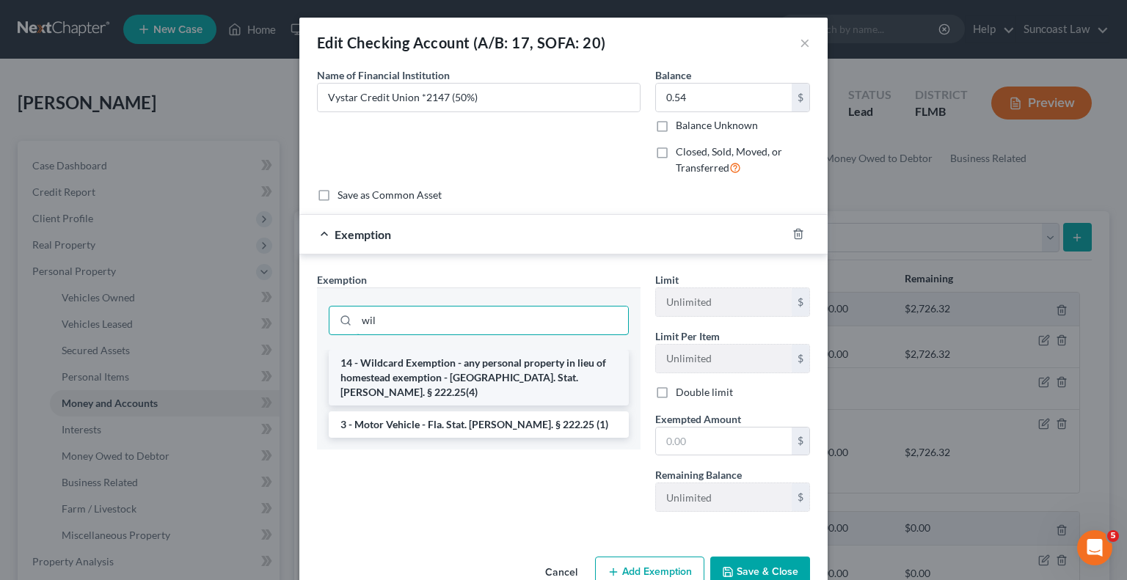
type input "wil"
click at [468, 368] on li "14 - Wildcard Exemption - any personal property in lieu of homestead exemption …" at bounding box center [479, 378] width 300 height 56
click at [468, 335] on input "wil" at bounding box center [492, 321] width 271 height 28
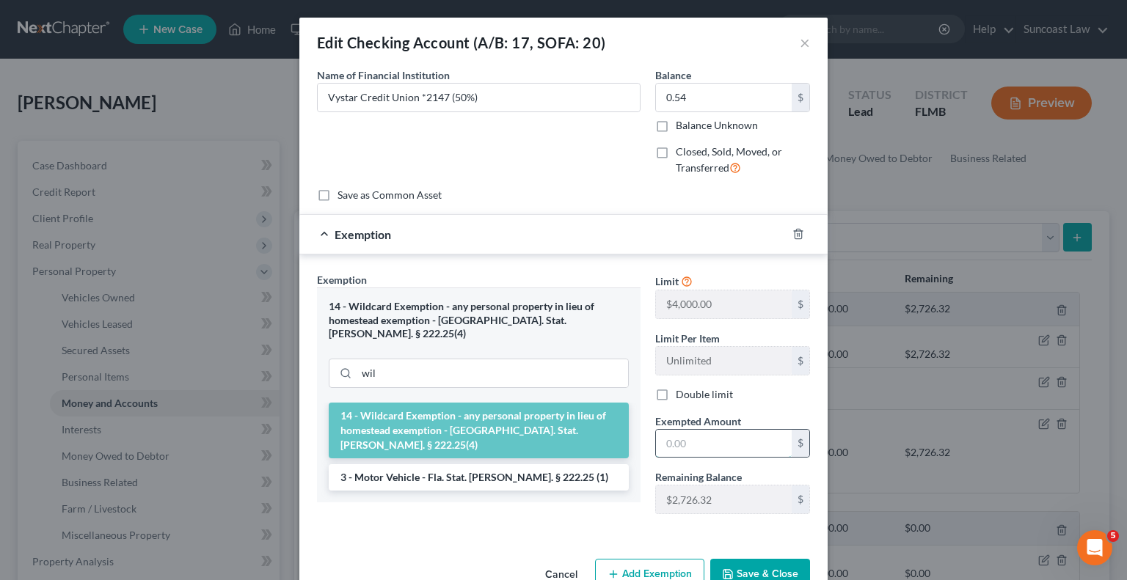
click at [694, 445] on input "text" at bounding box center [724, 444] width 136 height 28
type input "0.54"
click at [767, 566] on button "Save & Close" at bounding box center [760, 574] width 100 height 31
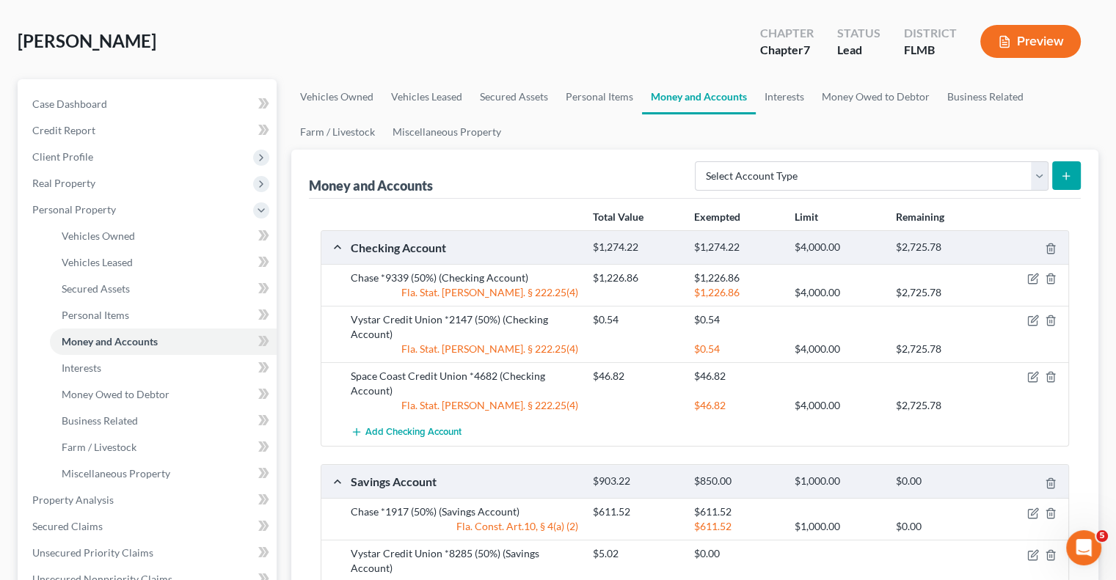
scroll to position [220, 0]
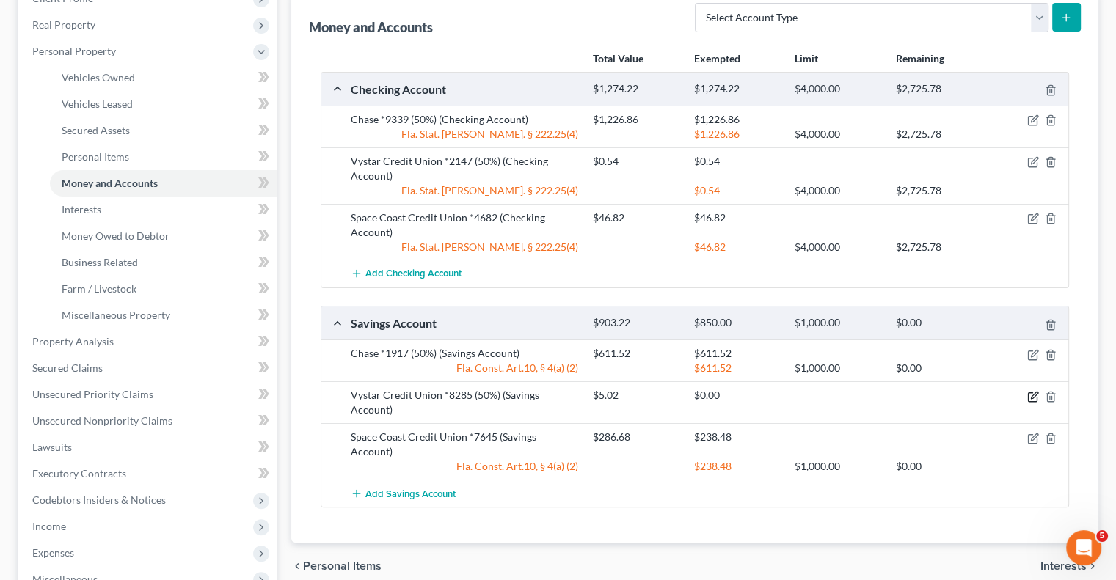
click at [1034, 395] on icon "button" at bounding box center [1034, 395] width 7 height 7
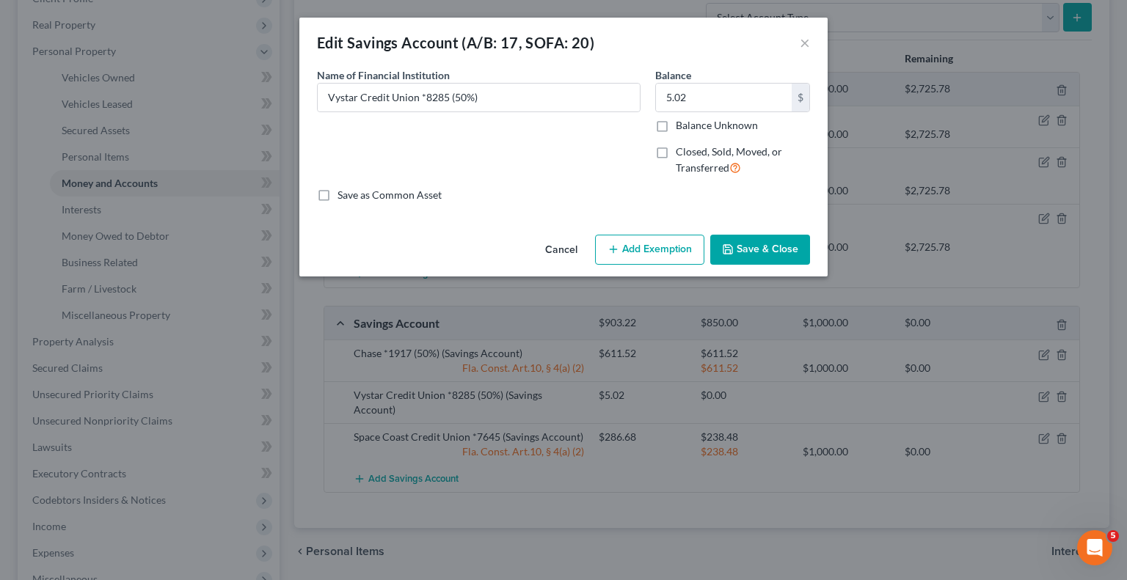
click at [682, 247] on button "Add Exemption" at bounding box center [649, 250] width 109 height 31
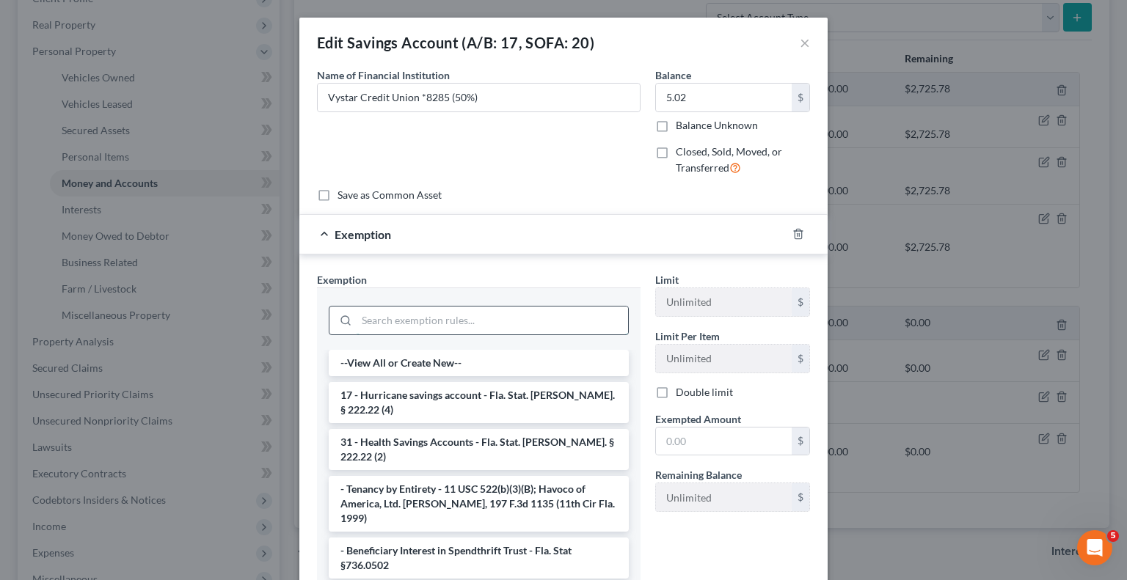
click at [451, 322] on input "search" at bounding box center [492, 321] width 271 height 28
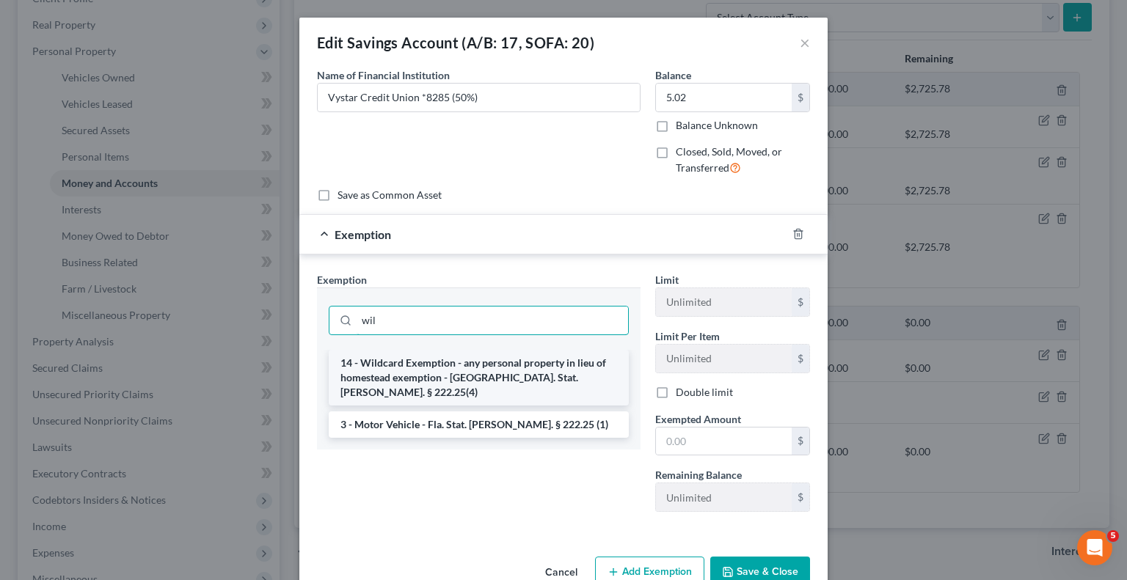
type input "wil"
click at [486, 368] on li "14 - Wildcard Exemption - any personal property in lieu of homestead exemption …" at bounding box center [479, 378] width 300 height 56
click at [486, 335] on input "wil" at bounding box center [492, 321] width 271 height 28
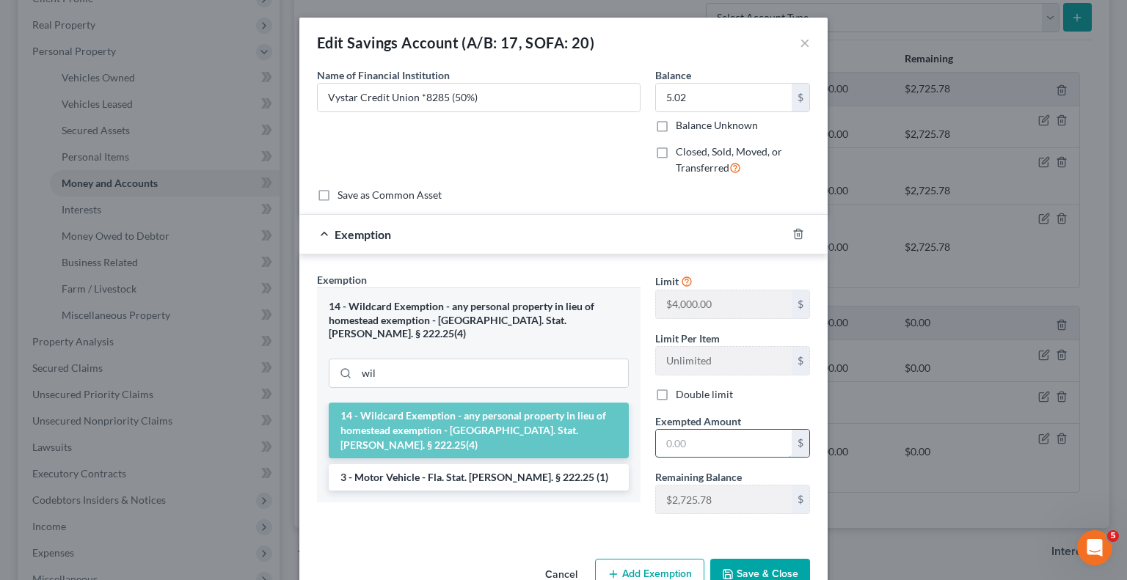
click at [720, 436] on input "text" at bounding box center [724, 444] width 136 height 28
type input "5.02"
click at [770, 569] on button "Save & Close" at bounding box center [760, 574] width 100 height 31
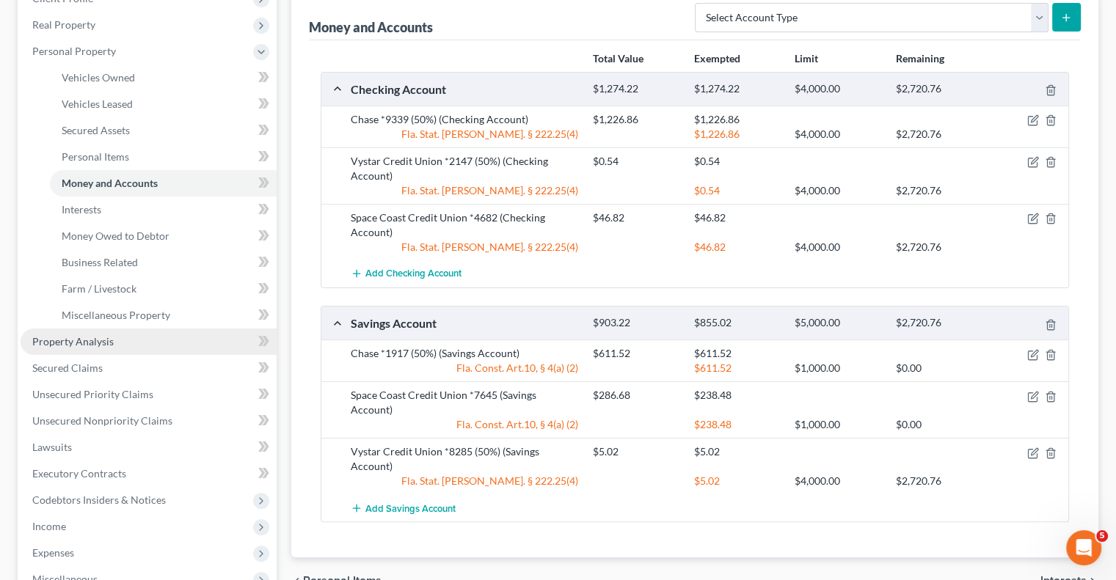
drag, startPoint x: 88, startPoint y: 343, endPoint x: 94, endPoint y: 349, distance: 8.3
click at [88, 343] on span "Property Analysis" at bounding box center [72, 341] width 81 height 12
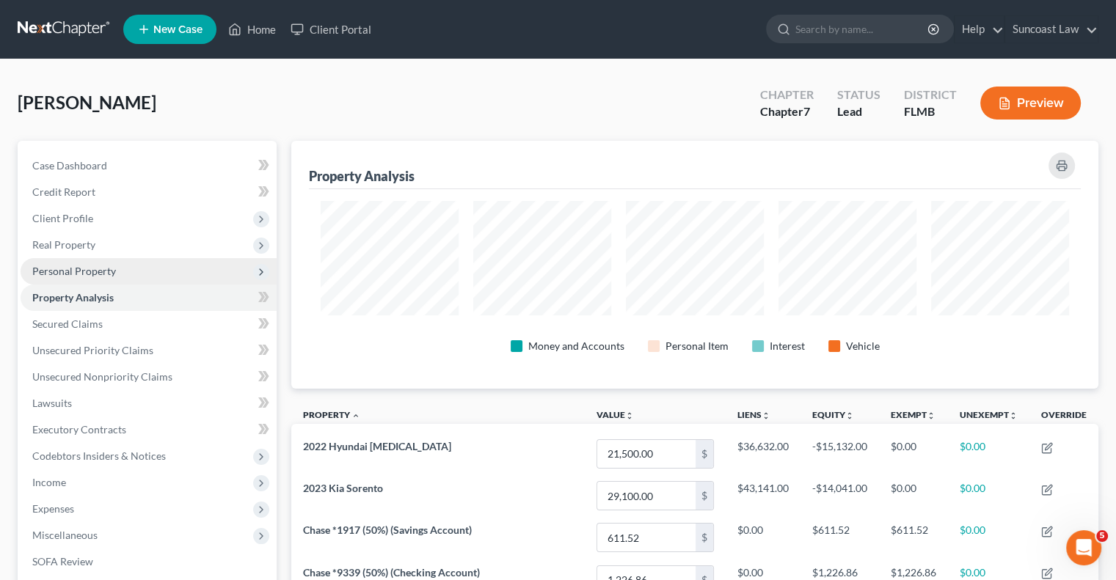
click at [76, 266] on span "Personal Property" at bounding box center [74, 271] width 84 height 12
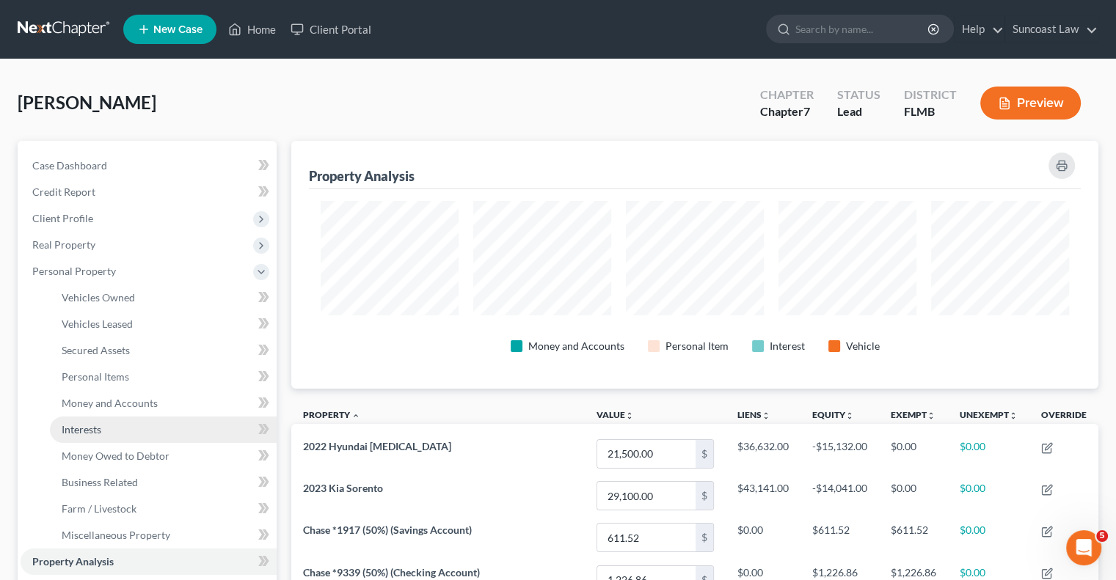
click at [114, 428] on link "Interests" at bounding box center [163, 430] width 227 height 26
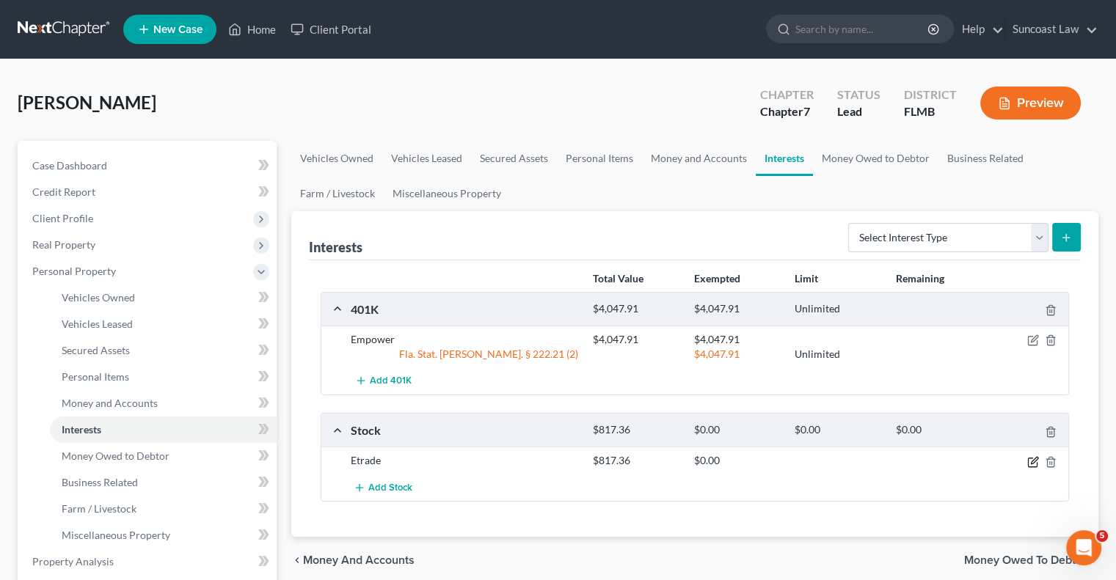
click at [1032, 459] on icon "button" at bounding box center [1034, 460] width 7 height 7
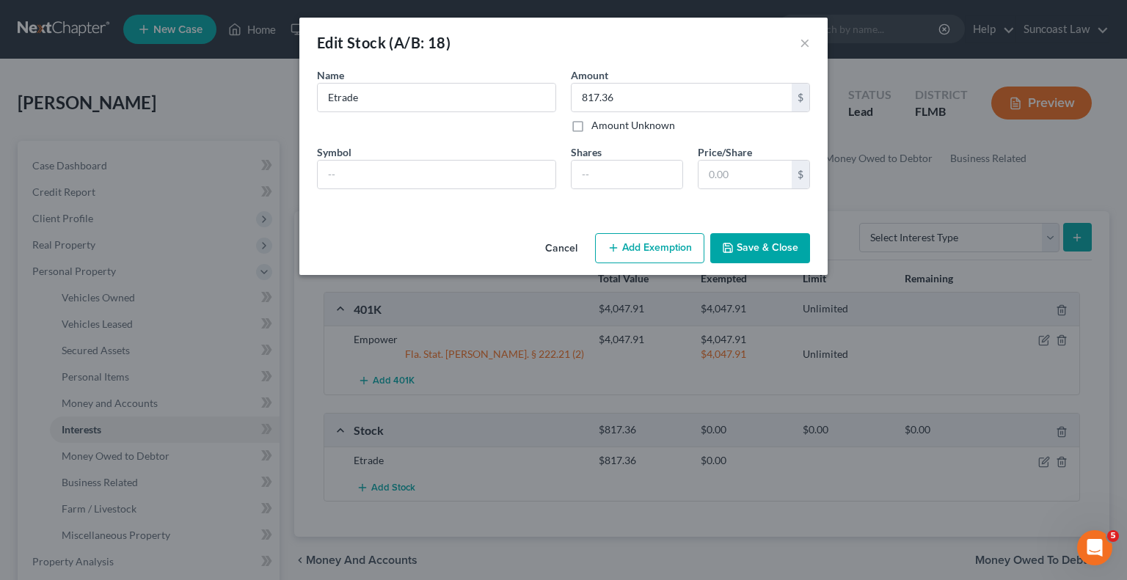
click at [634, 246] on button "Add Exemption" at bounding box center [649, 248] width 109 height 31
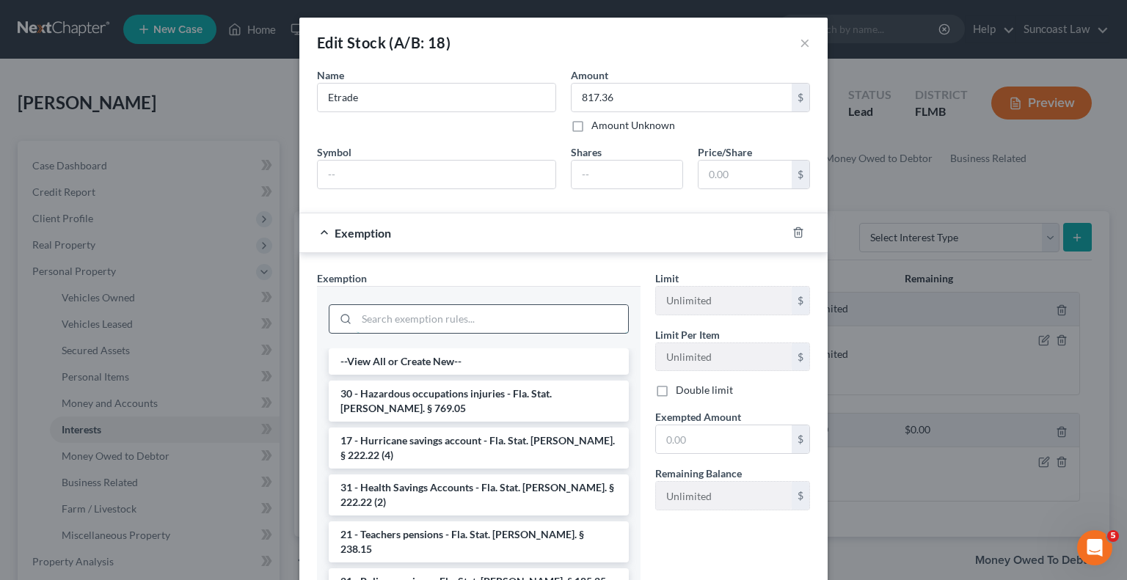
click at [460, 321] on input "search" at bounding box center [492, 319] width 271 height 28
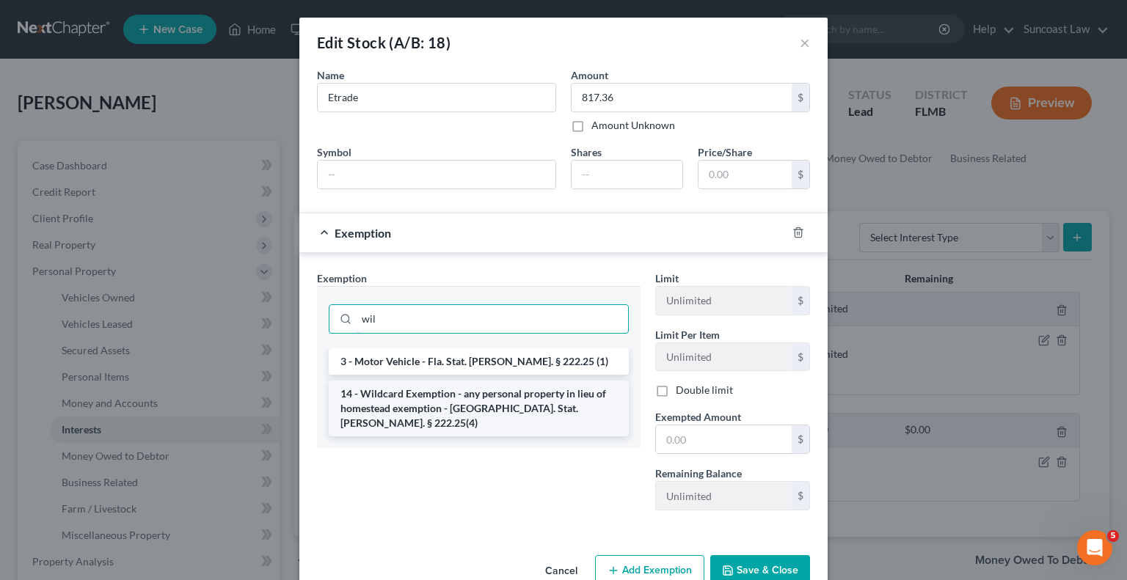
type input "wil"
click at [522, 398] on li "14 - Wildcard Exemption - any personal property in lieu of homestead exemption …" at bounding box center [479, 409] width 300 height 56
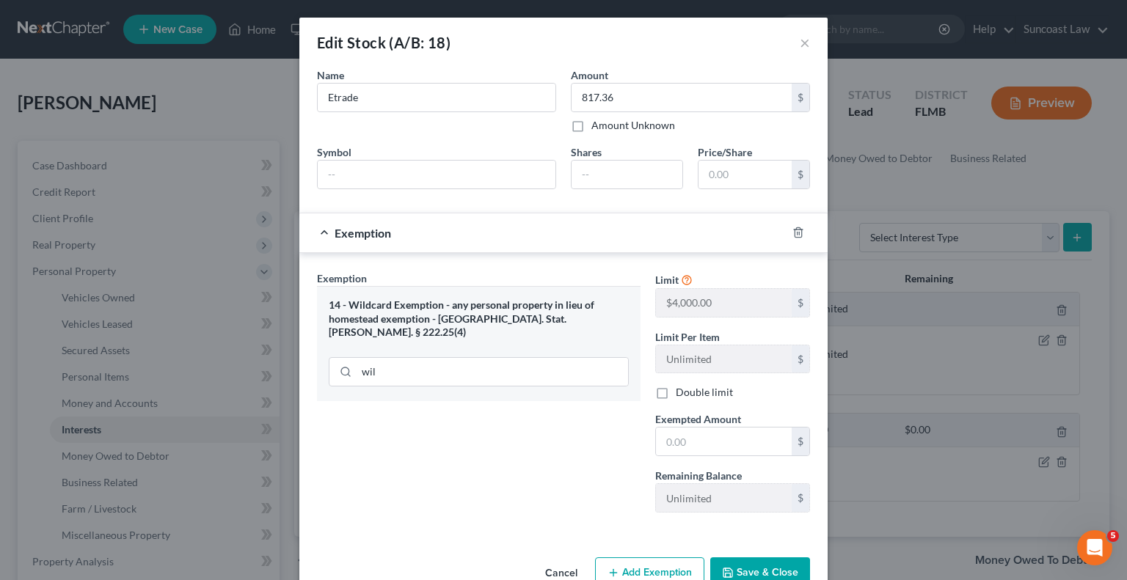
click at [522, 398] on div "Exemption Set must be selected for CA. Exemption * 14 - Wildcard Exemption - an…" at bounding box center [479, 398] width 338 height 254
click at [705, 440] on input "text" at bounding box center [724, 442] width 136 height 28
type input "817.36"
click at [769, 565] on button "Save & Close" at bounding box center [760, 573] width 100 height 31
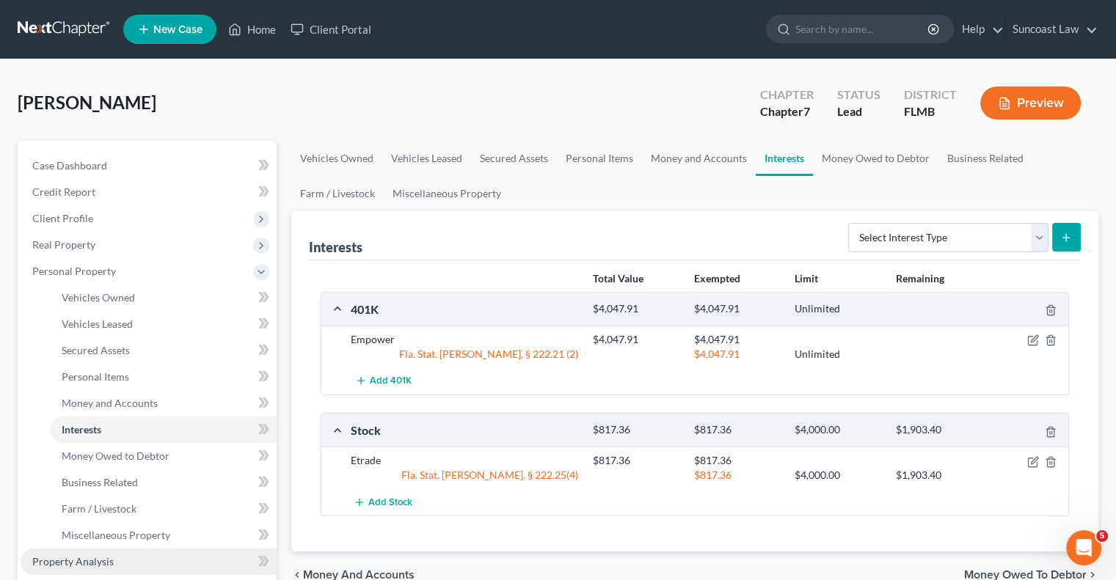
click at [120, 558] on link "Property Analysis" at bounding box center [149, 562] width 256 height 26
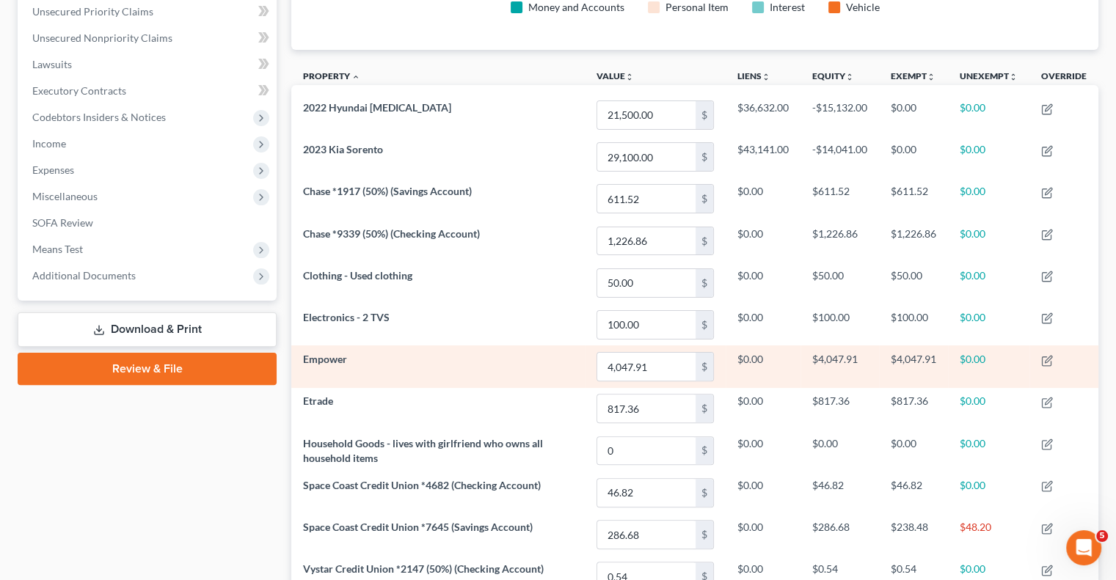
scroll to position [733494, 732935]
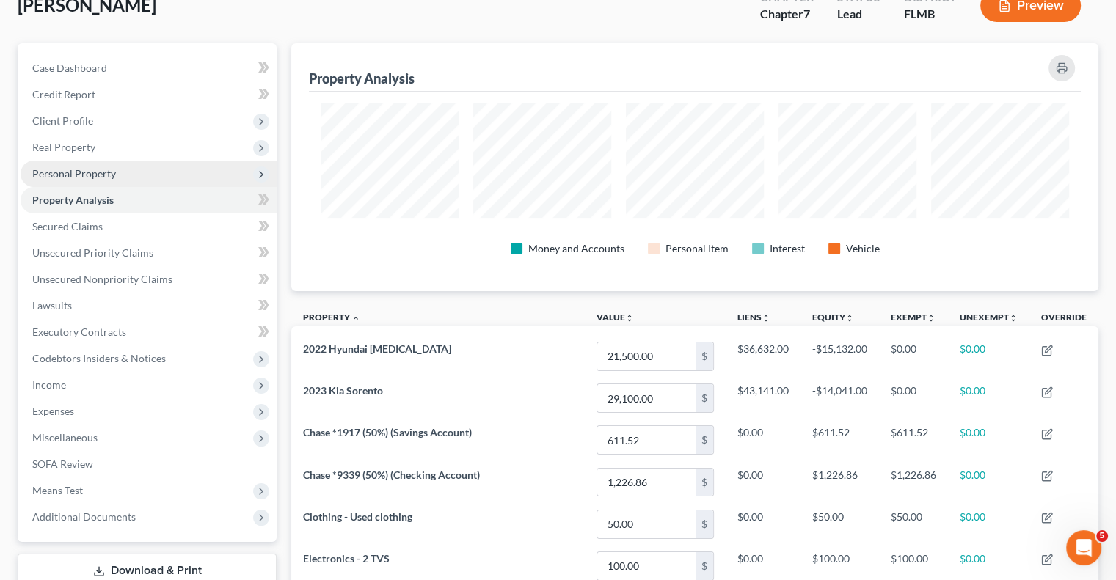
click at [81, 179] on span "Personal Property" at bounding box center [149, 174] width 256 height 26
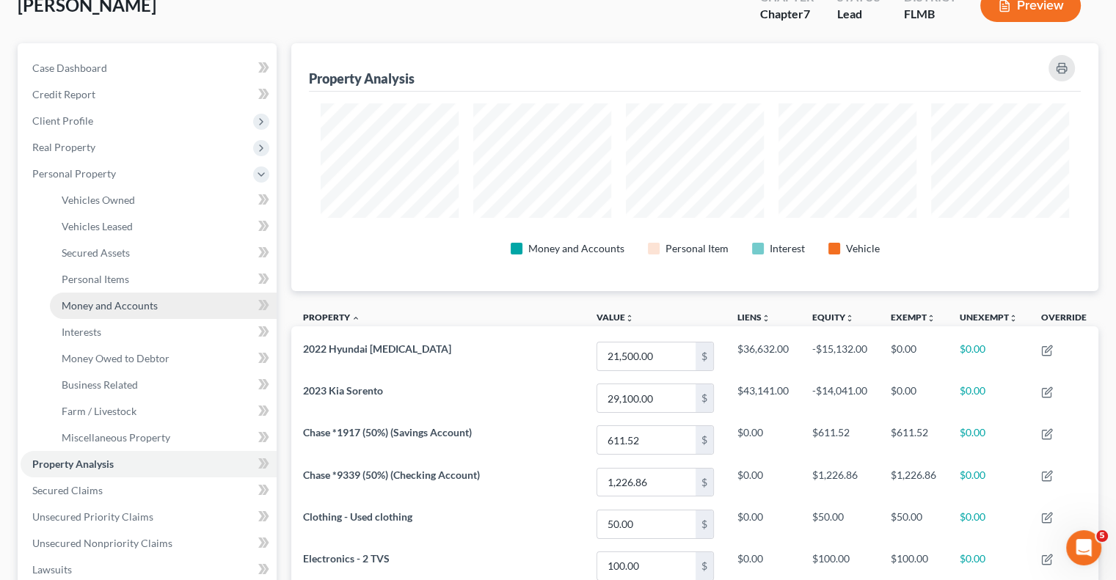
click at [110, 299] on span "Money and Accounts" at bounding box center [110, 305] width 96 height 12
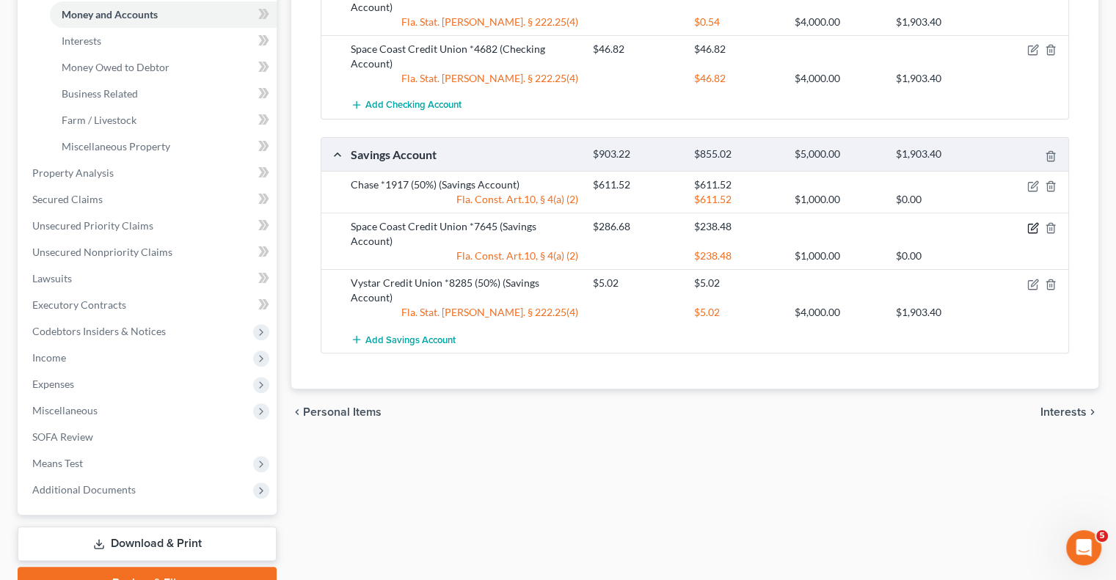
click at [1033, 225] on icon "button" at bounding box center [1034, 226] width 7 height 7
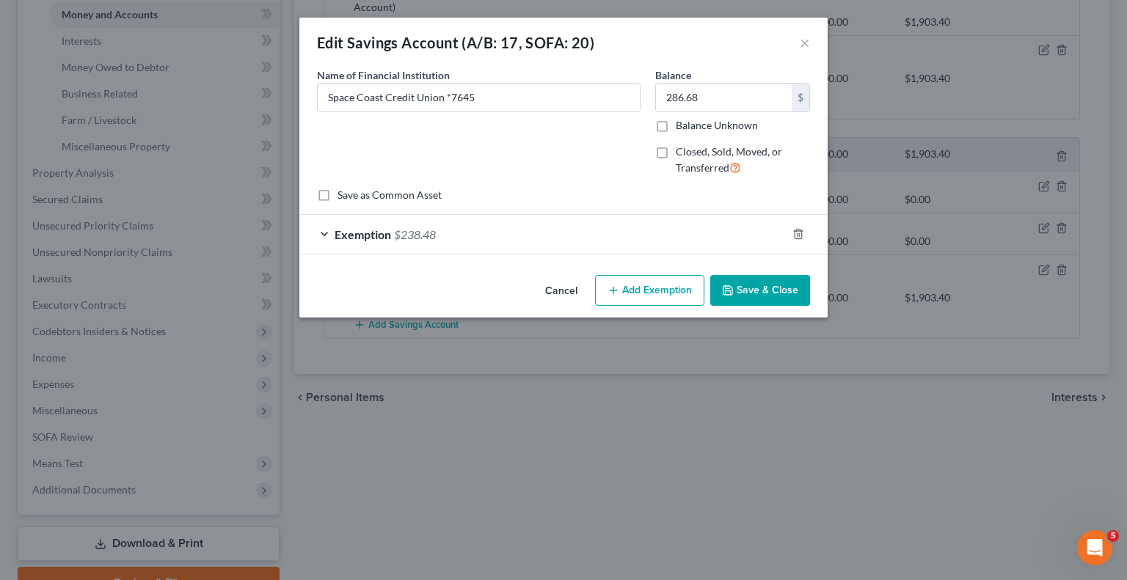
click at [646, 289] on button "Add Exemption" at bounding box center [649, 290] width 109 height 31
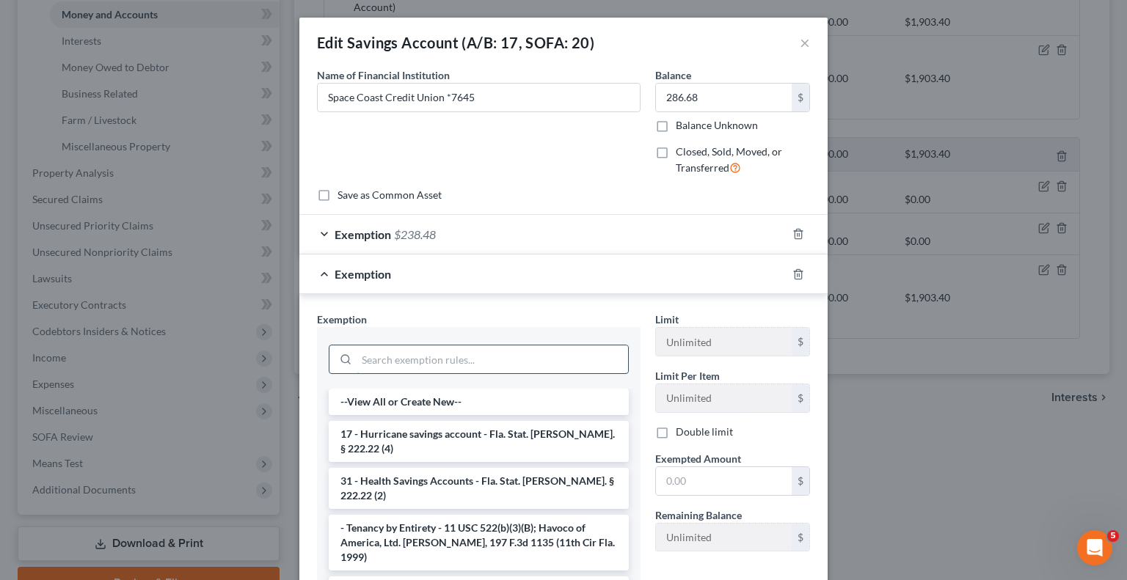
click at [499, 364] on input "search" at bounding box center [492, 360] width 271 height 28
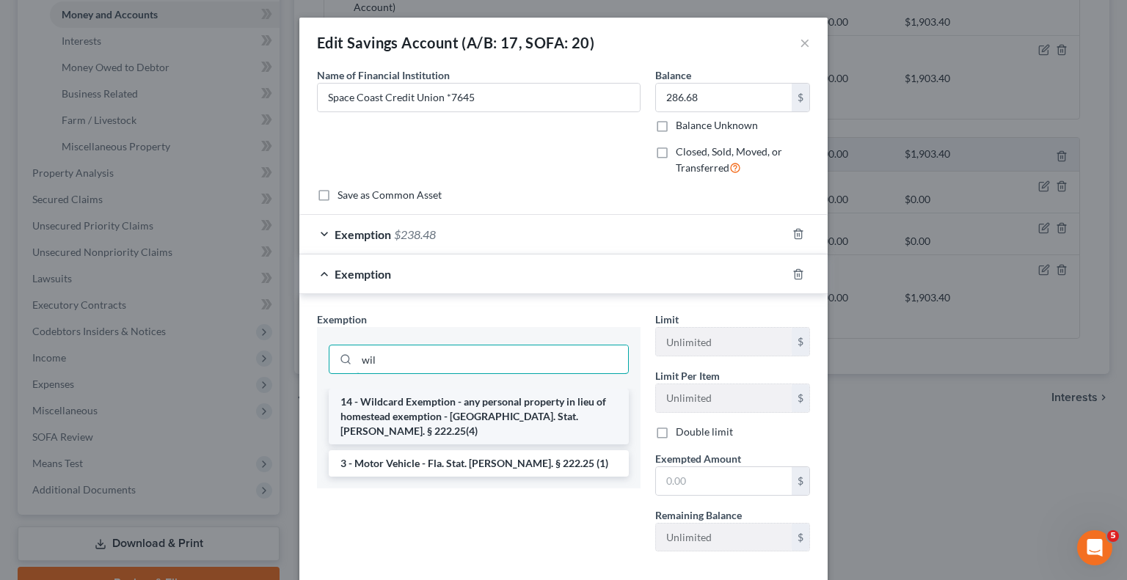
type input "wil"
click at [462, 404] on li "14 - Wildcard Exemption - any personal property in lieu of homestead exemption …" at bounding box center [479, 417] width 300 height 56
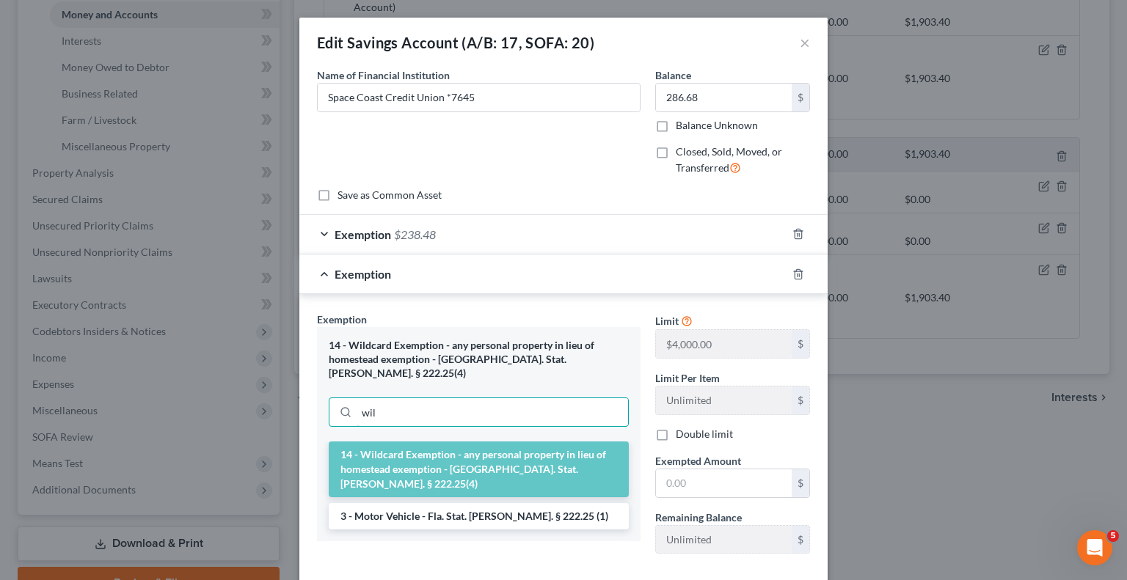
click at [462, 404] on input "wil" at bounding box center [492, 412] width 271 height 28
click at [723, 486] on input "text" at bounding box center [724, 484] width 136 height 28
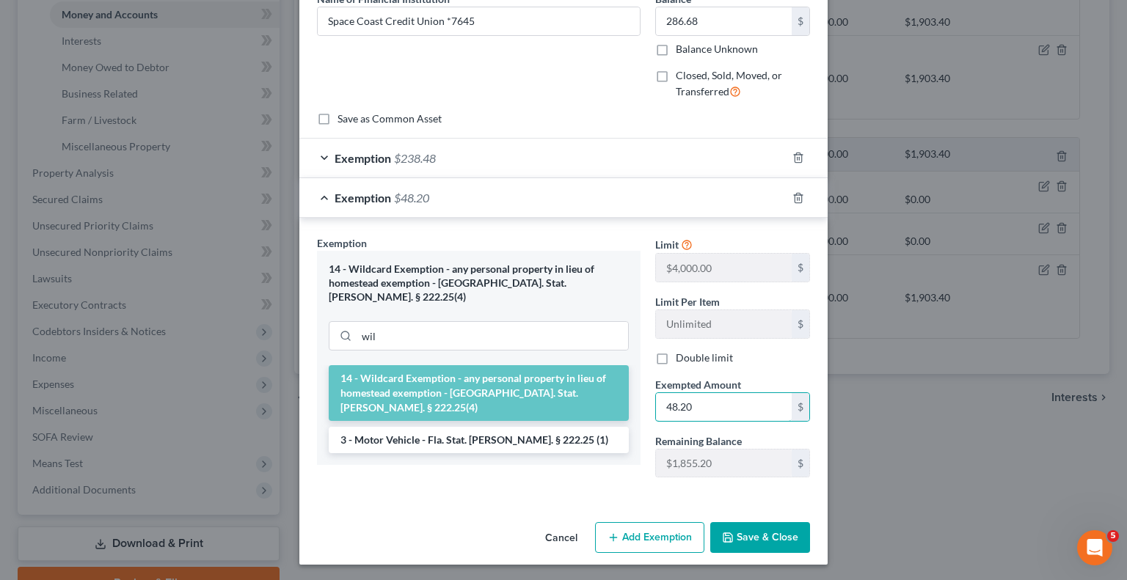
type input "48.20"
click at [751, 533] on button "Save & Close" at bounding box center [760, 537] width 100 height 31
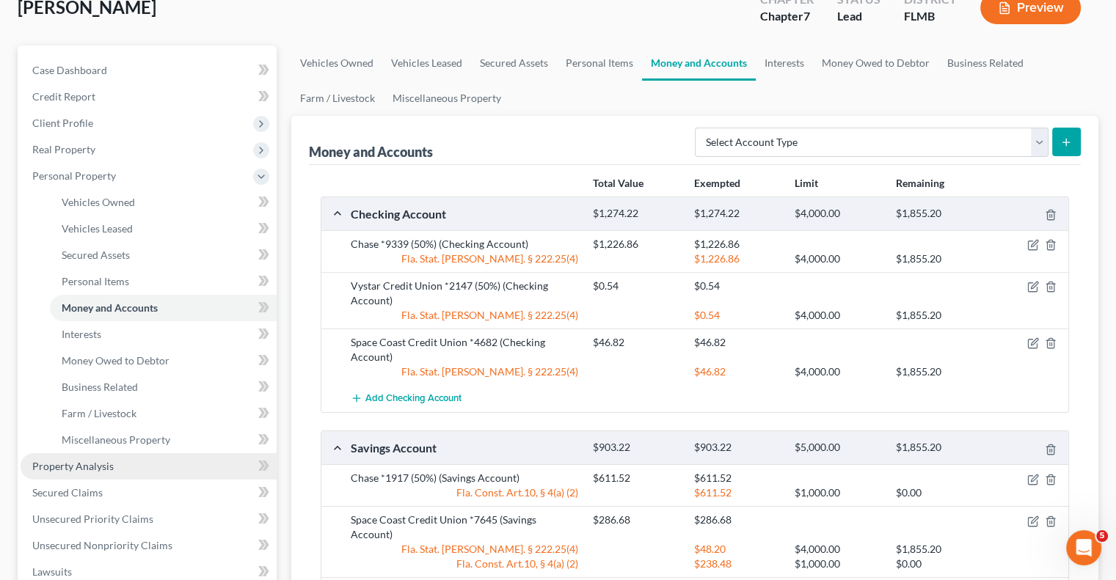
drag, startPoint x: 106, startPoint y: 473, endPoint x: 113, endPoint y: 474, distance: 7.4
click at [106, 473] on link "Property Analysis" at bounding box center [149, 466] width 256 height 26
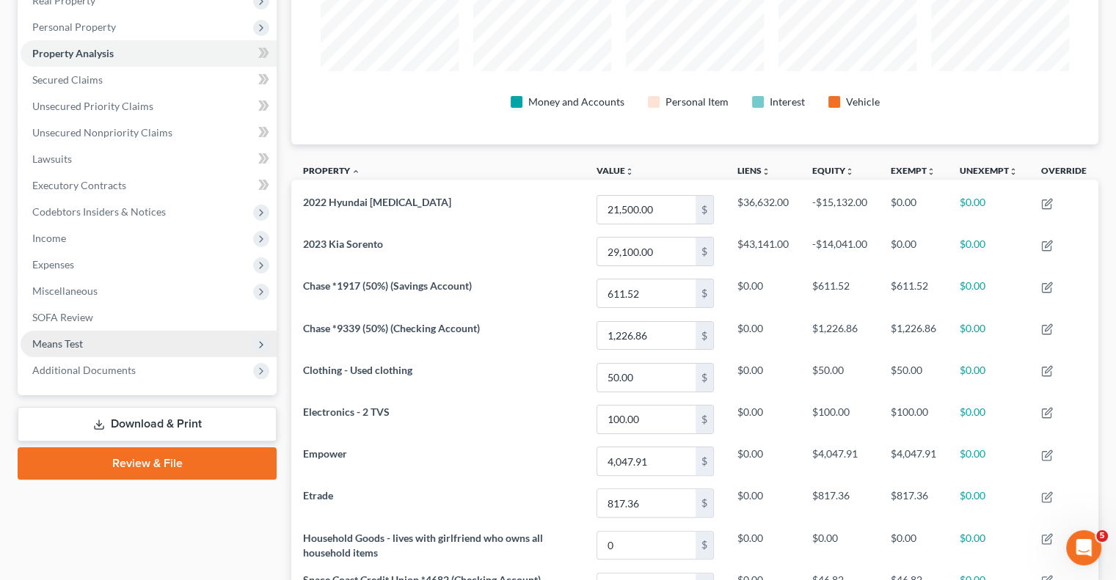
click at [77, 339] on span "Means Test" at bounding box center [57, 344] width 51 height 12
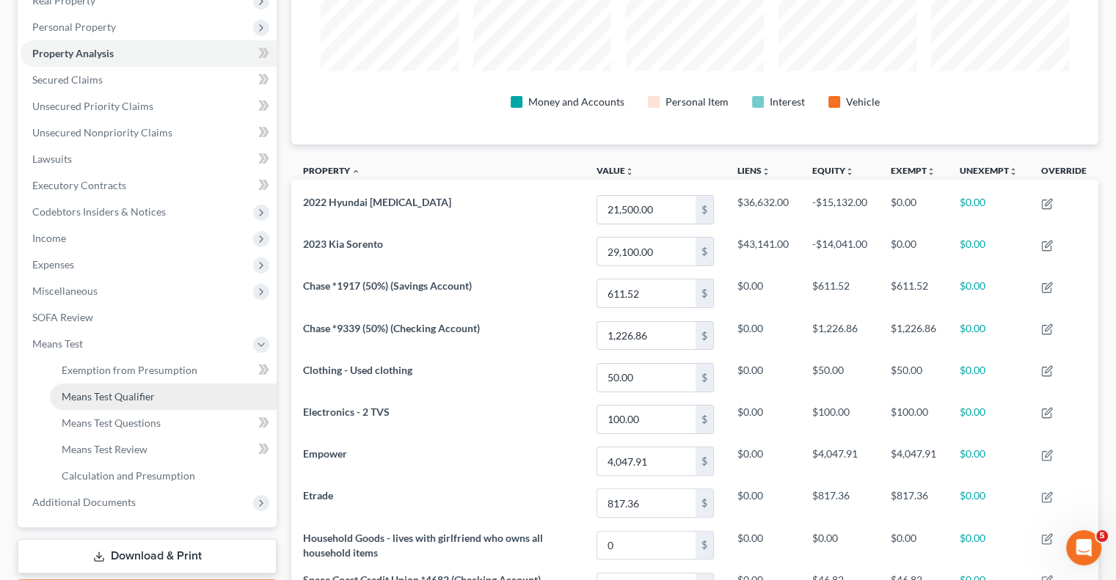
click at [155, 393] on link "Means Test Qualifier" at bounding box center [163, 397] width 227 height 26
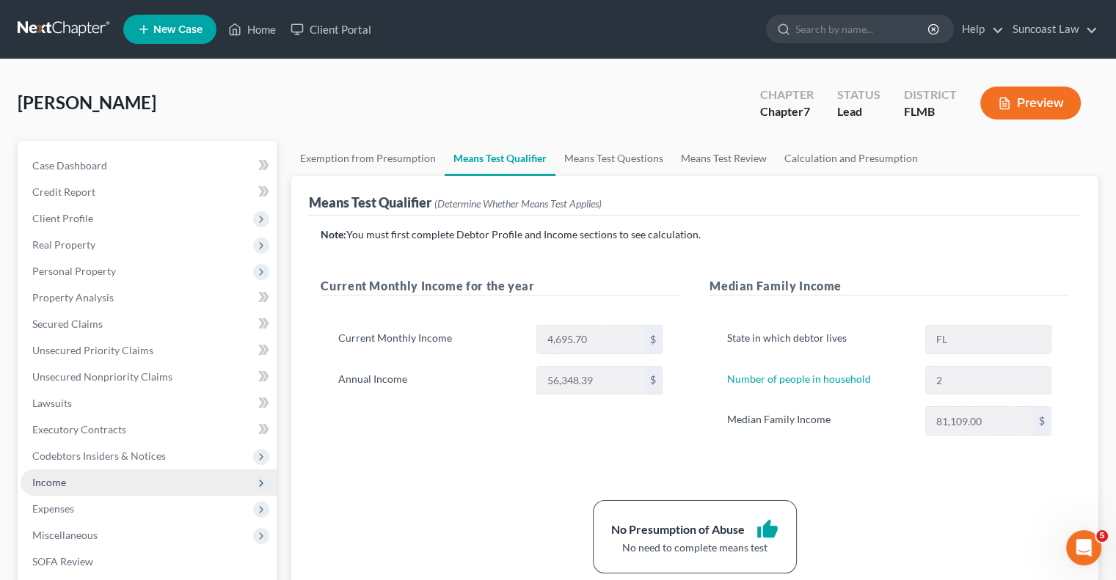
drag, startPoint x: 112, startPoint y: 484, endPoint x: 121, endPoint y: 488, distance: 10.5
click at [112, 484] on span "Income" at bounding box center [149, 483] width 256 height 26
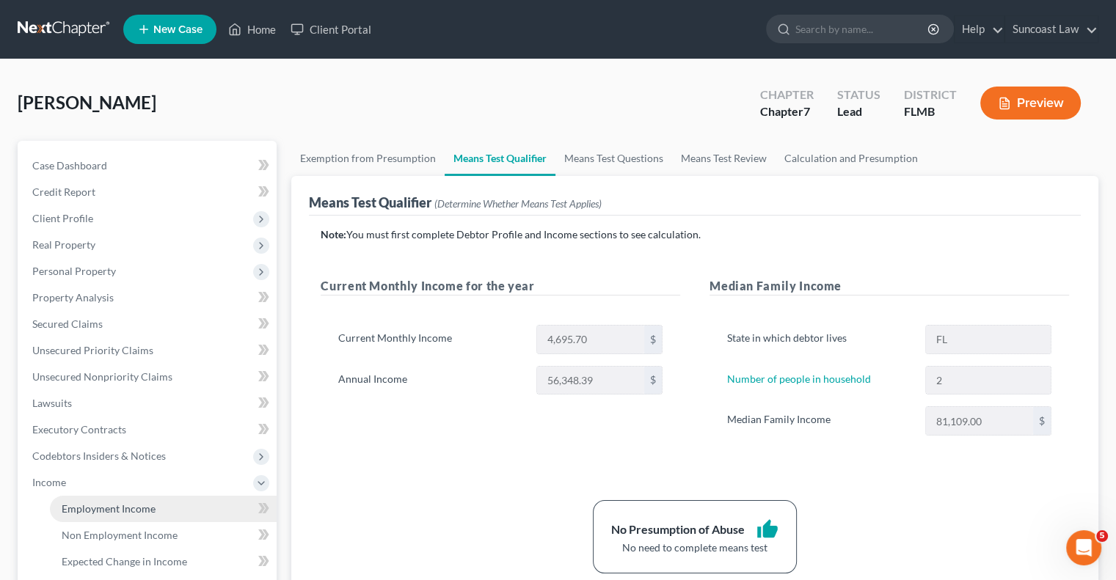
click at [145, 510] on span "Employment Income" at bounding box center [109, 509] width 94 height 12
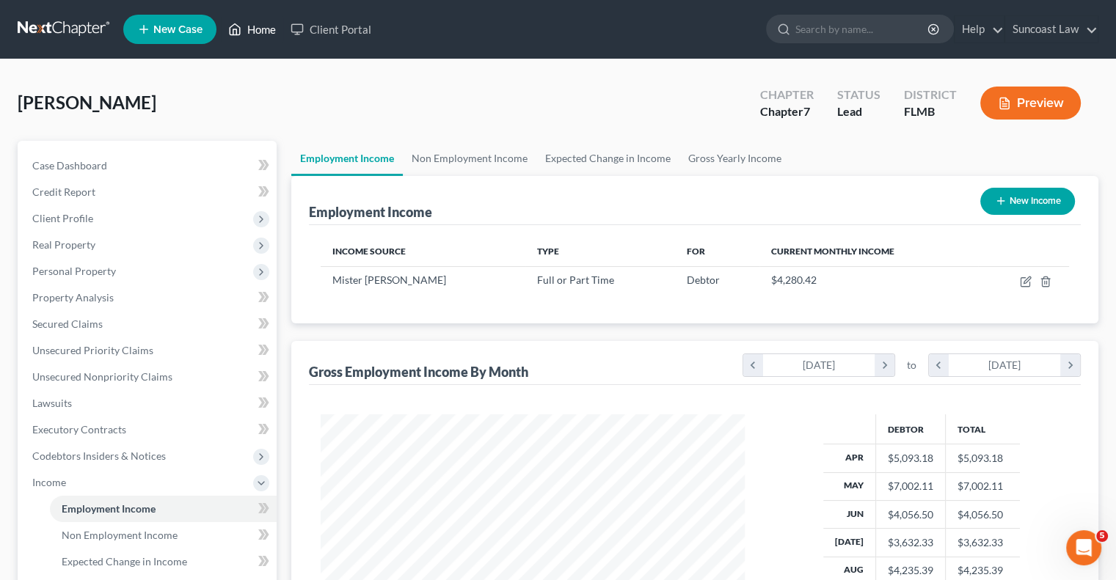
click at [258, 28] on link "Home" at bounding box center [252, 29] width 62 height 26
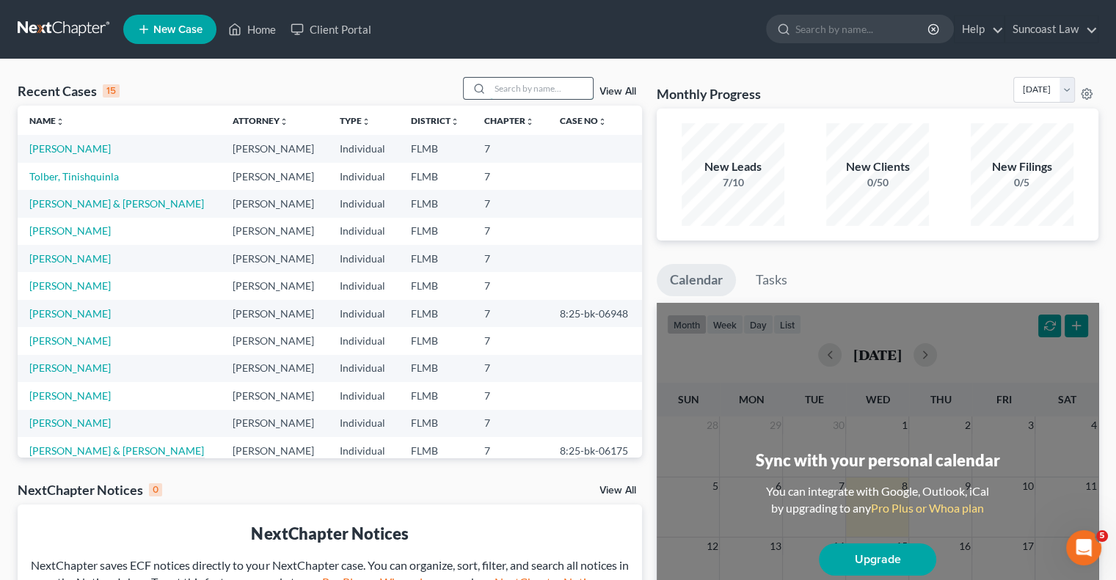
click at [537, 82] on input "search" at bounding box center [541, 88] width 103 height 21
click at [168, 205] on link "[PERSON_NAME] & [PERSON_NAME]" at bounding box center [116, 203] width 175 height 12
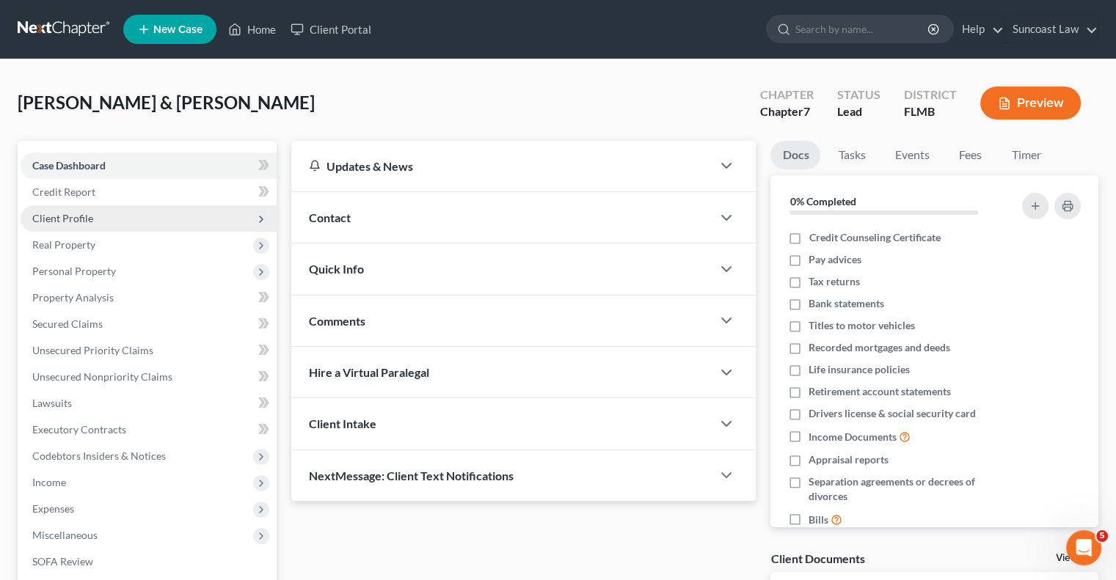
drag, startPoint x: 82, startPoint y: 222, endPoint x: 101, endPoint y: 230, distance: 20.0
click at [82, 222] on span "Client Profile" at bounding box center [62, 218] width 61 height 12
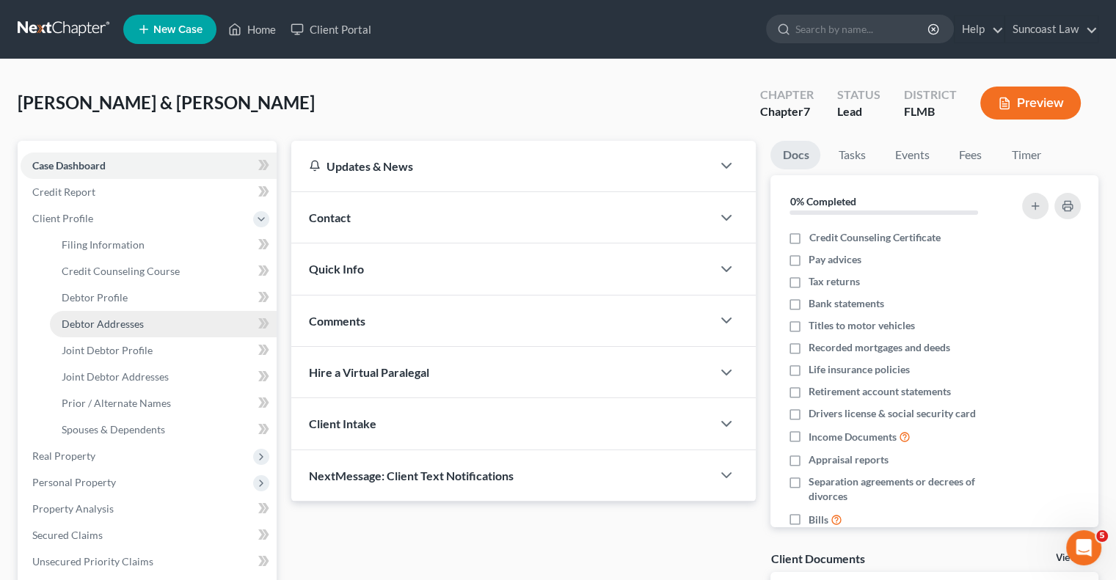
click at [120, 325] on span "Debtor Addresses" at bounding box center [103, 324] width 82 height 12
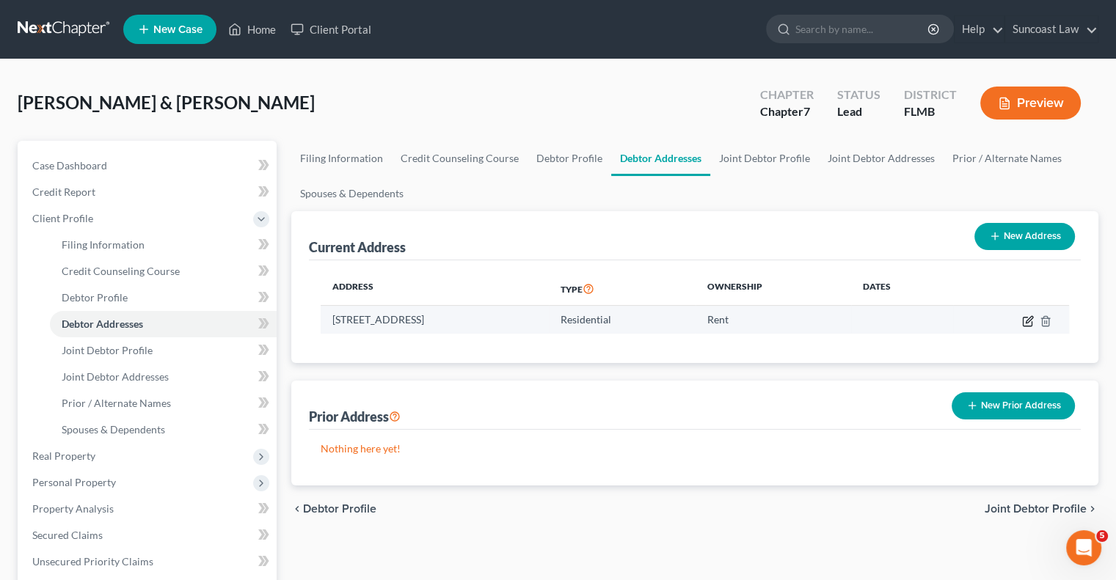
click at [1027, 321] on icon "button" at bounding box center [1028, 322] width 12 height 12
select select "9"
select select "41"
select select "0"
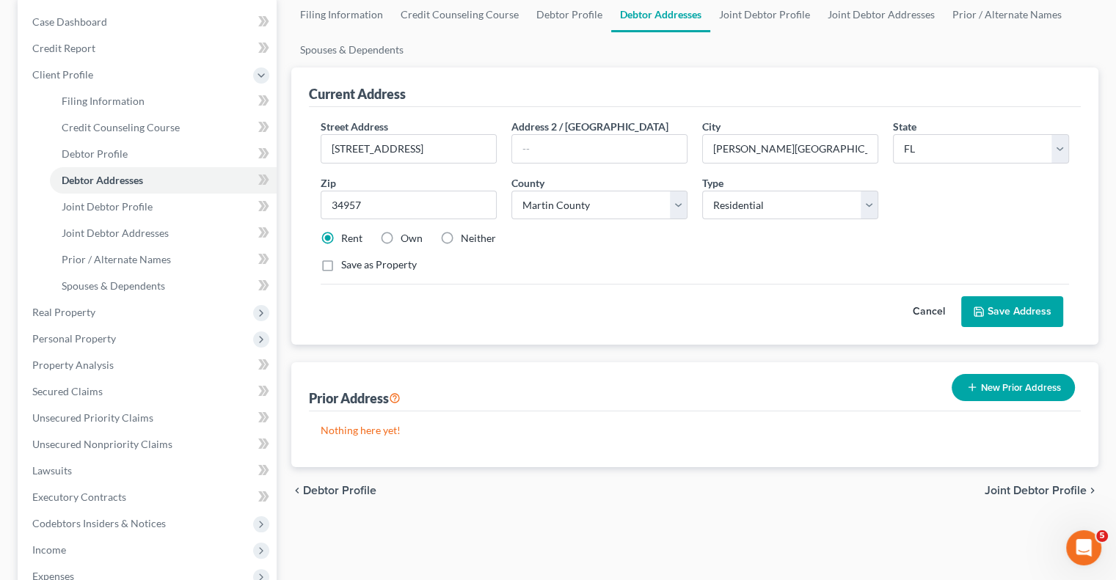
scroll to position [147, 0]
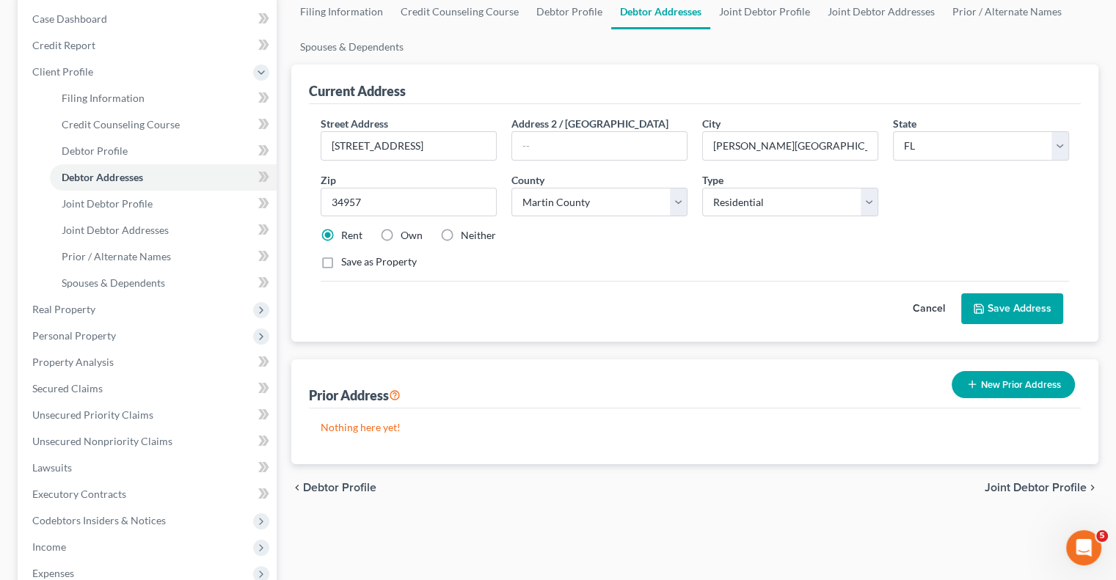
click at [1004, 374] on button "New Prior Address" at bounding box center [1013, 384] width 123 height 27
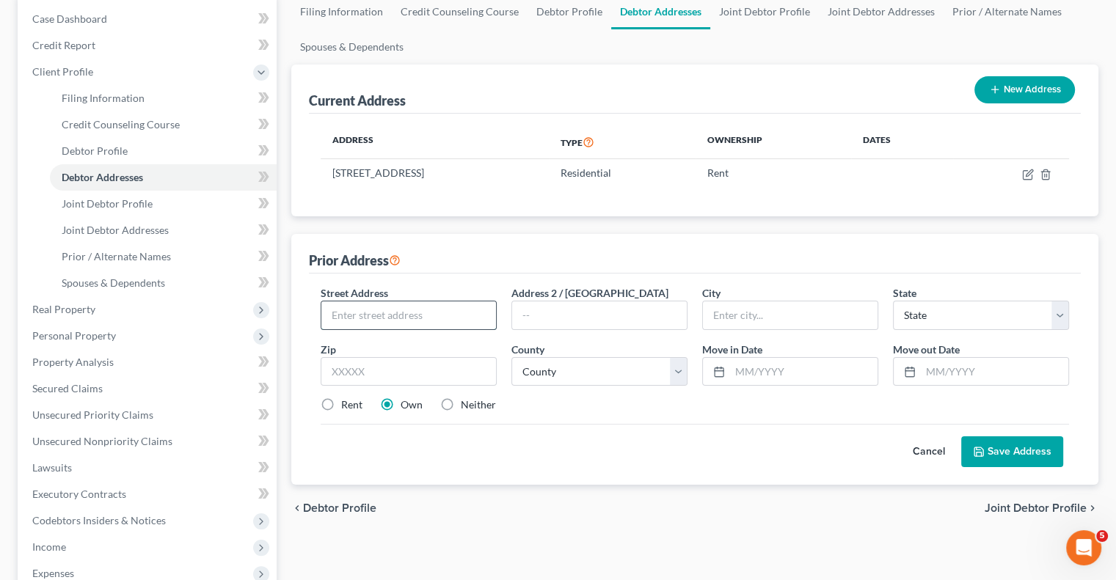
click at [433, 325] on input "text" at bounding box center [408, 316] width 175 height 28
type input "[STREET_ADDRESS]"
click at [443, 379] on input "text" at bounding box center [409, 371] width 176 height 29
type input "34957"
type input "[PERSON_NAME][GEOGRAPHIC_DATA]"
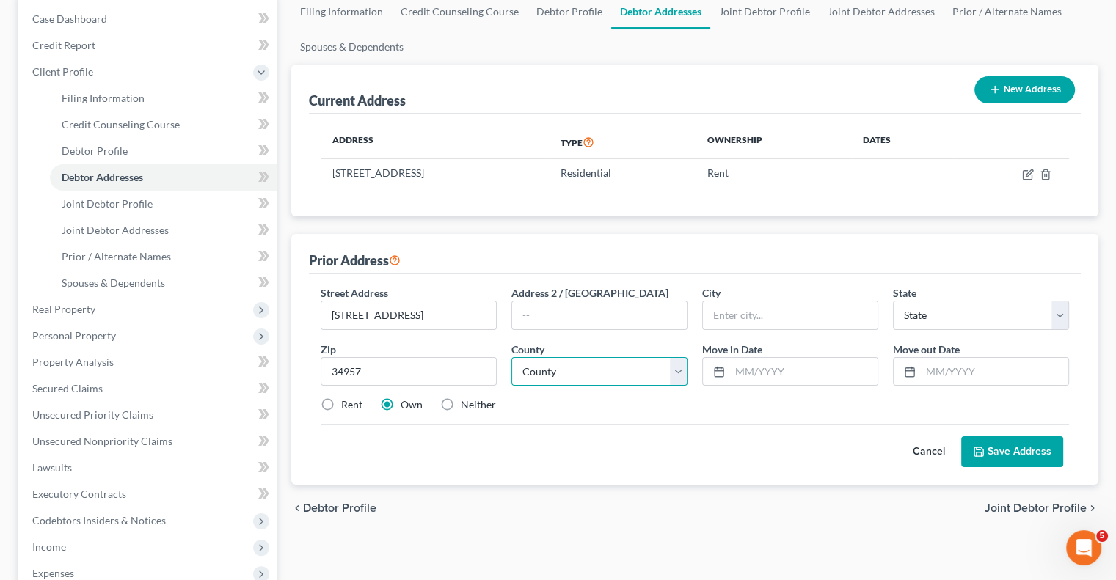
select select "9"
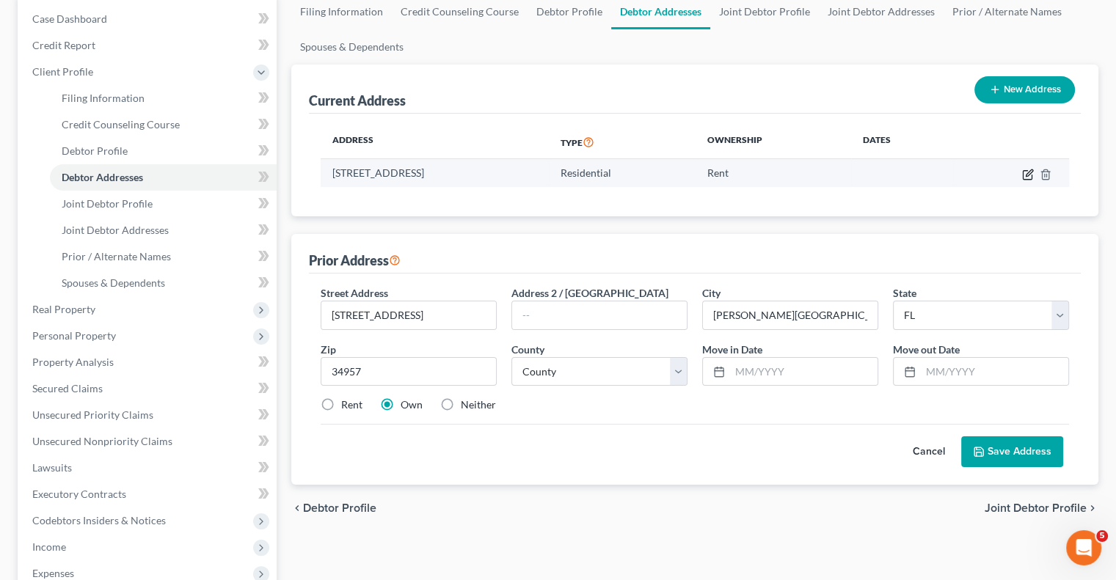
click at [1024, 170] on icon "button" at bounding box center [1028, 175] width 12 height 12
select select "9"
select select "41"
select select "0"
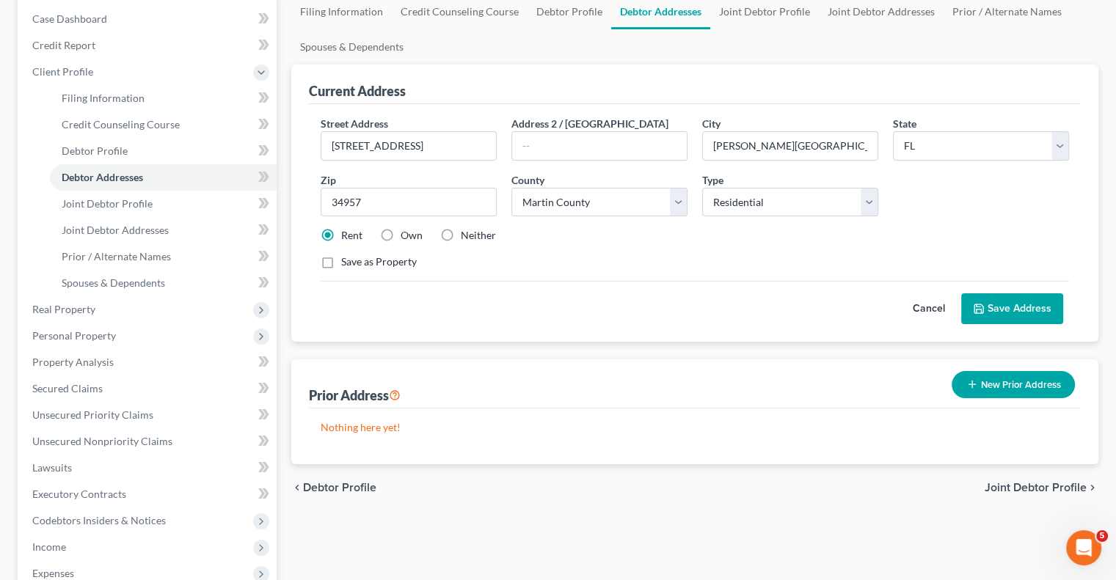
click at [1014, 392] on button "New Prior Address" at bounding box center [1013, 384] width 123 height 27
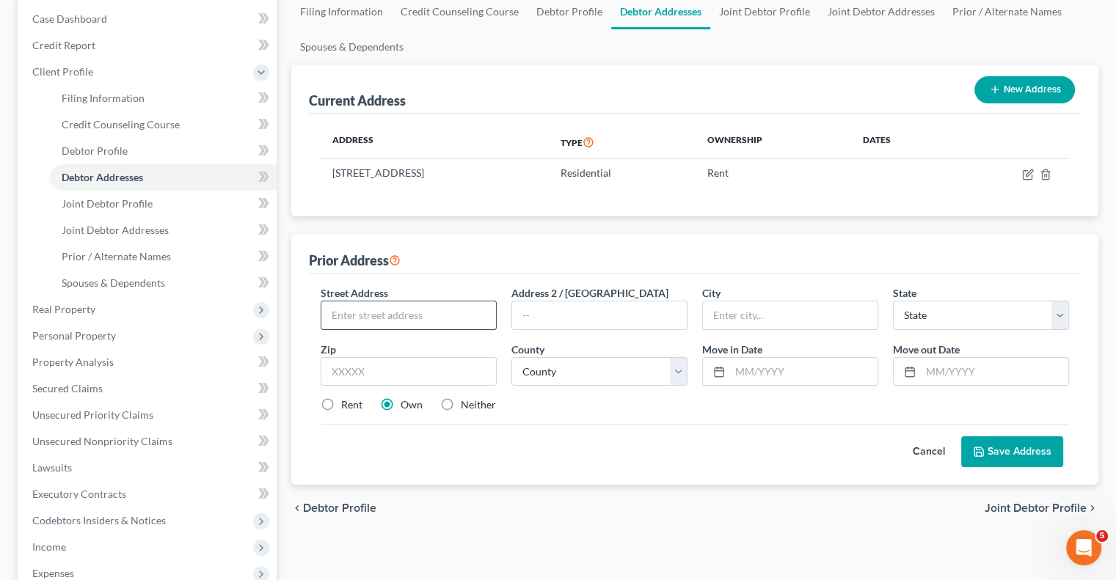
click at [438, 310] on input "text" at bounding box center [408, 316] width 175 height 28
type input "[STREET_ADDRESS]"
click at [410, 369] on input "text" at bounding box center [409, 371] width 176 height 29
type input "34957"
type input "[PERSON_NAME][GEOGRAPHIC_DATA]"
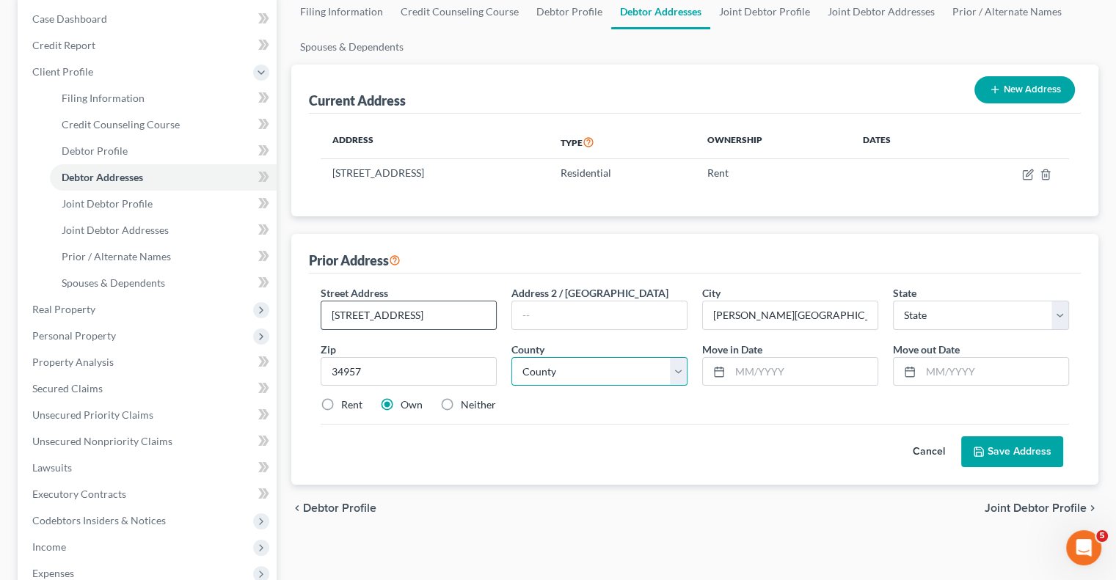
select select "9"
click at [597, 371] on select "County" at bounding box center [599, 371] width 176 height 29
select select "41"
click at [511, 357] on select "County [GEOGRAPHIC_DATA] [GEOGRAPHIC_DATA] [GEOGRAPHIC_DATA] [GEOGRAPHIC_DATA] …" at bounding box center [599, 371] width 176 height 29
drag, startPoint x: 325, startPoint y: 404, endPoint x: 364, endPoint y: 407, distance: 39.1
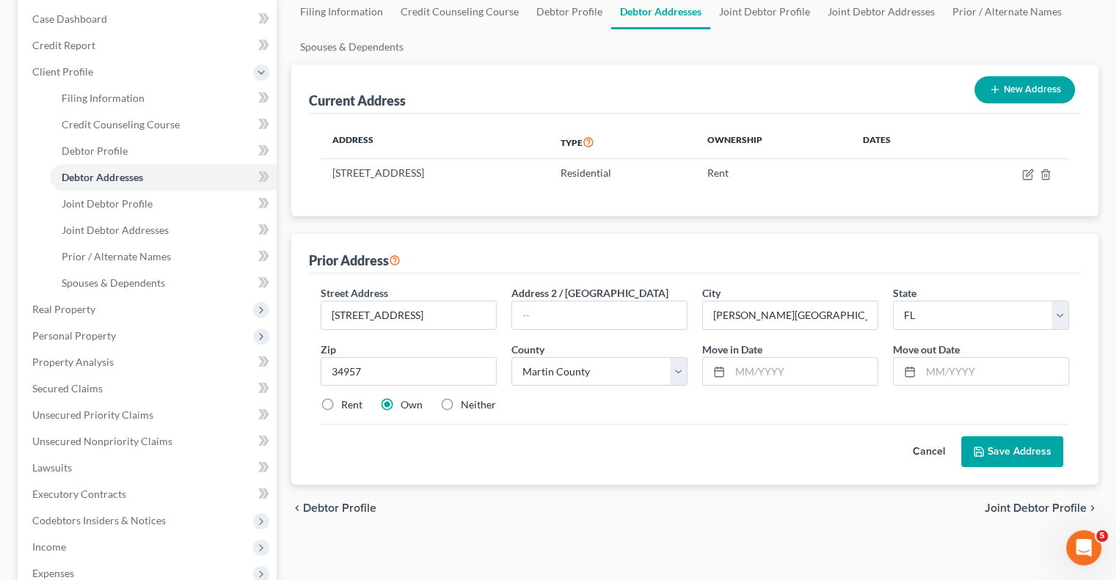
click at [341, 403] on label "Rent" at bounding box center [351, 405] width 21 height 15
click at [347, 403] on input "Rent" at bounding box center [352, 403] width 10 height 10
radio input "true"
click at [777, 368] on input "text" at bounding box center [803, 372] width 147 height 28
type input "02/2020"
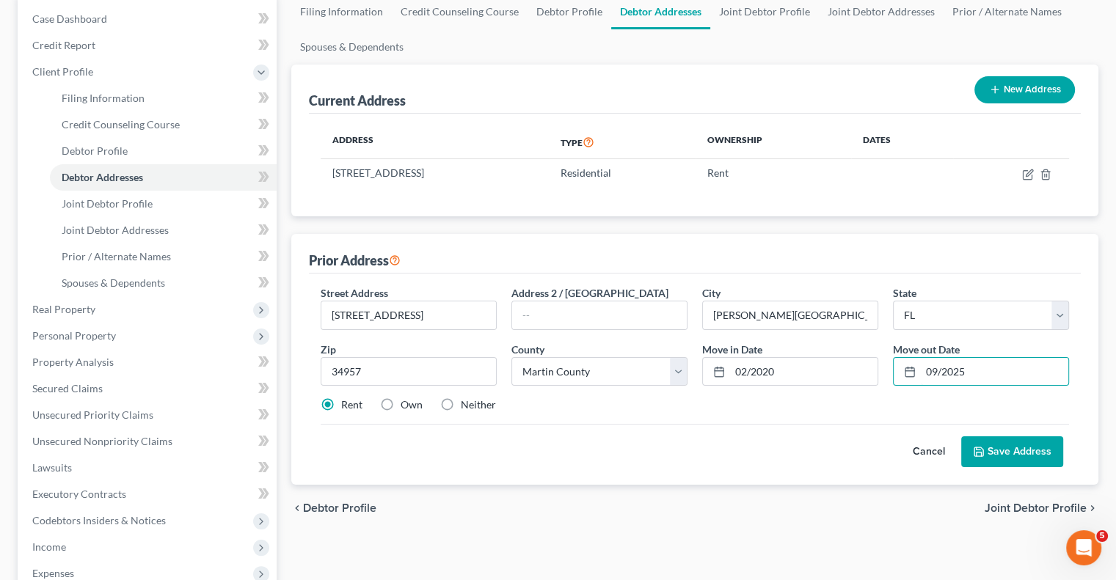
type input "09/2025"
click at [996, 448] on button "Save Address" at bounding box center [1012, 452] width 102 height 31
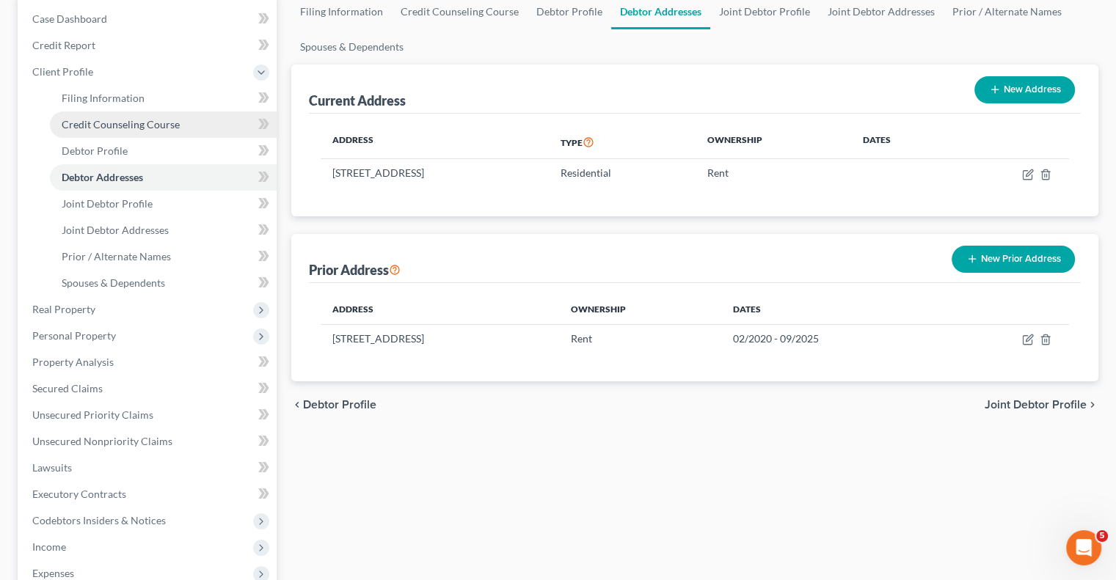
scroll to position [0, 0]
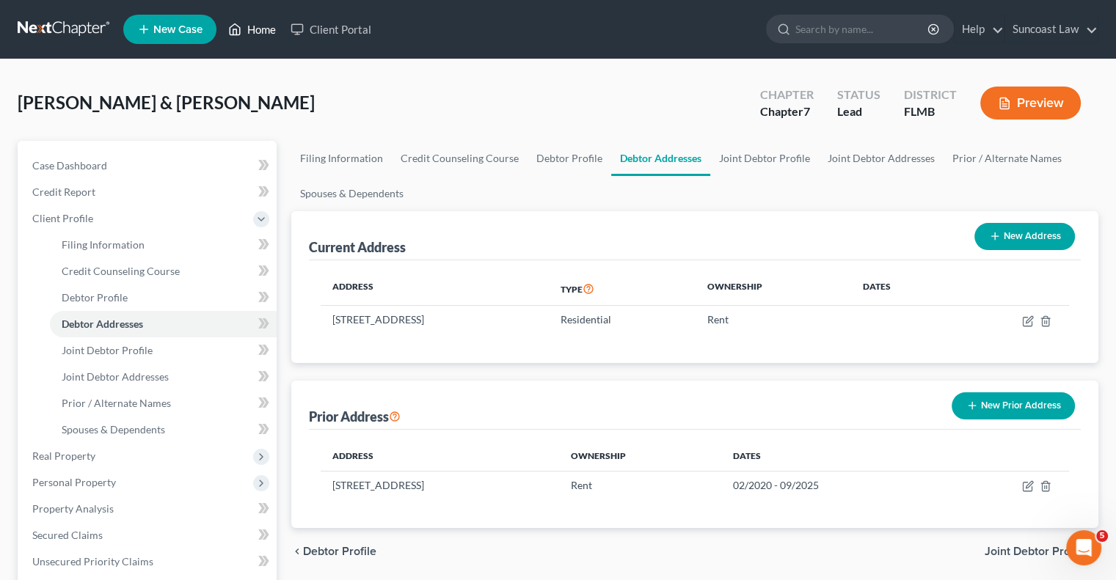
click at [268, 26] on link "Home" at bounding box center [252, 29] width 62 height 26
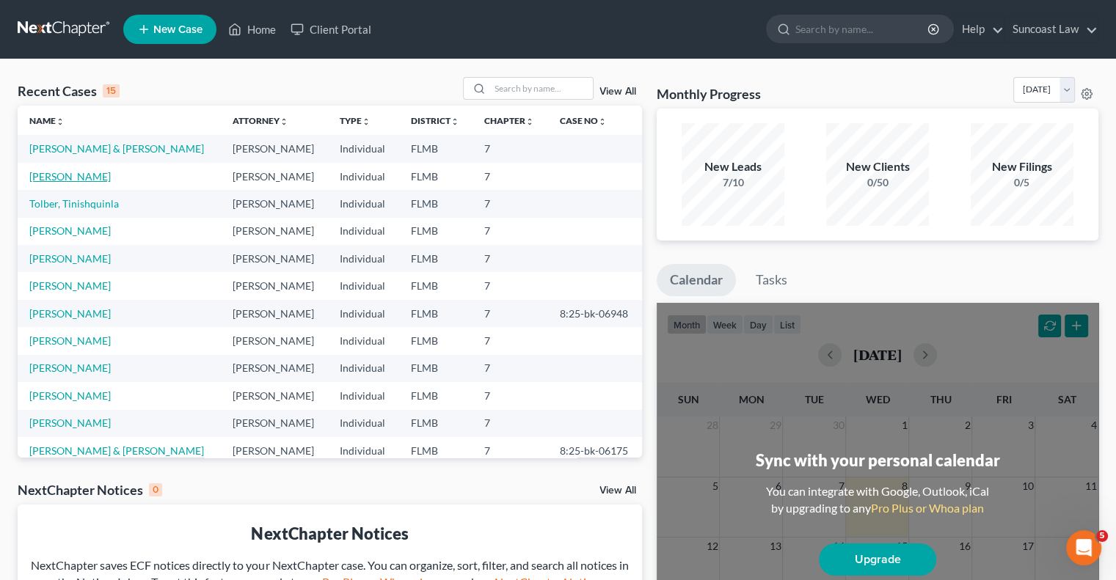
click at [64, 181] on link "[PERSON_NAME]" at bounding box center [69, 176] width 81 height 12
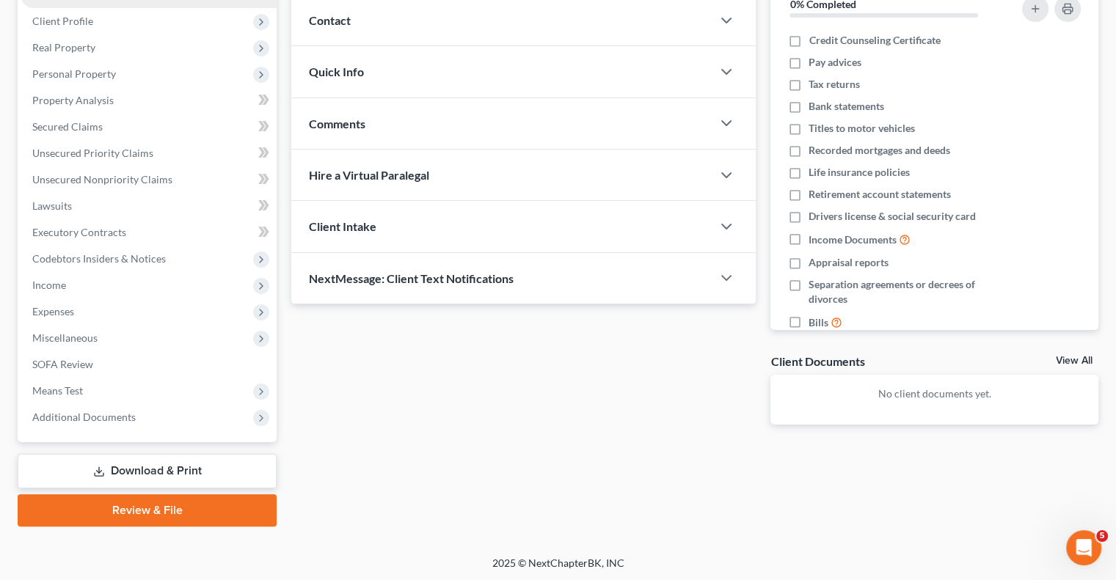
scroll to position [198, 0]
click at [195, 471] on link "Download & Print" at bounding box center [147, 470] width 259 height 34
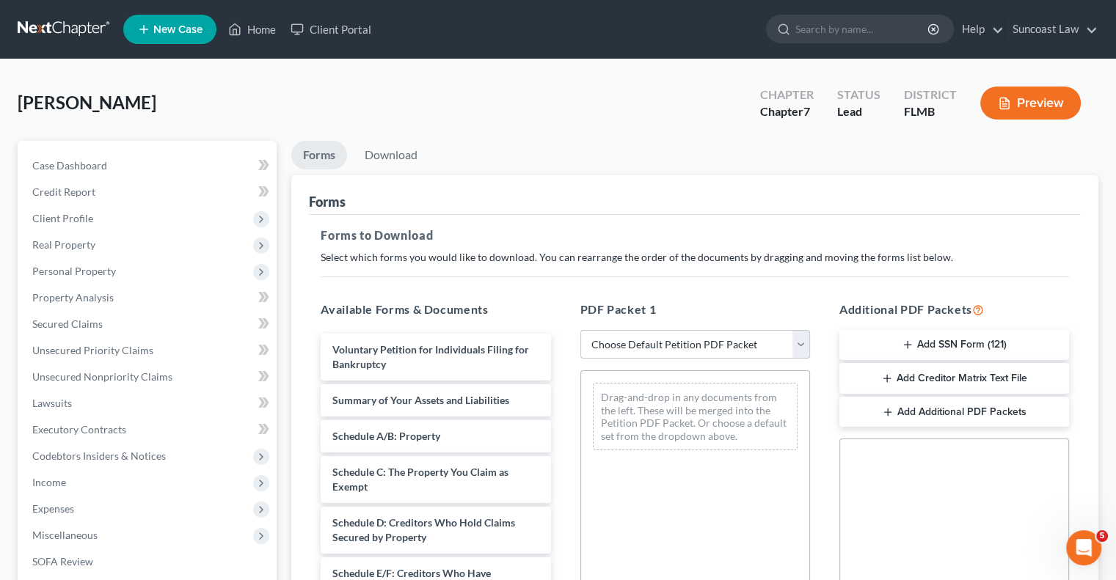
drag, startPoint x: 677, startPoint y: 346, endPoint x: 680, endPoint y: 357, distance: 10.9
click at [677, 346] on select "Choose Default Petition PDF Packet Complete Bankruptcy Petition (all forms and …" at bounding box center [695, 344] width 230 height 29
select select "0"
click at [580, 330] on select "Choose Default Petition PDF Packet Complete Bankruptcy Petition (all forms and …" at bounding box center [695, 344] width 230 height 29
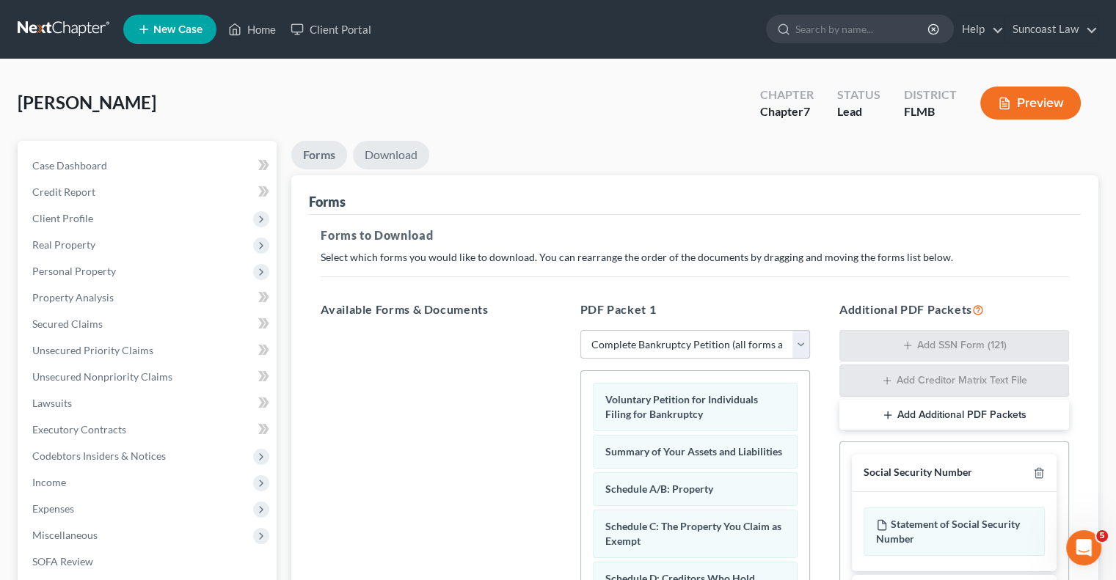
click at [395, 152] on link "Download" at bounding box center [391, 155] width 76 height 29
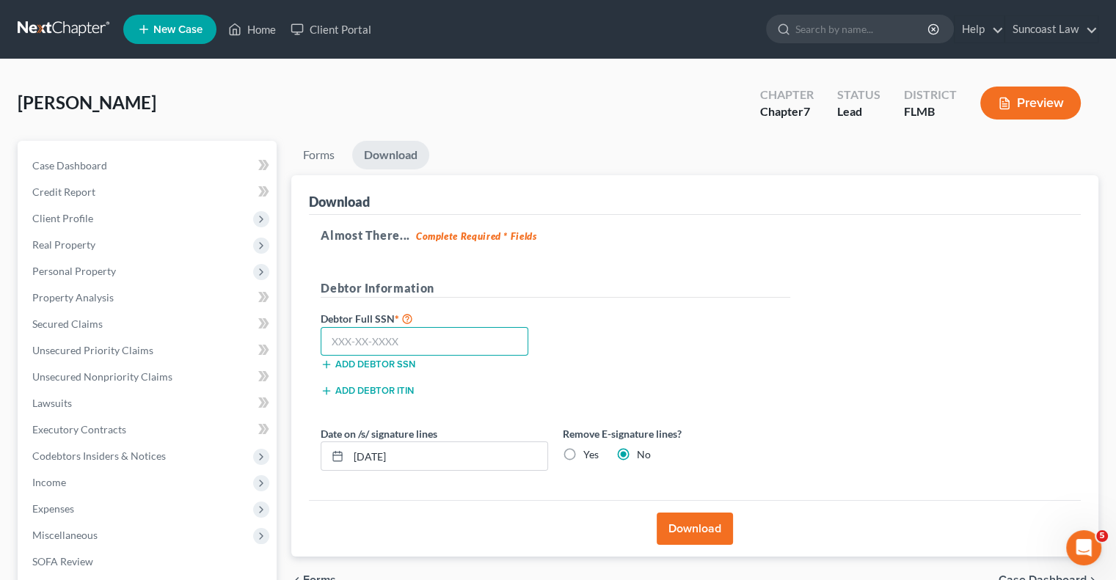
click at [422, 345] on input "text" at bounding box center [425, 341] width 208 height 29
type input "592-89-5992"
drag, startPoint x: 427, startPoint y: 454, endPoint x: 370, endPoint y: 460, distance: 57.5
click at [370, 460] on input "[DATE]" at bounding box center [448, 456] width 199 height 28
type input "[DATE]"
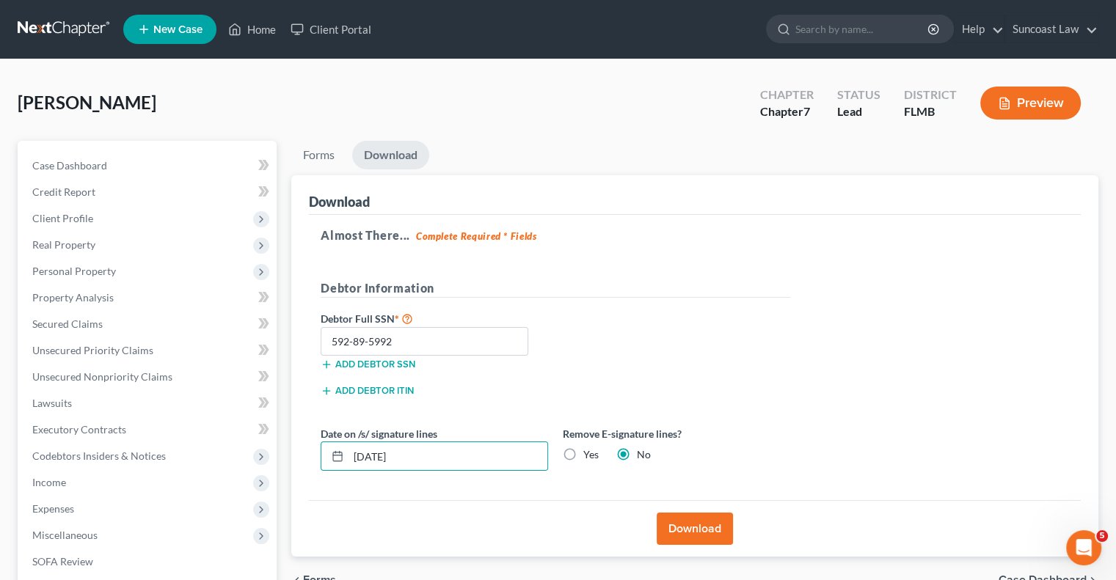
click at [583, 451] on label "Yes" at bounding box center [590, 455] width 15 height 15
click at [589, 451] on input "Yes" at bounding box center [594, 453] width 10 height 10
radio input "true"
radio input "false"
click at [699, 525] on button "Download" at bounding box center [695, 529] width 76 height 32
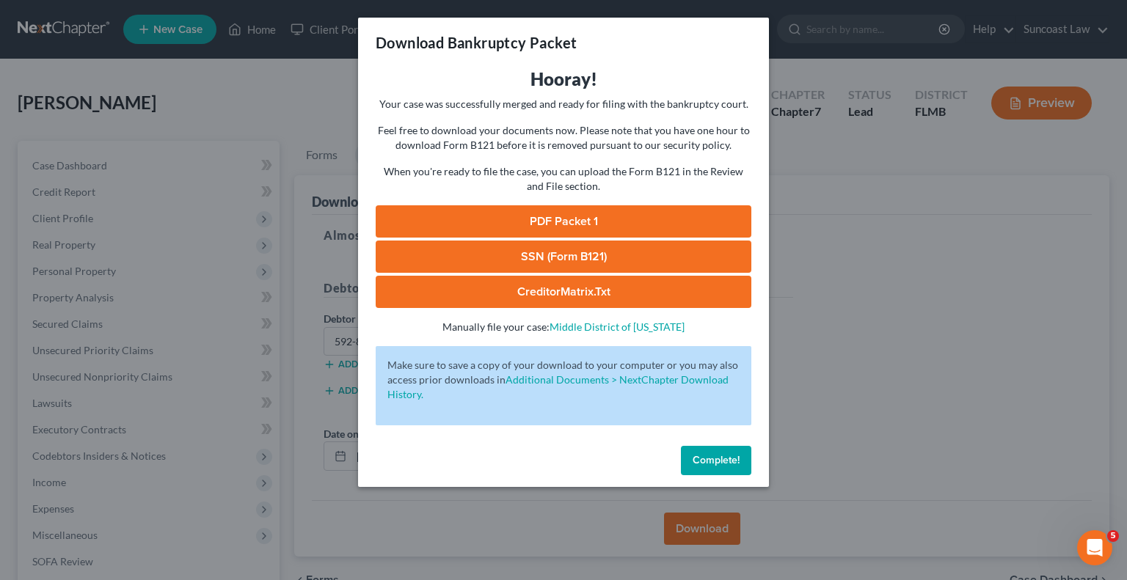
click at [625, 254] on link "SSN (Form B121)" at bounding box center [564, 257] width 376 height 32
click at [604, 225] on link "PDF Packet 1" at bounding box center [564, 221] width 376 height 32
click at [710, 462] on span "Complete!" at bounding box center [716, 460] width 47 height 12
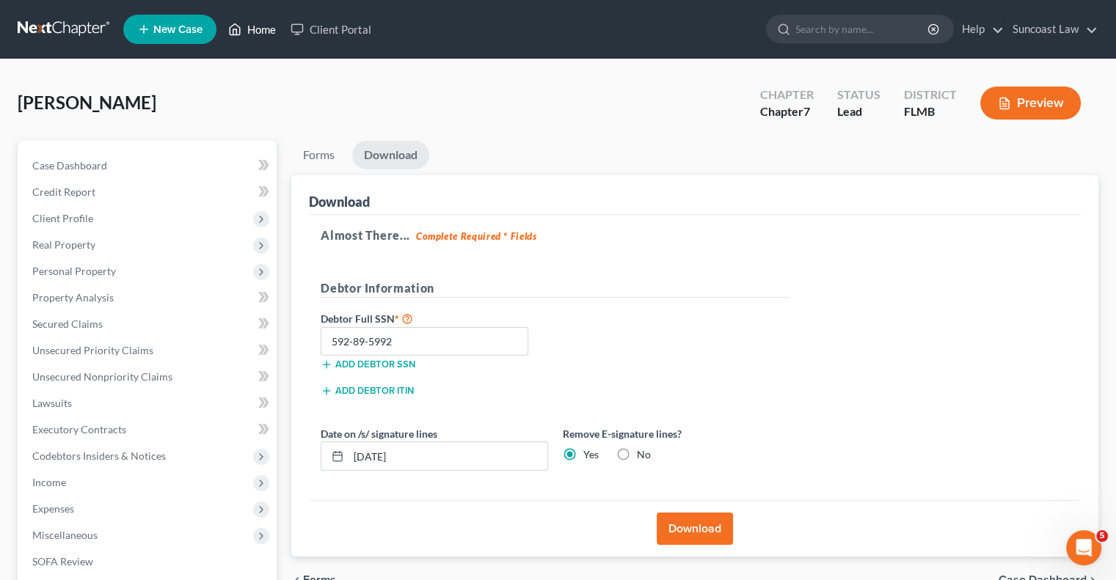
click at [261, 29] on link "Home" at bounding box center [252, 29] width 62 height 26
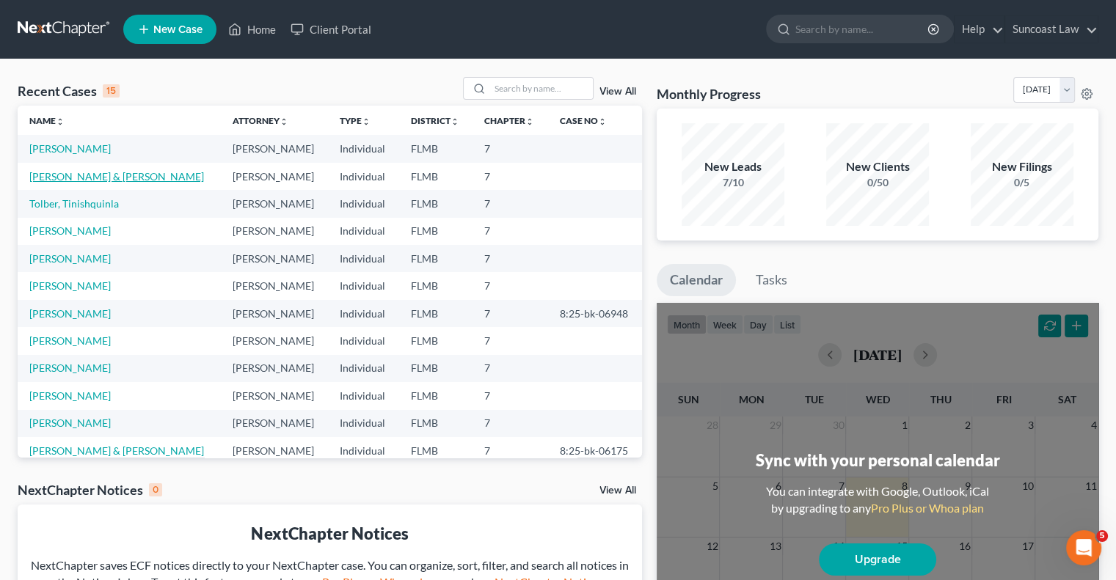
click at [90, 178] on link "[PERSON_NAME] & [PERSON_NAME]" at bounding box center [116, 176] width 175 height 12
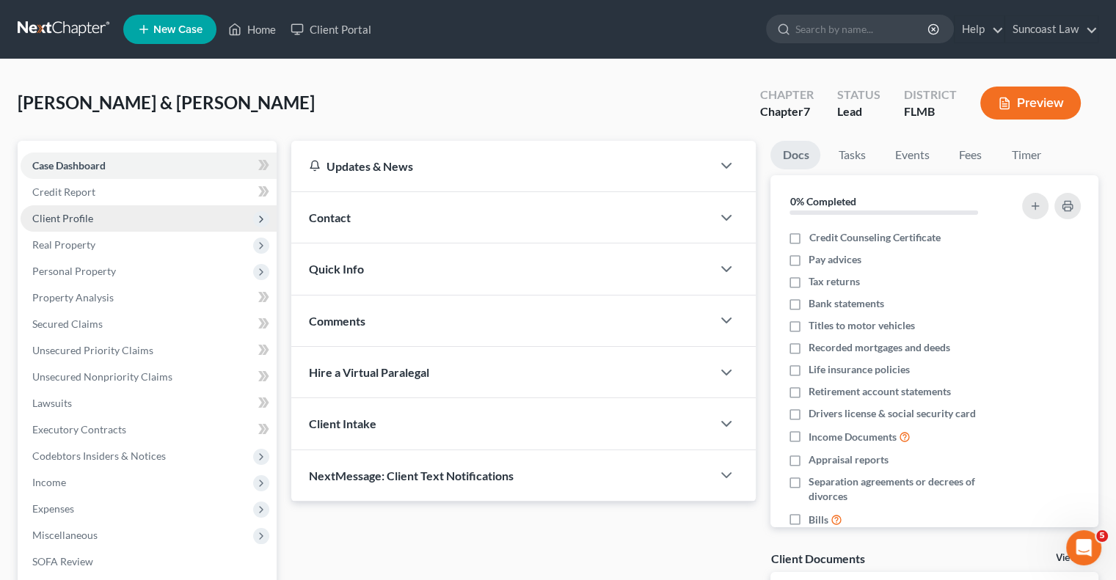
click at [84, 213] on span "Client Profile" at bounding box center [62, 218] width 61 height 12
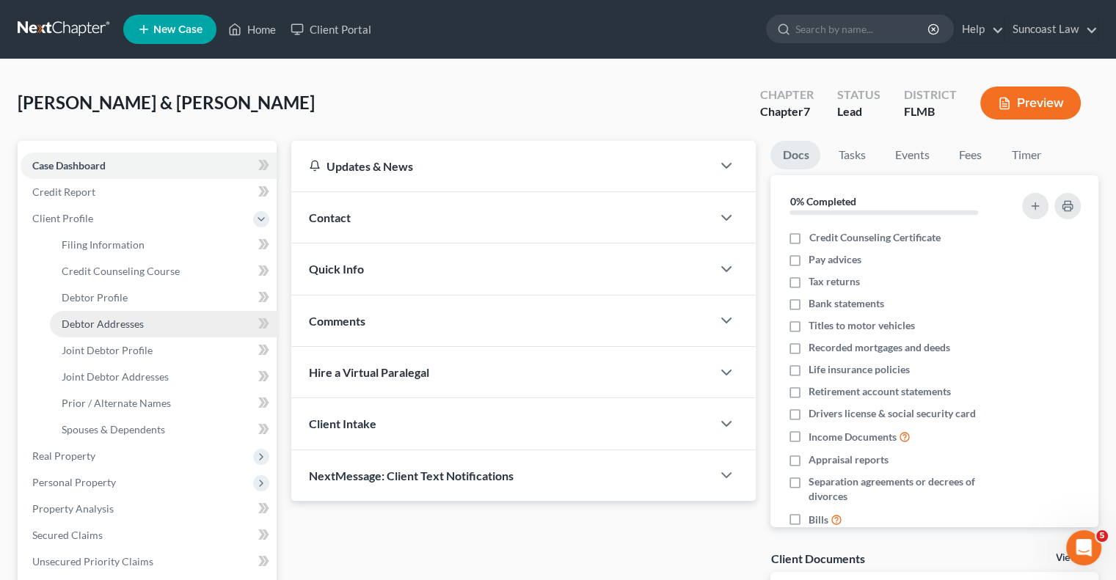
click at [139, 326] on span "Debtor Addresses" at bounding box center [103, 324] width 82 height 12
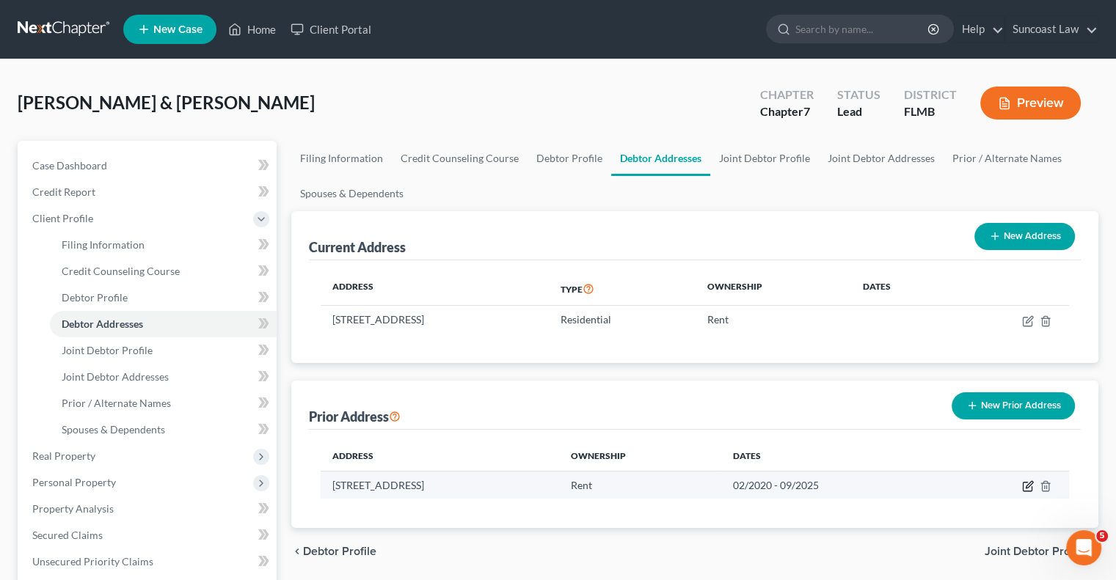
click at [1027, 484] on icon "button" at bounding box center [1029, 484] width 7 height 7
select select "9"
select select "41"
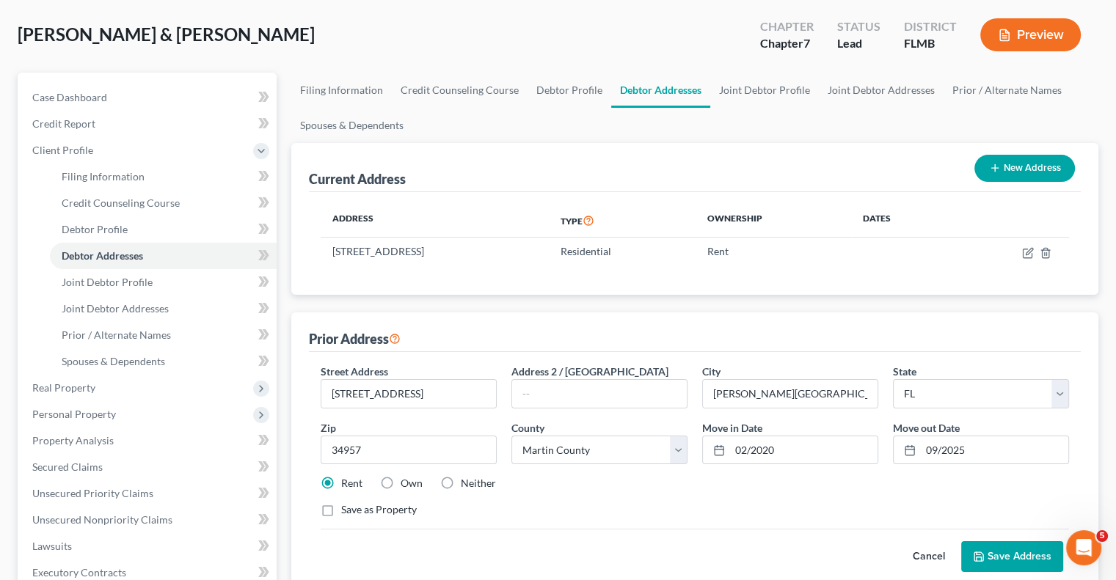
scroll to position [220, 0]
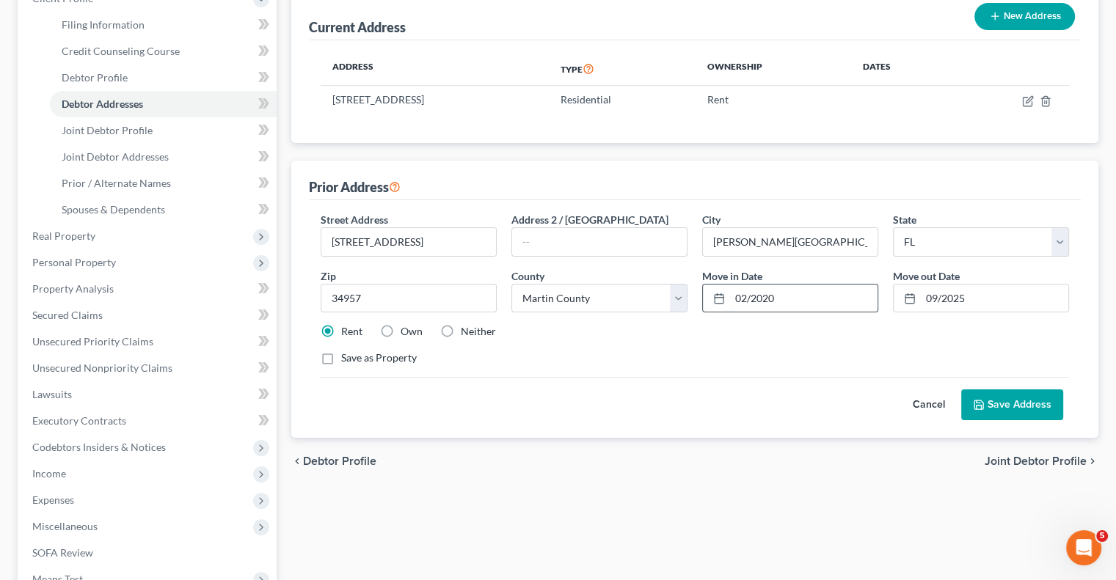
drag, startPoint x: 787, startPoint y: 297, endPoint x: 737, endPoint y: 289, distance: 50.5
click at [737, 289] on input "02/2020" at bounding box center [803, 299] width 147 height 28
type input "03/2025"
drag, startPoint x: 990, startPoint y: 297, endPoint x: 933, endPoint y: 302, distance: 57.4
click at [933, 302] on input "09/2025" at bounding box center [994, 299] width 147 height 28
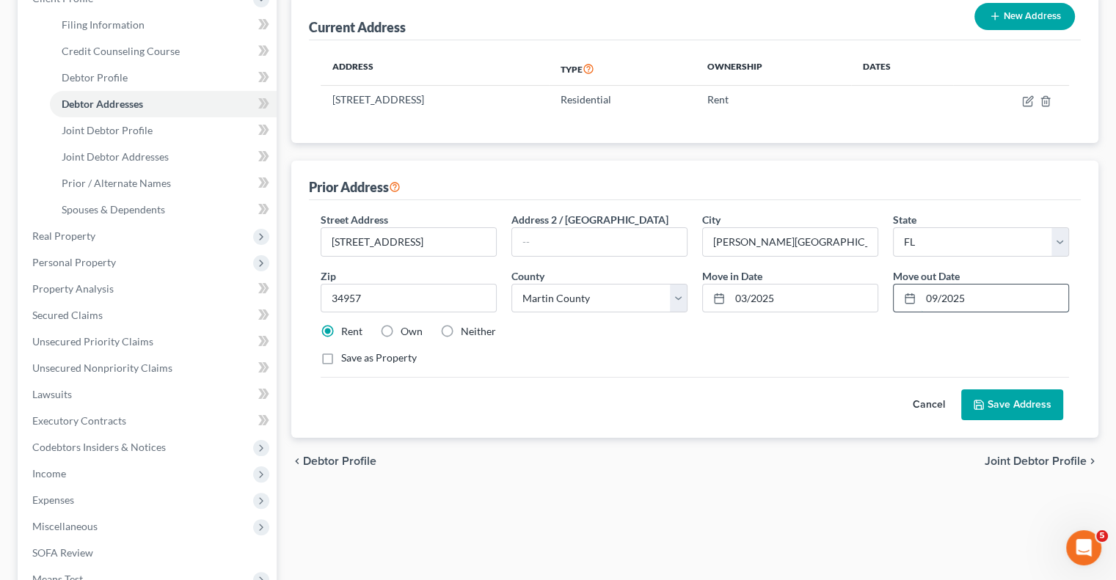
click at [998, 301] on input "09/2025" at bounding box center [994, 299] width 147 height 28
drag, startPoint x: 990, startPoint y: 296, endPoint x: 914, endPoint y: 297, distance: 76.3
click at [914, 297] on div "09/2025" at bounding box center [981, 298] width 176 height 29
type input "06/2025"
click at [1018, 403] on button "Save Address" at bounding box center [1012, 405] width 102 height 31
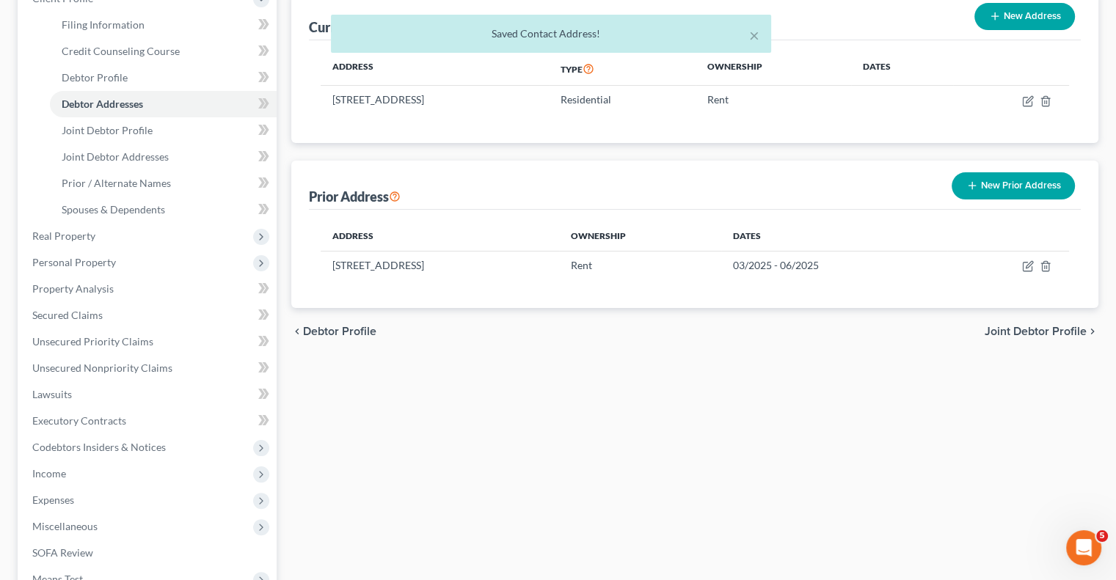
click at [1042, 189] on button "New Prior Address" at bounding box center [1013, 185] width 123 height 27
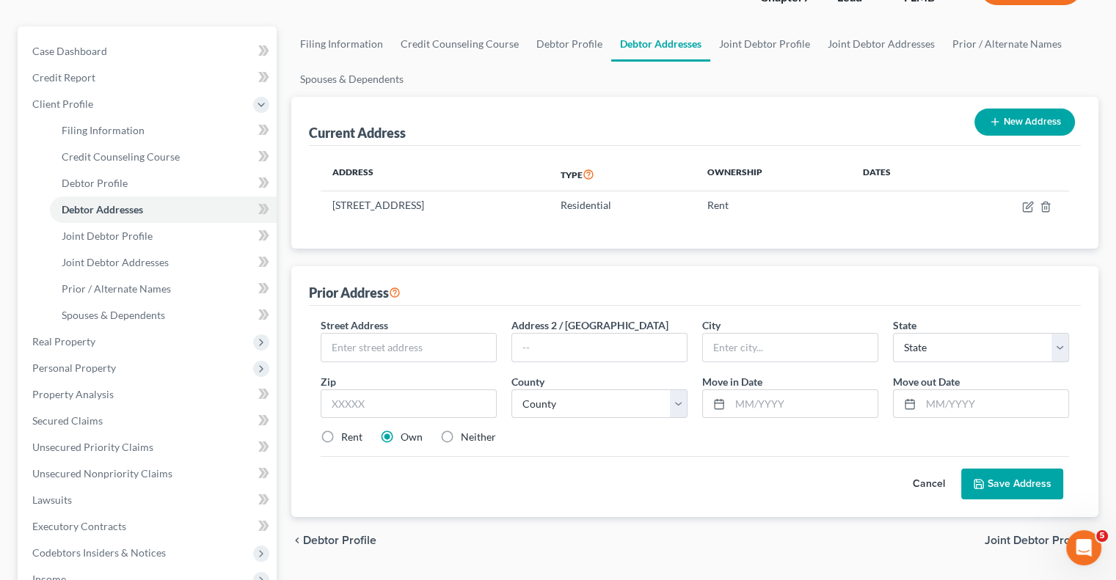
scroll to position [147, 0]
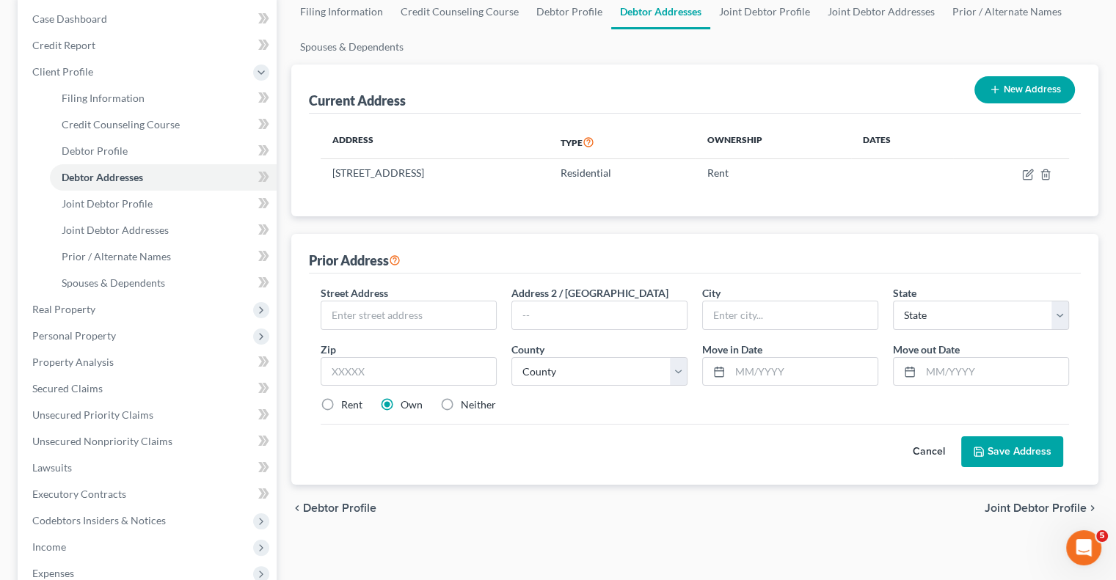
click at [341, 401] on label "Rent" at bounding box center [351, 405] width 21 height 15
click at [347, 401] on input "Rent" at bounding box center [352, 403] width 10 height 10
radio input "true"
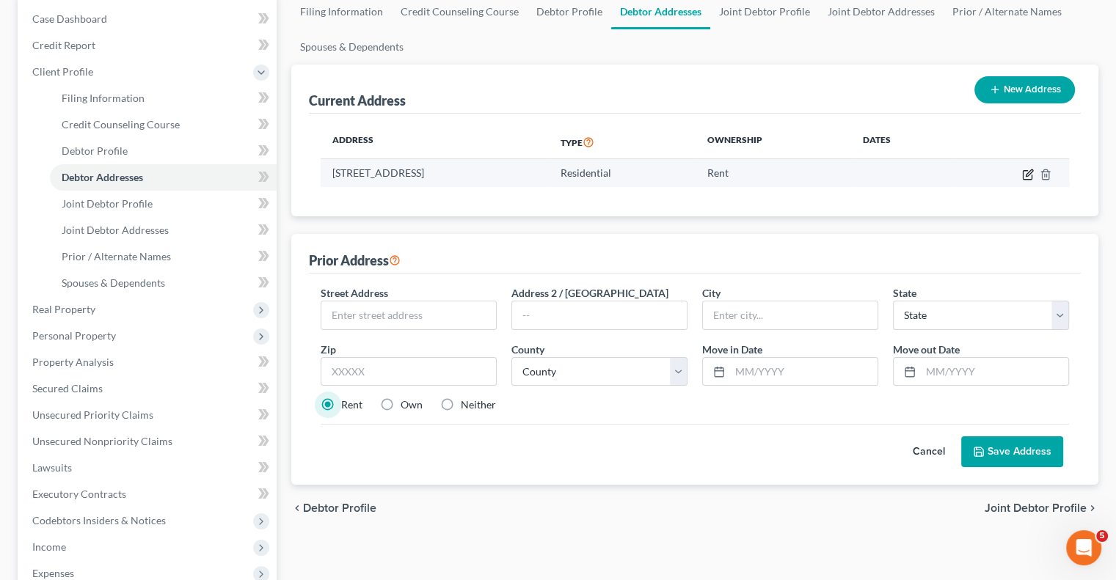
click at [1029, 172] on icon "button" at bounding box center [1028, 175] width 12 height 12
select select "9"
select select "41"
select select "0"
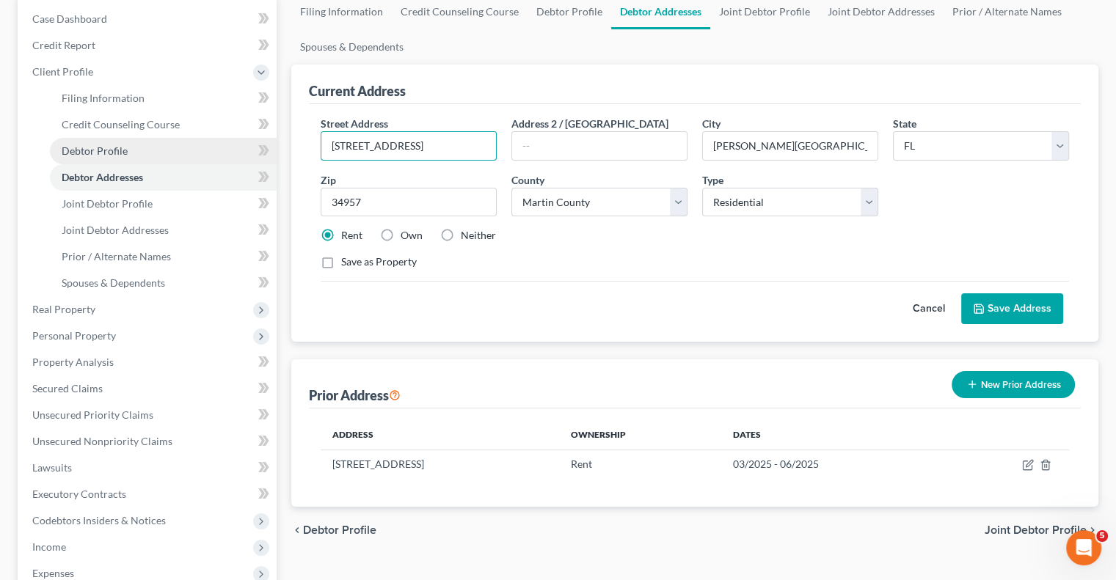
drag, startPoint x: 454, startPoint y: 143, endPoint x: 205, endPoint y: 142, distance: 248.7
click at [205, 142] on div "Petition Navigation Case Dashboard Payments Invoices Payments Payments Credit R…" at bounding box center [557, 391] width 1095 height 795
paste input "[STREET_ADDRESS]"
click at [424, 143] on input "[STREET_ADDRESS]" at bounding box center [408, 146] width 175 height 28
type input "[STREET_ADDRESS]"
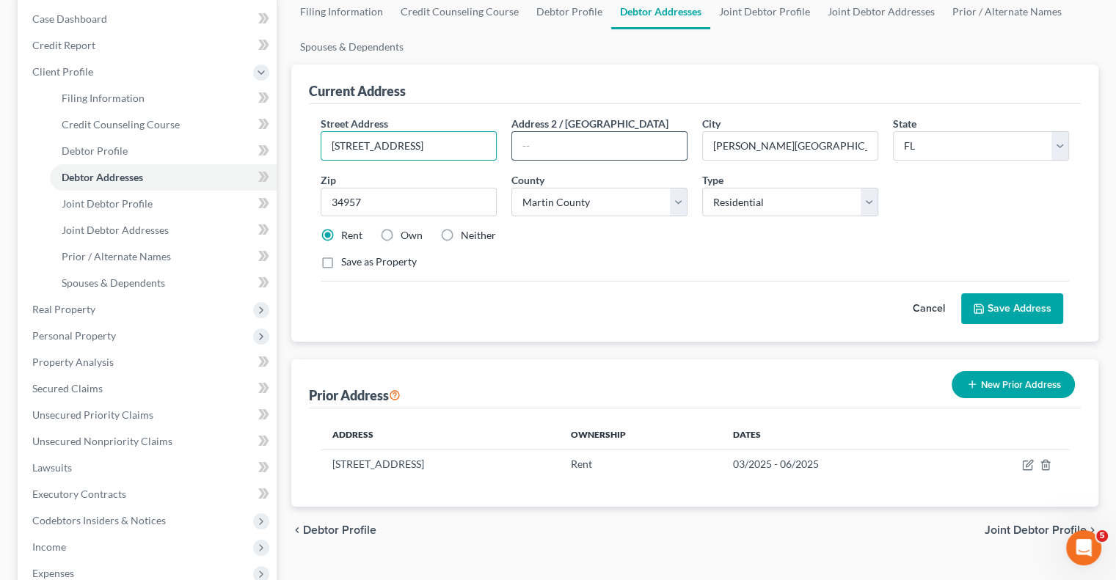
drag, startPoint x: 558, startPoint y: 134, endPoint x: 565, endPoint y: 132, distance: 7.7
click at [558, 134] on input "text" at bounding box center [599, 146] width 175 height 28
type input "Apt 108"
click at [1023, 307] on button "Save Address" at bounding box center [1012, 308] width 102 height 31
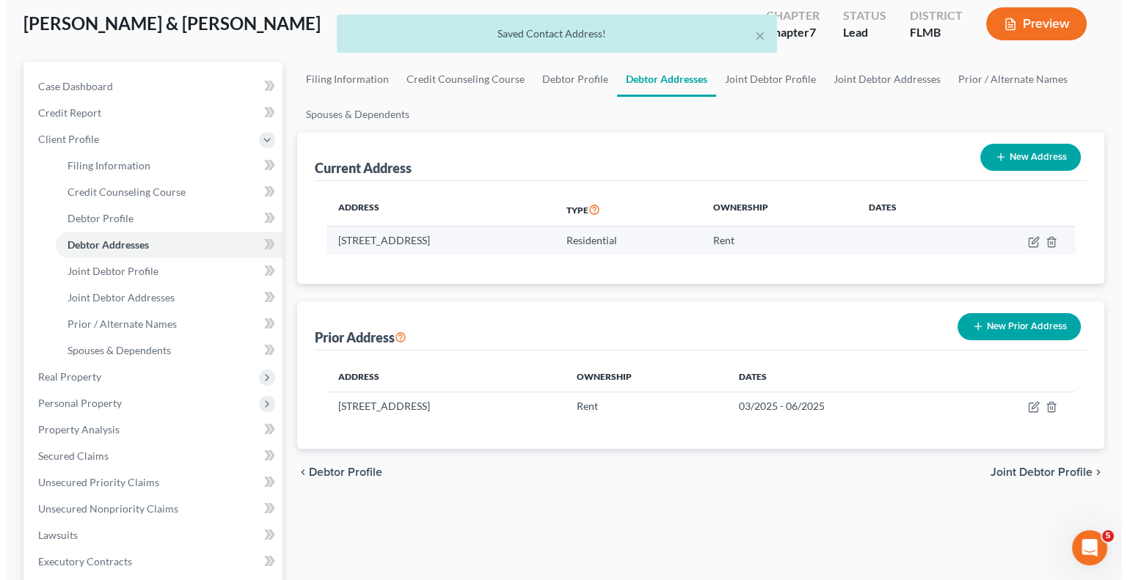
scroll to position [0, 0]
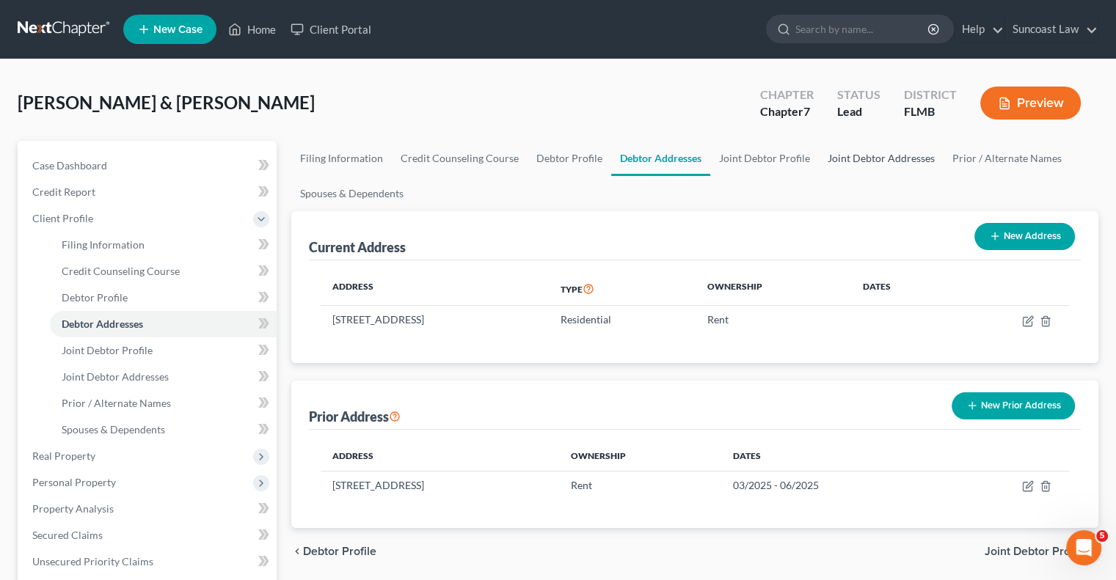
click at [861, 161] on link "Joint Debtor Addresses" at bounding box center [881, 158] width 125 height 35
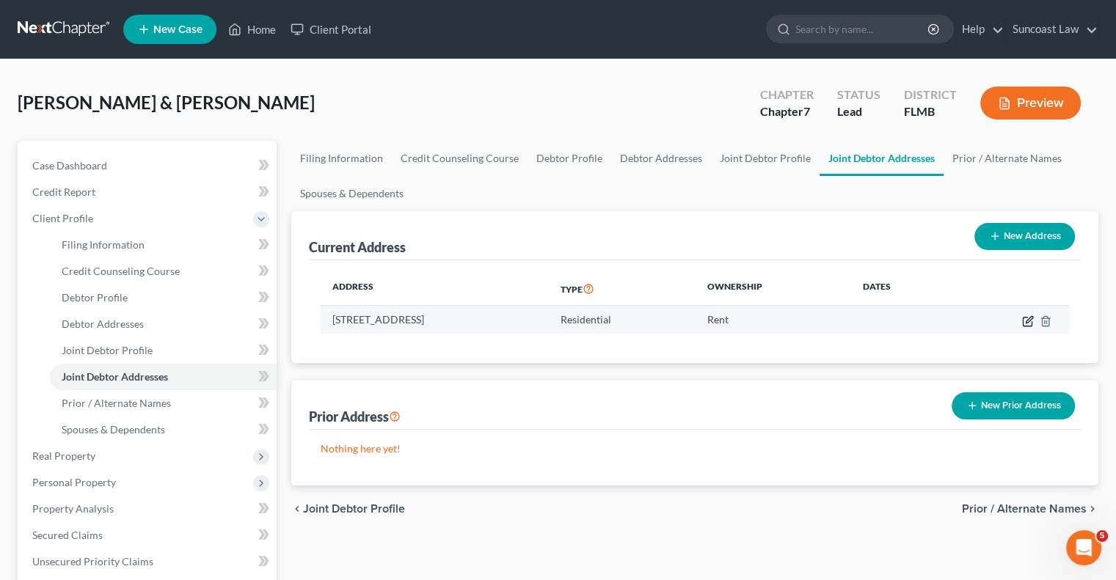
click at [1024, 319] on icon "button" at bounding box center [1028, 322] width 12 height 12
select select "9"
select select "4"
select select "0"
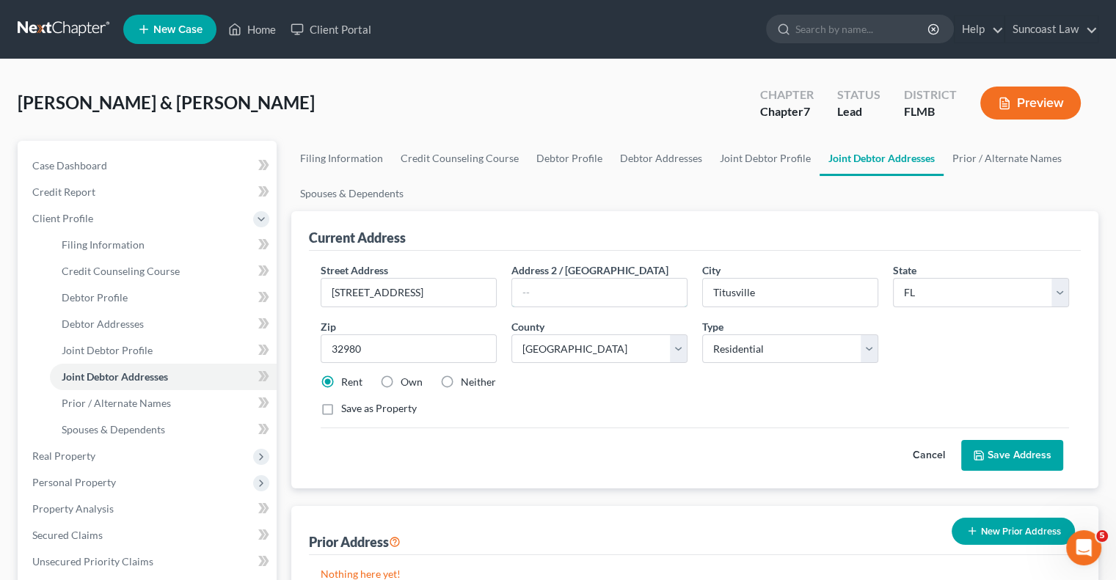
drag, startPoint x: 612, startPoint y: 293, endPoint x: 619, endPoint y: 264, distance: 29.4
click at [612, 293] on input "text" at bounding box center [599, 293] width 175 height 28
type input "Apt 208"
click at [1040, 448] on button "Save Address" at bounding box center [1012, 455] width 102 height 31
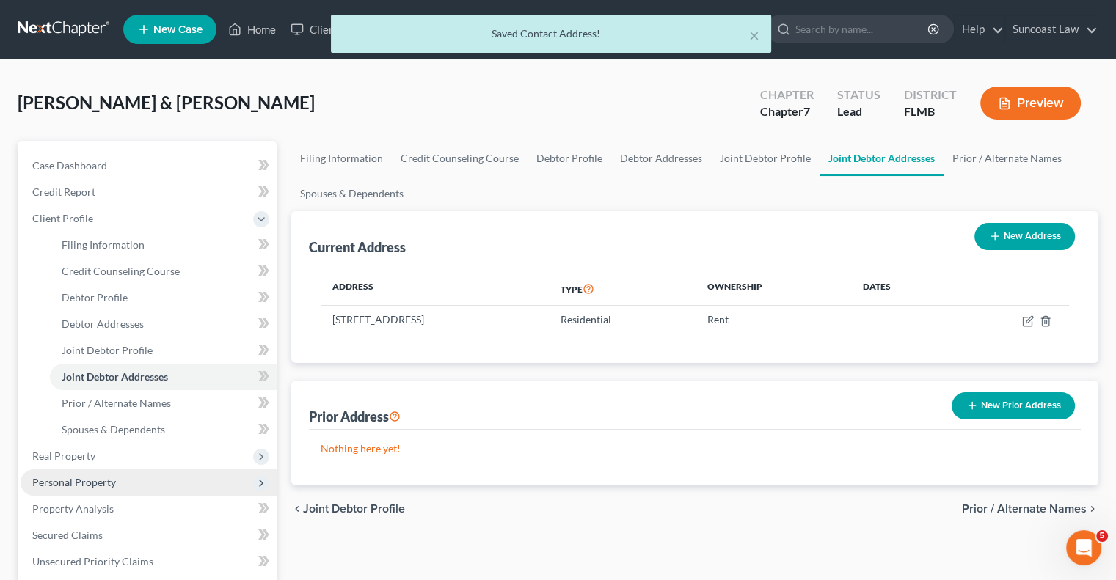
click at [91, 481] on span "Personal Property" at bounding box center [74, 482] width 84 height 12
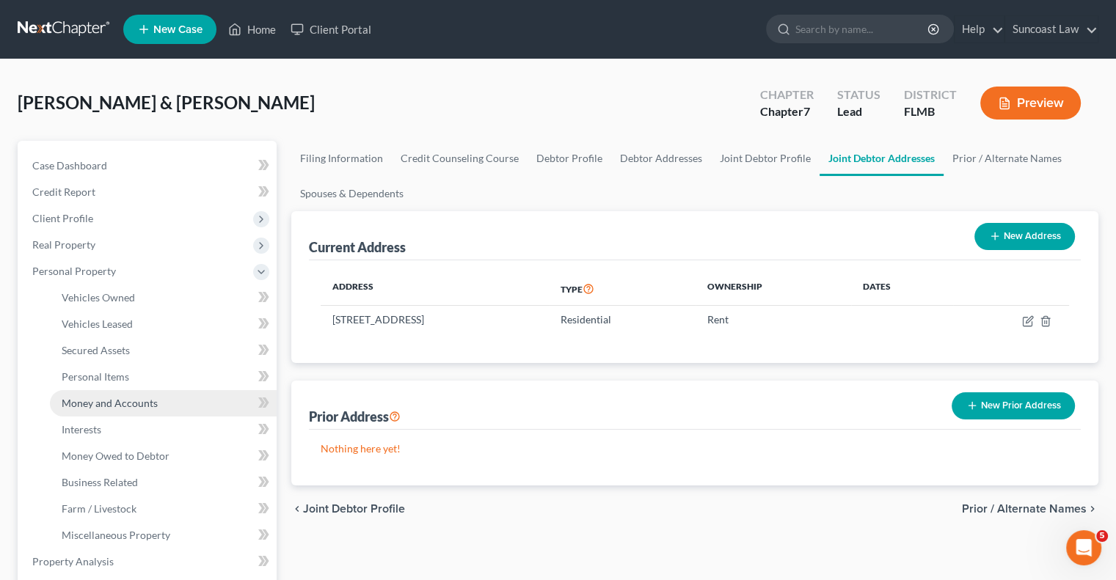
click at [109, 409] on link "Money and Accounts" at bounding box center [163, 403] width 227 height 26
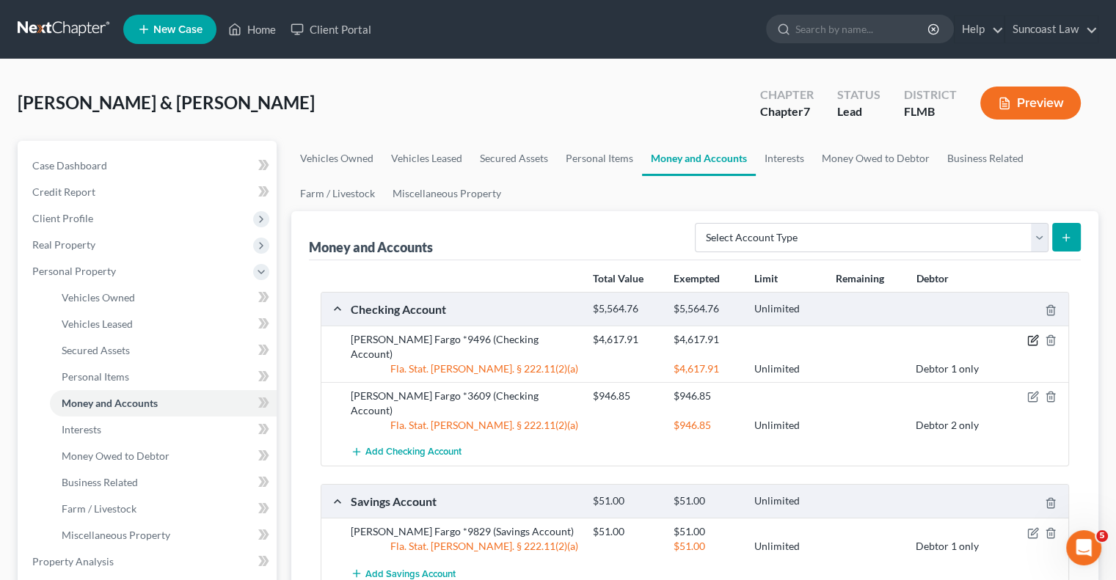
click at [1031, 339] on icon "button" at bounding box center [1033, 341] width 12 height 12
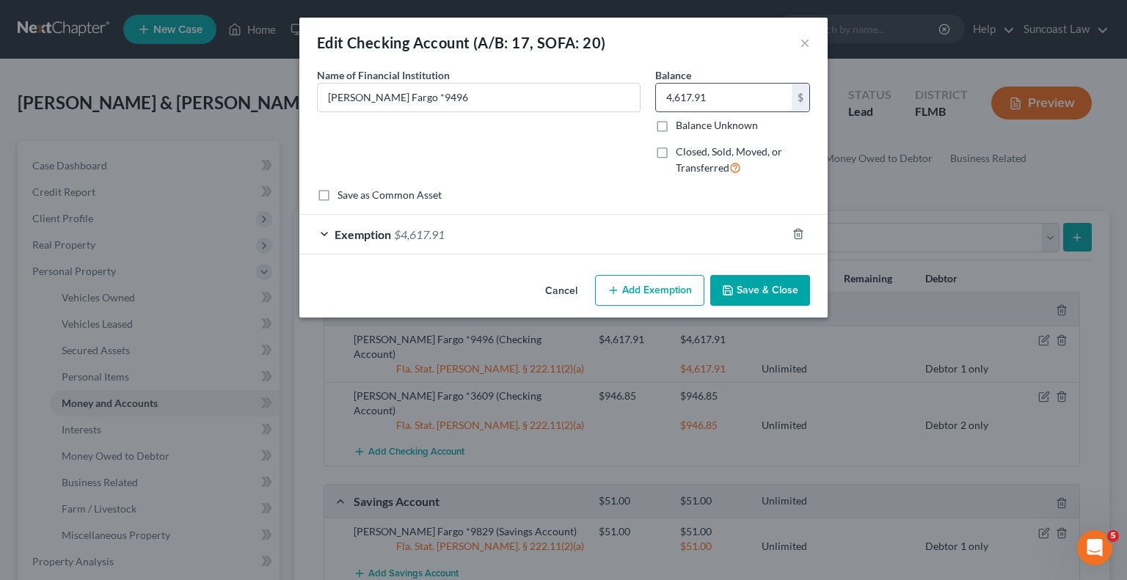
click at [728, 95] on input "4,617.91" at bounding box center [724, 98] width 136 height 28
type input "671.15"
click at [699, 222] on div "Exemption $4,617.91" at bounding box center [542, 234] width 487 height 39
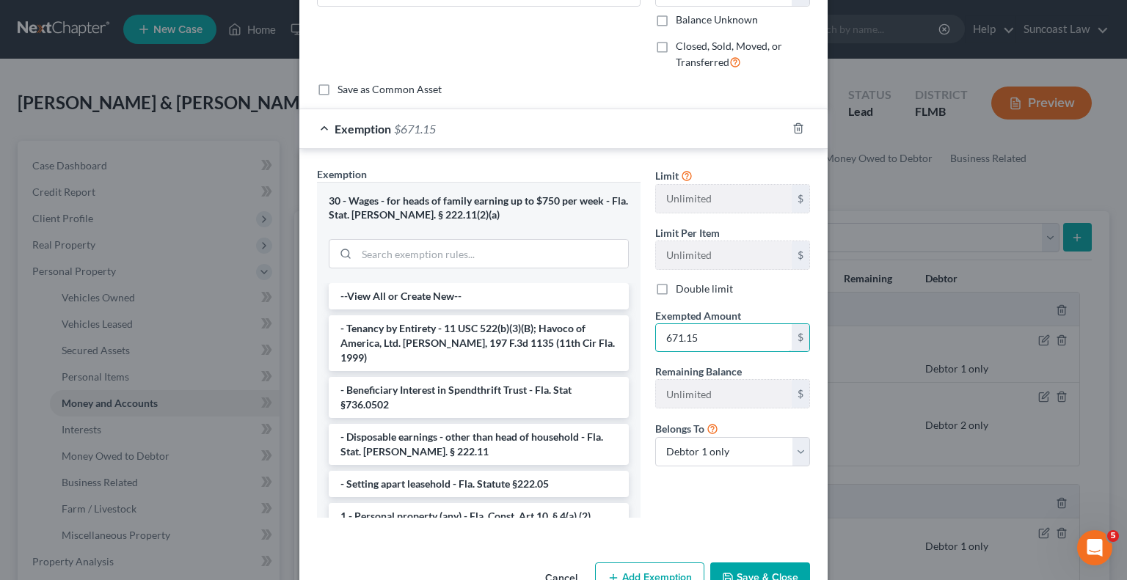
scroll to position [147, 0]
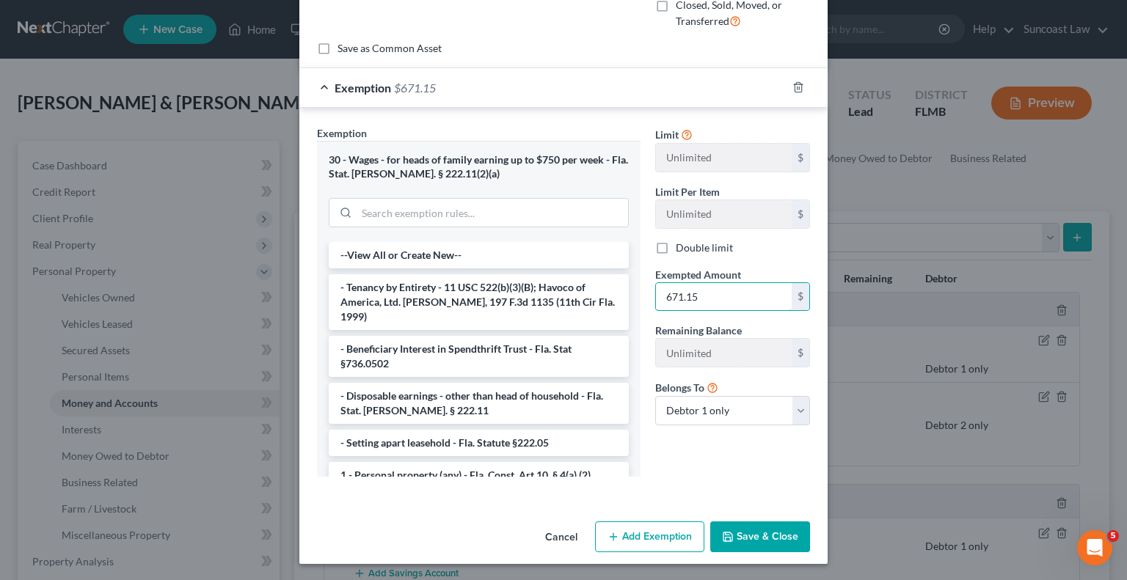
type input "671.15"
click at [761, 528] on button "Save & Close" at bounding box center [760, 537] width 100 height 31
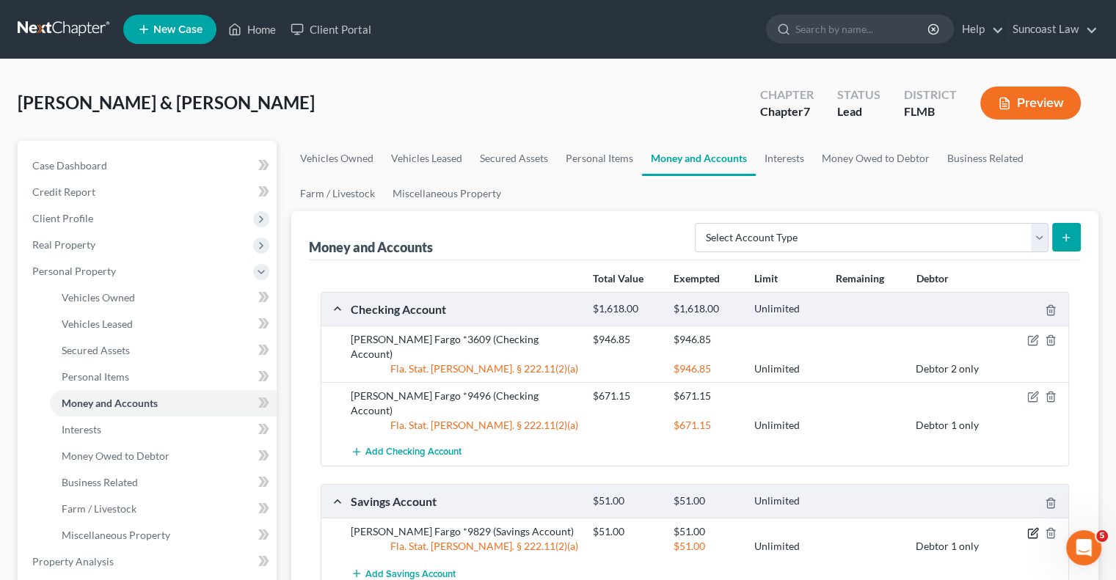
click at [1032, 528] on icon "button" at bounding box center [1033, 534] width 12 height 12
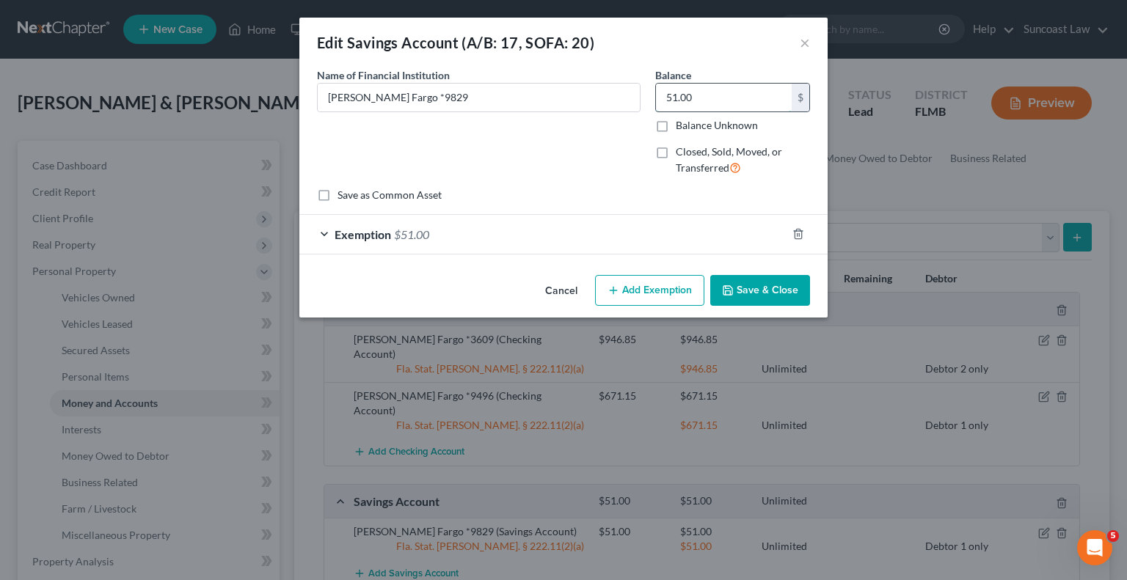
click at [723, 100] on input "51.00" at bounding box center [724, 98] width 136 height 28
type input "351"
click at [723, 241] on div "Exemption $51.00" at bounding box center [542, 234] width 487 height 39
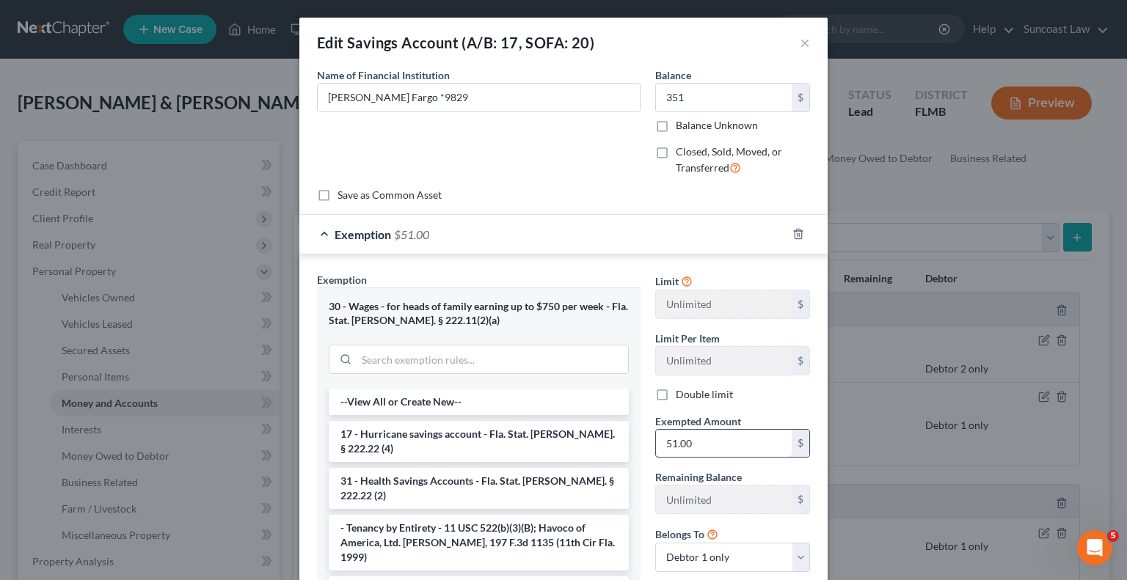
click at [712, 442] on input "51.00" at bounding box center [724, 444] width 136 height 28
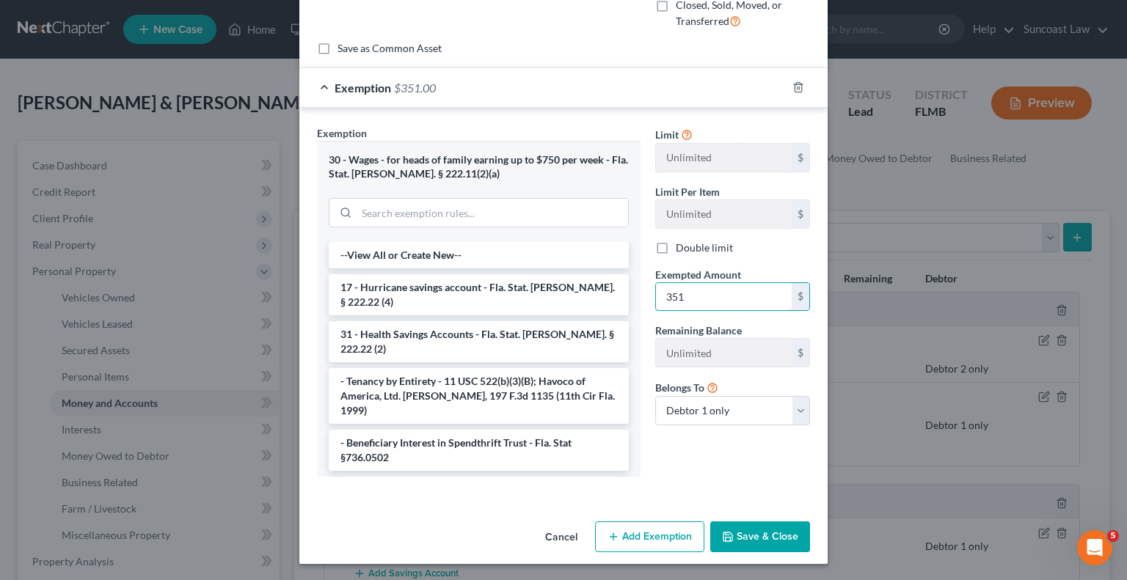
type input "351"
click at [774, 533] on button "Save & Close" at bounding box center [760, 537] width 100 height 31
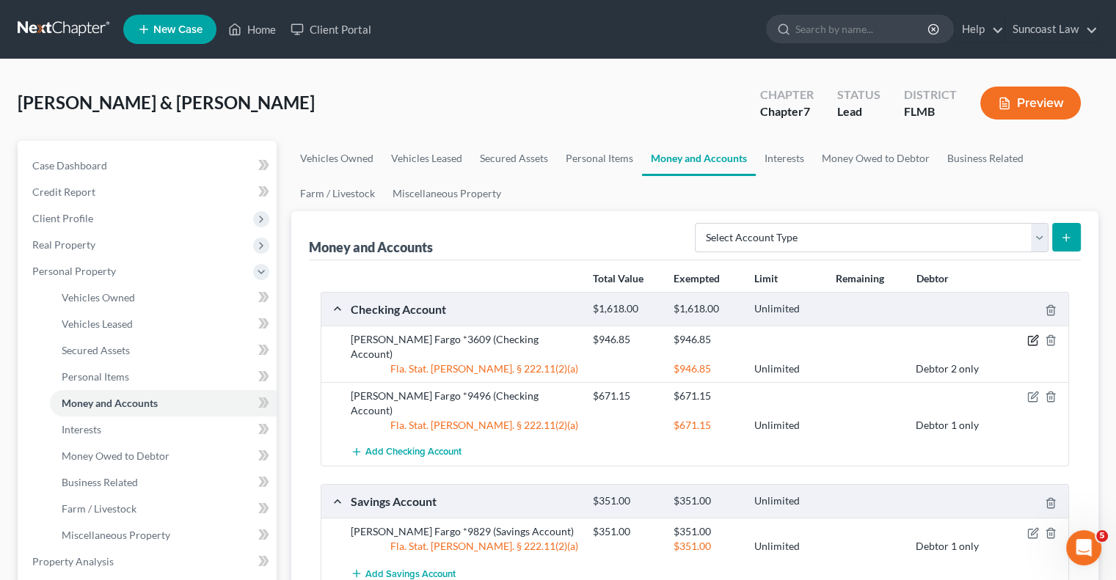
click at [1030, 336] on icon "button" at bounding box center [1033, 341] width 12 height 12
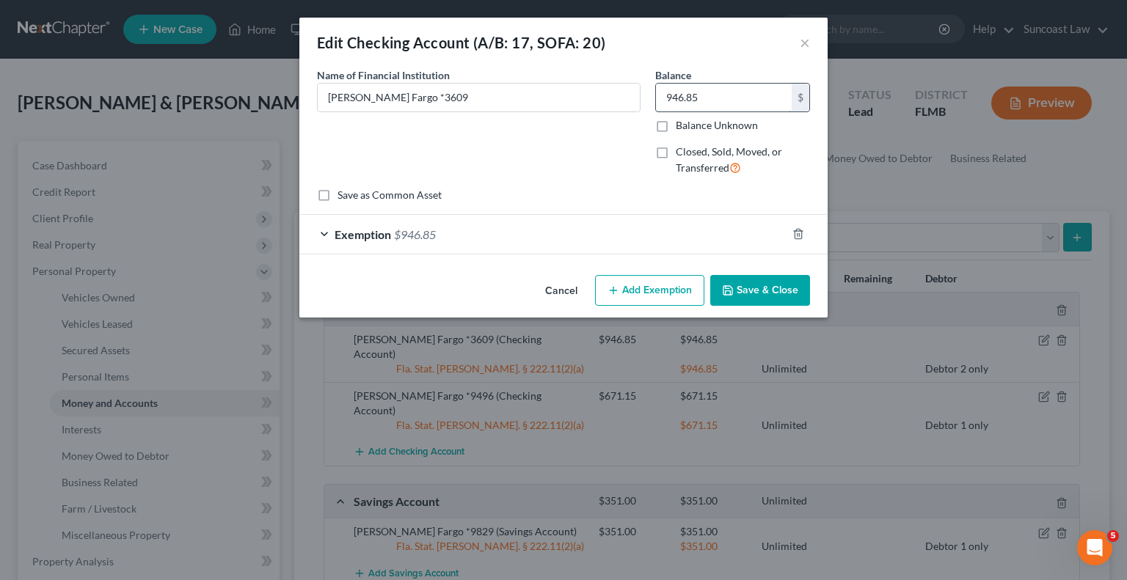
click at [715, 96] on input "946.85" at bounding box center [724, 98] width 136 height 28
type input "900"
click at [707, 231] on div "Exemption $946.85" at bounding box center [542, 234] width 487 height 39
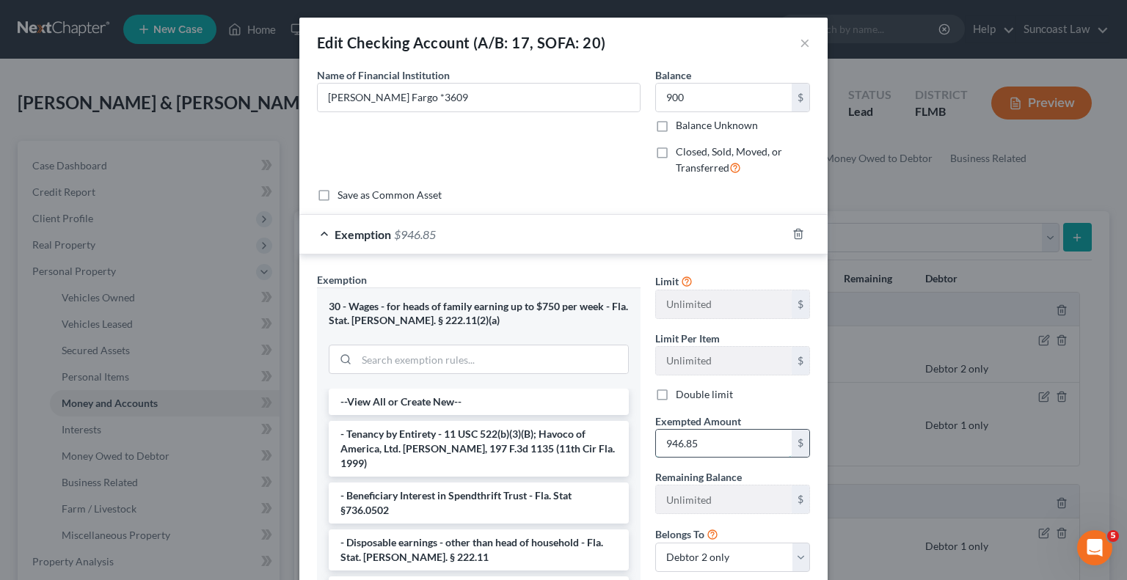
click at [747, 440] on input "946.85" at bounding box center [724, 444] width 136 height 28
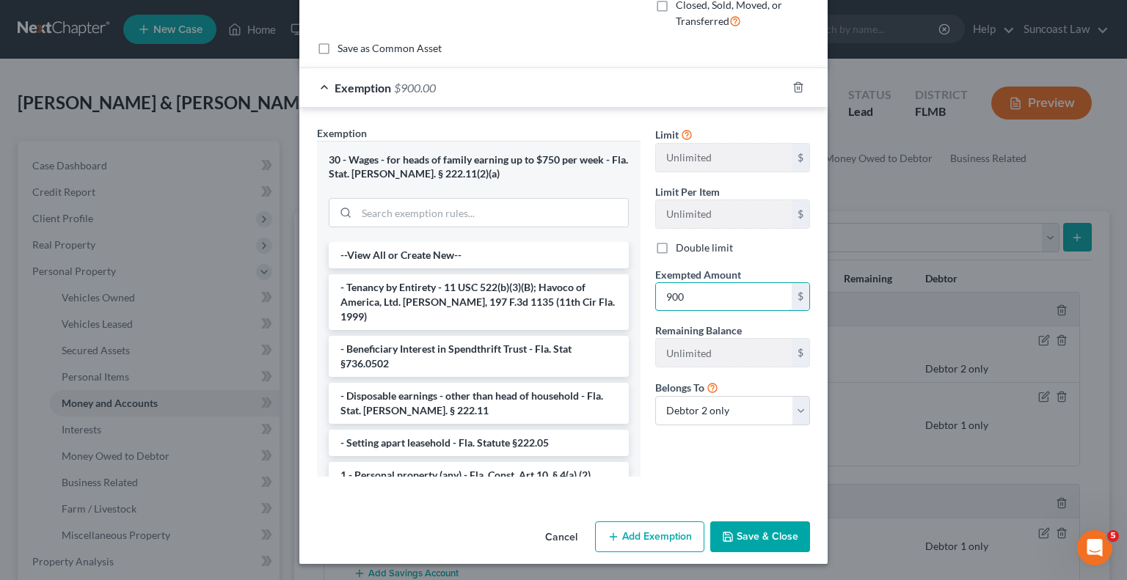
type input "900"
click at [767, 539] on button "Save & Close" at bounding box center [760, 537] width 100 height 31
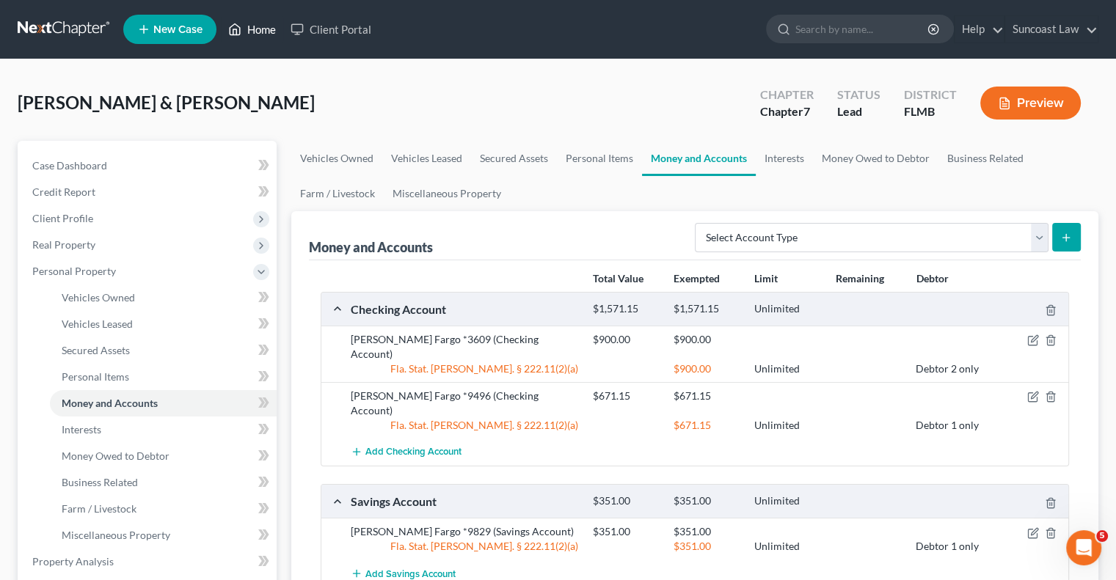
click at [255, 29] on link "Home" at bounding box center [252, 29] width 62 height 26
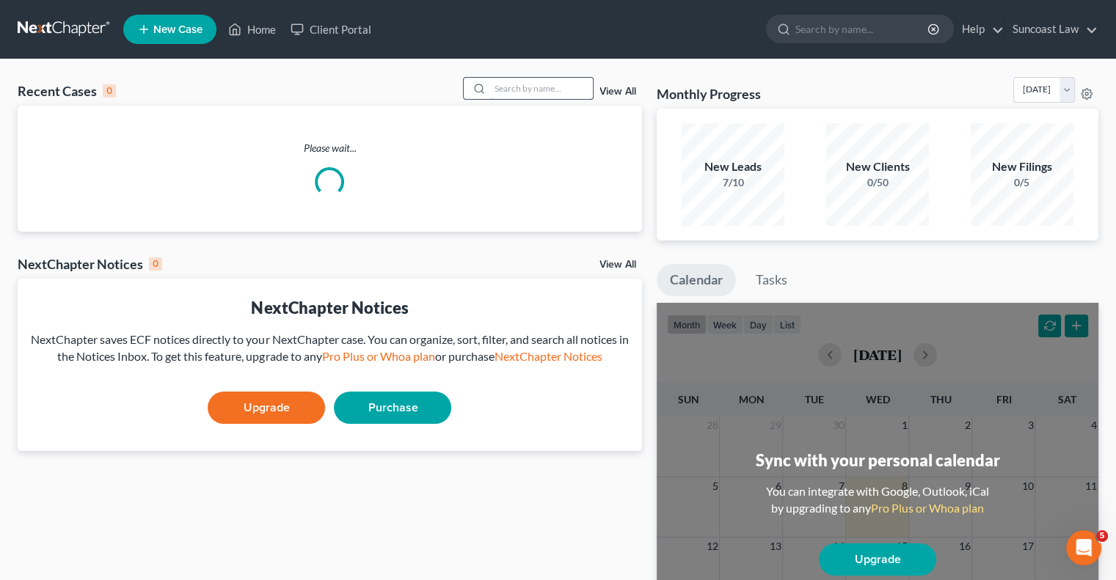
click at [549, 95] on input "search" at bounding box center [541, 88] width 103 height 21
type input "[PERSON_NAME]"
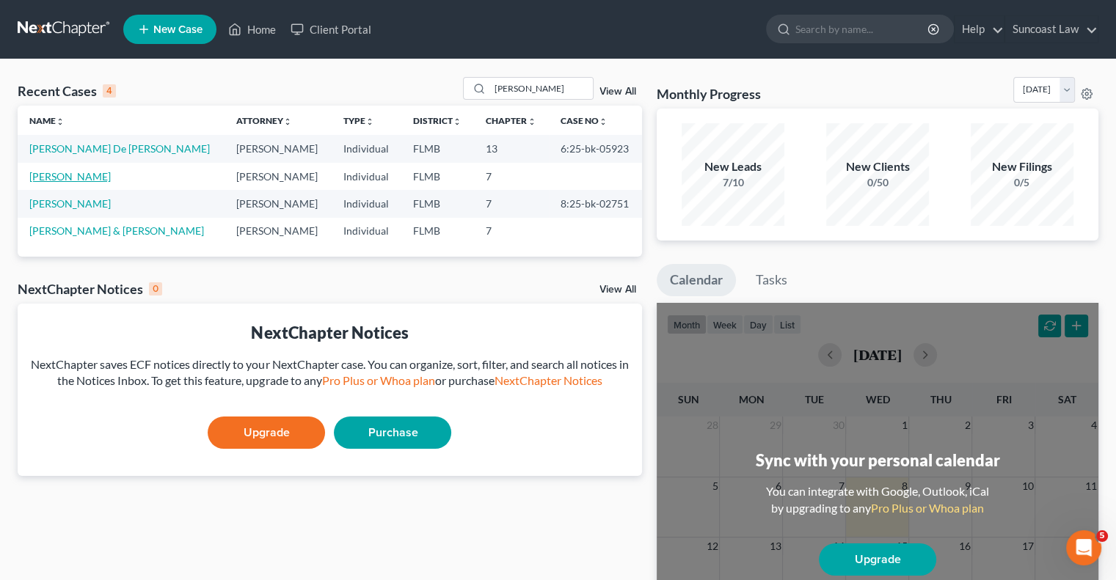
click at [55, 175] on link "[PERSON_NAME]" at bounding box center [69, 176] width 81 height 12
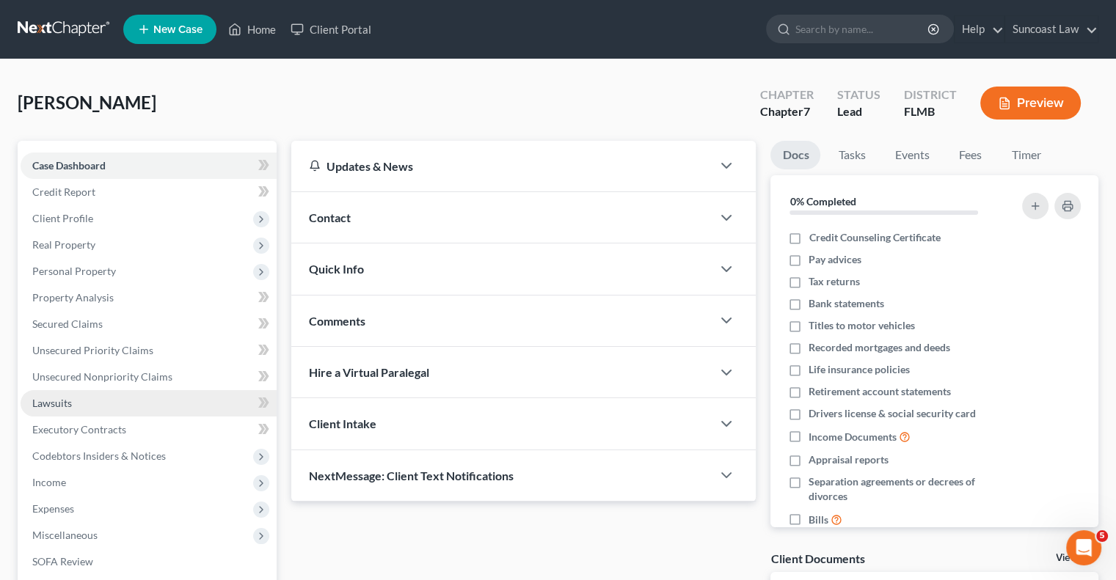
click at [73, 401] on link "Lawsuits" at bounding box center [149, 403] width 256 height 26
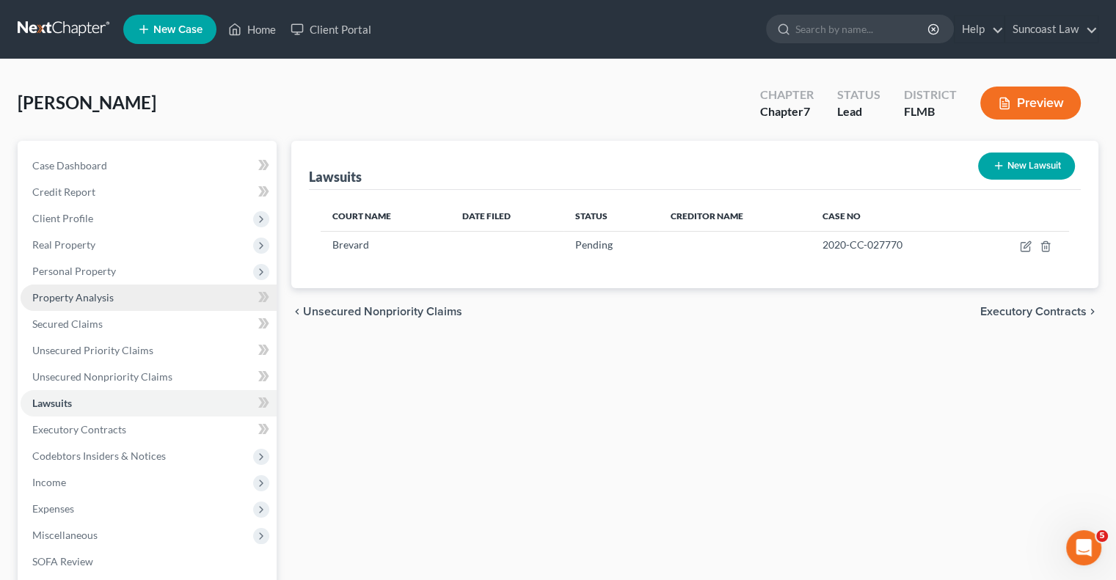
click at [91, 293] on span "Property Analysis" at bounding box center [72, 297] width 81 height 12
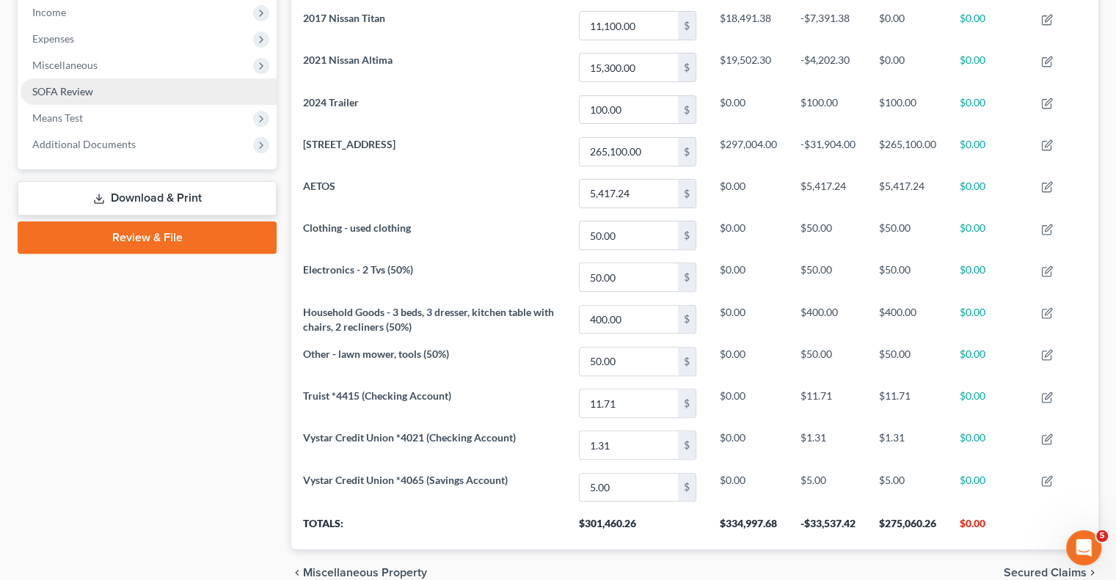
scroll to position [391, 0]
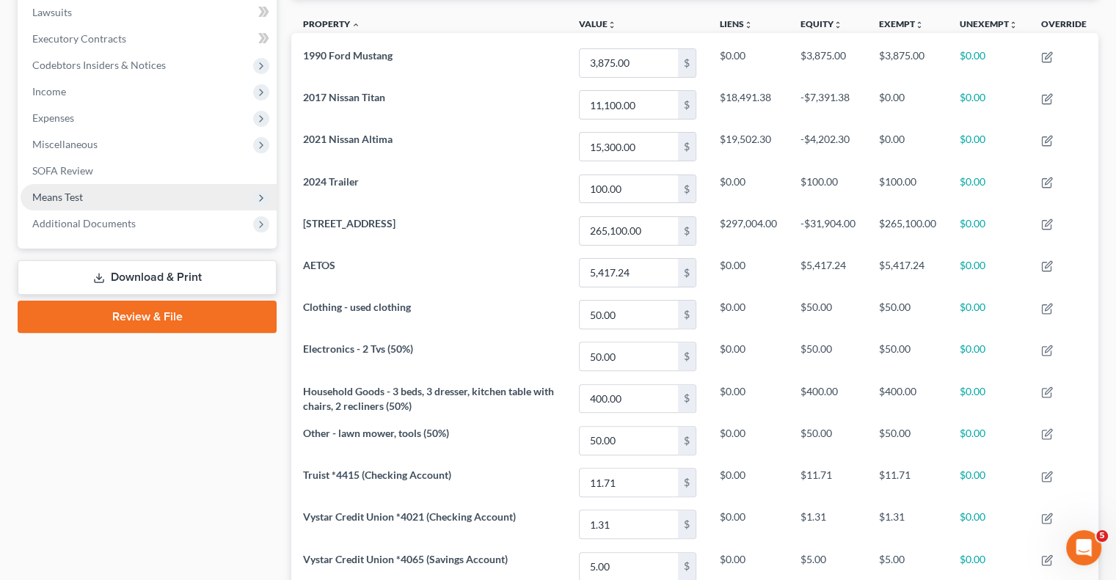
click at [82, 197] on span "Means Test" at bounding box center [57, 197] width 51 height 12
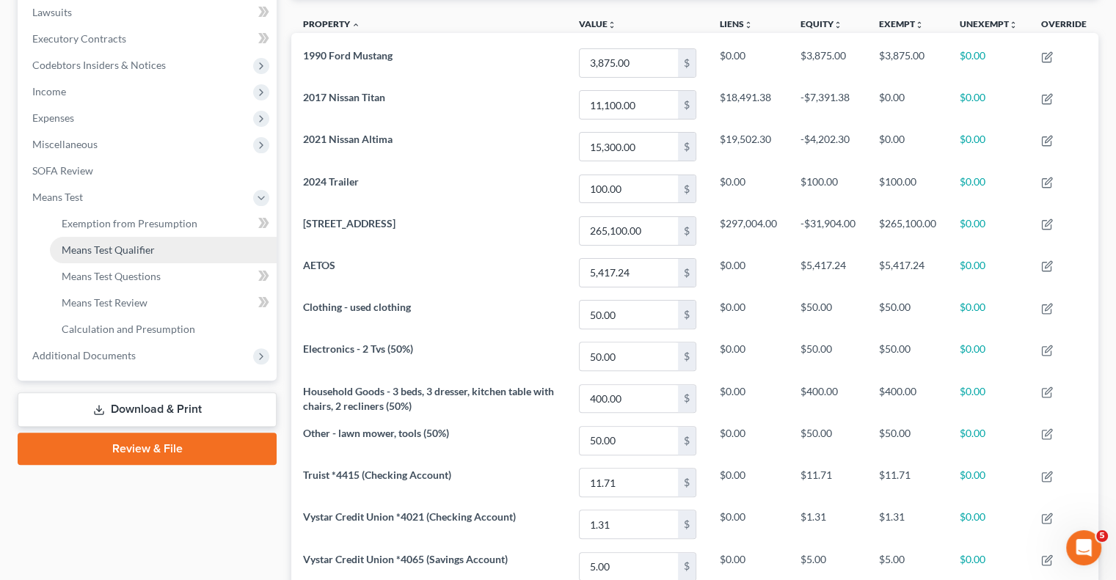
click at [140, 251] on span "Means Test Qualifier" at bounding box center [108, 250] width 93 height 12
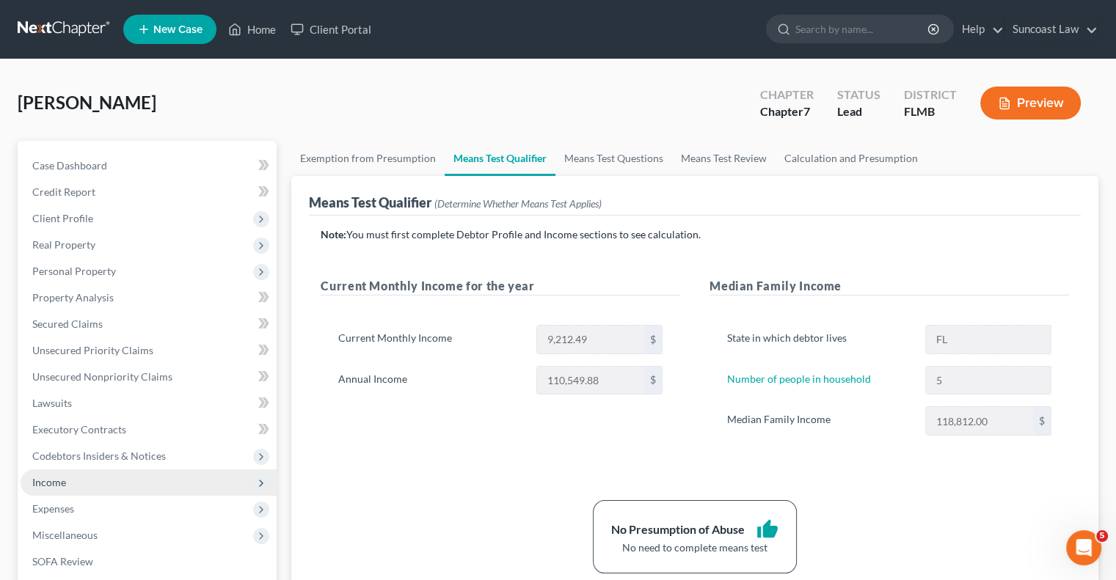
click at [73, 484] on span "Income" at bounding box center [149, 483] width 256 height 26
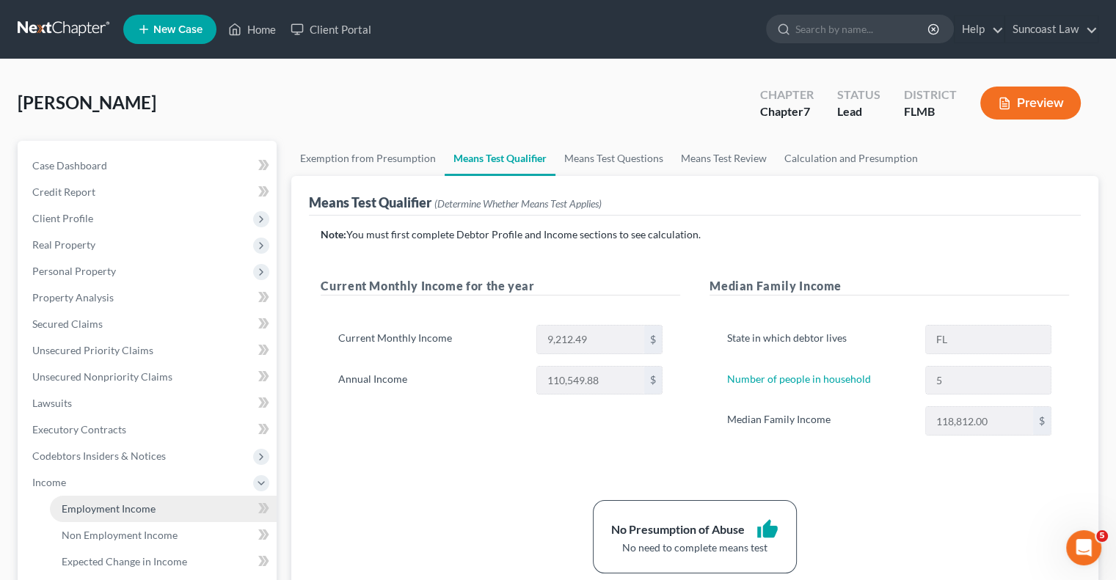
click at [126, 511] on span "Employment Income" at bounding box center [109, 509] width 94 height 12
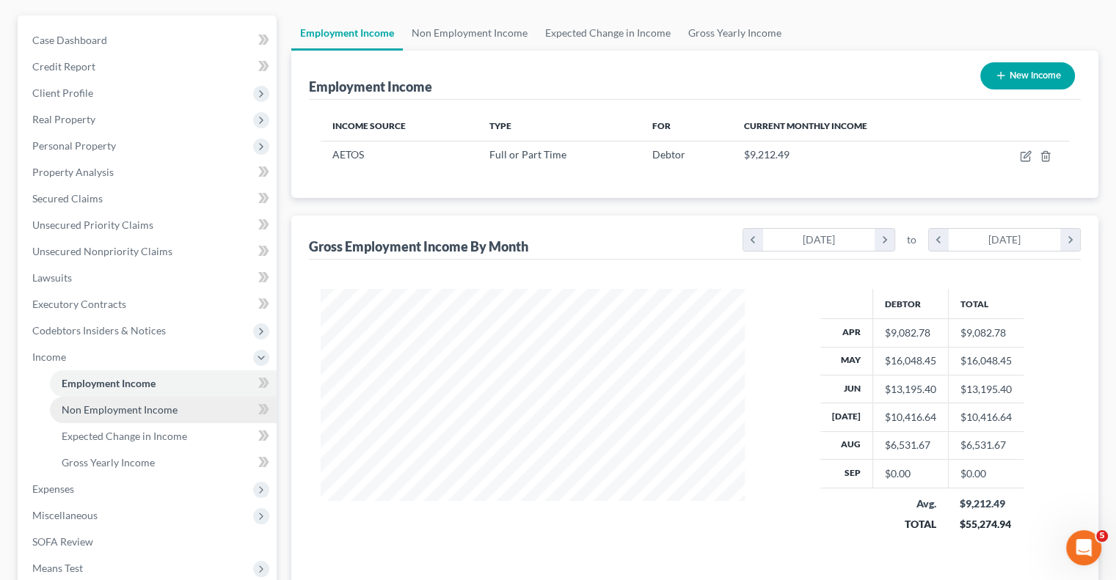
scroll to position [147, 0]
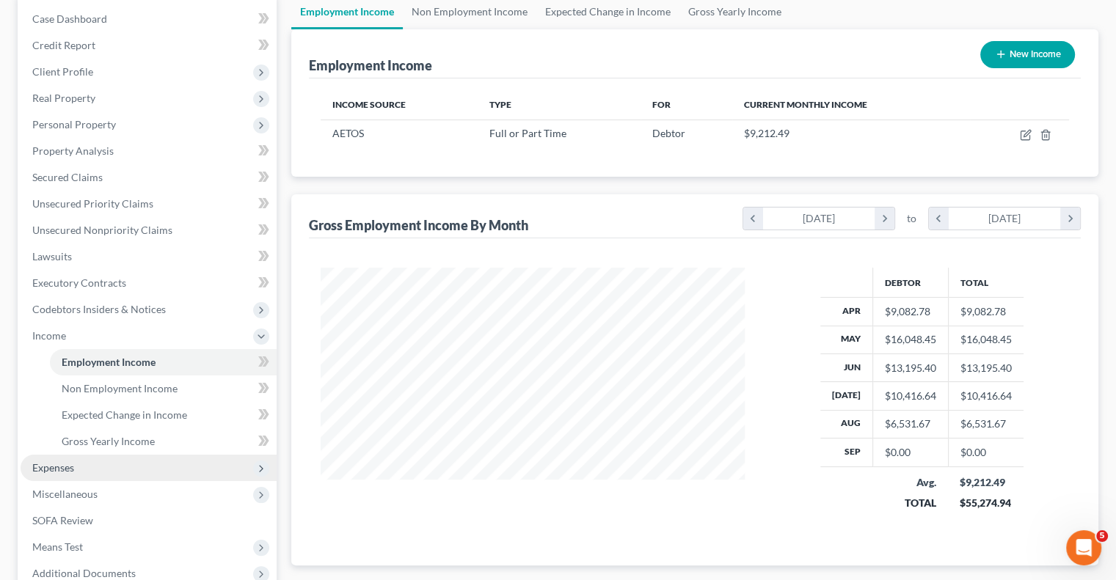
click at [81, 470] on span "Expenses" at bounding box center [149, 468] width 256 height 26
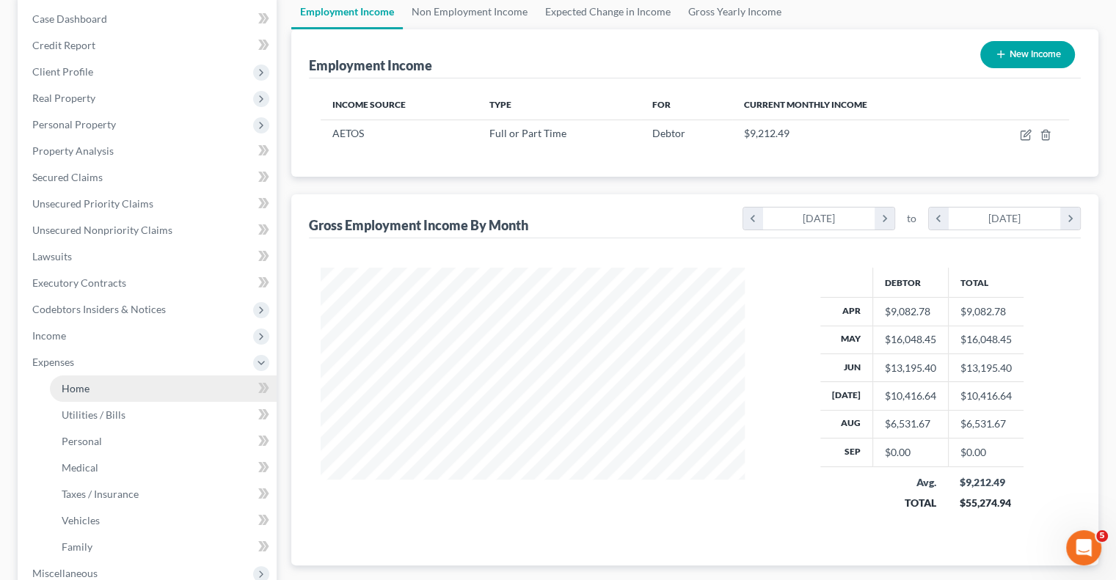
click at [78, 389] on span "Home" at bounding box center [76, 388] width 28 height 12
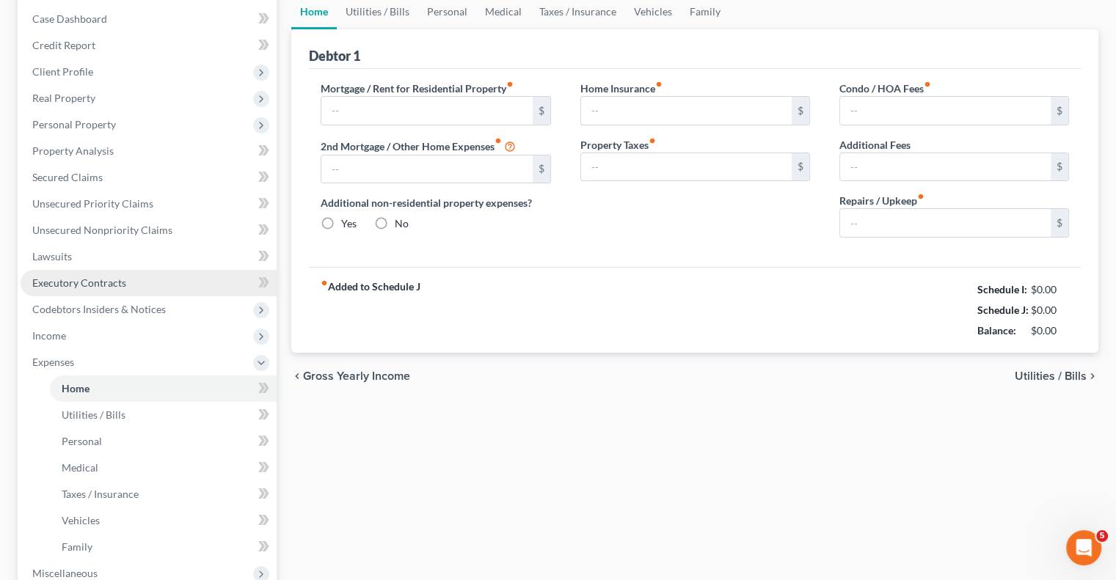
type input "2,571.00"
type input "0.00"
radio input "true"
type input "0.00"
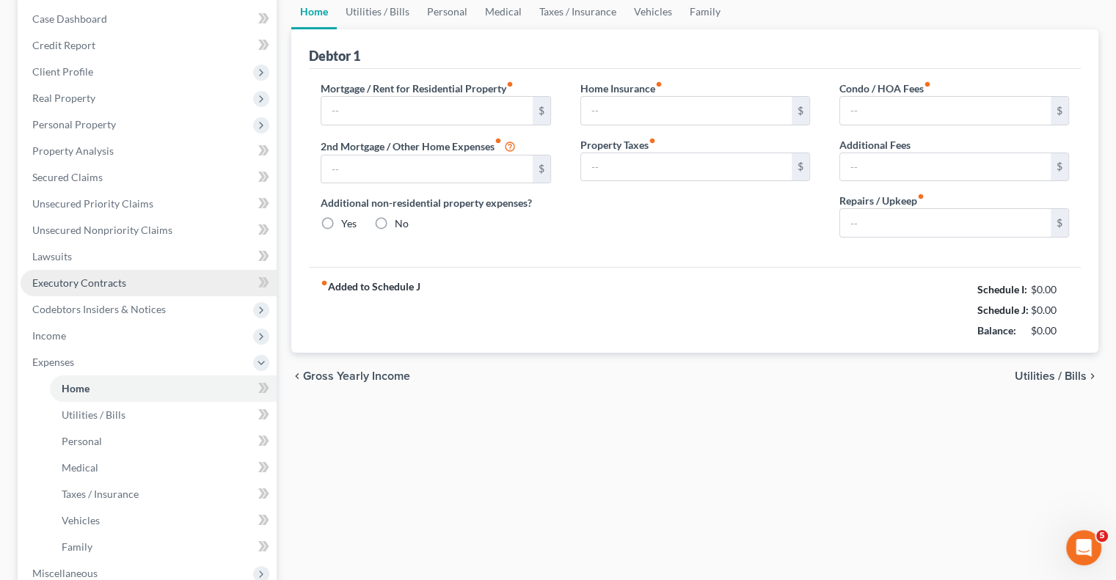
type input "0.00"
type input "200.00"
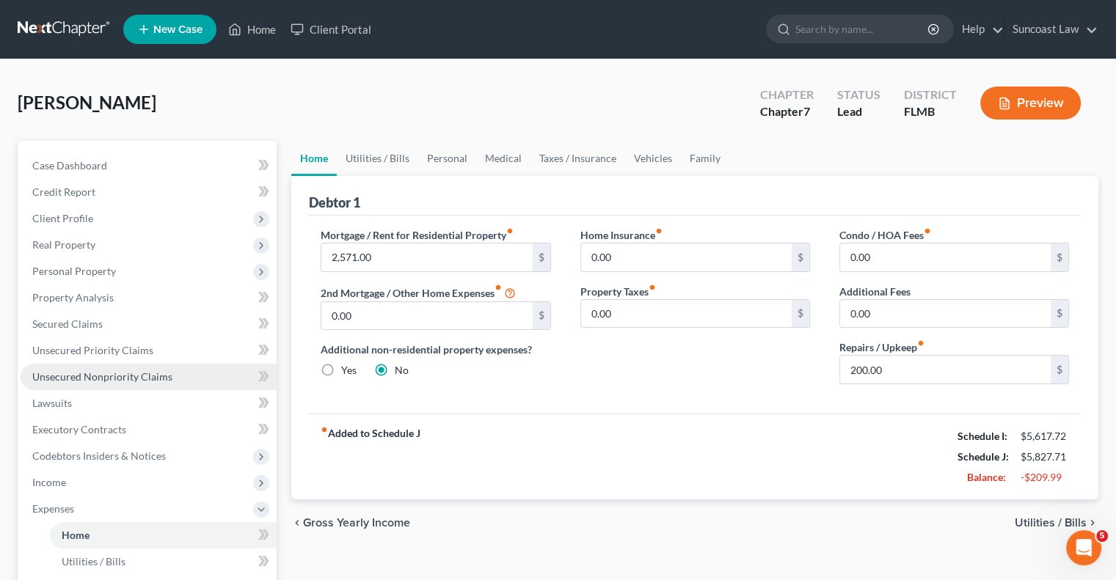
click at [127, 382] on span "Unsecured Nonpriority Claims" at bounding box center [102, 377] width 140 height 12
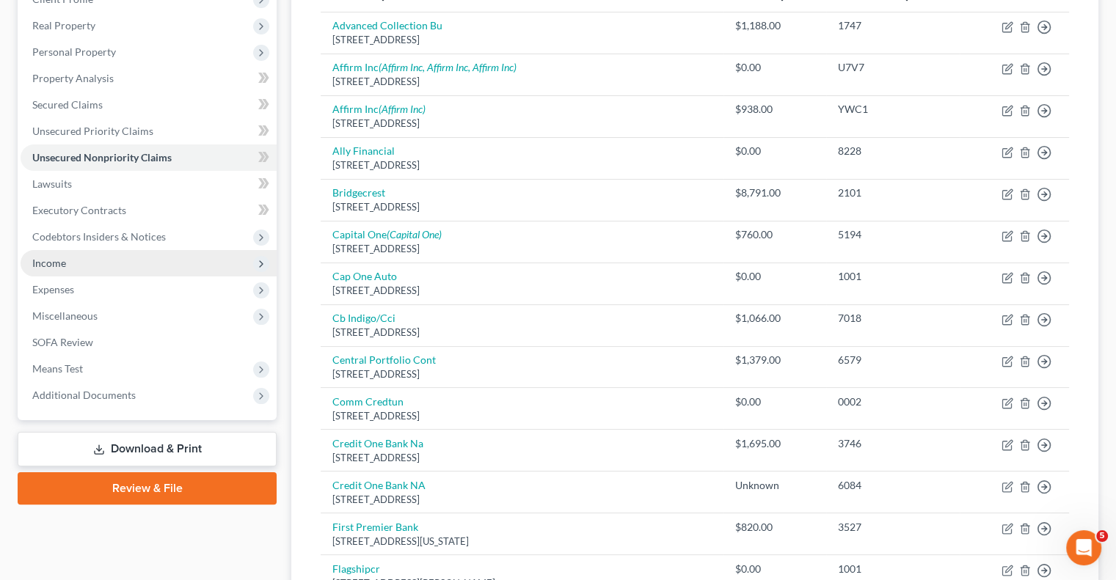
scroll to position [220, 0]
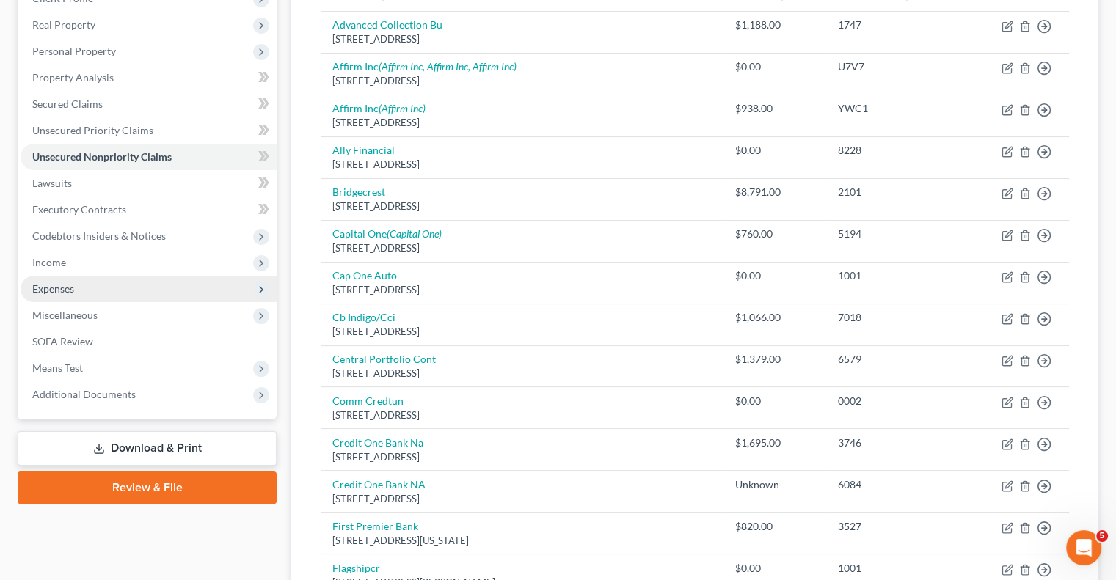
drag, startPoint x: 59, startPoint y: 258, endPoint x: 122, endPoint y: 293, distance: 71.9
click at [59, 258] on span "Income" at bounding box center [49, 262] width 34 height 12
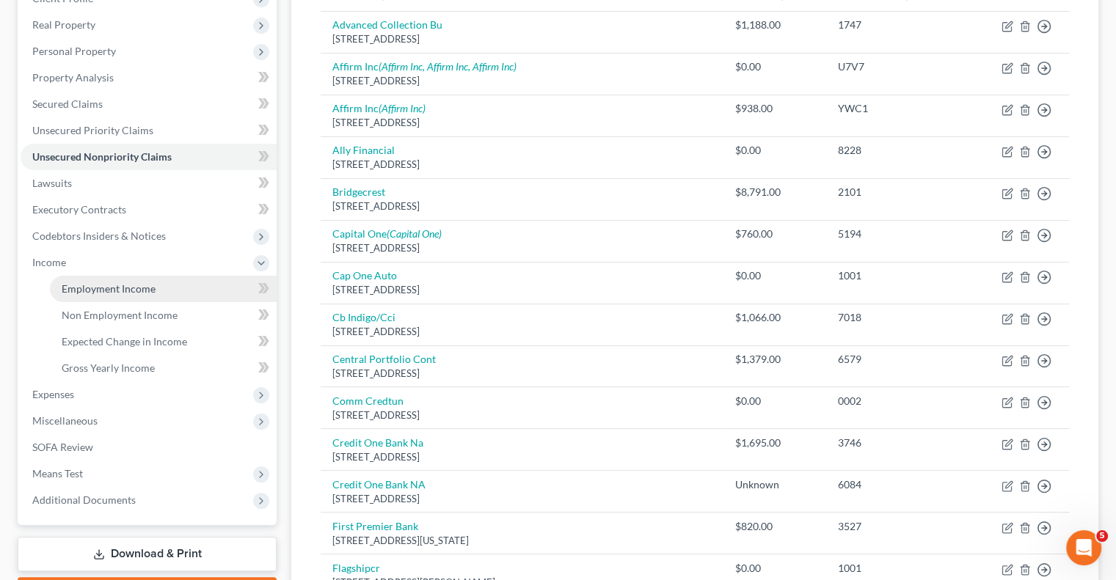
click at [103, 296] on link "Employment Income" at bounding box center [163, 289] width 227 height 26
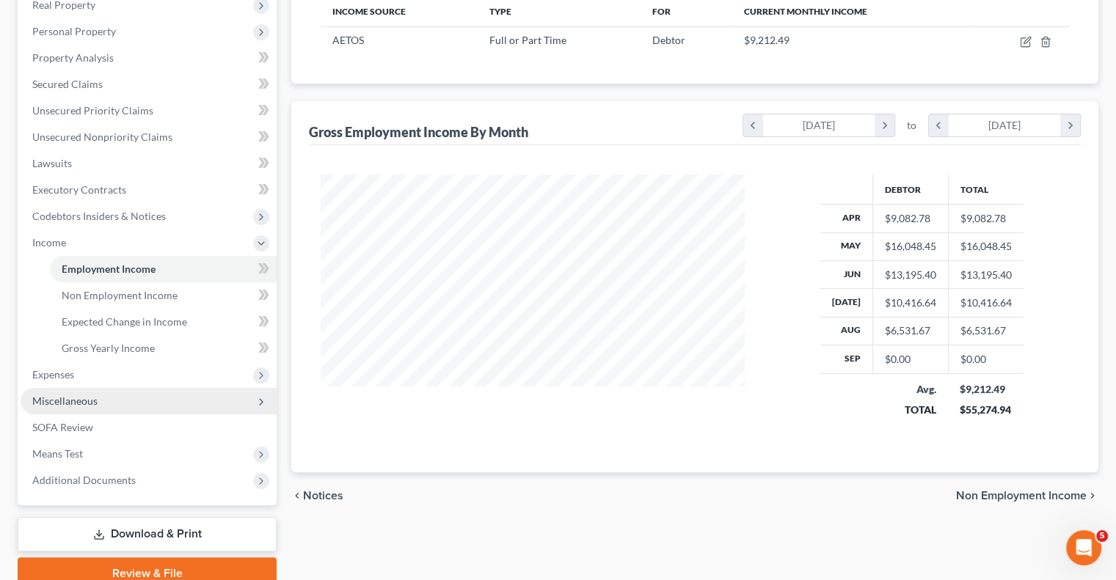
scroll to position [304, 0]
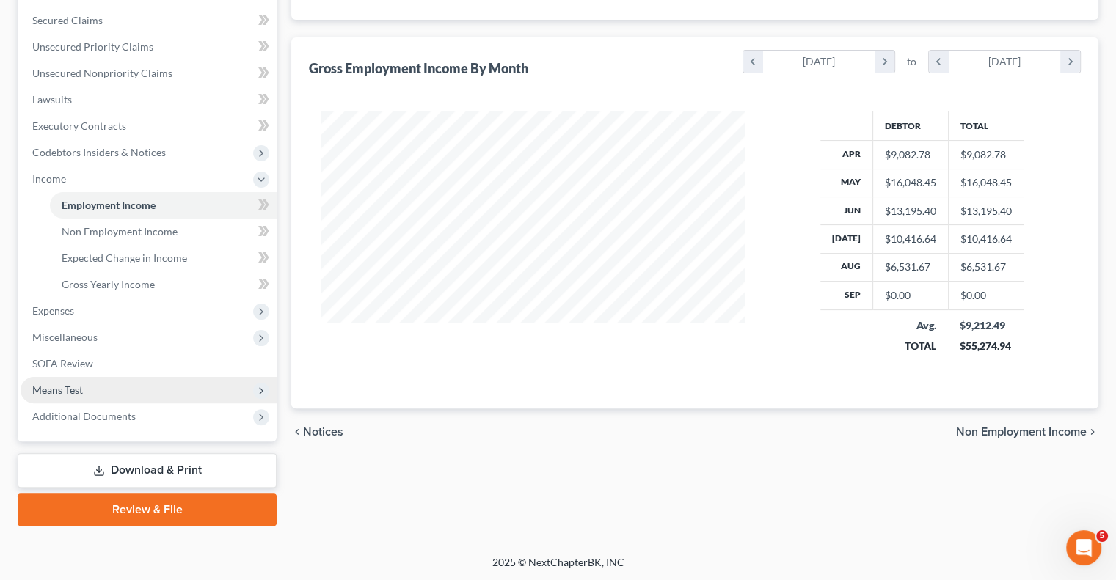
drag, startPoint x: 85, startPoint y: 392, endPoint x: 92, endPoint y: 396, distance: 8.6
click at [85, 392] on span "Means Test" at bounding box center [149, 390] width 256 height 26
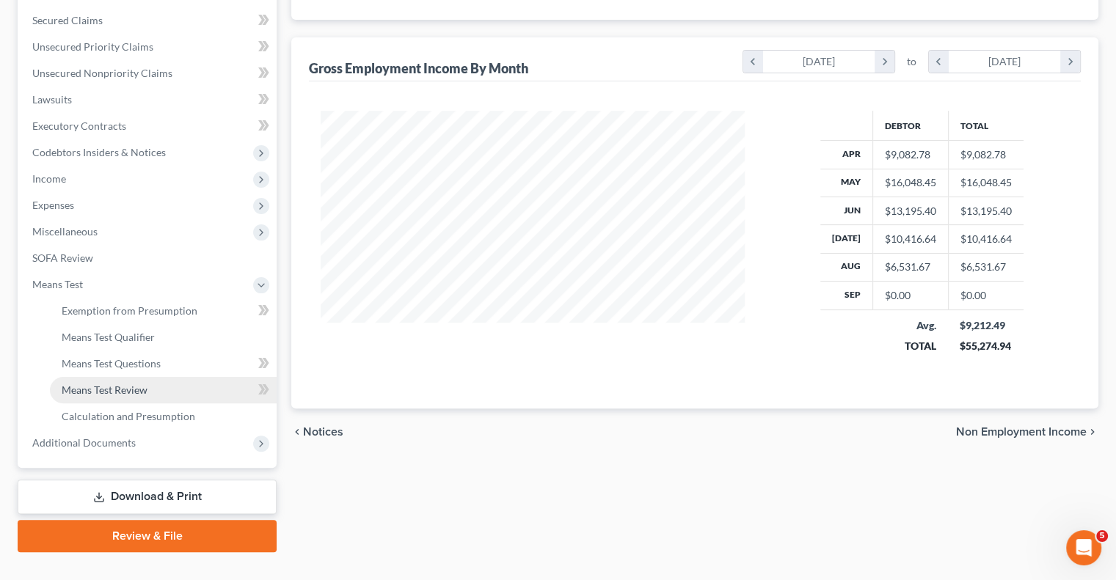
click at [153, 384] on link "Means Test Review" at bounding box center [163, 390] width 227 height 26
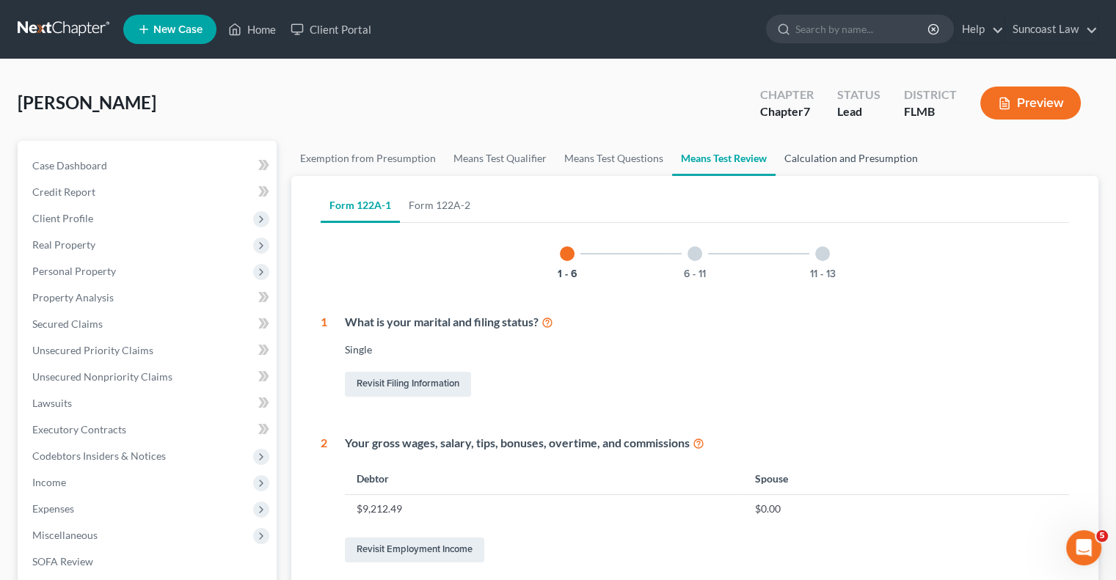
click at [828, 162] on link "Calculation and Presumption" at bounding box center [851, 158] width 151 height 35
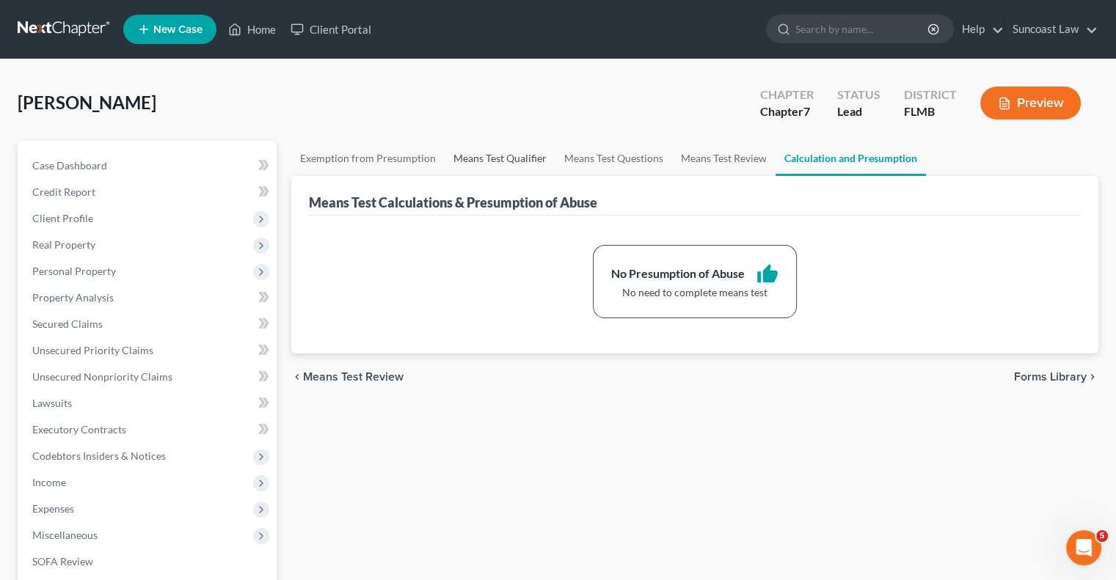
click at [522, 154] on link "Means Test Qualifier" at bounding box center [500, 158] width 111 height 35
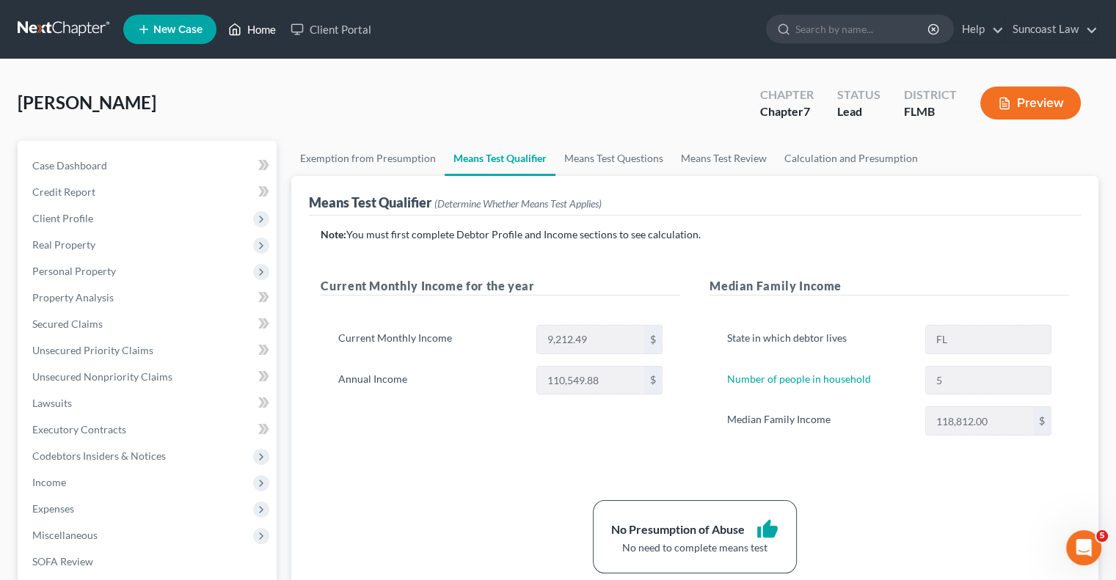
click at [270, 23] on link "Home" at bounding box center [252, 29] width 62 height 26
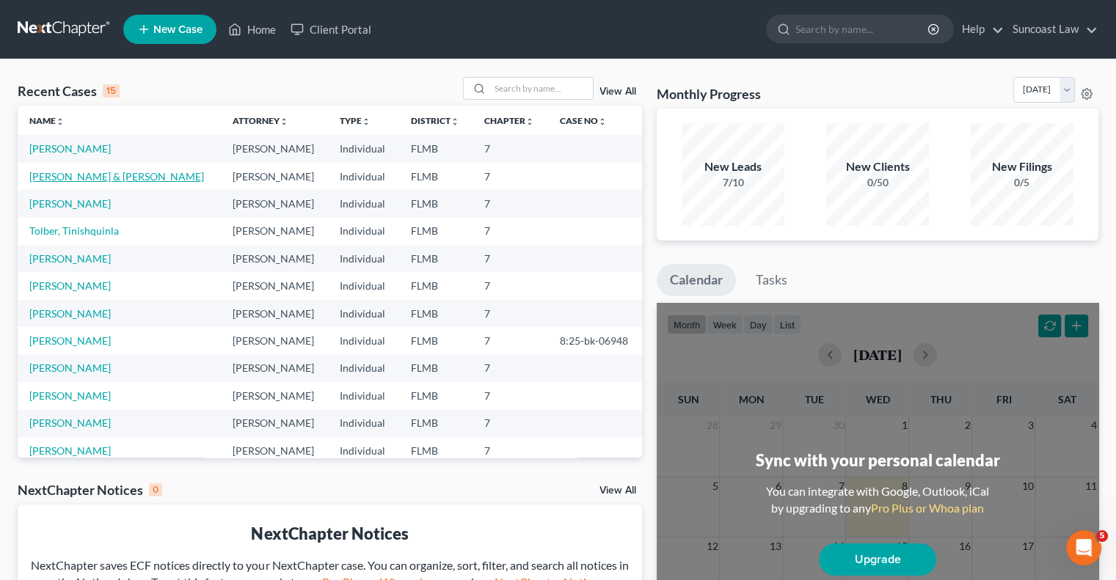
click at [101, 176] on link "[PERSON_NAME] & [PERSON_NAME]" at bounding box center [116, 176] width 175 height 12
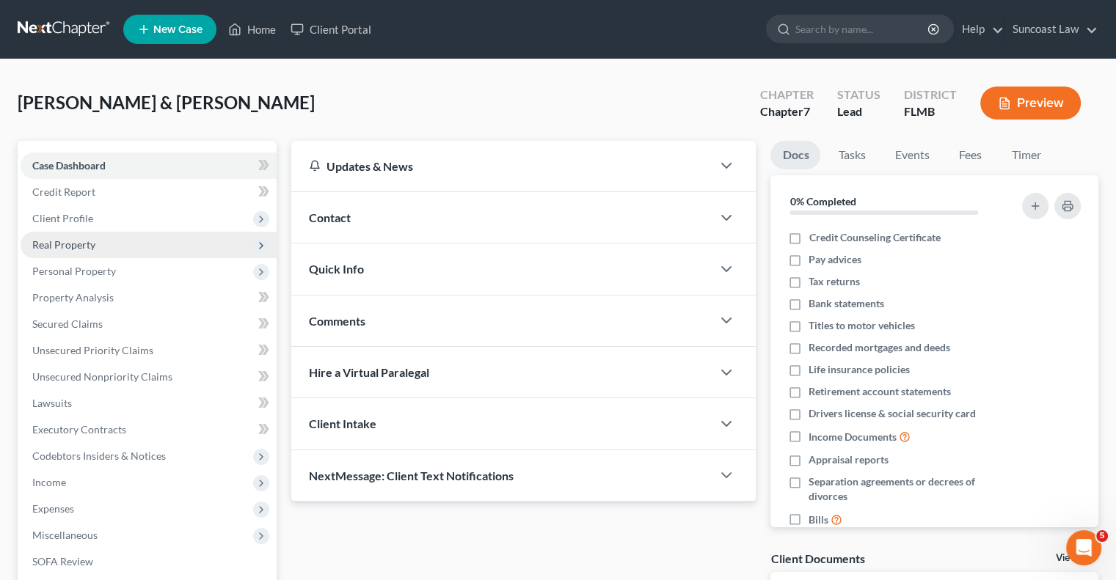
click at [91, 242] on span "Real Property" at bounding box center [63, 244] width 63 height 12
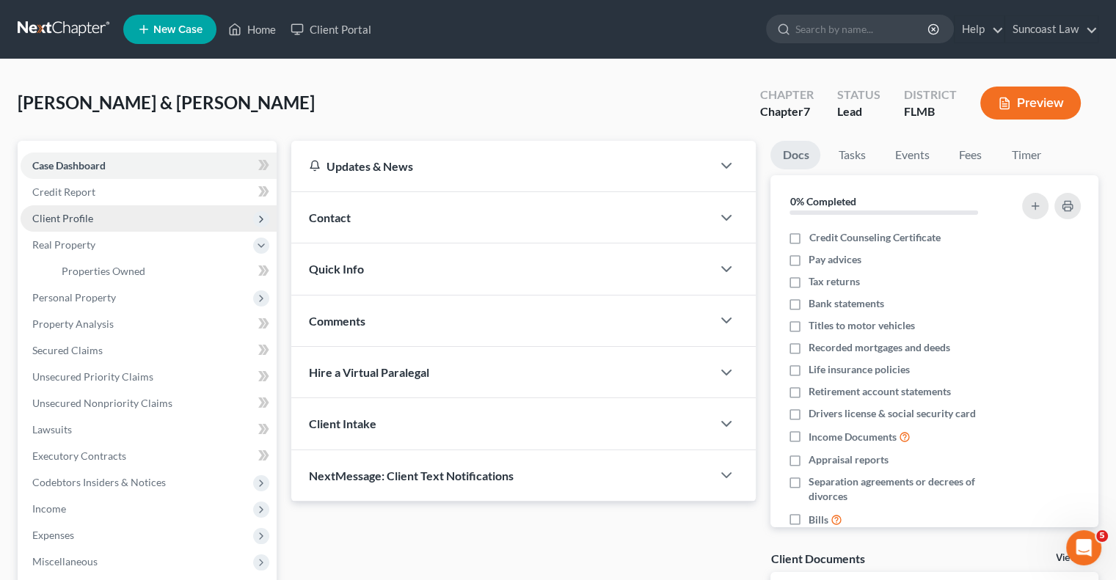
click at [81, 222] on span "Client Profile" at bounding box center [62, 218] width 61 height 12
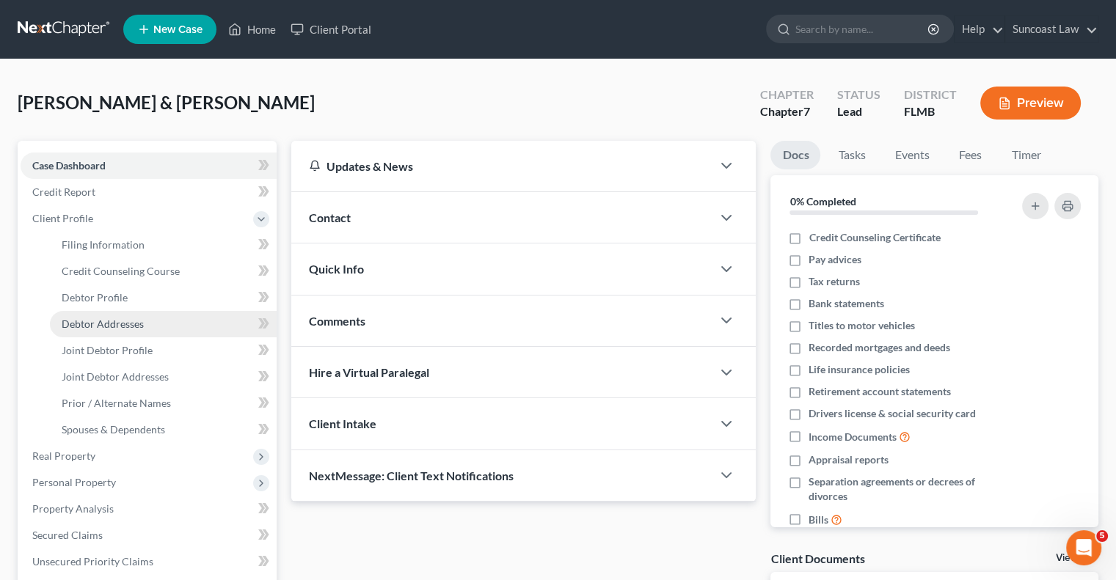
click at [123, 326] on span "Debtor Addresses" at bounding box center [103, 324] width 82 height 12
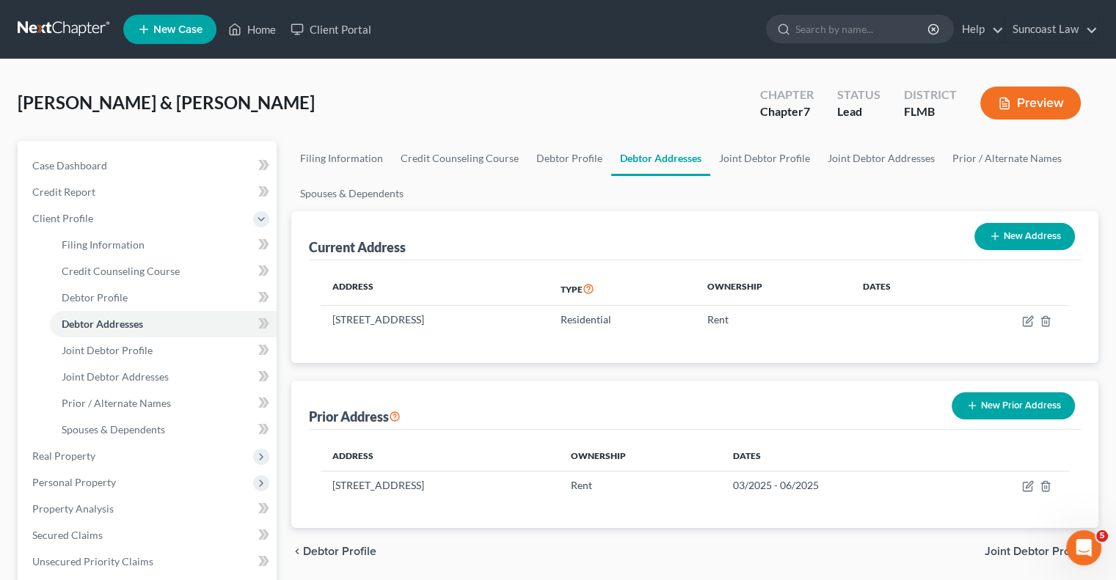
click at [1018, 404] on button "New Prior Address" at bounding box center [1013, 406] width 123 height 27
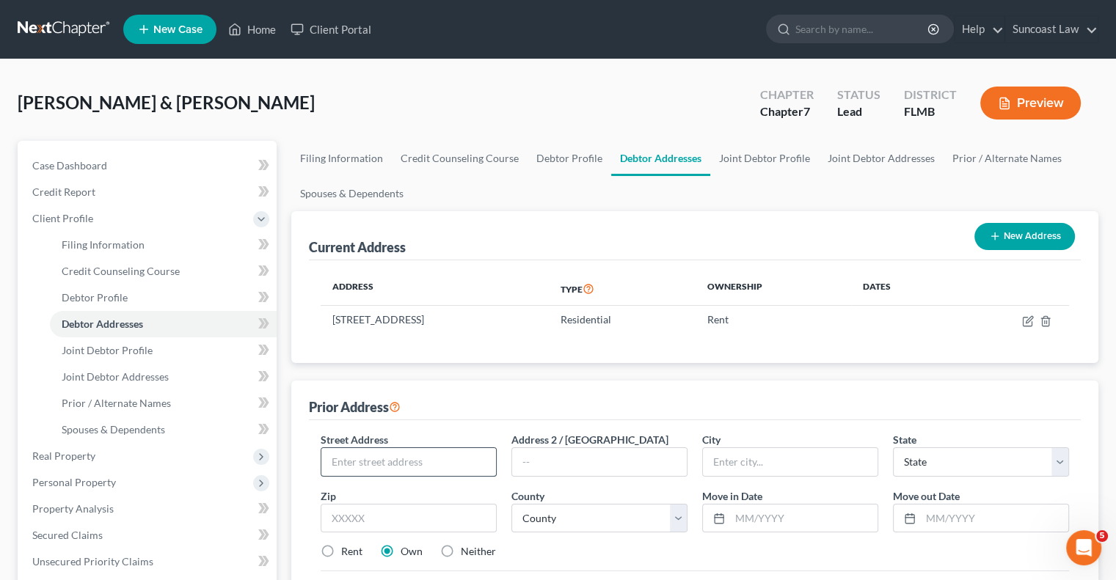
click at [429, 456] on input "text" at bounding box center [408, 462] width 175 height 28
paste input "[STREET_ADDRESS]"
type input "[STREET_ADDRESS]"
click at [426, 519] on input "text" at bounding box center [409, 518] width 176 height 29
click at [771, 519] on input "text" at bounding box center [803, 519] width 147 height 28
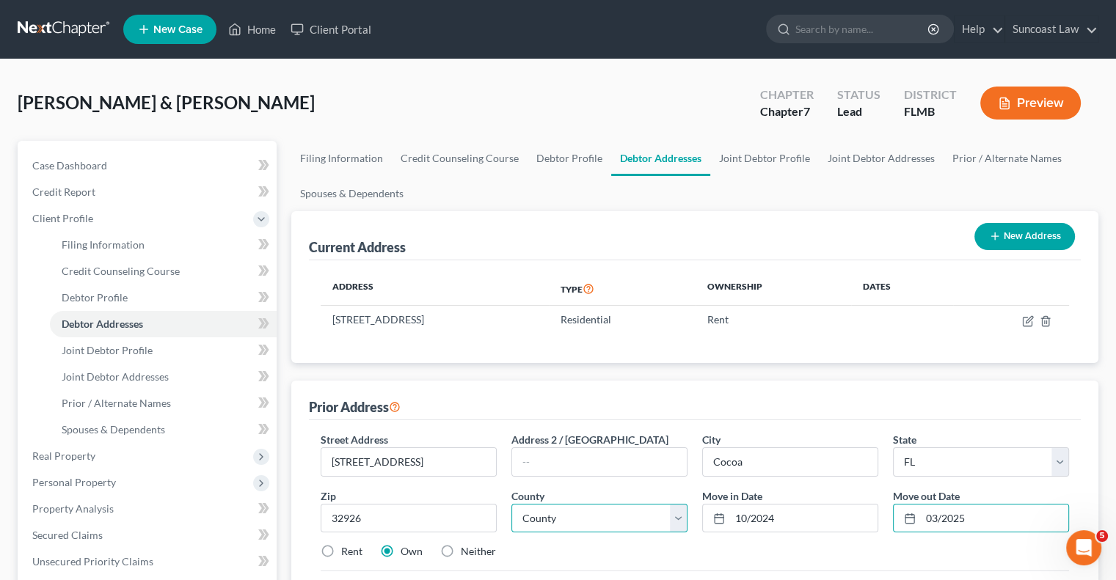
click at [599, 511] on select "County [GEOGRAPHIC_DATA] [GEOGRAPHIC_DATA] [GEOGRAPHIC_DATA] [GEOGRAPHIC_DATA] …" at bounding box center [599, 518] width 176 height 29
click at [511, 504] on select "County [GEOGRAPHIC_DATA] [GEOGRAPHIC_DATA] [GEOGRAPHIC_DATA] [GEOGRAPHIC_DATA] …" at bounding box center [599, 518] width 176 height 29
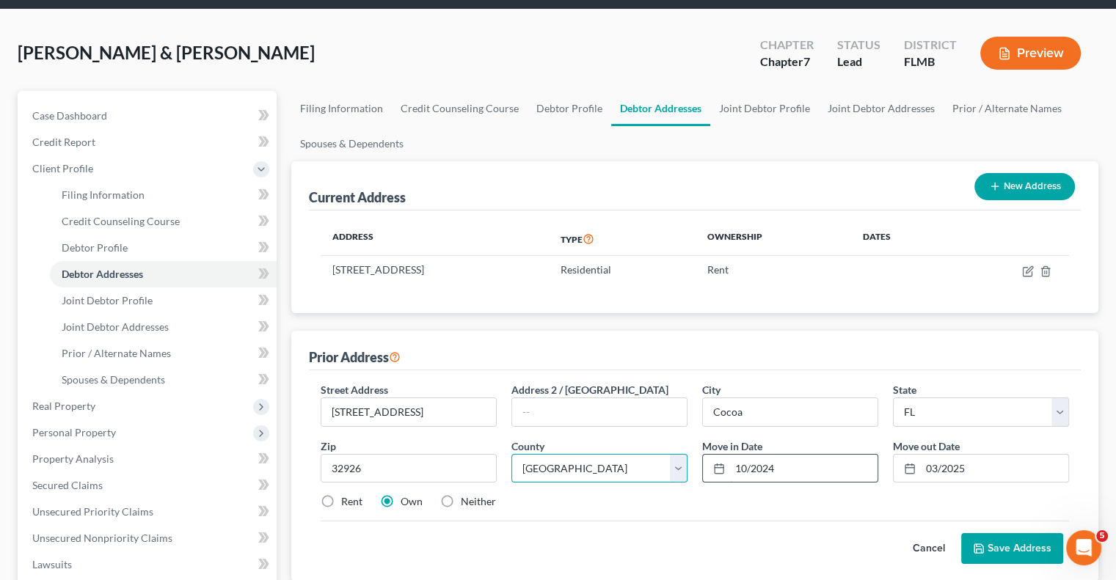
scroll to position [147, 0]
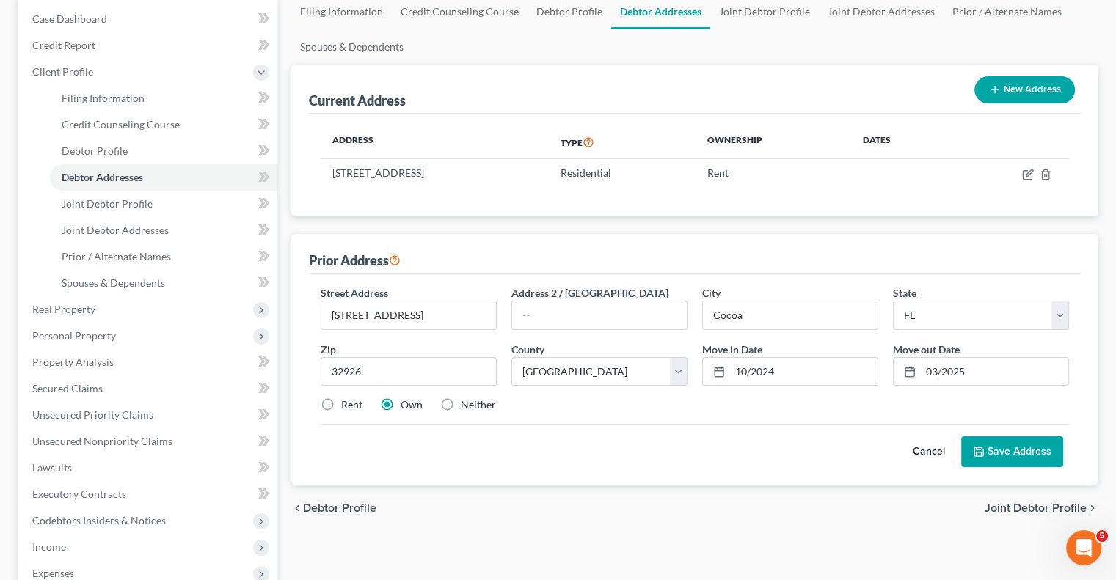
click at [341, 401] on label "Rent" at bounding box center [351, 405] width 21 height 15
click at [347, 401] on input "Rent" at bounding box center [352, 403] width 10 height 10
click at [1024, 444] on button "Save Address" at bounding box center [1012, 452] width 102 height 31
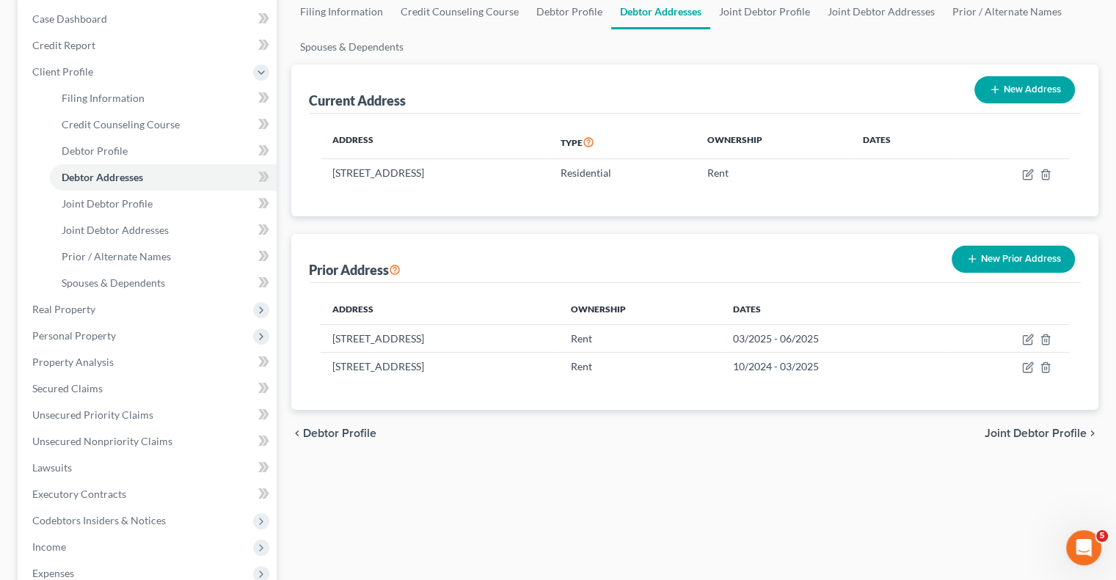
drag, startPoint x: 1017, startPoint y: 250, endPoint x: 982, endPoint y: 255, distance: 34.8
click at [1016, 250] on button "New Prior Address" at bounding box center [1013, 259] width 123 height 27
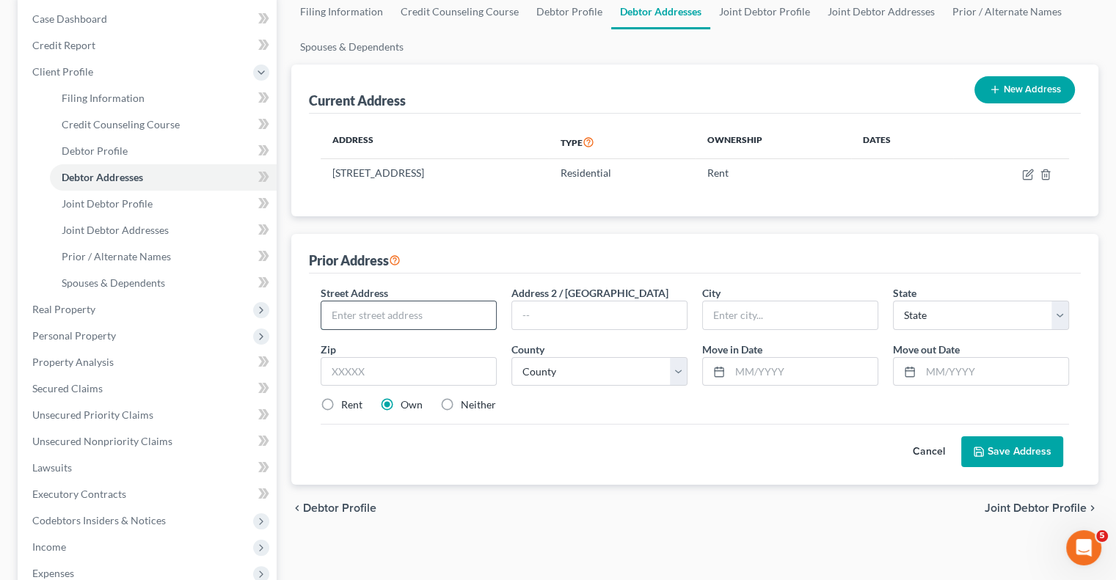
click at [398, 306] on input "text" at bounding box center [408, 316] width 175 height 28
paste input "[STREET_ADDRESS]"
click at [379, 372] on input "text" at bounding box center [409, 371] width 176 height 29
click at [602, 370] on select "County [GEOGRAPHIC_DATA] [GEOGRAPHIC_DATA] [GEOGRAPHIC_DATA] [GEOGRAPHIC_DATA] …" at bounding box center [599, 371] width 176 height 29
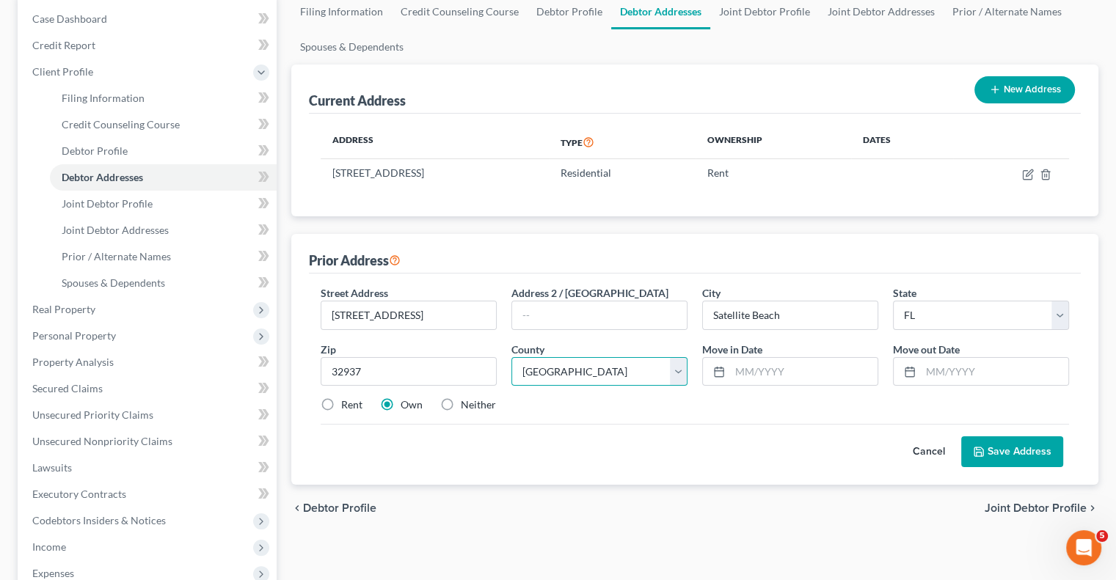
click at [511, 357] on select "County [GEOGRAPHIC_DATA] [GEOGRAPHIC_DATA] [GEOGRAPHIC_DATA] [GEOGRAPHIC_DATA] …" at bounding box center [599, 371] width 176 height 29
click at [341, 401] on label "Rent" at bounding box center [351, 405] width 21 height 15
click at [347, 401] on input "Rent" at bounding box center [352, 403] width 10 height 10
click at [839, 370] on input "text" at bounding box center [803, 372] width 147 height 28
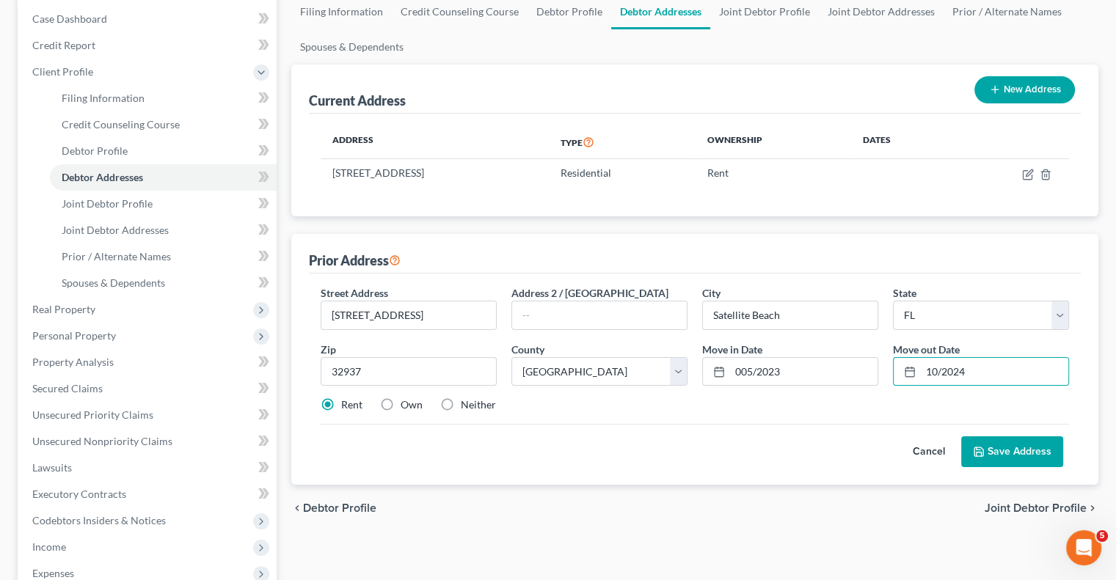
click at [1027, 458] on button "Save Address" at bounding box center [1012, 452] width 102 height 31
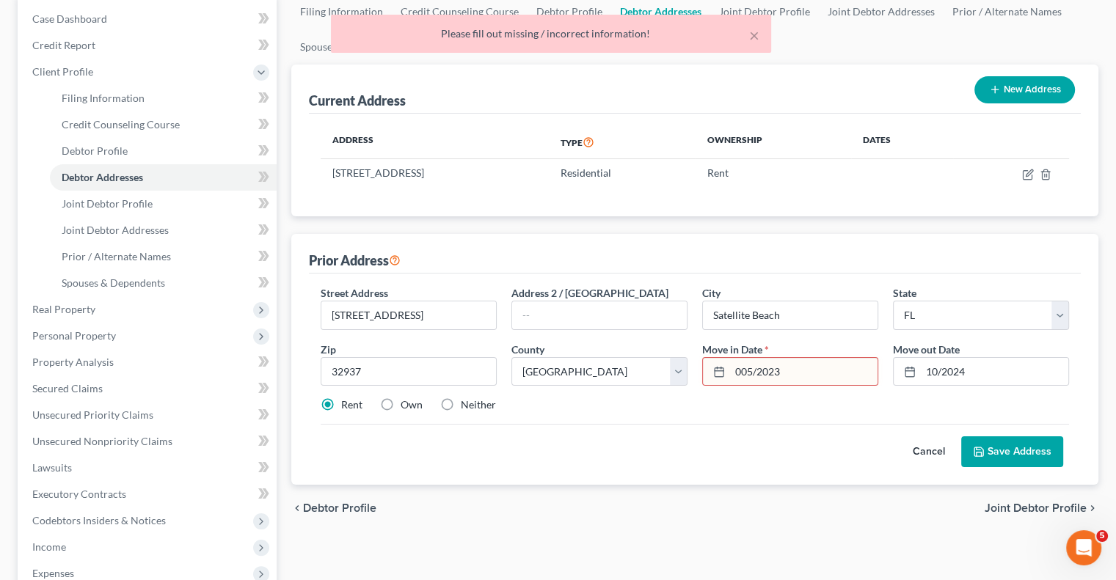
click at [745, 374] on input "005/2023" at bounding box center [803, 372] width 147 height 28
click at [1007, 457] on button "Save Address" at bounding box center [1012, 452] width 102 height 31
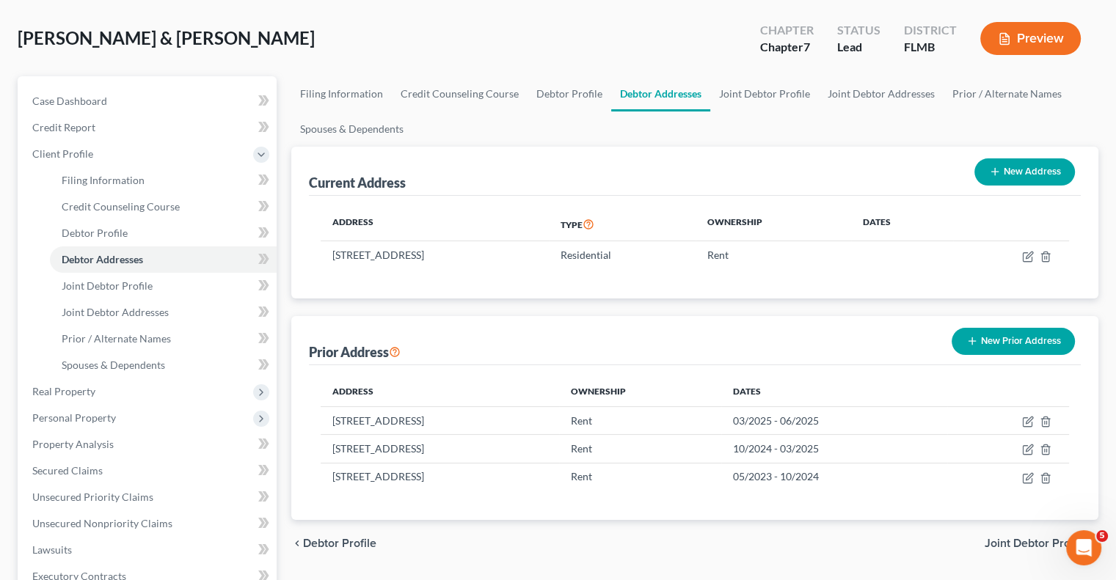
scroll to position [0, 0]
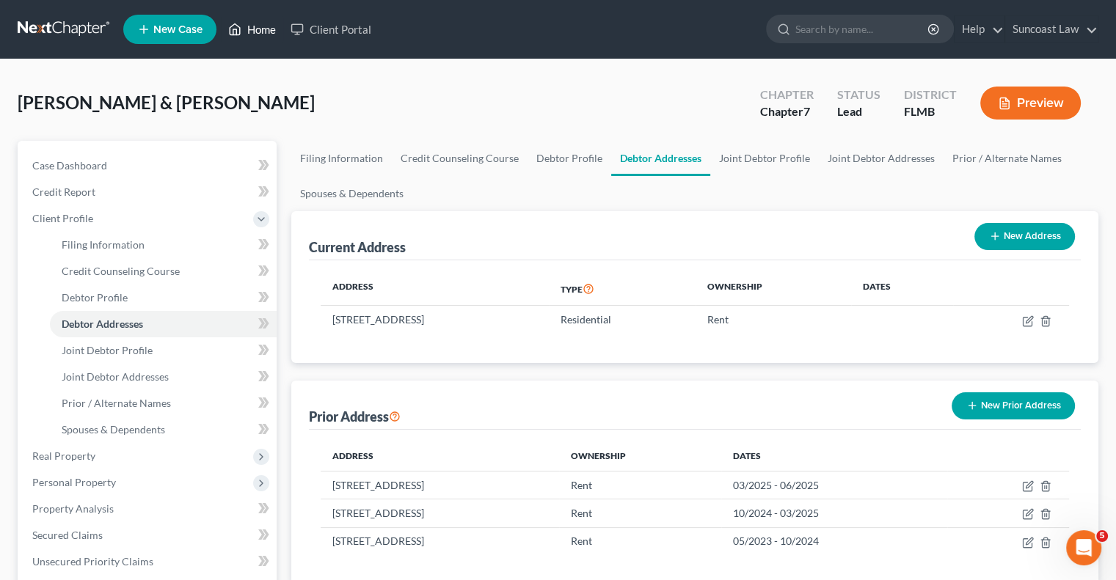
click at [255, 32] on link "Home" at bounding box center [252, 29] width 62 height 26
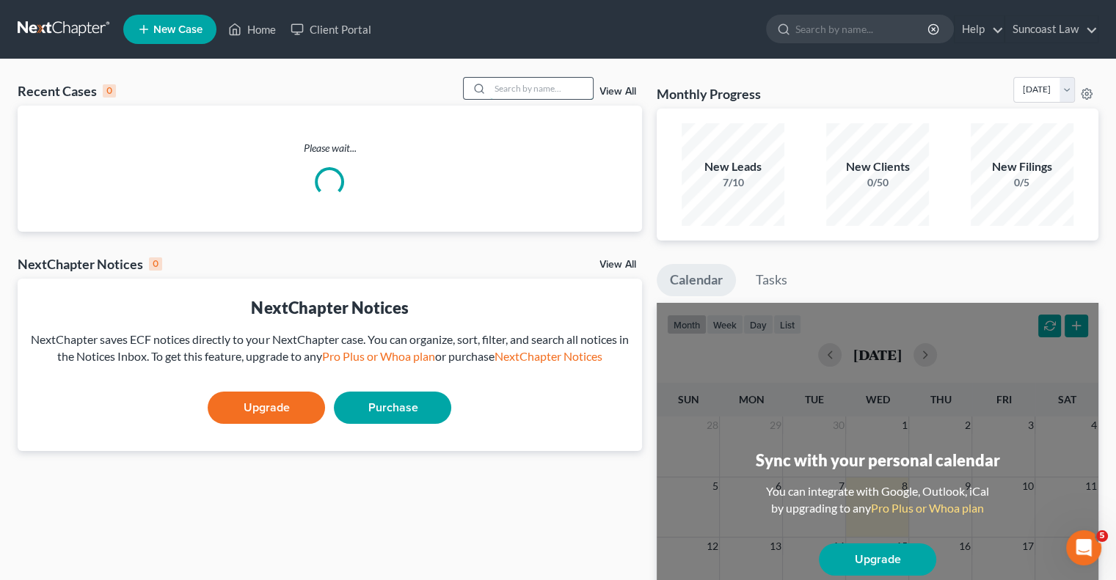
click at [539, 87] on input "search" at bounding box center [541, 88] width 103 height 21
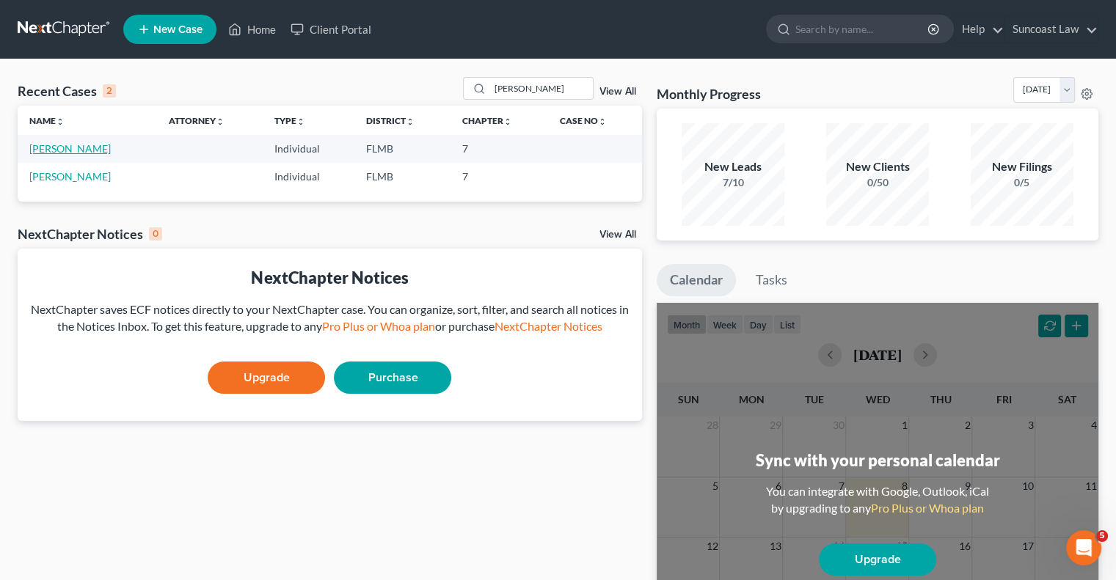
click at [90, 147] on link "[PERSON_NAME]" at bounding box center [69, 148] width 81 height 12
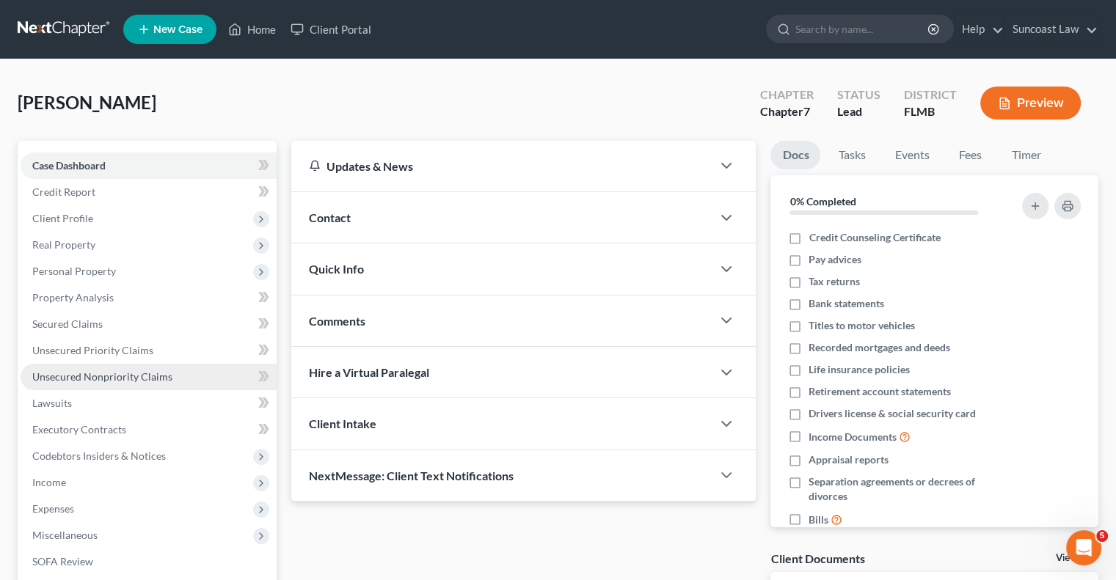
click at [122, 368] on link "Unsecured Nonpriority Claims" at bounding box center [149, 377] width 256 height 26
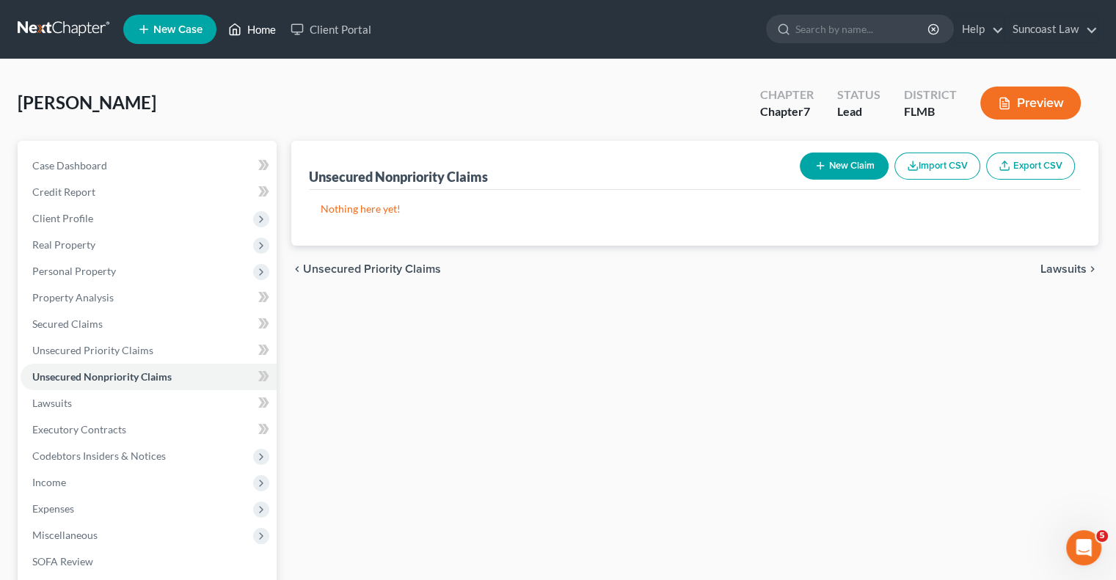
click at [257, 28] on link "Home" at bounding box center [252, 29] width 62 height 26
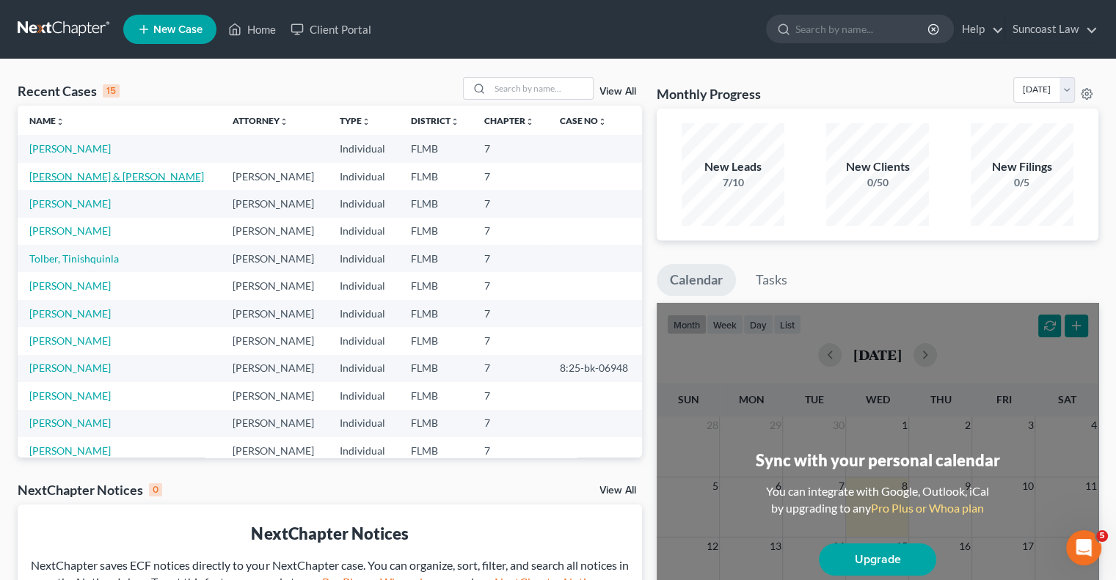
click at [97, 178] on link "[PERSON_NAME] & [PERSON_NAME]" at bounding box center [116, 176] width 175 height 12
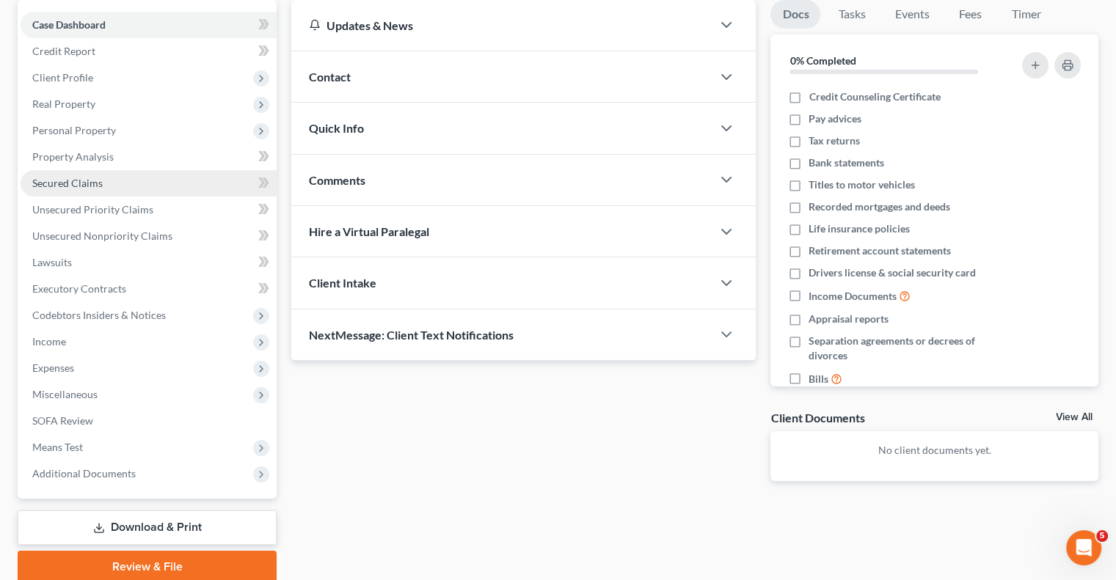
scroll to position [198, 0]
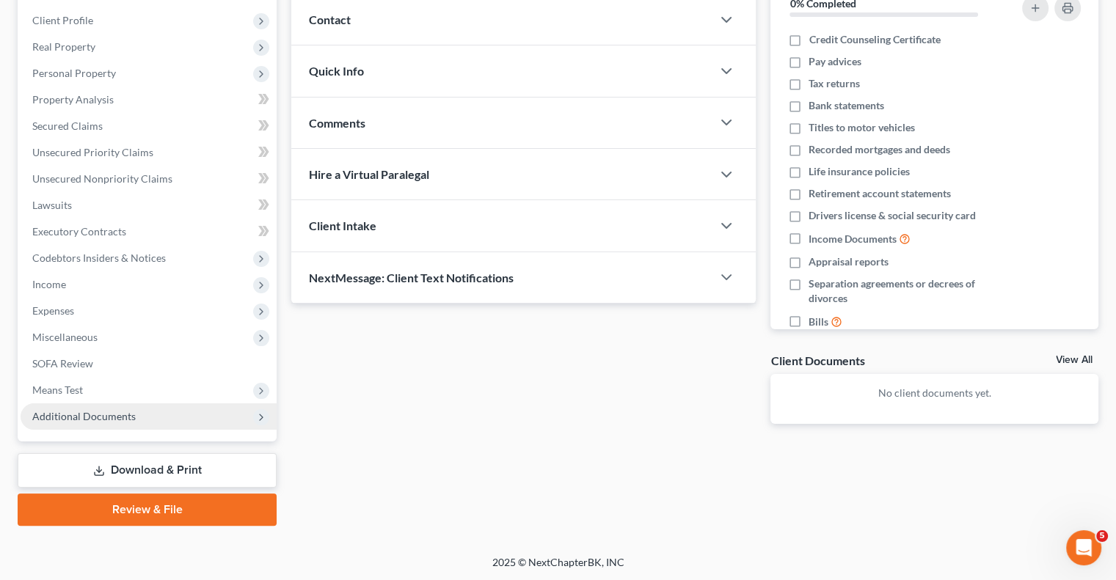
click at [100, 417] on span "Additional Documents" at bounding box center [83, 416] width 103 height 12
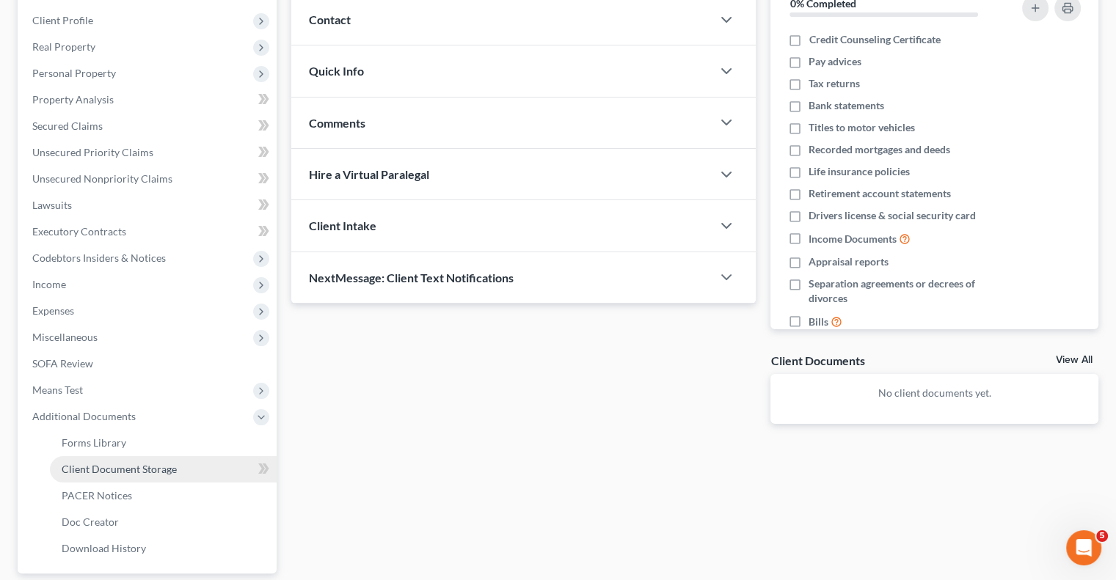
click at [167, 464] on span "Client Document Storage" at bounding box center [119, 469] width 115 height 12
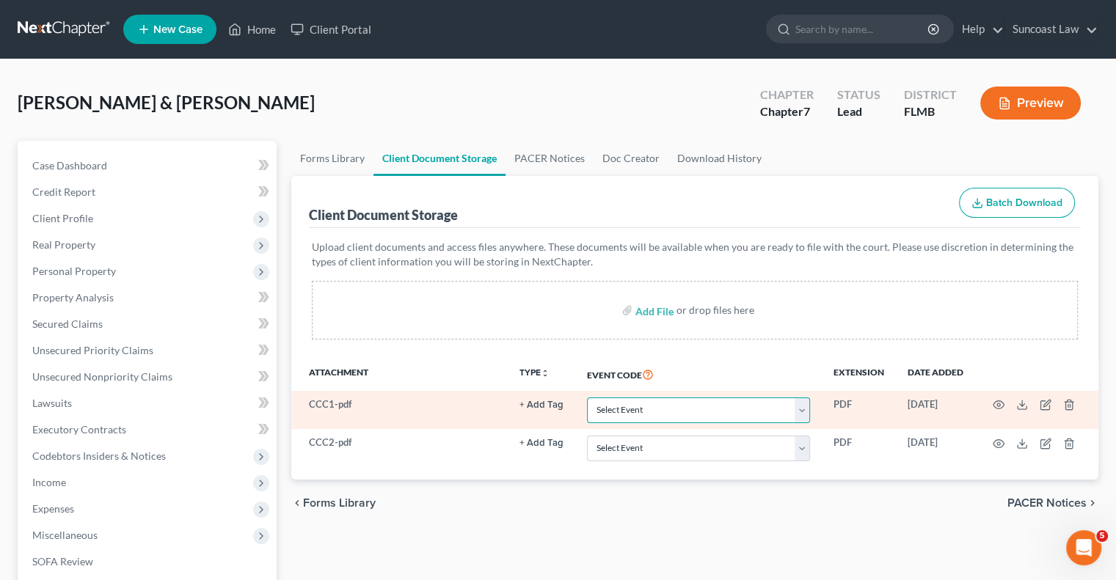
click at [643, 411] on select "Select Event 20 Largest Unsecured Creditors Amended Chapter 13 Plan Amended Cre…" at bounding box center [698, 411] width 223 height 26
click at [587, 398] on select "Select Event 20 Largest Unsecured Creditors Amended Chapter 13 Plan Amended Cre…" at bounding box center [698, 411] width 223 height 26
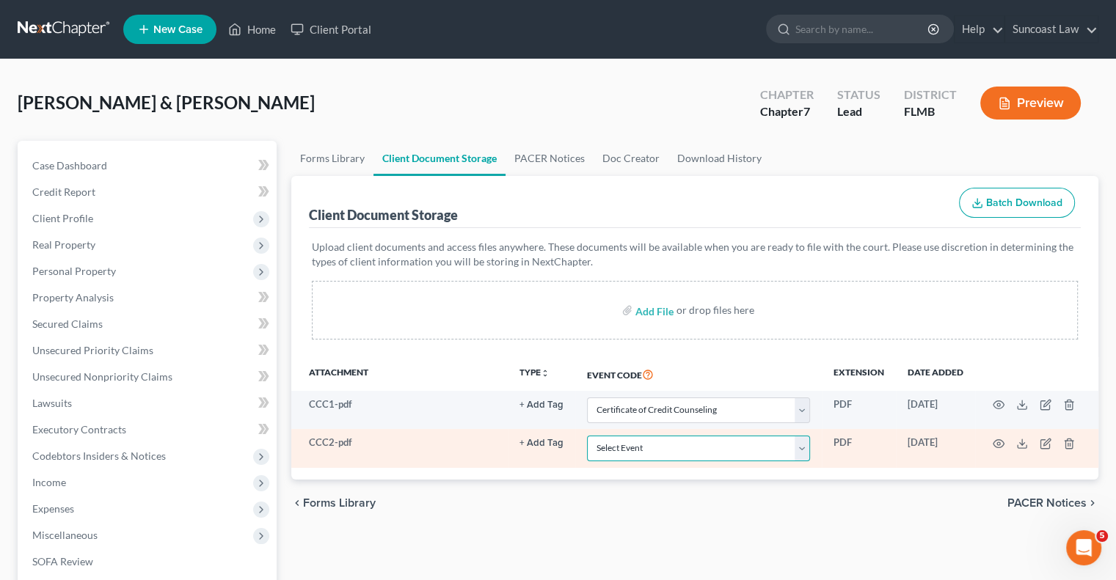
drag, startPoint x: 628, startPoint y: 452, endPoint x: 646, endPoint y: 459, distance: 19.1
click at [628, 452] on select "Select Event 20 Largest Unsecured Creditors Amended Chapter 13 Plan Amended Cre…" at bounding box center [698, 449] width 223 height 26
click at [587, 436] on select "Select Event 20 Largest Unsecured Creditors Amended Chapter 13 Plan Amended Cre…" at bounding box center [698, 449] width 223 height 26
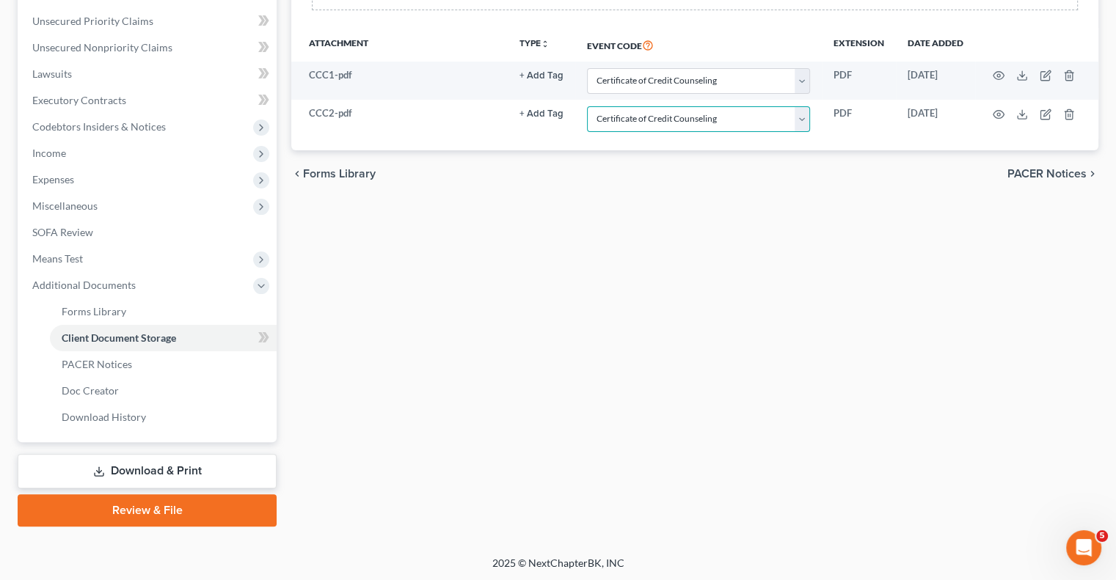
scroll to position [330, 0]
drag, startPoint x: 178, startPoint y: 504, endPoint x: 542, endPoint y: 509, distance: 364.0
click at [178, 505] on link "Review & File" at bounding box center [147, 510] width 259 height 32
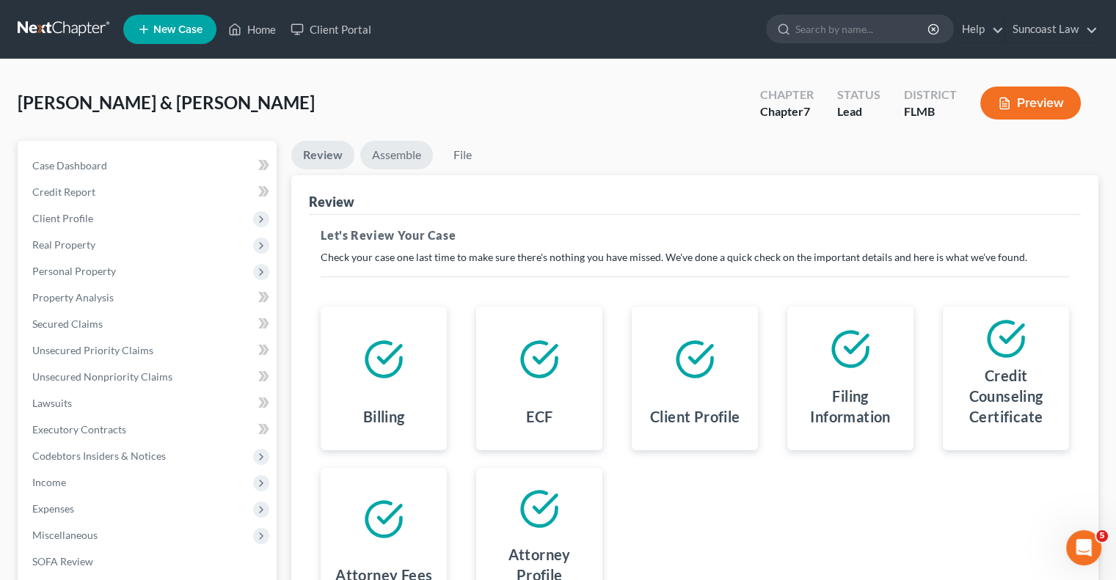
click at [411, 156] on link "Assemble" at bounding box center [396, 155] width 73 height 29
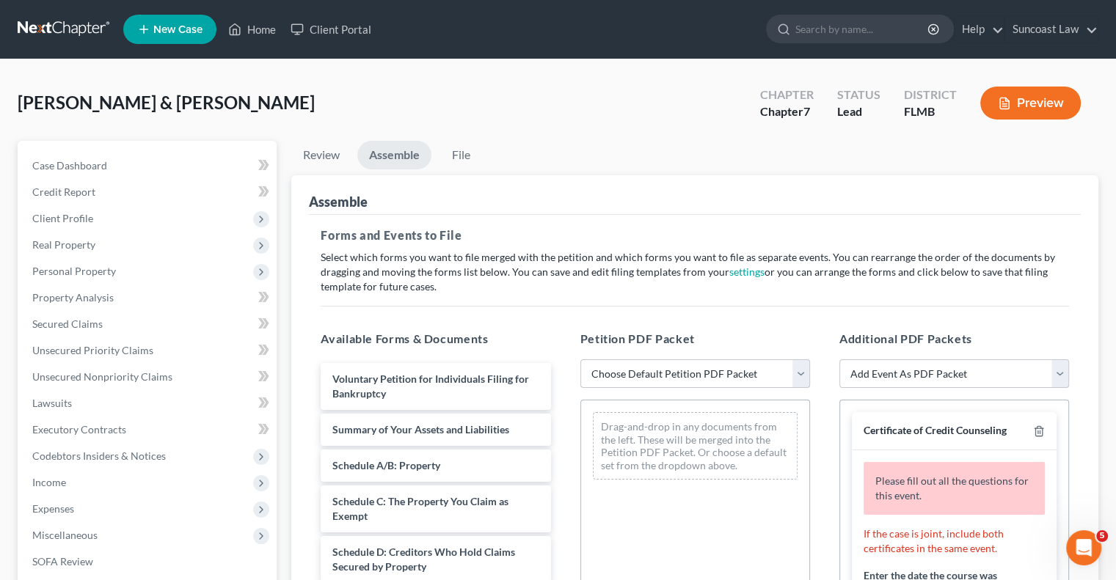
drag, startPoint x: 688, startPoint y: 373, endPoint x: 690, endPoint y: 385, distance: 12.1
click at [688, 373] on select "Choose Default Petition PDF Packet Complete Bankruptcy Petition (all forms and …" at bounding box center [695, 374] width 230 height 29
click at [580, 360] on select "Choose Default Petition PDF Packet Complete Bankruptcy Petition (all forms and …" at bounding box center [695, 374] width 230 height 29
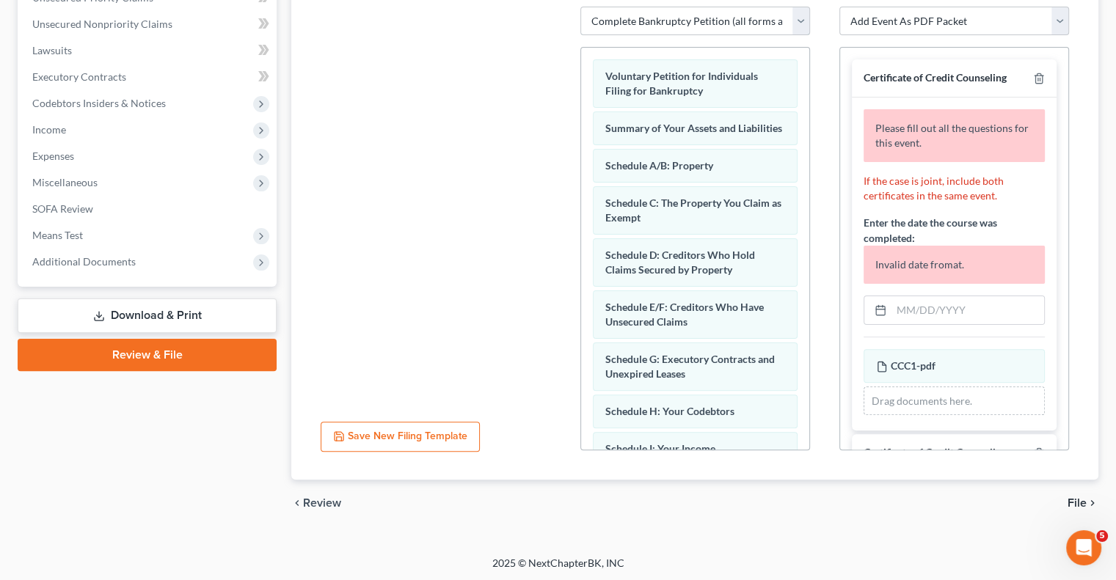
scroll to position [354, 0]
click at [959, 301] on input "text" at bounding box center [967, 310] width 153 height 28
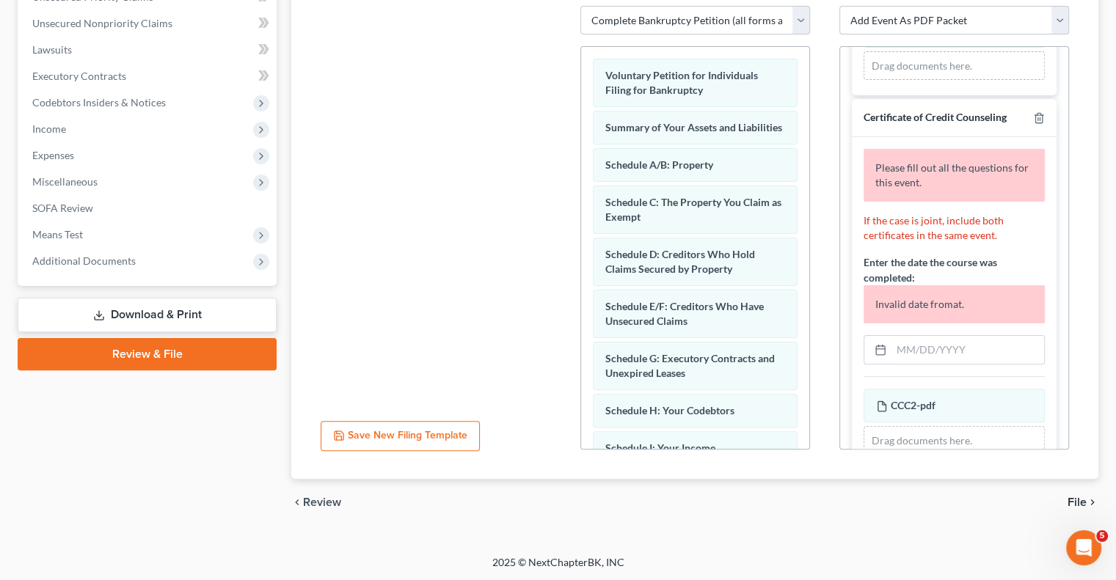
scroll to position [293, 0]
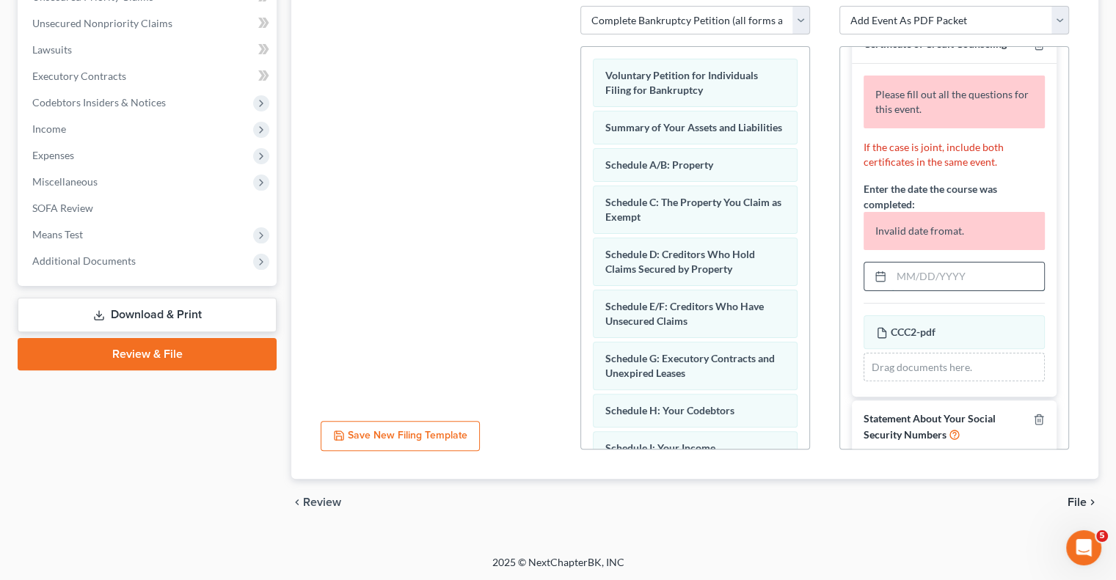
click at [943, 267] on input "text" at bounding box center [967, 277] width 153 height 28
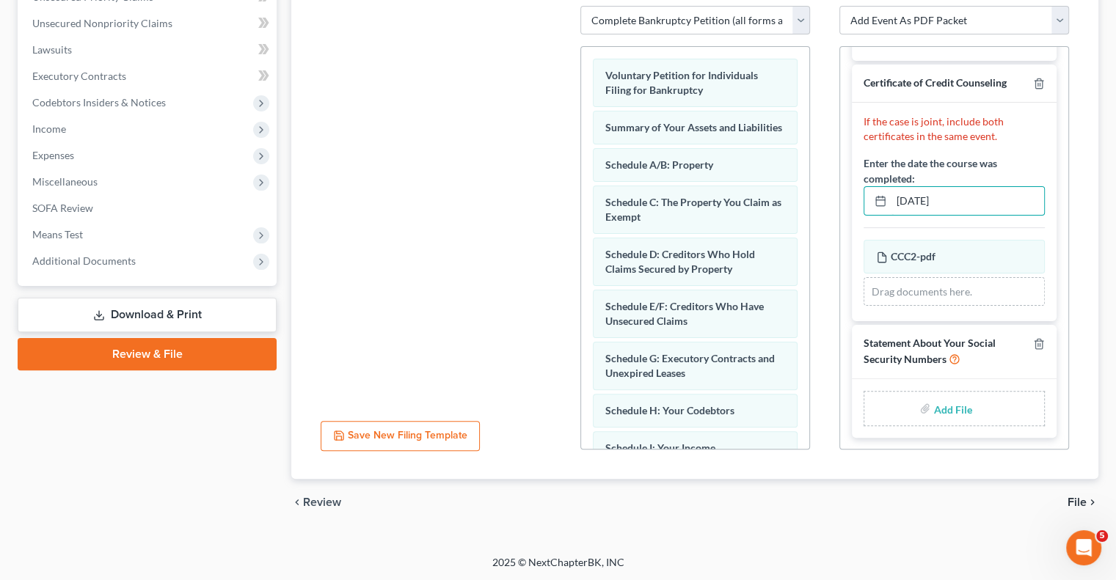
scroll to position [251, 0]
click at [949, 407] on input "file" at bounding box center [950, 412] width 35 height 26
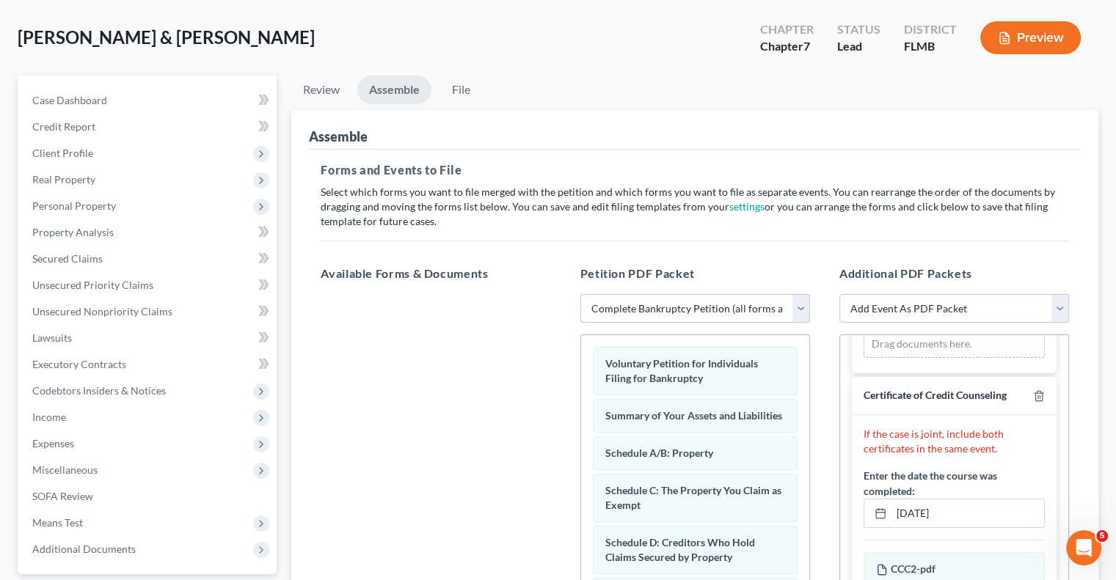
scroll to position [60, 0]
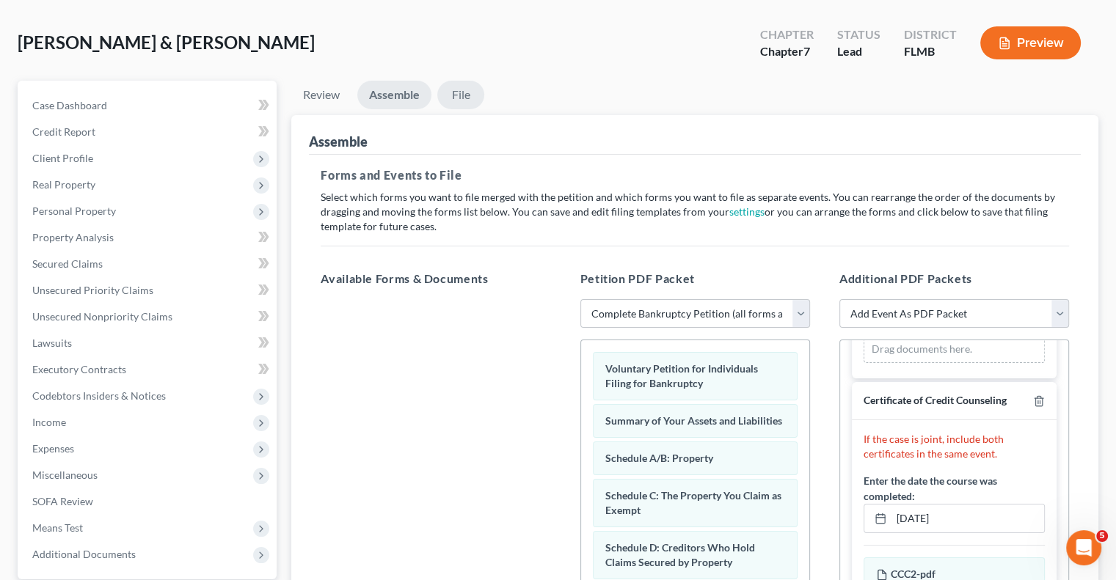
click at [464, 90] on link "File" at bounding box center [460, 95] width 47 height 29
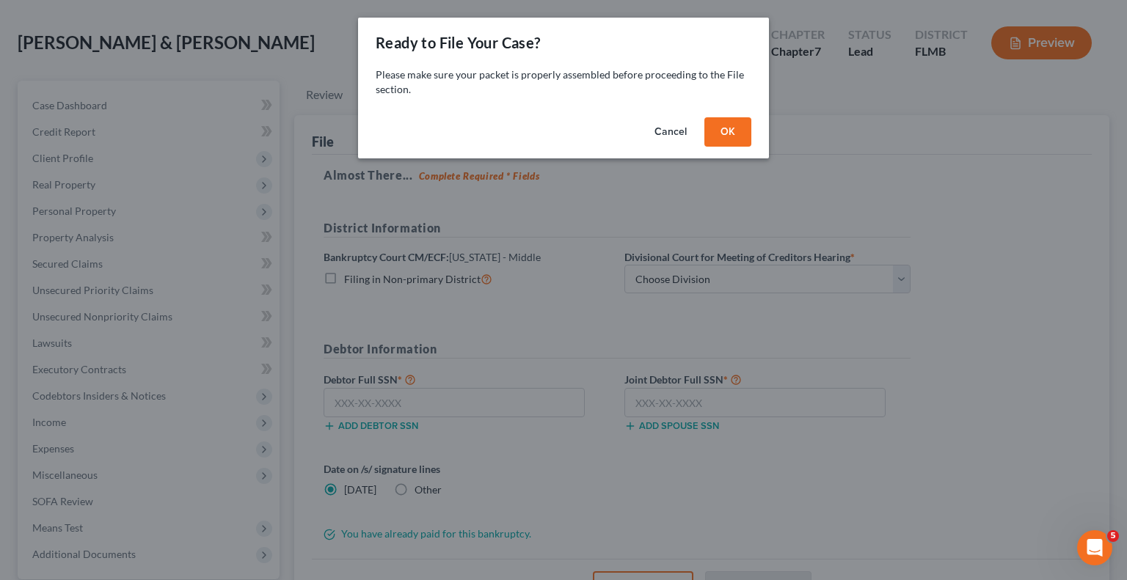
click at [723, 140] on button "OK" at bounding box center [727, 131] width 47 height 29
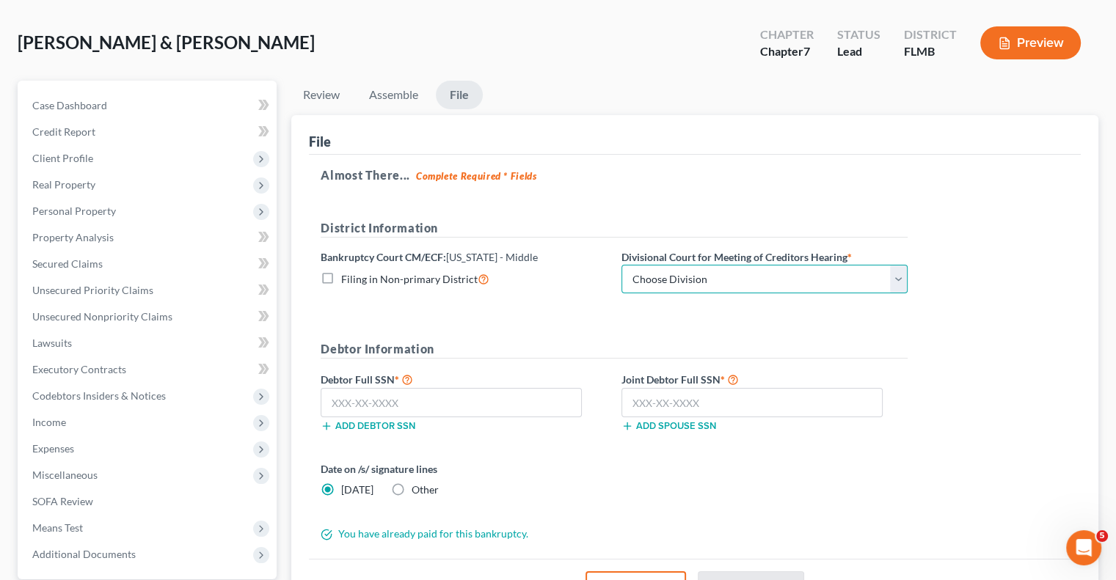
click at [721, 276] on select "Choose Division [GEOGRAPHIC_DATA][PERSON_NAME] [GEOGRAPHIC_DATA] [GEOGRAPHIC_DA…" at bounding box center [764, 279] width 286 height 29
click at [621, 265] on select "Choose Division [GEOGRAPHIC_DATA][PERSON_NAME] [GEOGRAPHIC_DATA] [GEOGRAPHIC_DA…" at bounding box center [764, 279] width 286 height 29
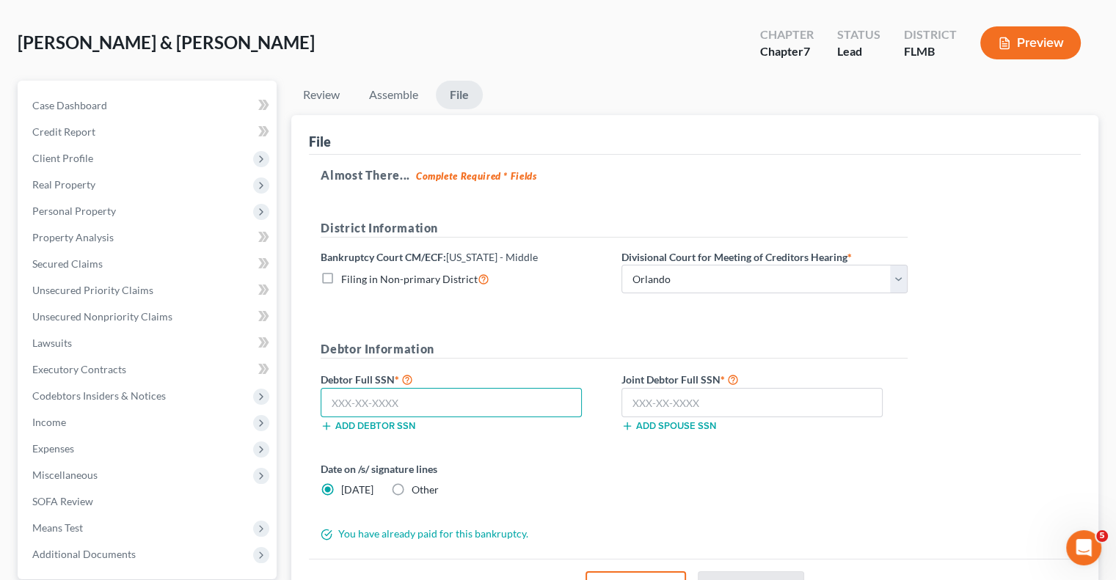
click at [412, 408] on input "text" at bounding box center [451, 402] width 261 height 29
click at [641, 403] on input "text" at bounding box center [751, 402] width 261 height 29
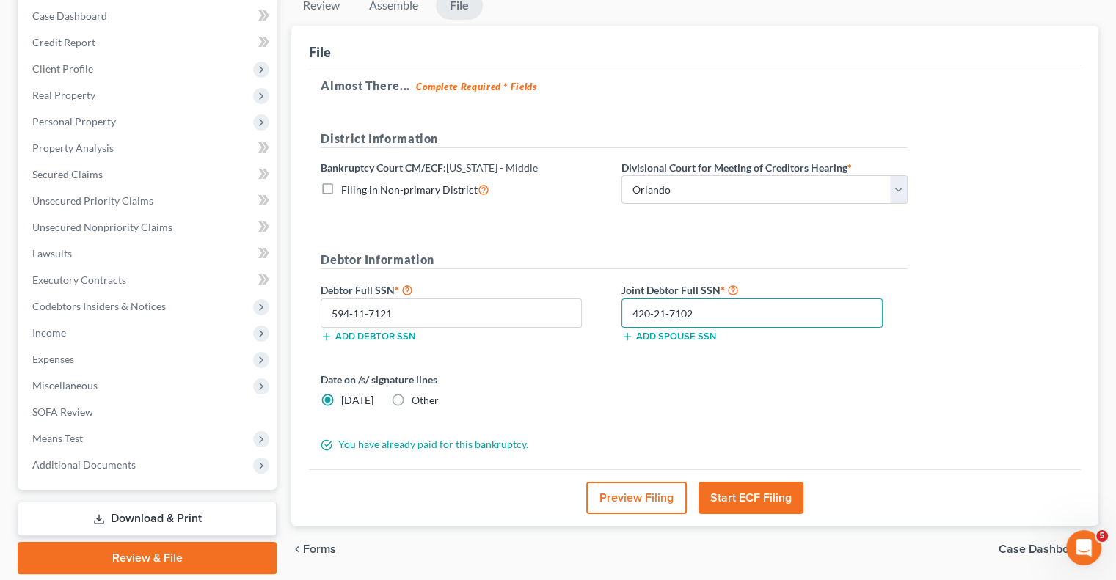
scroll to position [125, 0]
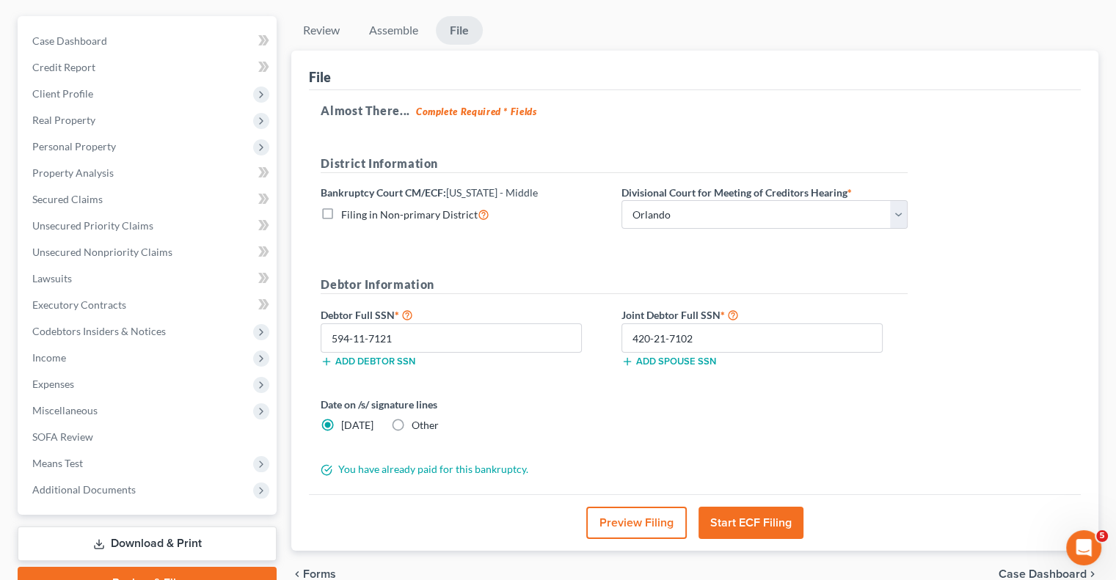
click at [772, 514] on button "Start ECF Filing" at bounding box center [751, 523] width 105 height 32
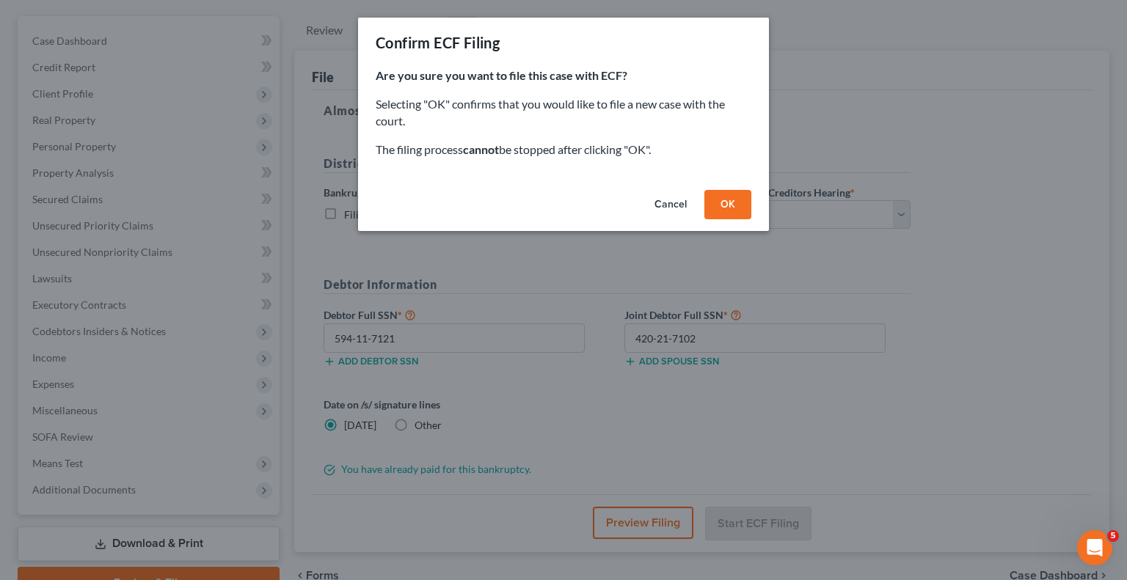
click at [723, 207] on button "OK" at bounding box center [727, 204] width 47 height 29
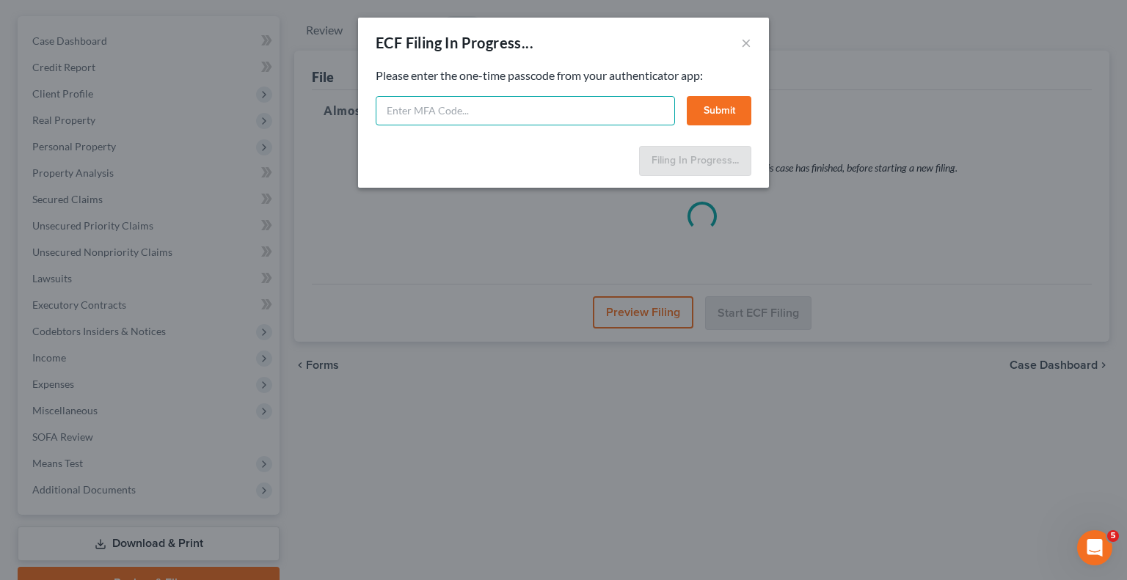
click at [514, 109] on input "text" at bounding box center [525, 110] width 299 height 29
click at [740, 109] on button "Submit" at bounding box center [719, 110] width 65 height 29
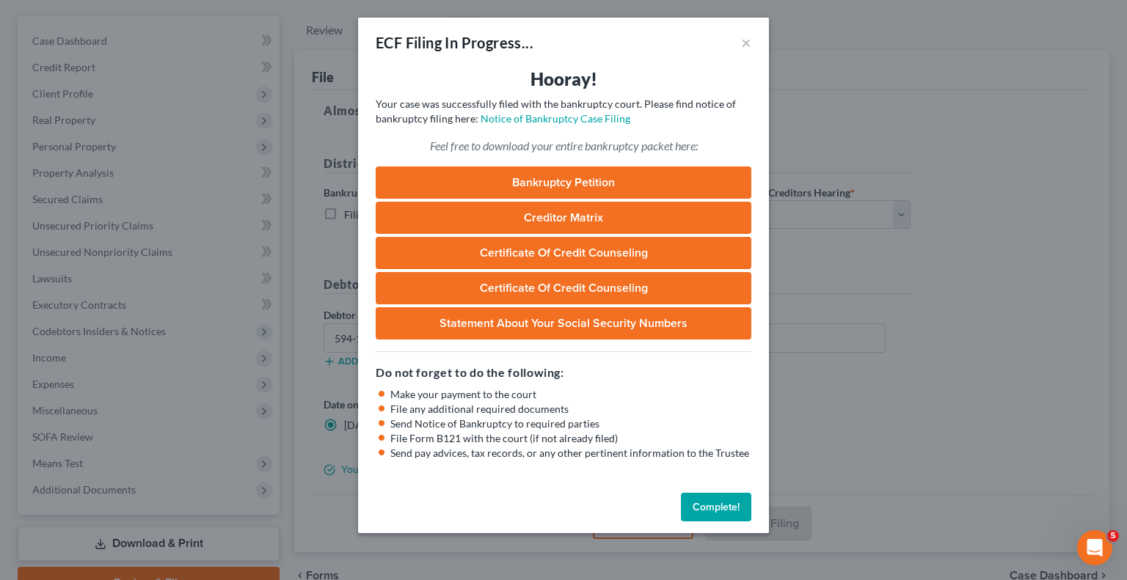
click at [717, 505] on button "Complete!" at bounding box center [716, 507] width 70 height 29
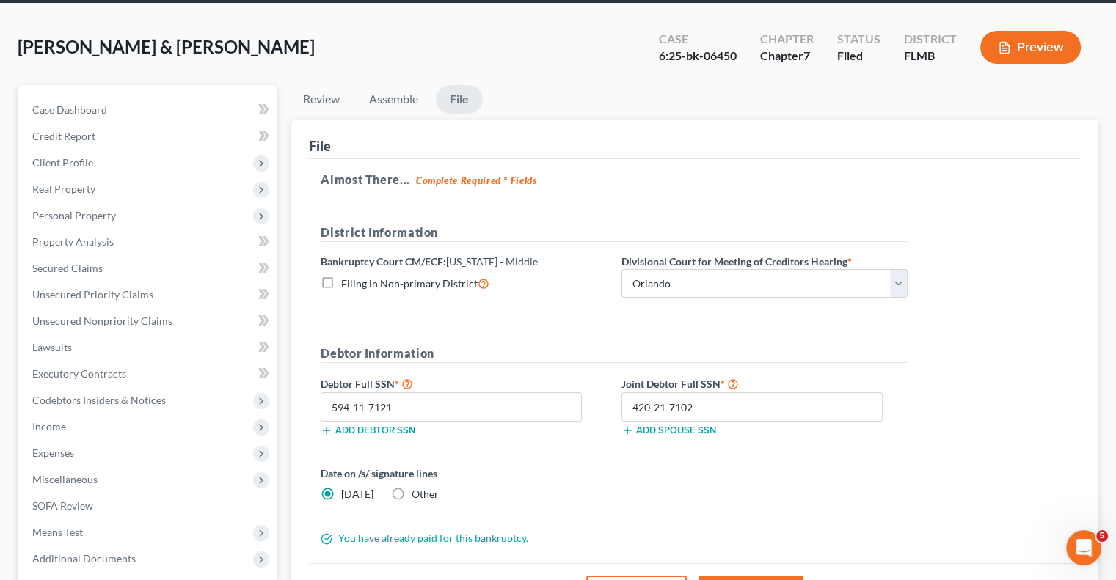
scroll to position [0, 0]
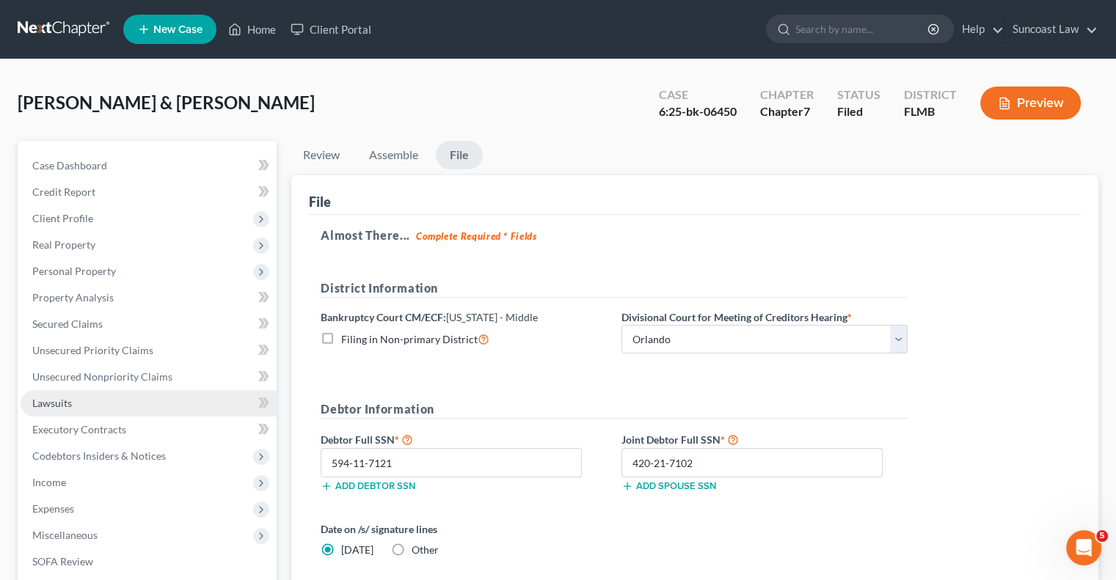
click at [55, 395] on link "Lawsuits" at bounding box center [149, 403] width 256 height 26
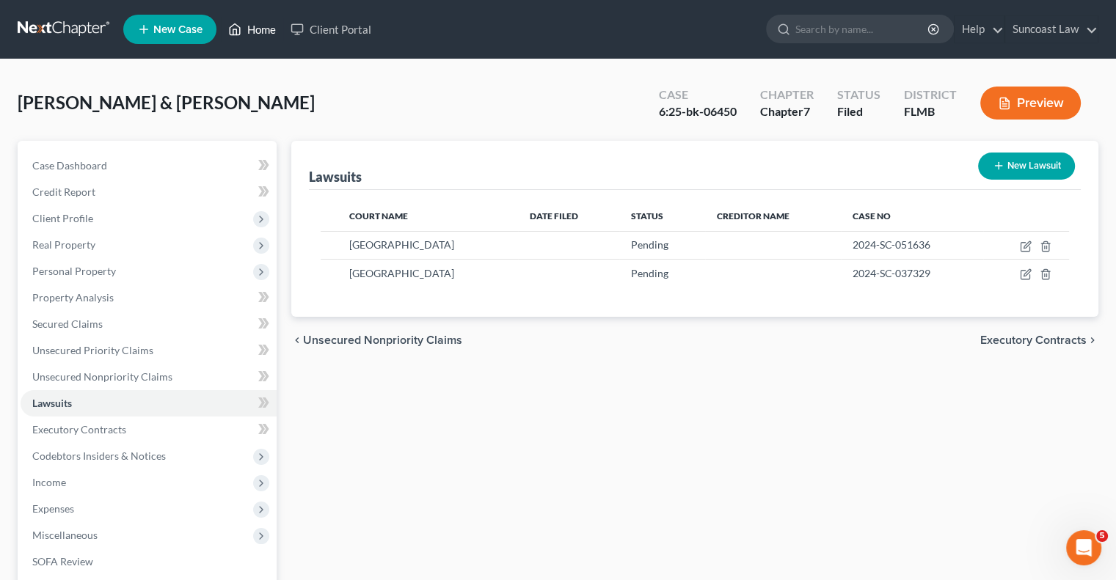
drag, startPoint x: 269, startPoint y: 28, endPoint x: 296, endPoint y: 62, distance: 43.8
click at [269, 28] on link "Home" at bounding box center [252, 29] width 62 height 26
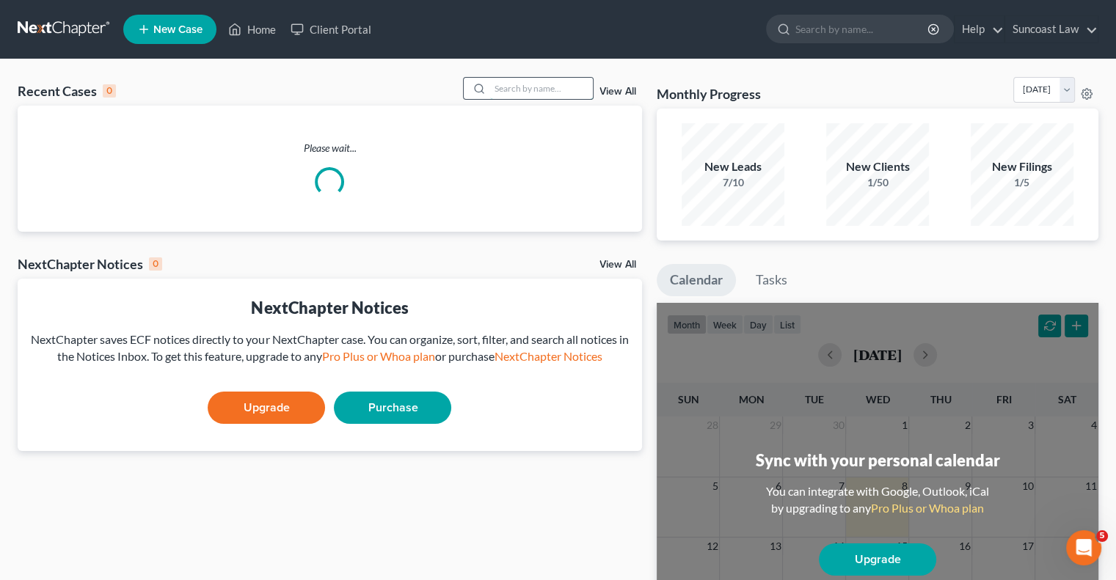
click at [518, 84] on input "search" at bounding box center [541, 88] width 103 height 21
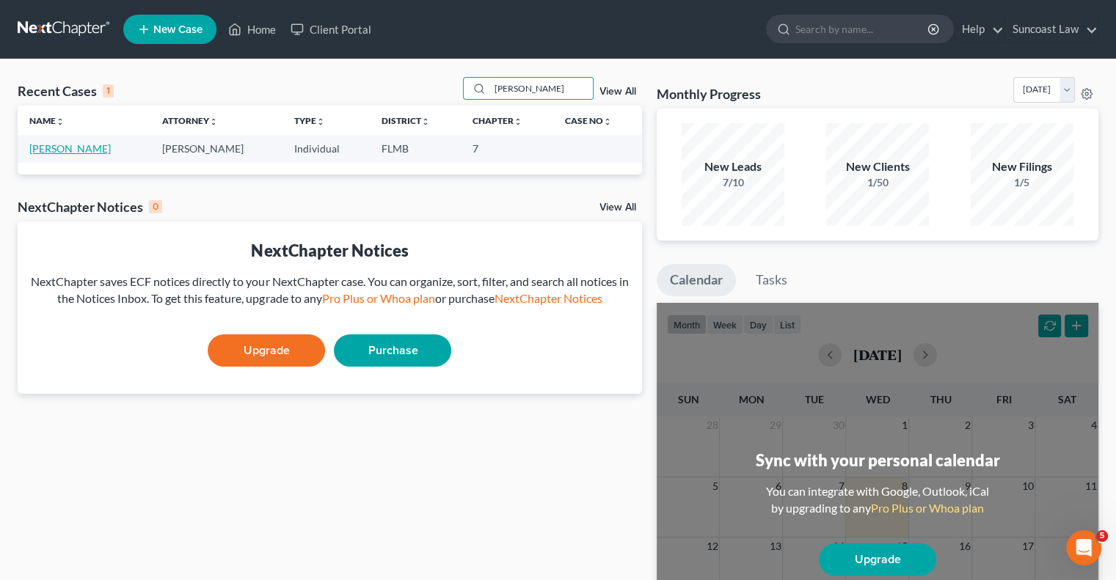
click at [88, 150] on link "[PERSON_NAME]" at bounding box center [69, 148] width 81 height 12
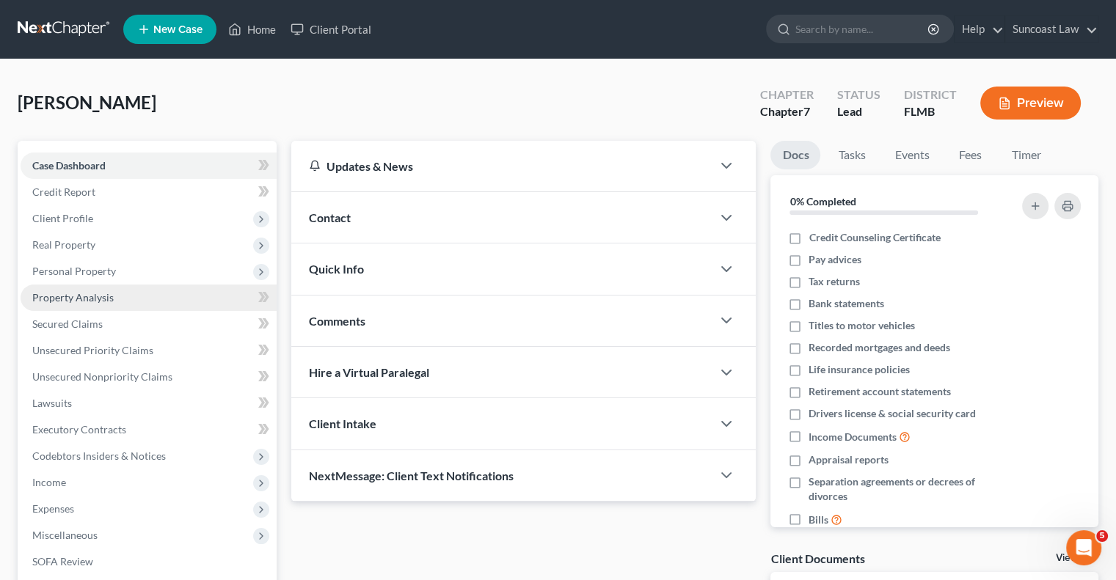
click at [79, 290] on link "Property Analysis" at bounding box center [149, 298] width 256 height 26
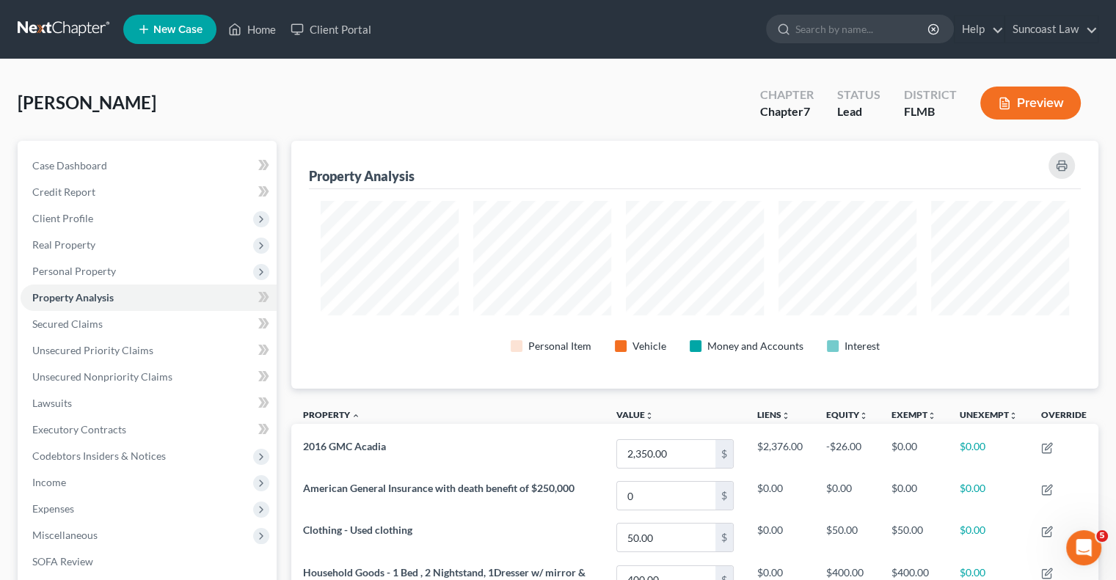
scroll to position [248, 806]
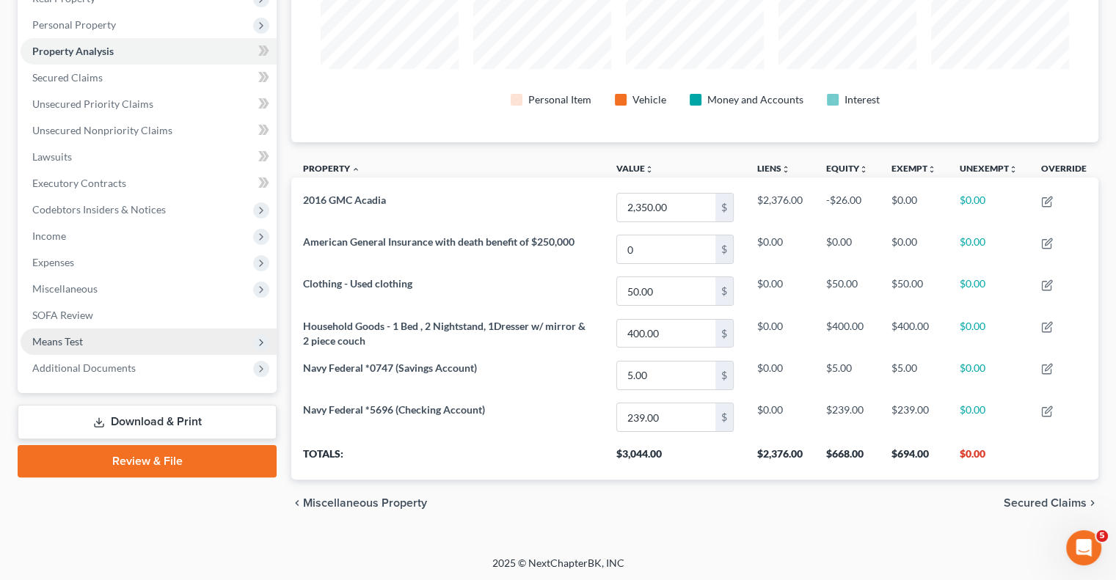
click at [91, 334] on span "Means Test" at bounding box center [149, 342] width 256 height 26
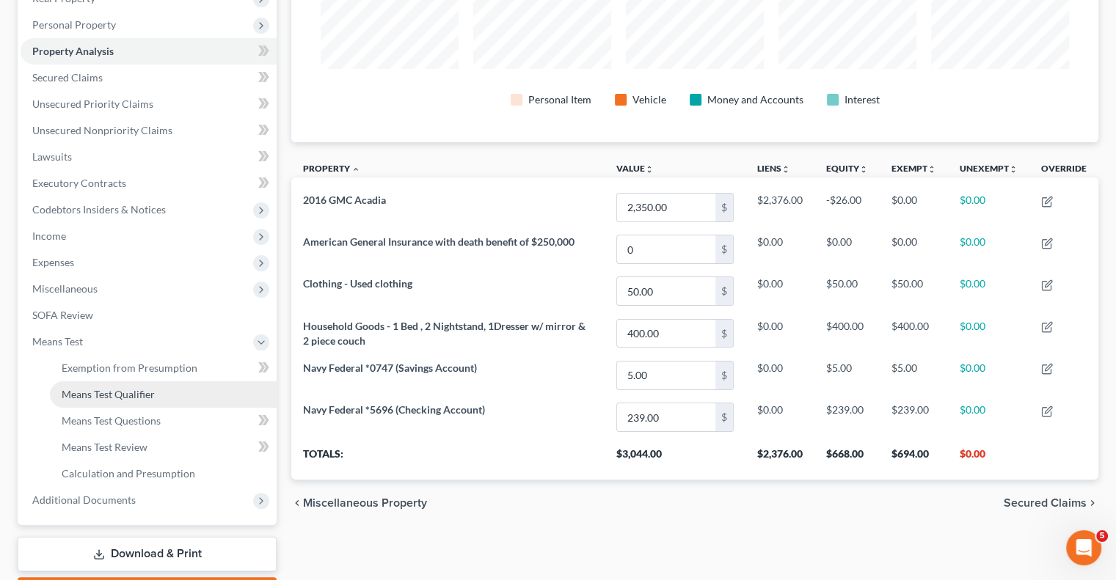
click at [145, 401] on link "Means Test Qualifier" at bounding box center [163, 395] width 227 height 26
